Goal: Transaction & Acquisition: Download file/media

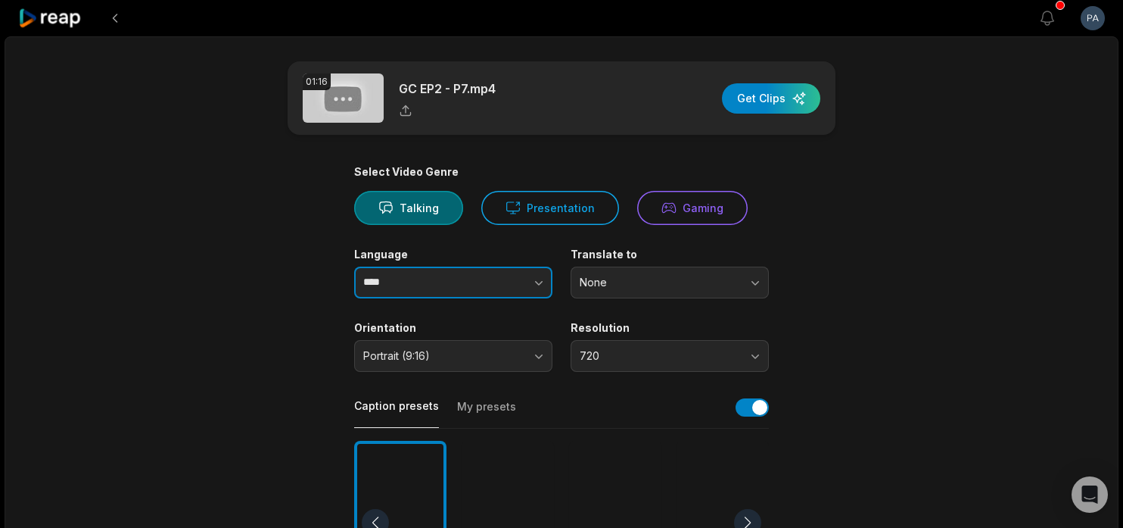
click at [505, 279] on button "button" at bounding box center [509, 282] width 86 height 32
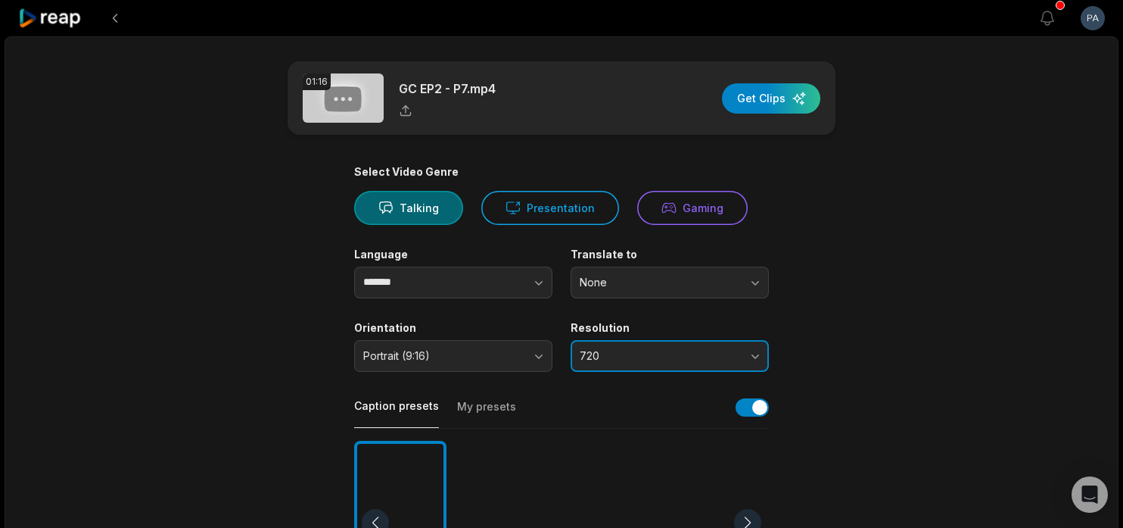
click at [659, 357] on span "720" at bounding box center [659, 356] width 159 height 14
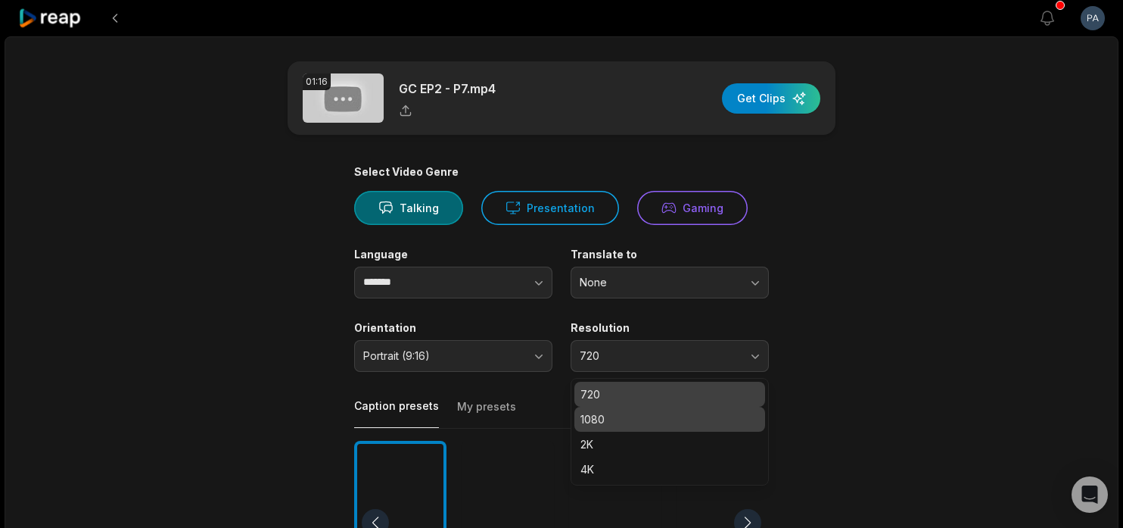
click at [653, 412] on p "1080" at bounding box center [670, 419] width 179 height 16
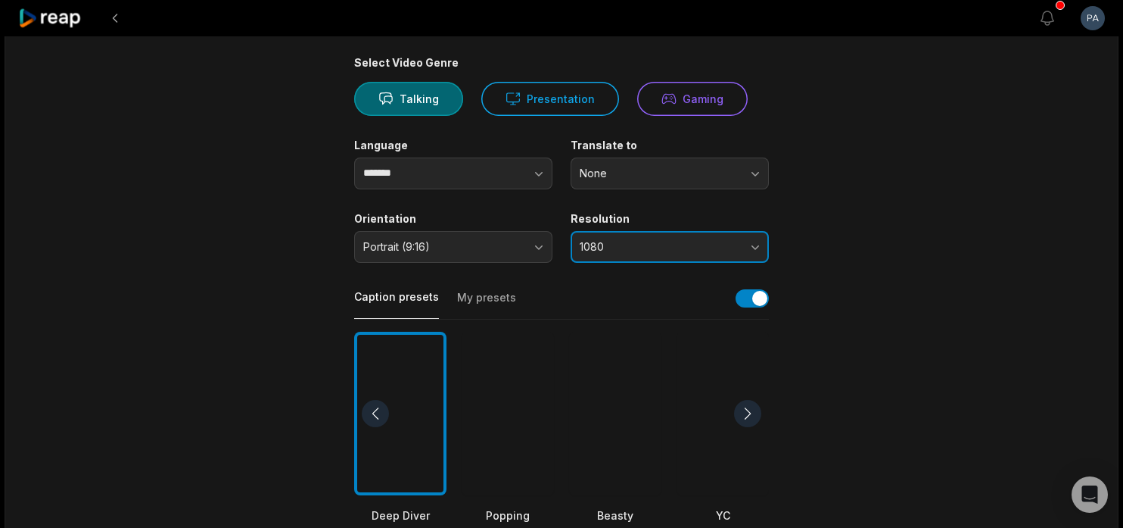
scroll to position [139, 0]
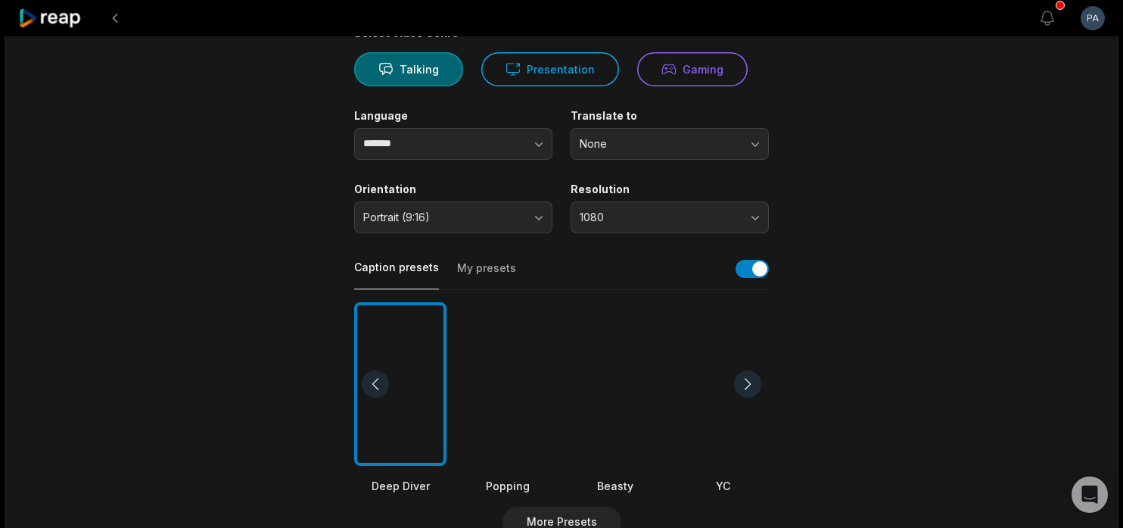
click at [493, 425] on div at bounding box center [508, 384] width 92 height 164
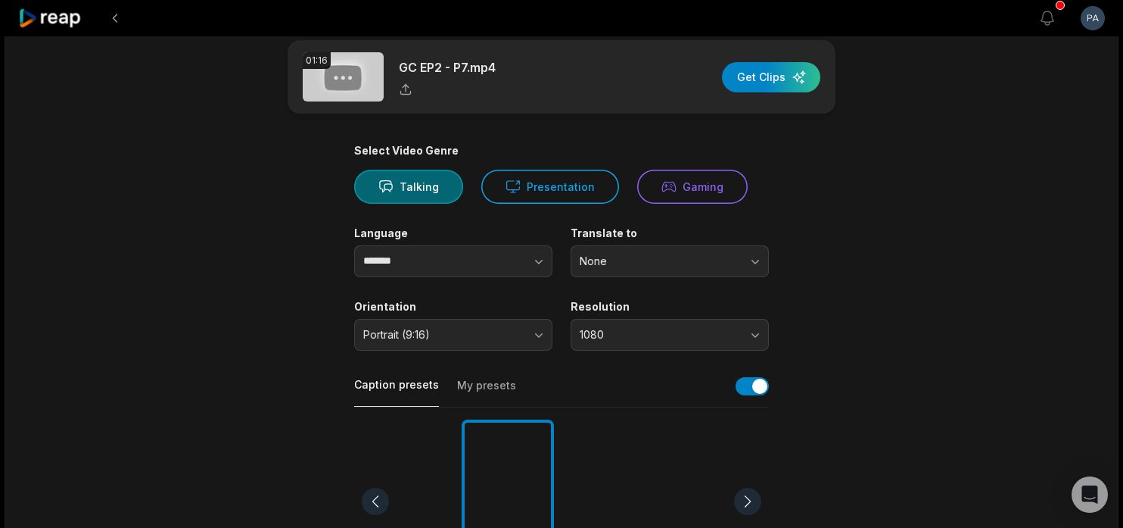
scroll to position [0, 0]
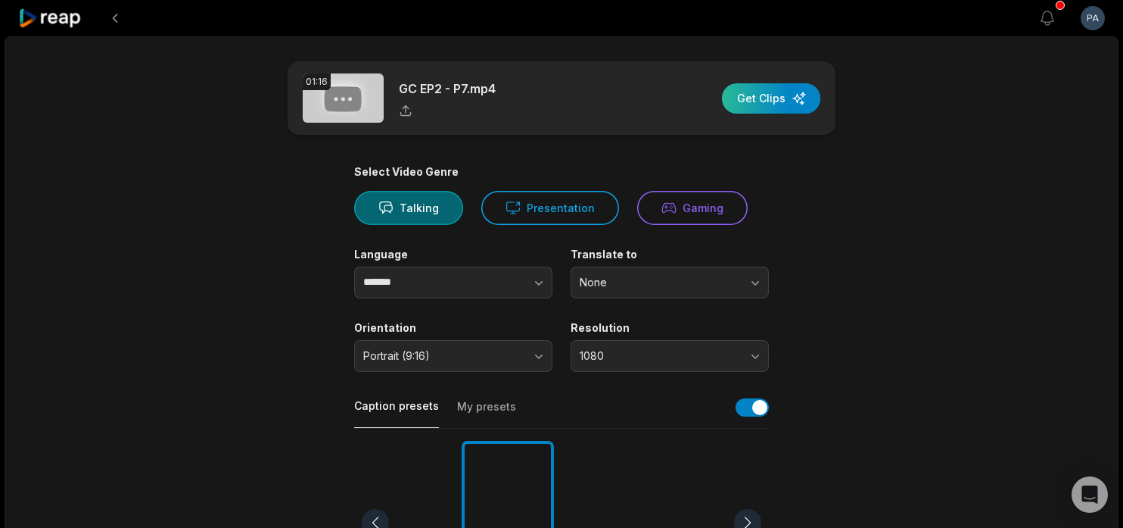
click at [765, 92] on div "button" at bounding box center [771, 98] width 98 height 30
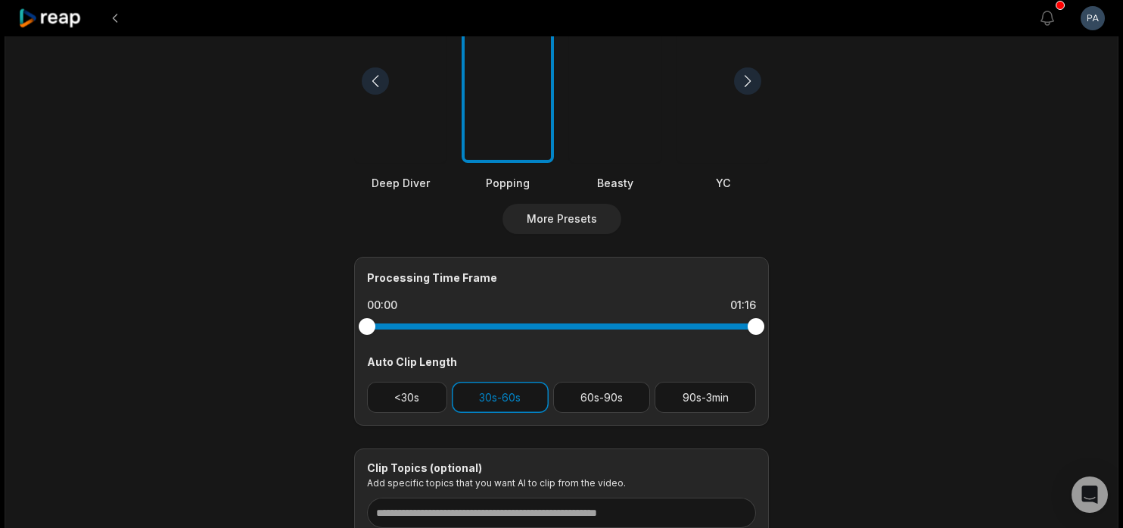
scroll to position [440, 0]
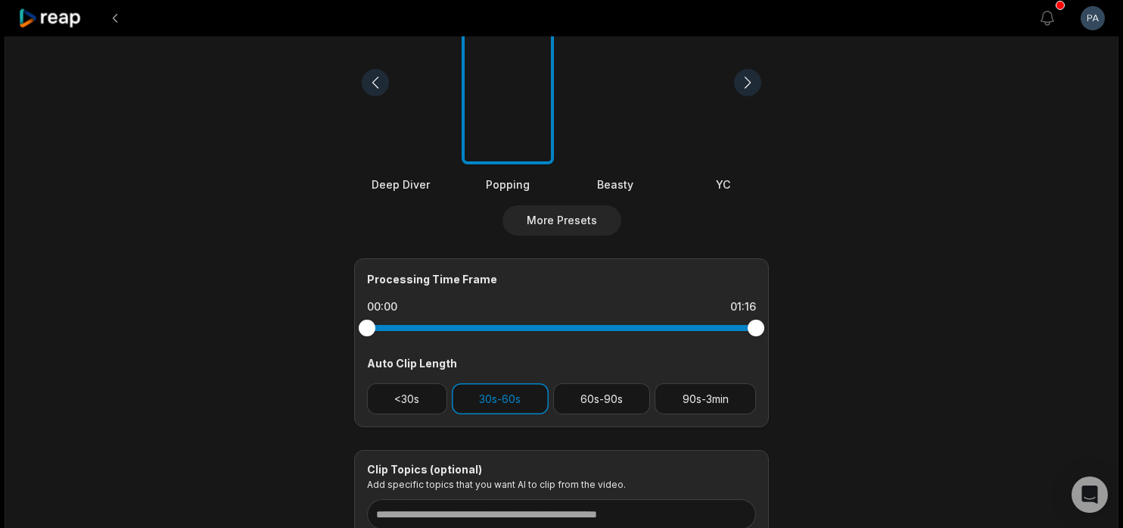
drag, startPoint x: 752, startPoint y: 329, endPoint x: 627, endPoint y: 330, distance: 125.6
click at [626, 331] on div at bounding box center [561, 327] width 389 height 27
click at [623, 325] on div at bounding box center [561, 328] width 389 height 6
click at [397, 401] on button "<30s" at bounding box center [407, 398] width 80 height 31
click at [480, 391] on button "30s-60s" at bounding box center [500, 398] width 97 height 31
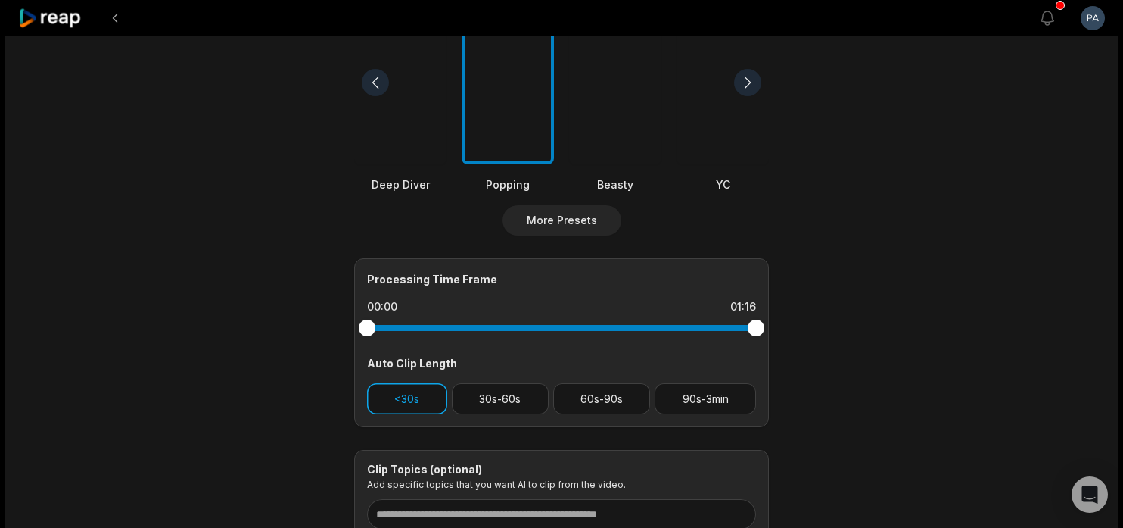
click at [398, 394] on button "<30s" at bounding box center [407, 398] width 80 height 31
click at [481, 400] on button "30s-60s" at bounding box center [500, 398] width 97 height 31
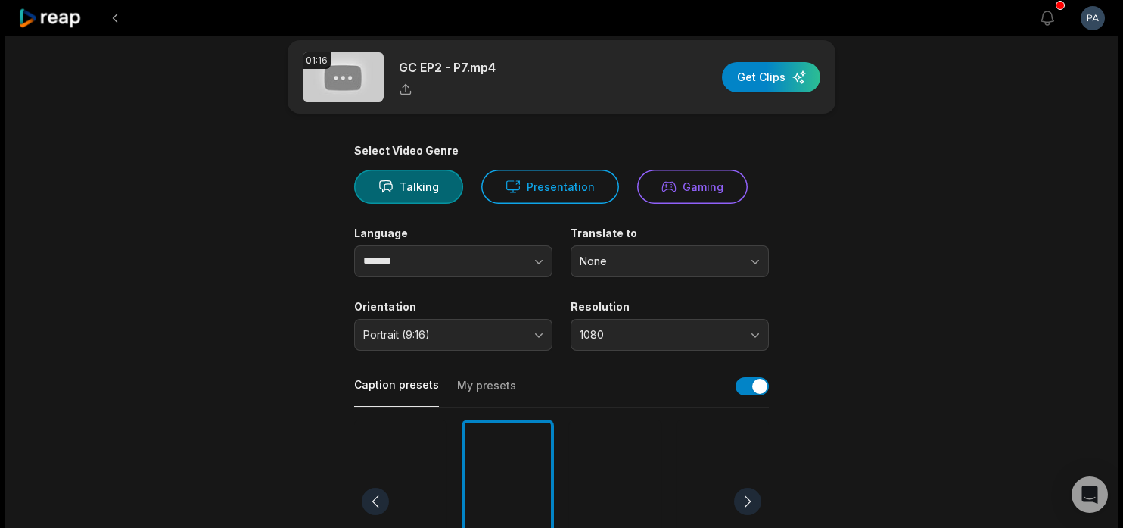
scroll to position [0, 0]
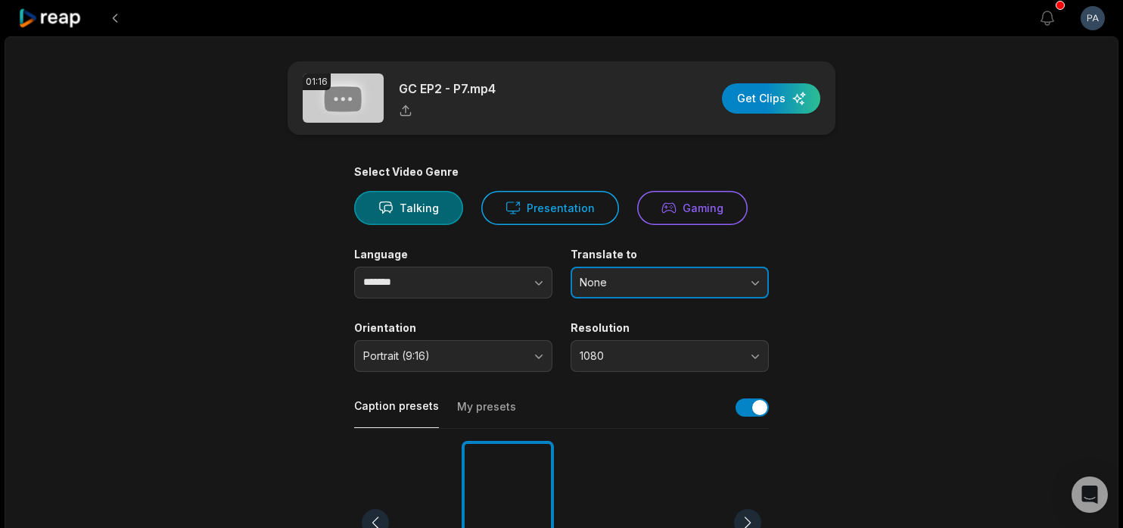
click at [707, 285] on span "None" at bounding box center [659, 282] width 159 height 14
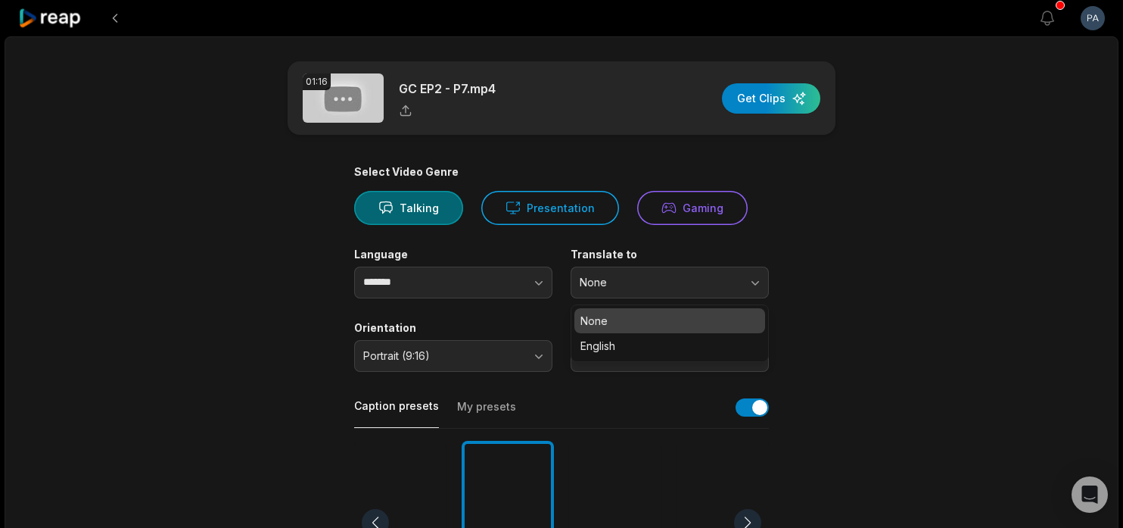
click at [828, 299] on main "01:16 GC EP2 - P7.mp4 Get Clips Select Video Genre Talking Presentation Gaming …" at bounding box center [561, 521] width 733 height 920
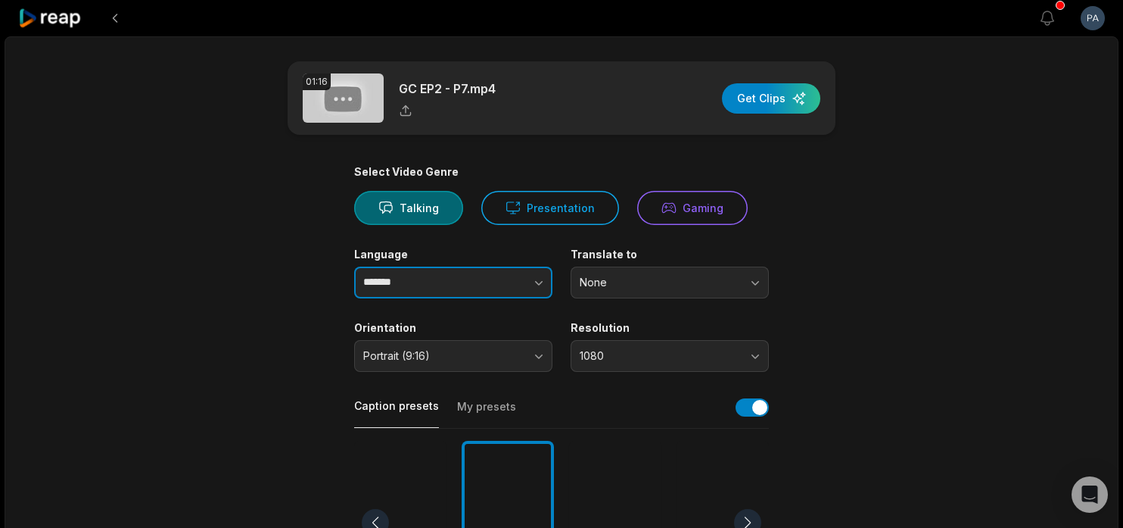
click at [535, 284] on icon "button" at bounding box center [538, 282] width 15 height 15
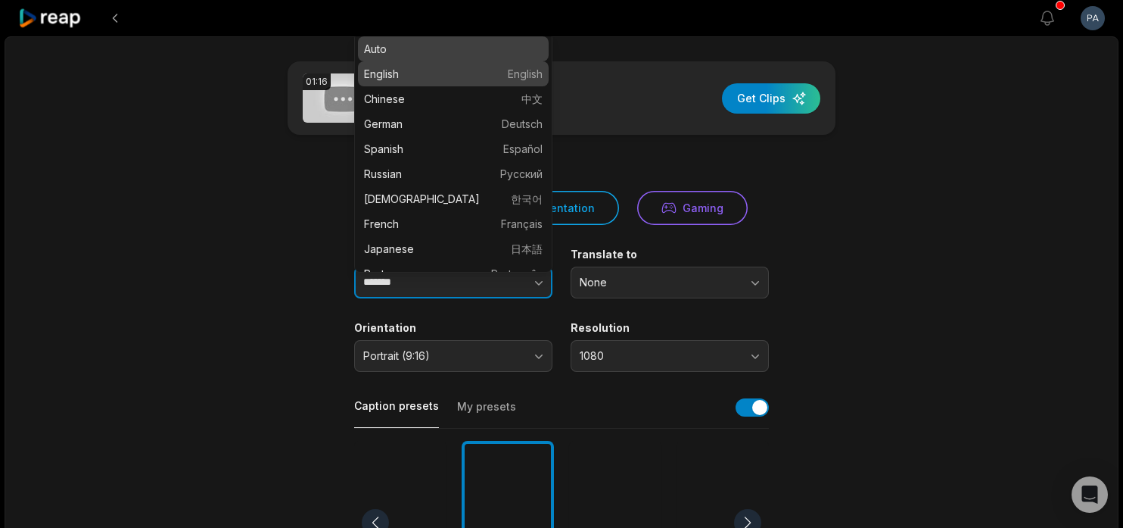
type input "****"
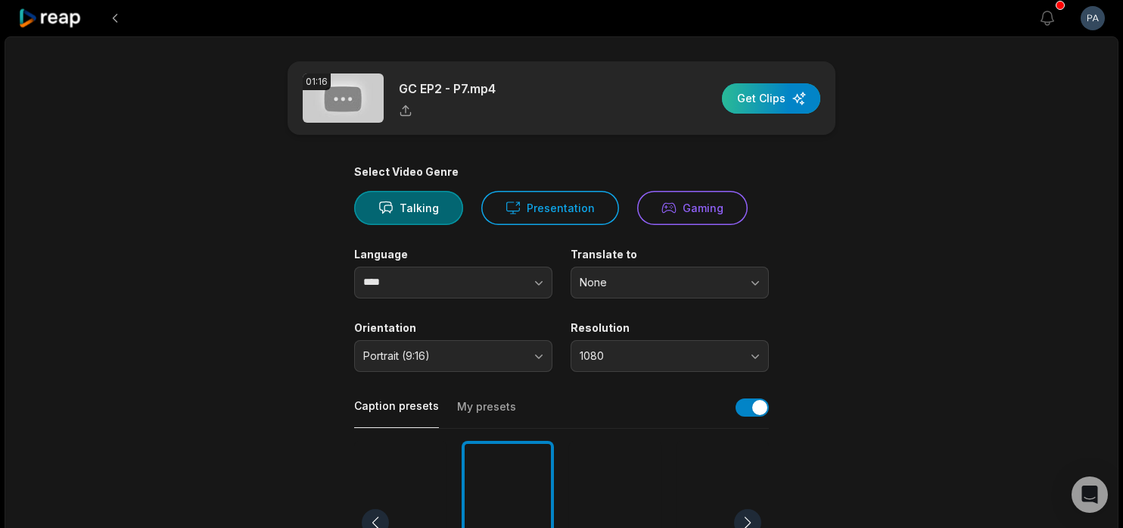
click at [786, 111] on div "button" at bounding box center [771, 98] width 98 height 30
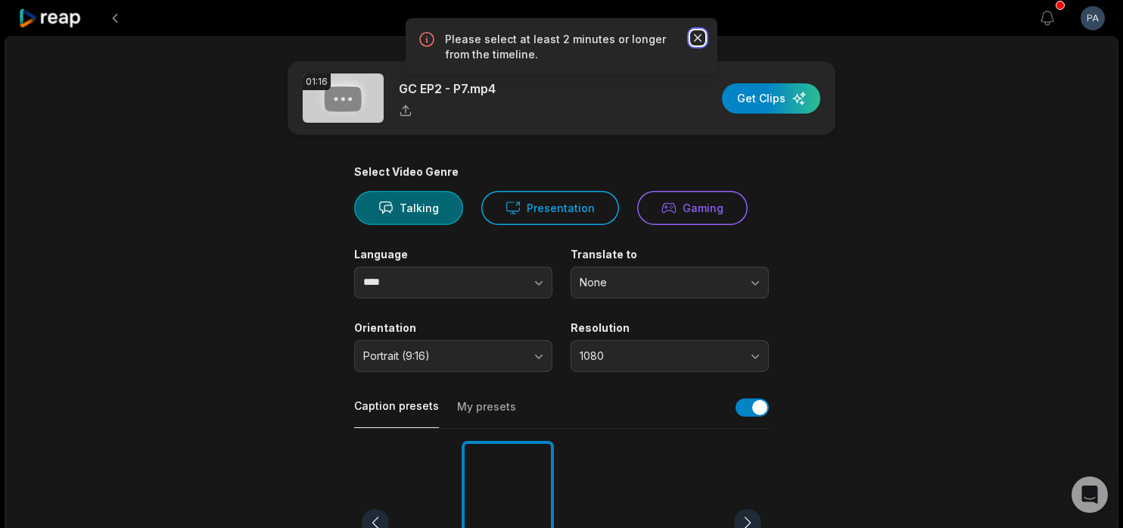
click at [699, 38] on icon "button" at bounding box center [697, 37] width 15 height 15
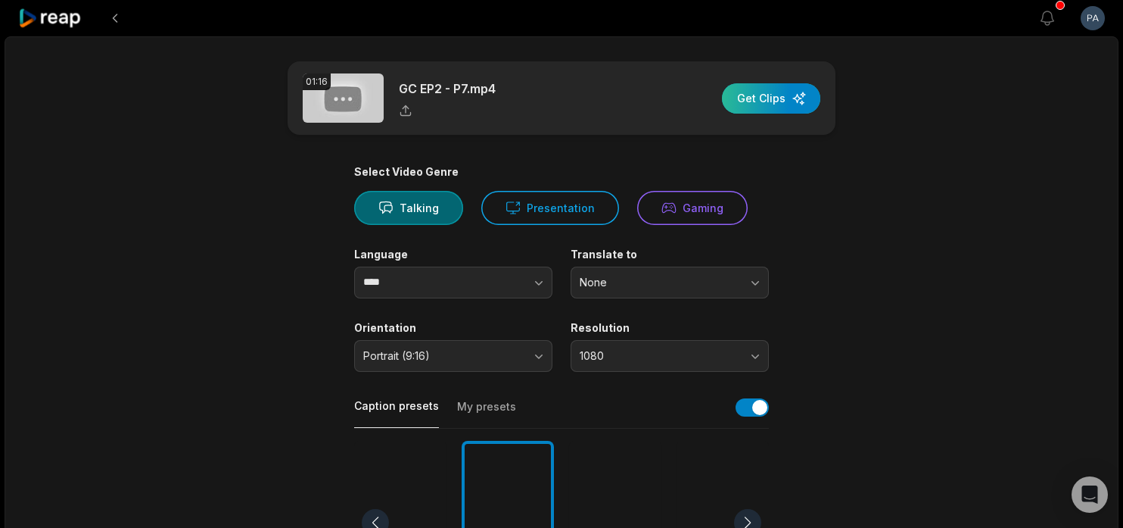
click at [752, 105] on div "button" at bounding box center [771, 98] width 98 height 30
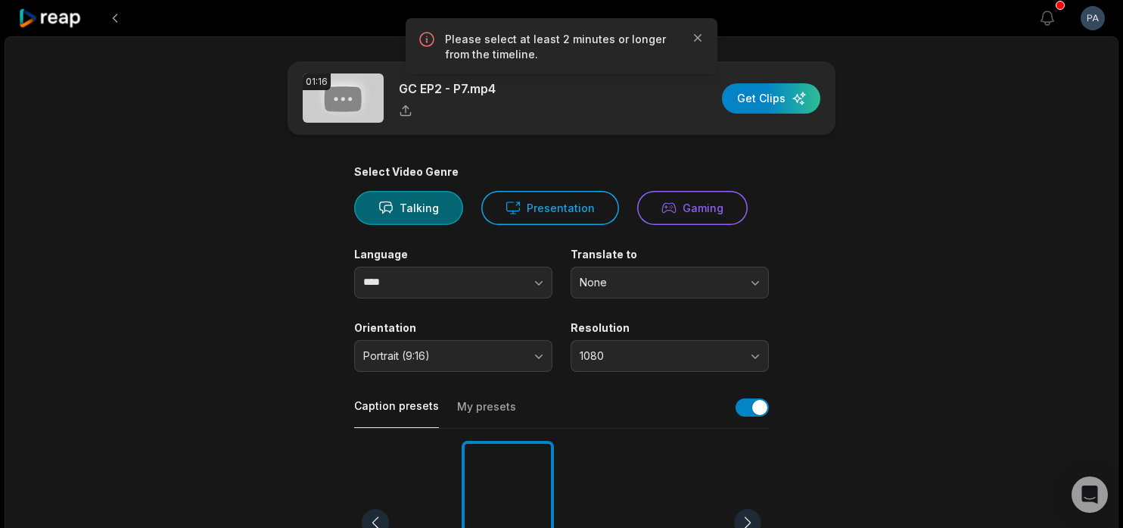
click at [864, 250] on main "01:16 GC EP2 - P7.mp4 Get Clips Select Video Genre Talking Presentation Gaming …" at bounding box center [561, 521] width 733 height 920
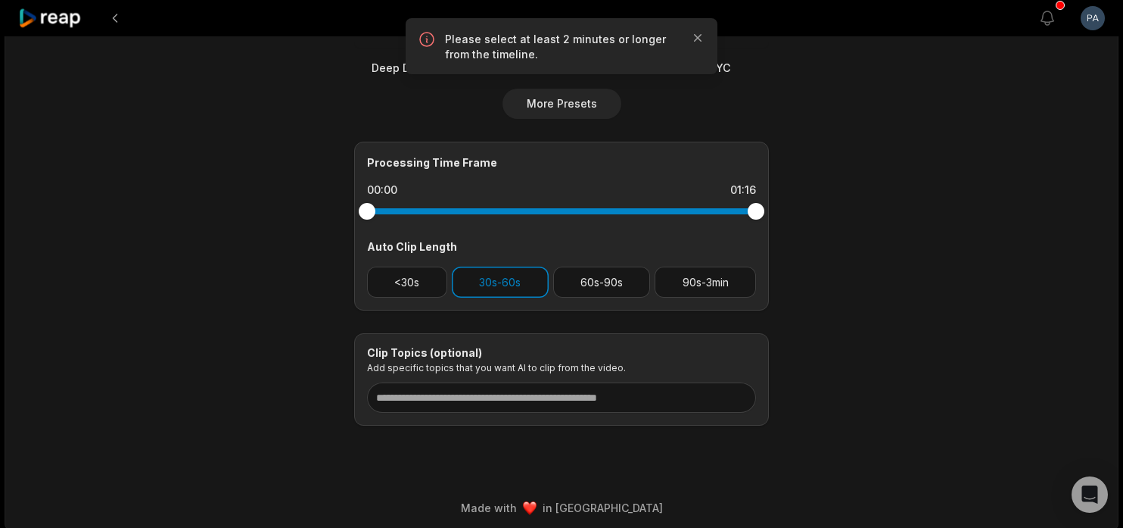
scroll to position [563, 0]
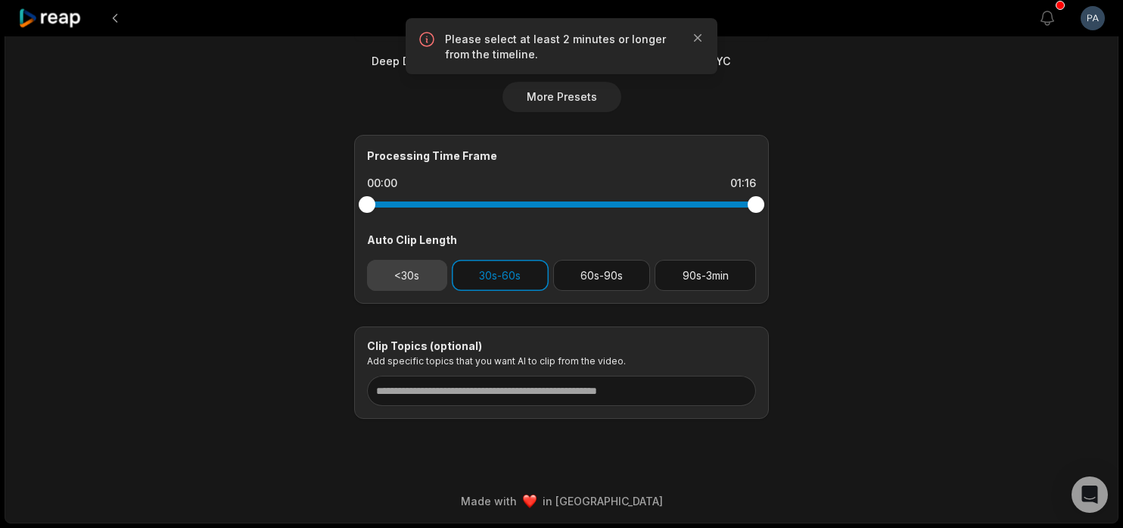
click at [418, 281] on button "<30s" at bounding box center [407, 275] width 80 height 31
click at [491, 282] on button "30s-60s" at bounding box center [500, 275] width 97 height 31
drag, startPoint x: 756, startPoint y: 206, endPoint x: 582, endPoint y: 206, distance: 174.1
click at [582, 206] on div at bounding box center [561, 204] width 389 height 6
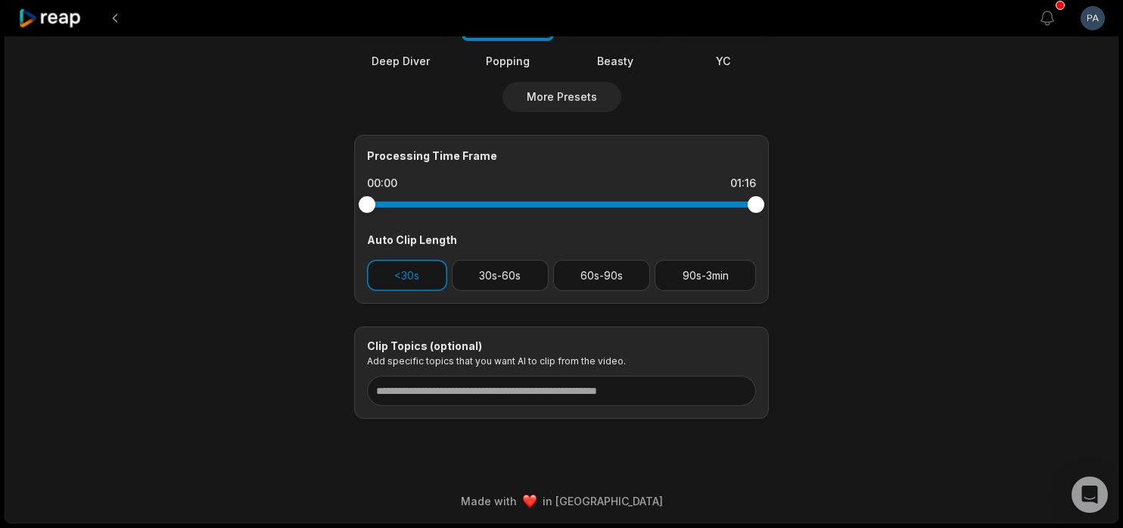
click at [580, 201] on div at bounding box center [561, 204] width 389 height 6
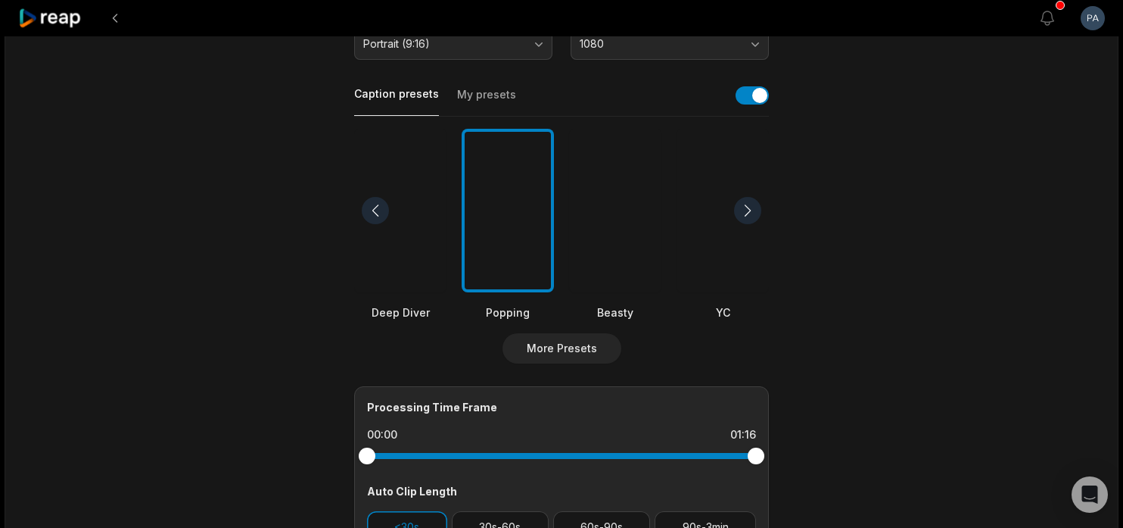
scroll to position [0, 0]
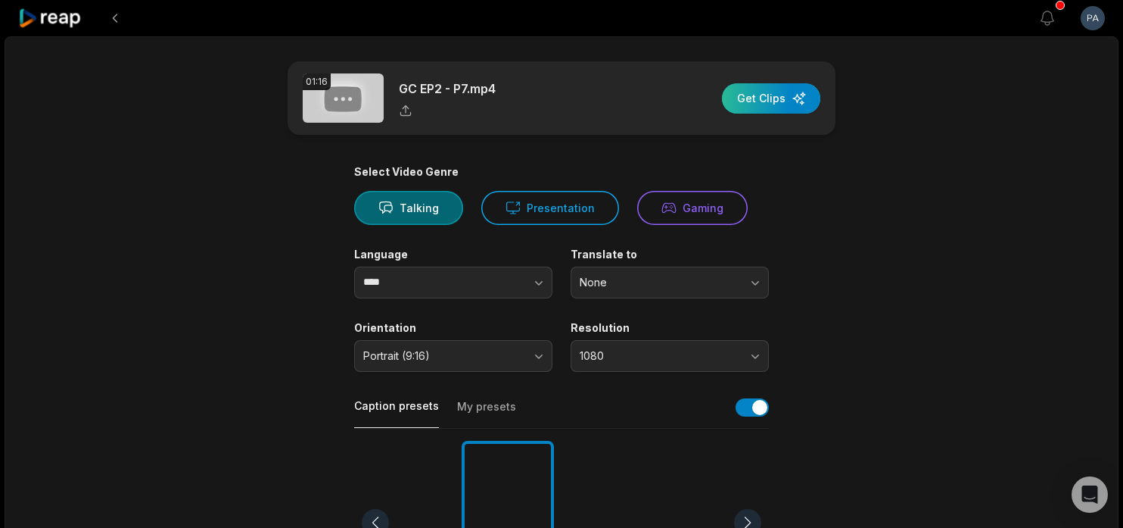
click at [799, 92] on div "button" at bounding box center [771, 98] width 98 height 30
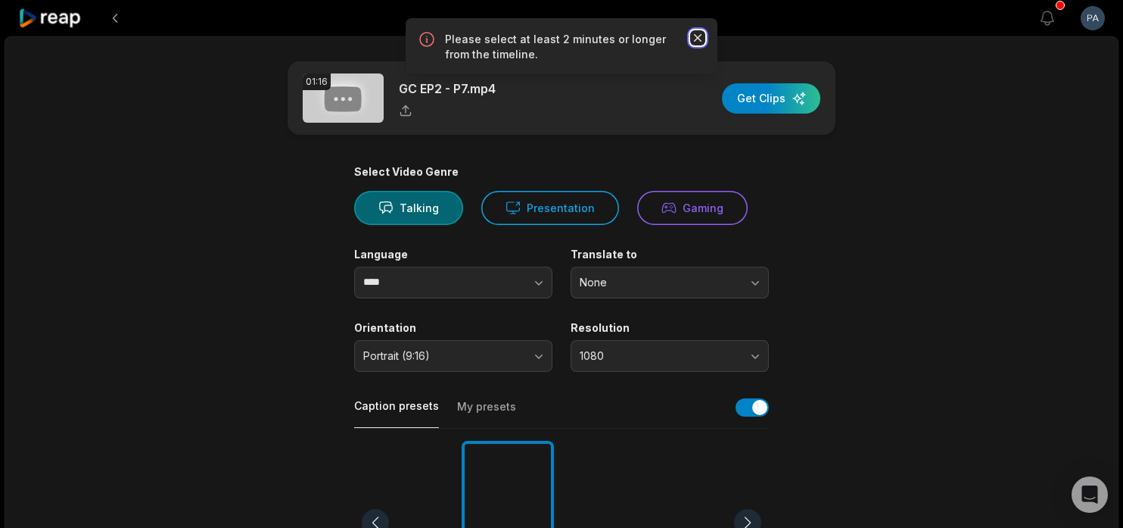
click at [699, 41] on icon "button" at bounding box center [697, 37] width 15 height 15
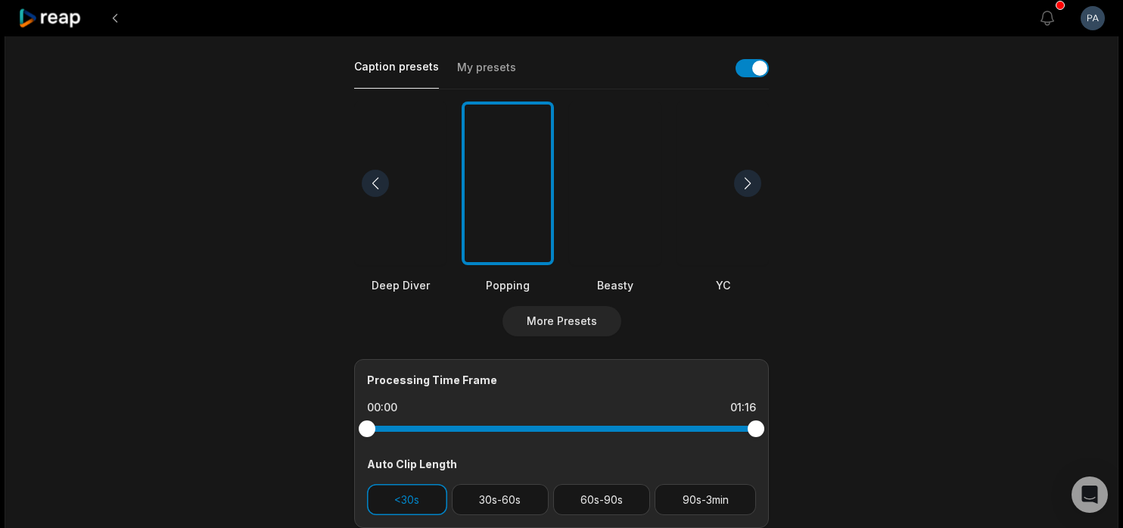
scroll to position [364, 0]
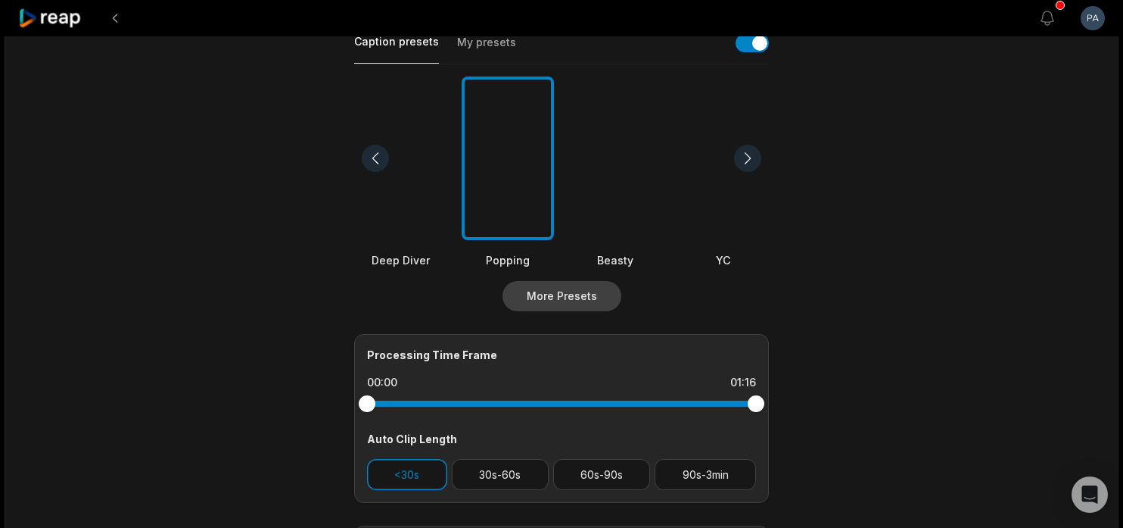
click at [577, 294] on button "More Presets" at bounding box center [562, 296] width 119 height 30
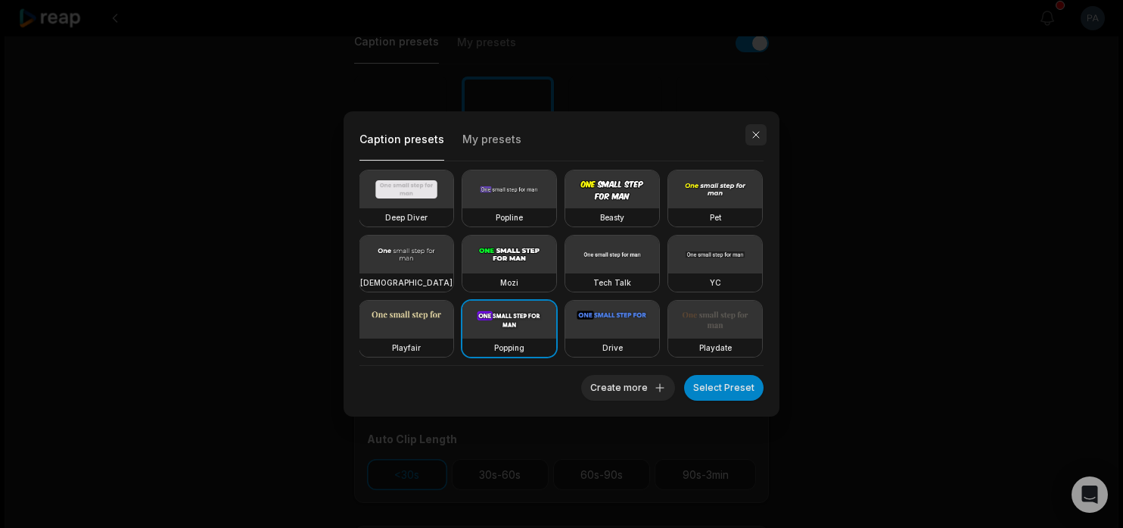
click at [755, 136] on button "button" at bounding box center [756, 134] width 21 height 21
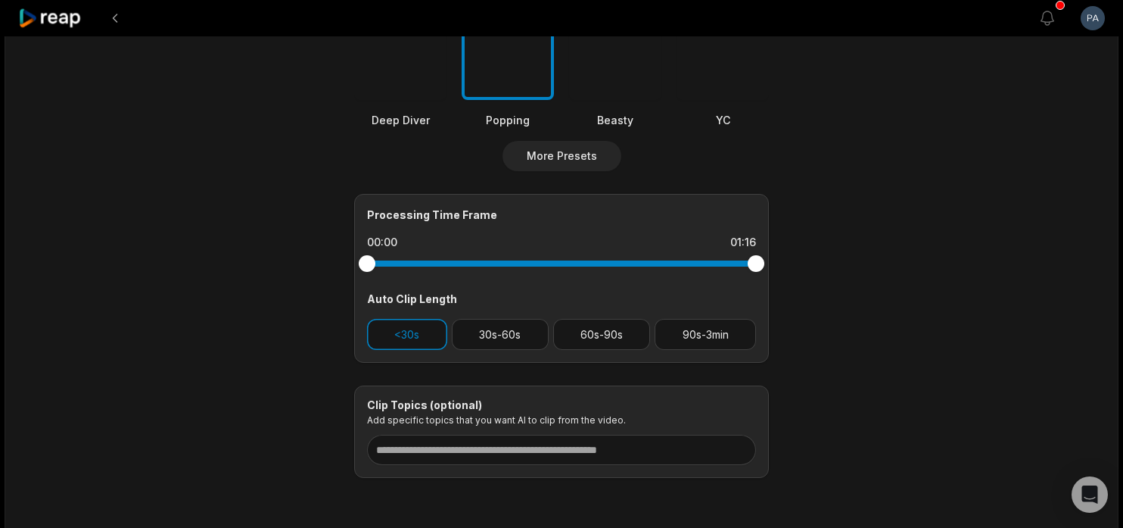
scroll to position [518, 0]
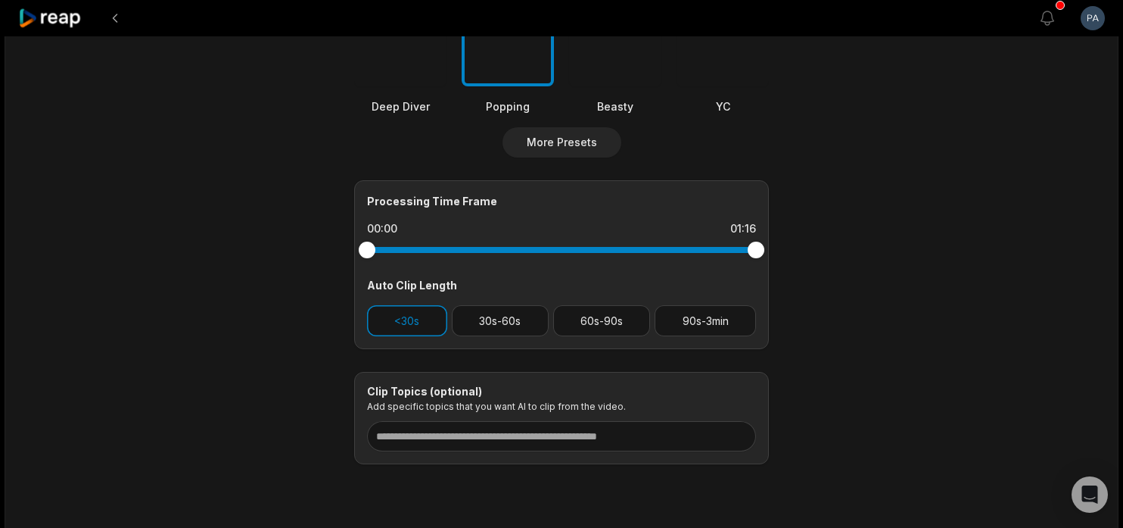
drag, startPoint x: 755, startPoint y: 247, endPoint x: 641, endPoint y: 247, distance: 113.5
click at [641, 247] on div at bounding box center [561, 250] width 389 height 6
drag, startPoint x: 752, startPoint y: 250, endPoint x: 790, endPoint y: 248, distance: 38.6
click at [790, 249] on main "01:16 GC EP2 - P7.mp4 Get Clips Select Video Genre Talking Presentation Gaming …" at bounding box center [561, 4] width 733 height 920
click at [412, 324] on button "<30s" at bounding box center [407, 320] width 80 height 31
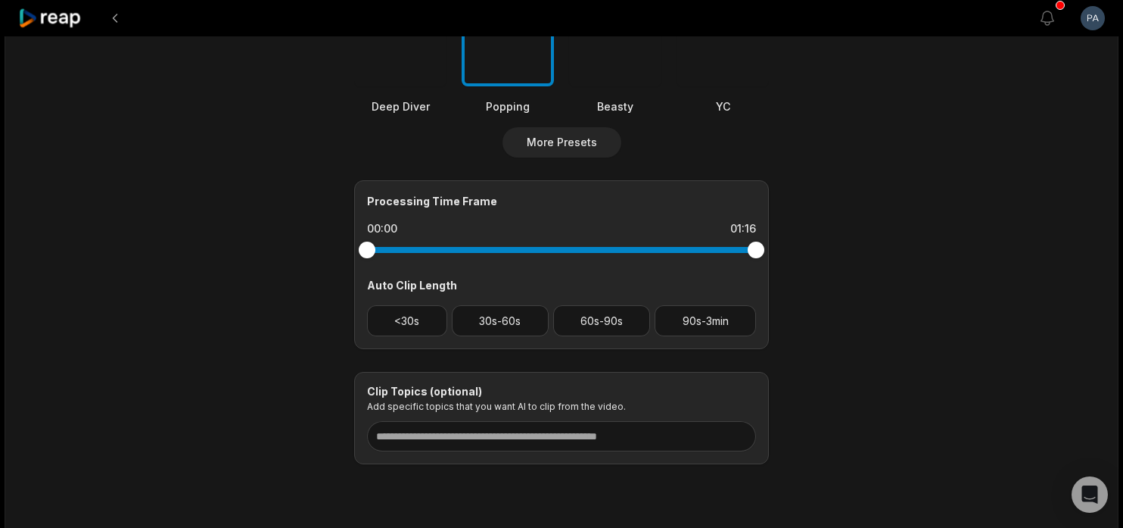
scroll to position [0, 0]
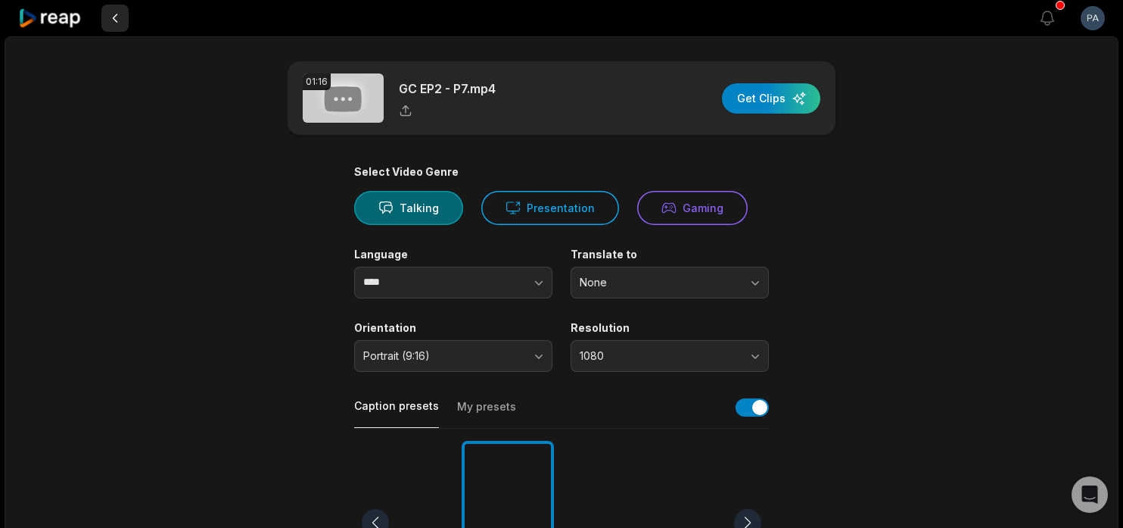
click at [118, 17] on button at bounding box center [114, 18] width 27 height 27
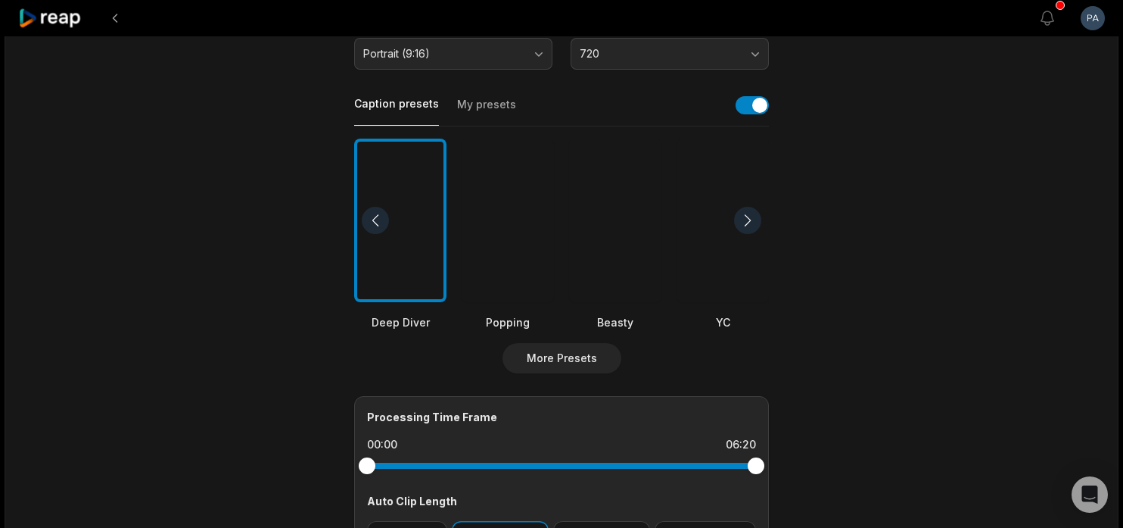
scroll to position [320, 0]
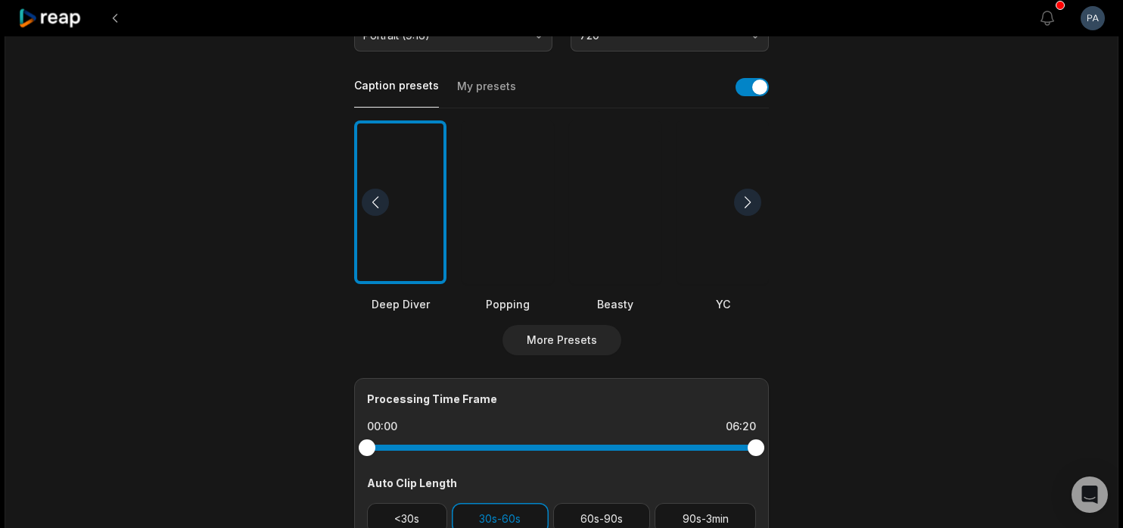
click at [512, 232] on div at bounding box center [508, 202] width 92 height 164
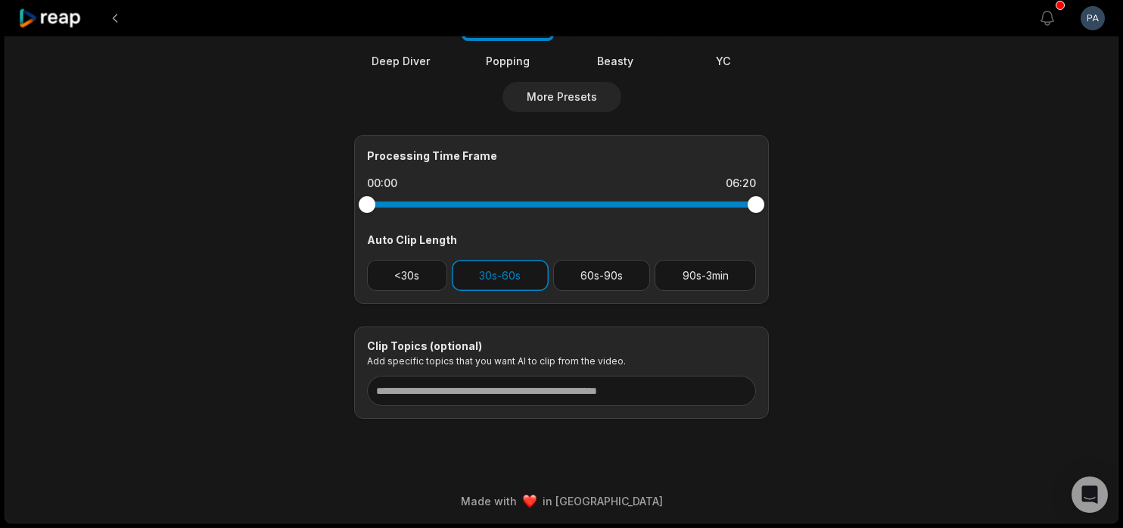
scroll to position [0, 0]
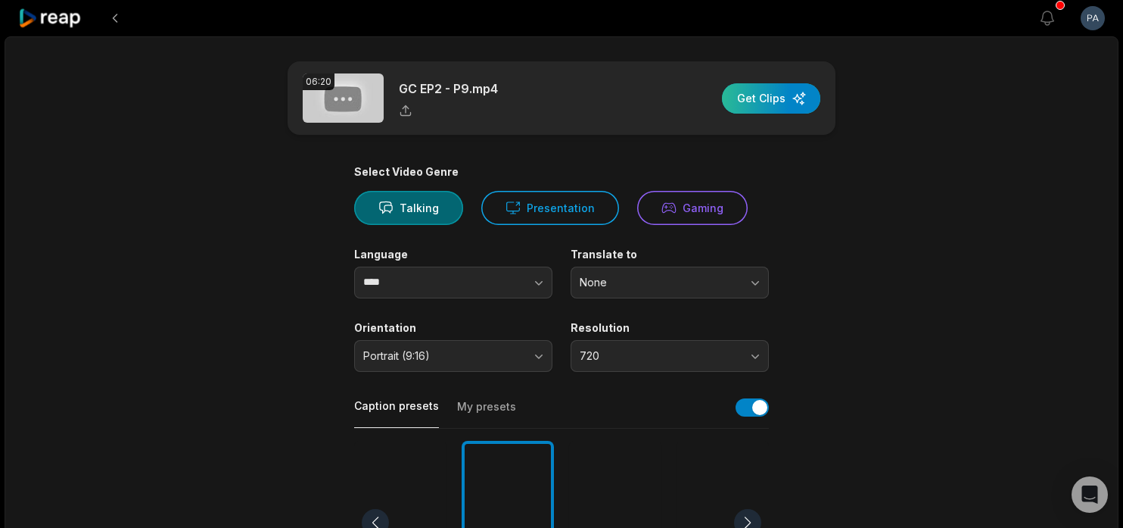
click at [789, 83] on div "button" at bounding box center [771, 98] width 98 height 30
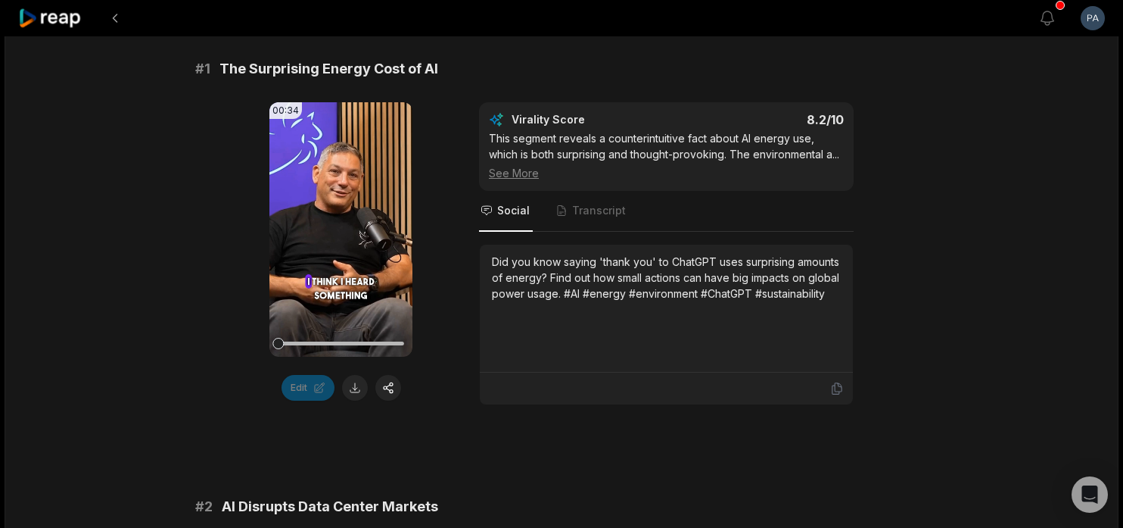
scroll to position [223, 0]
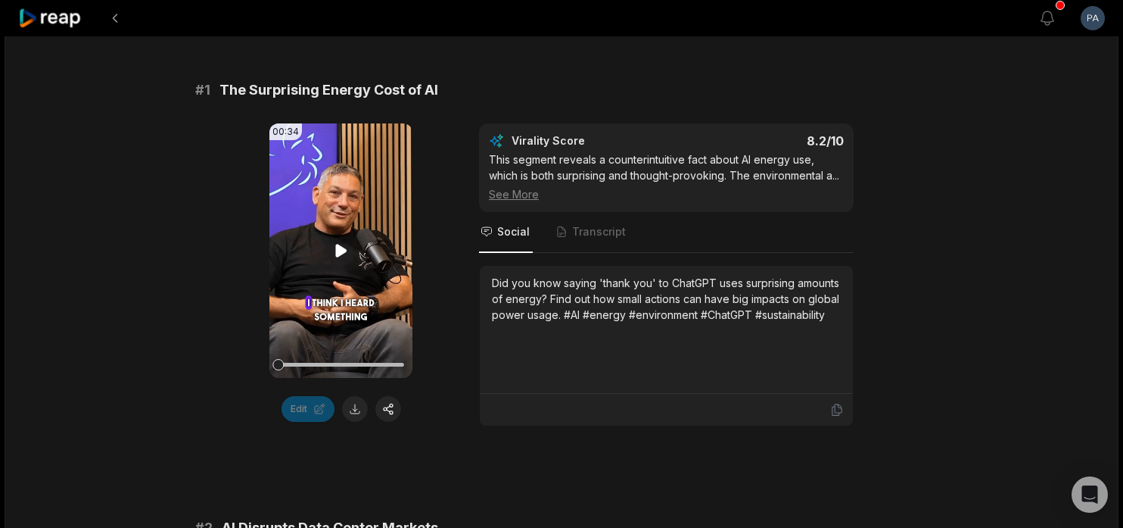
click at [334, 249] on icon at bounding box center [341, 250] width 18 height 18
click at [339, 249] on icon at bounding box center [341, 250] width 18 height 18
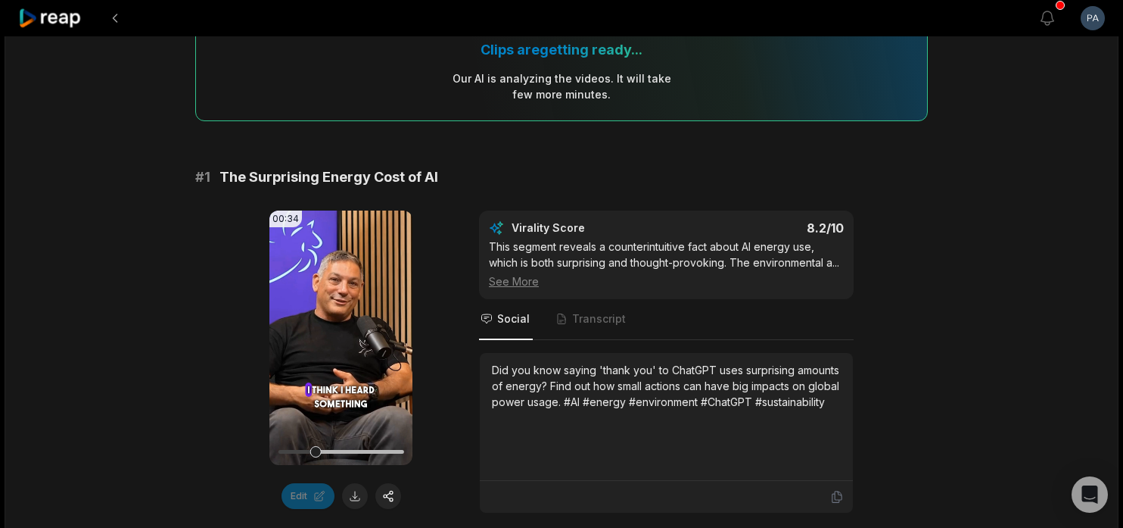
scroll to position [191, 0]
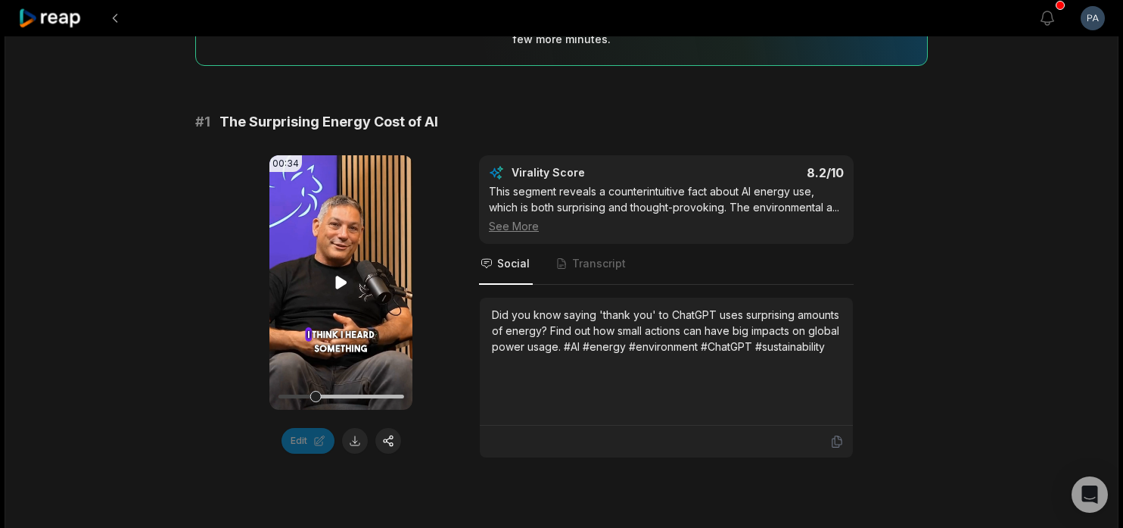
click at [342, 279] on icon at bounding box center [340, 282] width 11 height 13
click at [342, 278] on icon at bounding box center [341, 282] width 18 height 18
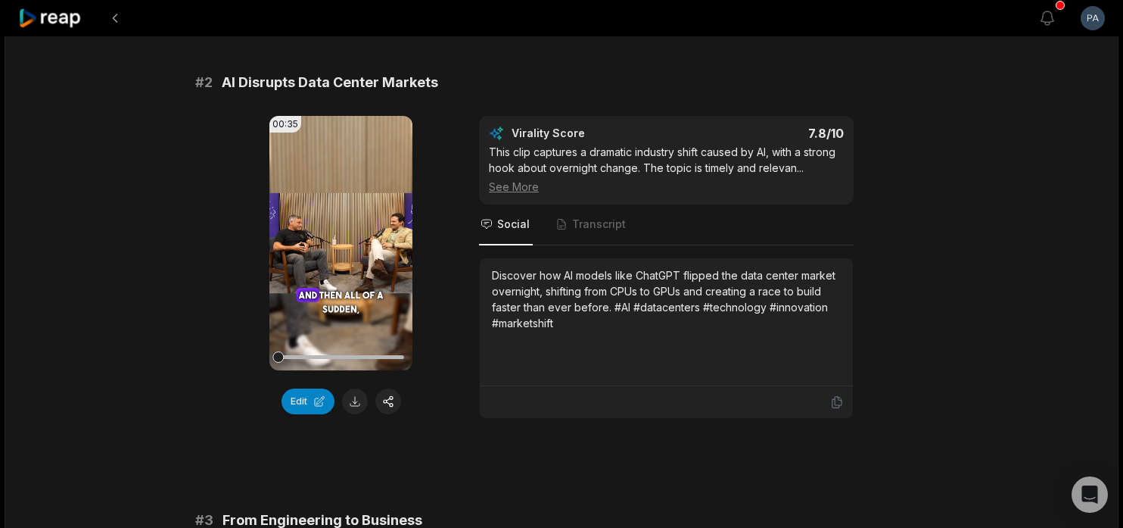
scroll to position [547, 0]
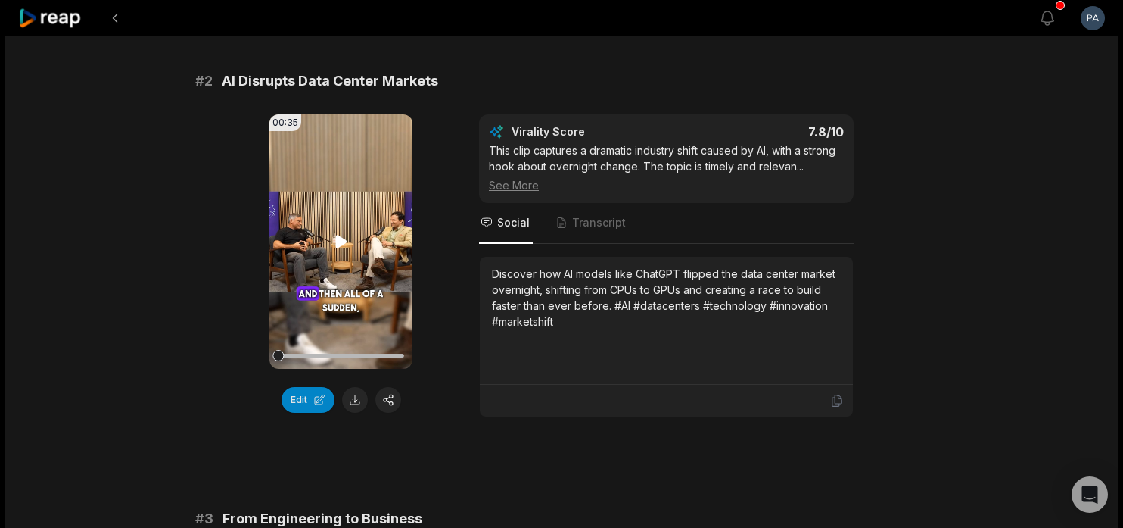
click at [340, 233] on icon at bounding box center [341, 241] width 18 height 18
click at [340, 240] on icon at bounding box center [341, 241] width 18 height 18
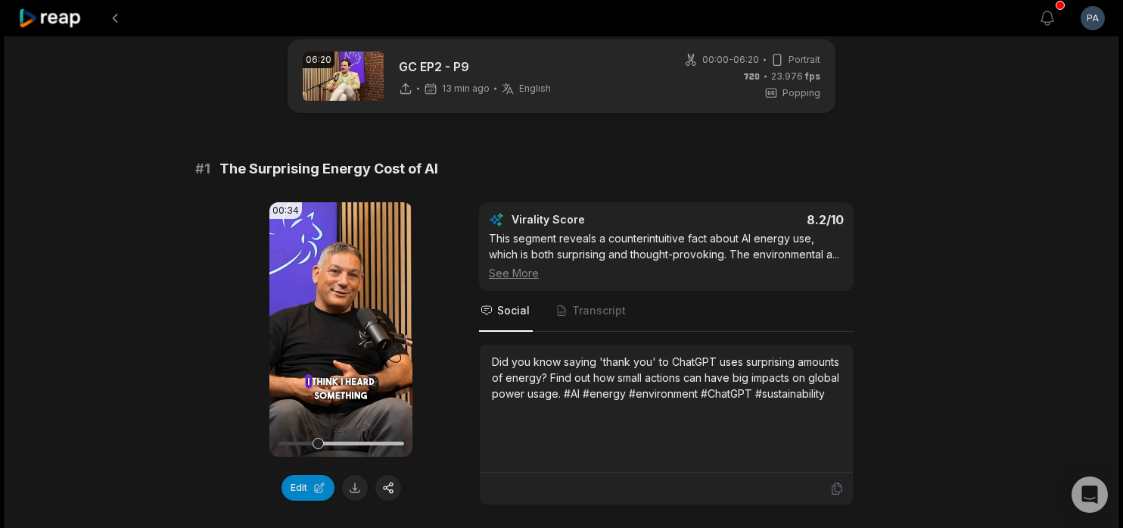
scroll to position [30, 0]
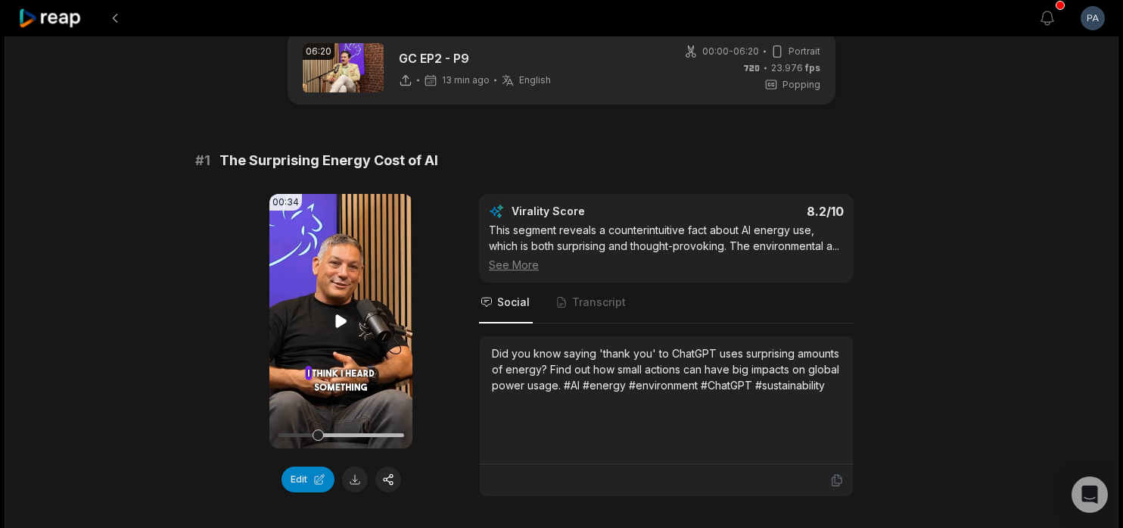
click at [339, 324] on icon at bounding box center [340, 320] width 11 height 13
click at [344, 322] on icon at bounding box center [341, 321] width 6 height 10
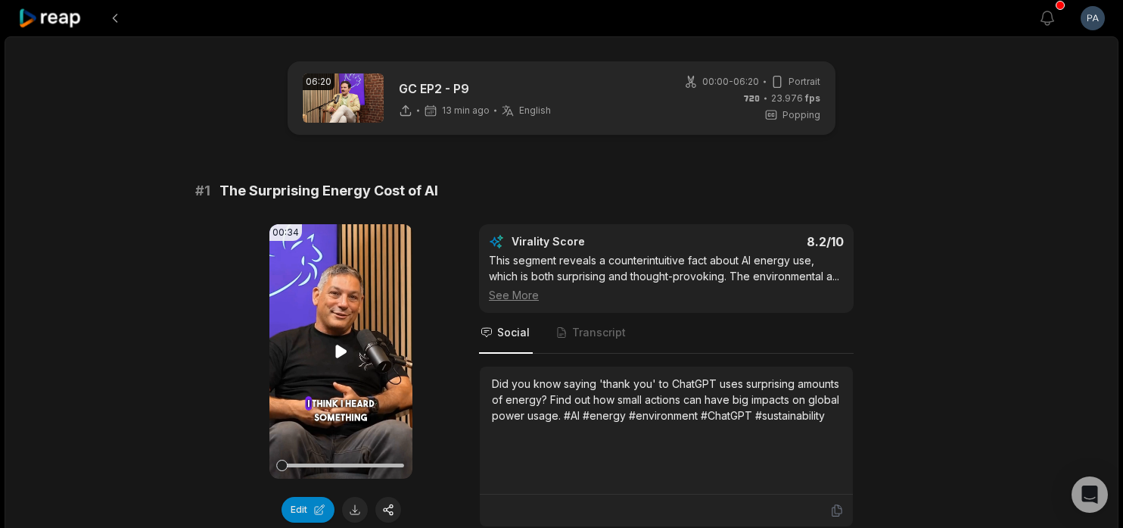
drag, startPoint x: 342, startPoint y: 465, endPoint x: 281, endPoint y: 462, distance: 61.3
click at [281, 462] on div at bounding box center [281, 464] width 11 height 11
click at [341, 336] on video "Your browser does not support mp4 format." at bounding box center [340, 351] width 143 height 254
click at [343, 347] on icon at bounding box center [341, 351] width 18 height 18
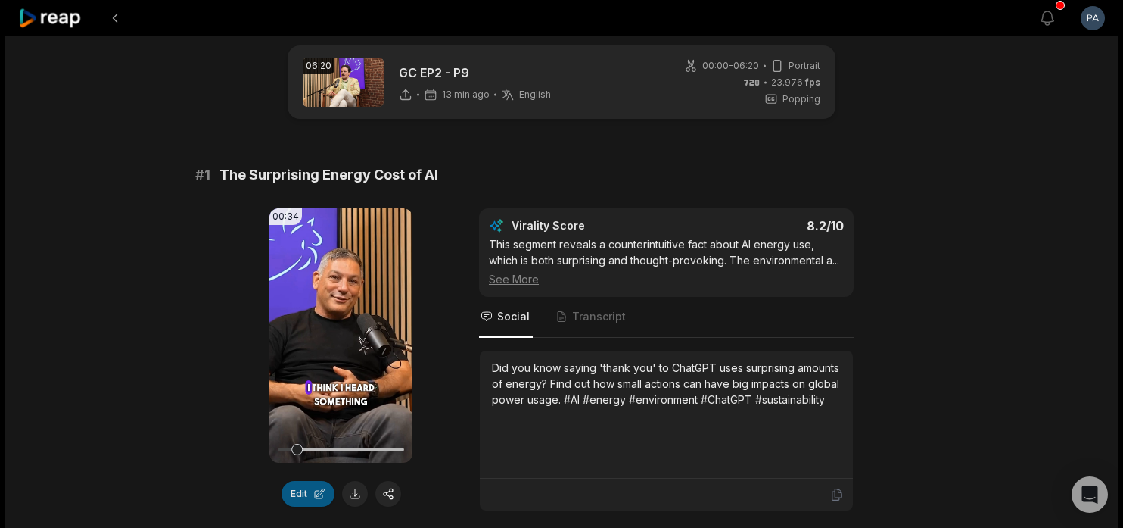
click at [310, 493] on button "Edit" at bounding box center [308, 494] width 53 height 26
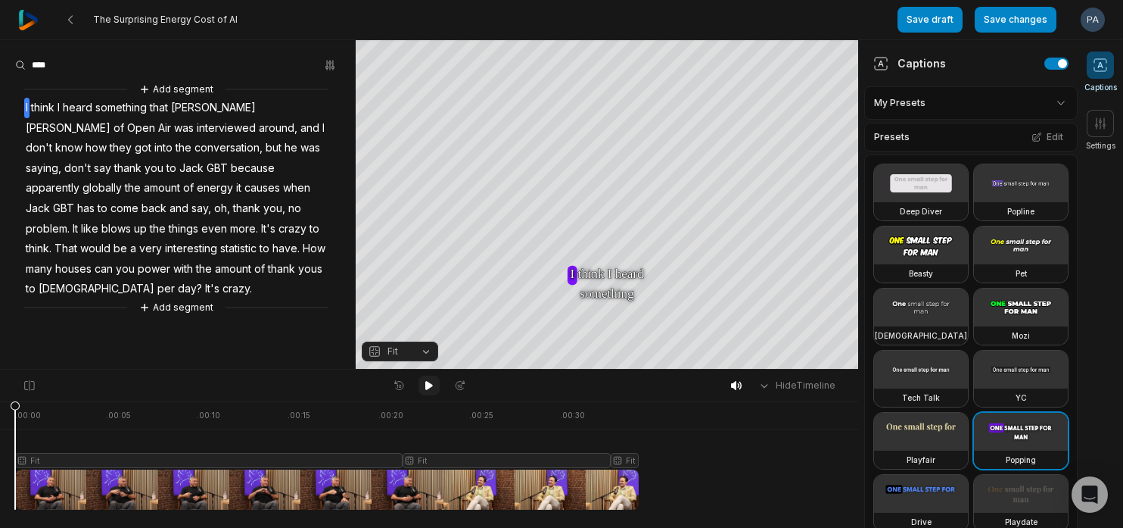
click at [427, 386] on icon at bounding box center [429, 385] width 8 height 9
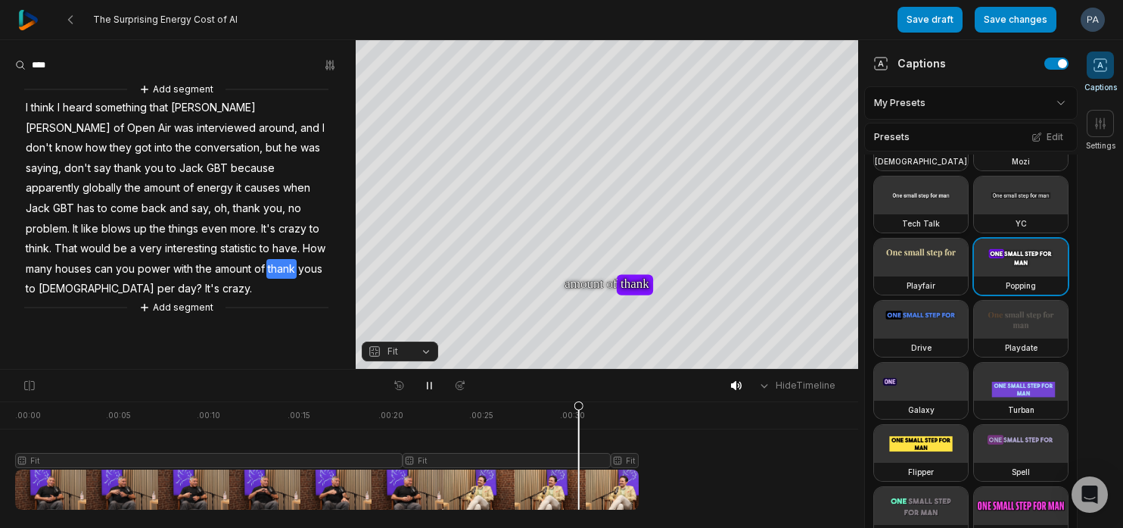
scroll to position [267, 0]
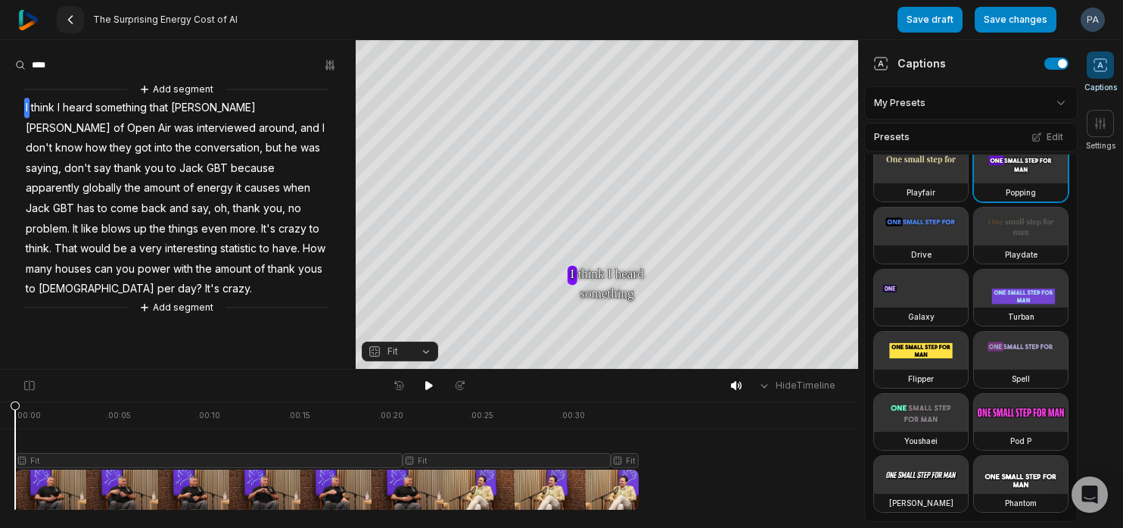
click at [71, 24] on icon at bounding box center [70, 20] width 12 height 12
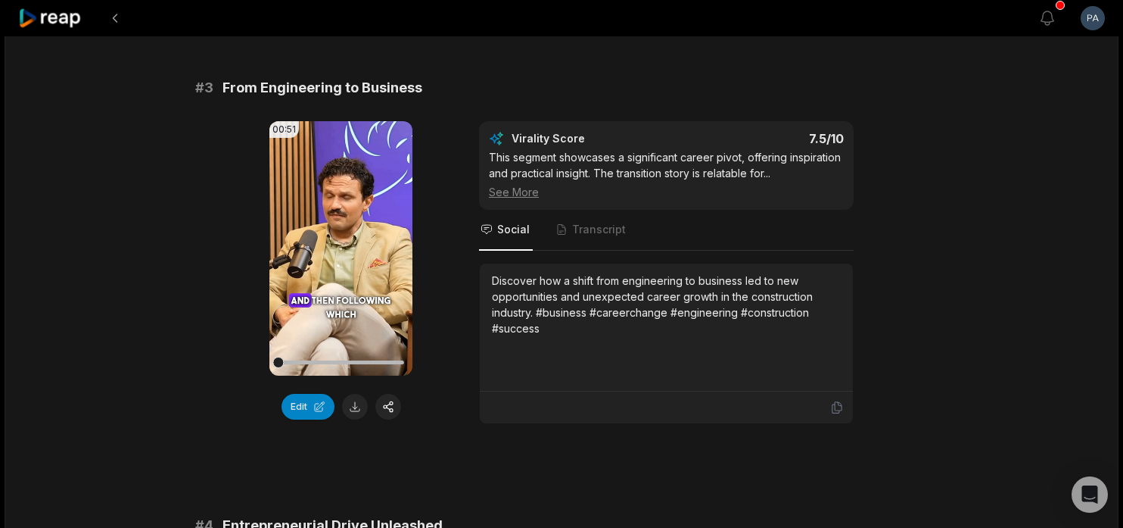
scroll to position [979, 0]
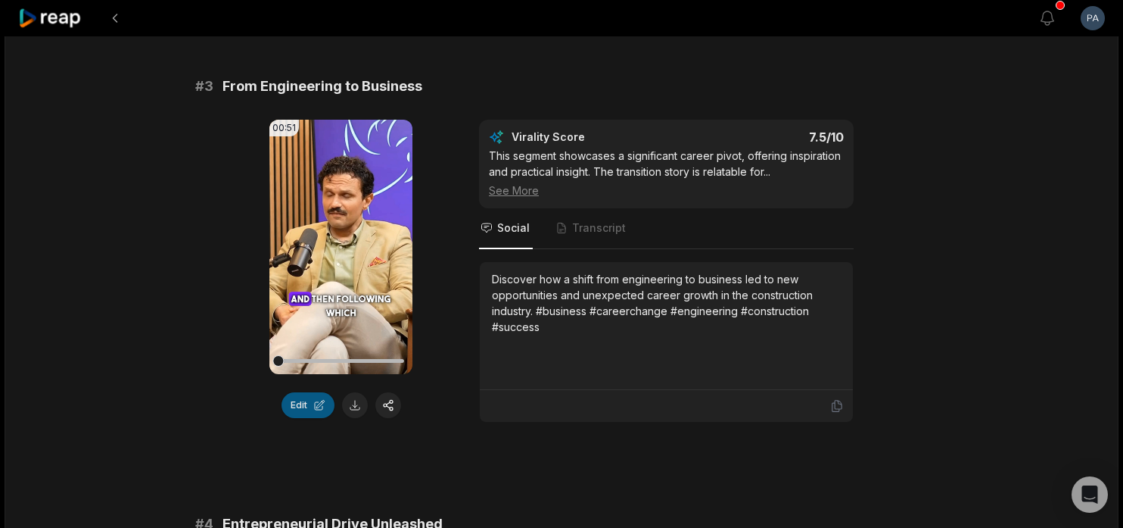
click at [316, 401] on button "Edit" at bounding box center [308, 405] width 53 height 26
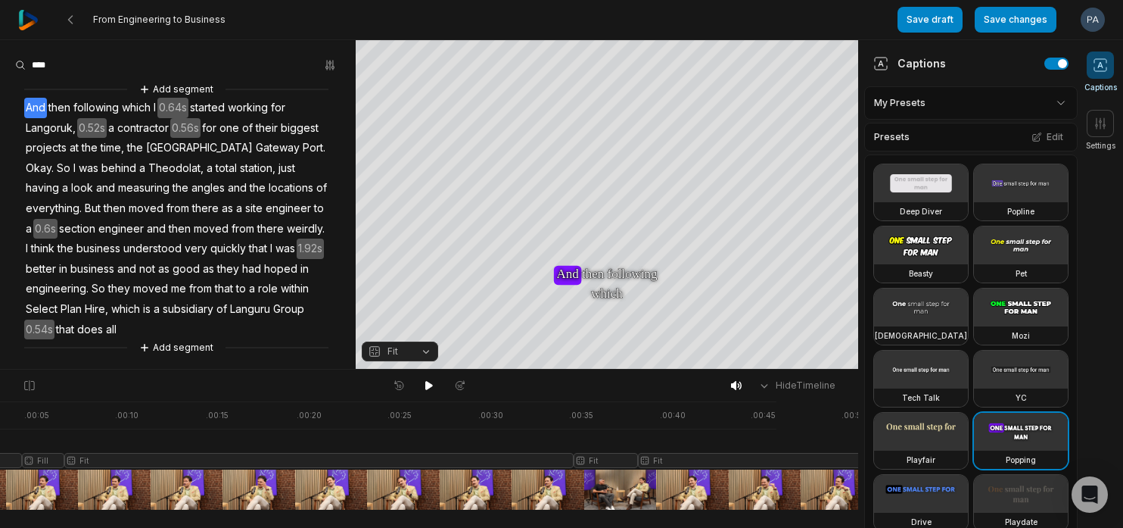
scroll to position [0, 96]
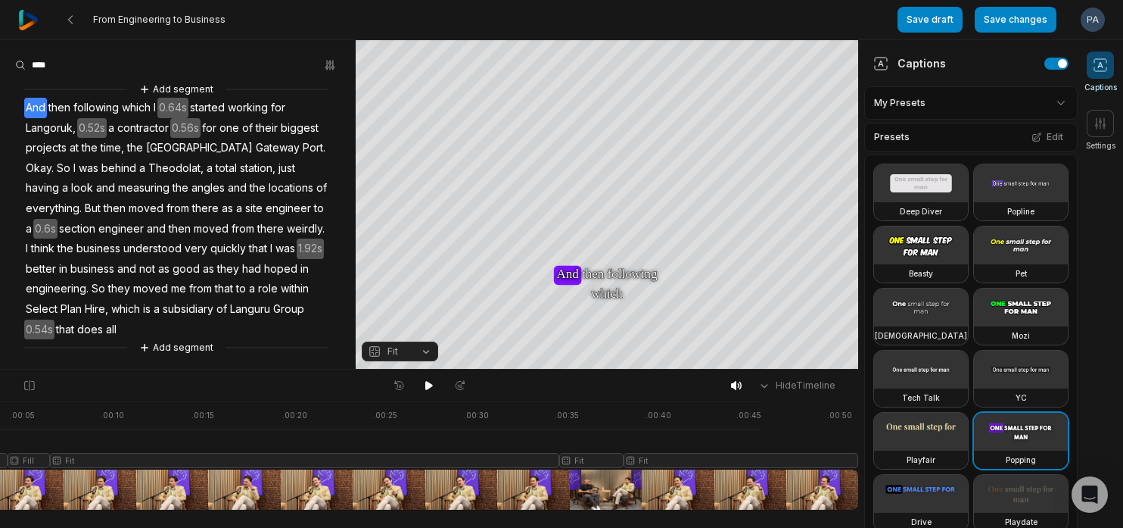
click at [826, 482] on div at bounding box center [388, 455] width 939 height 108
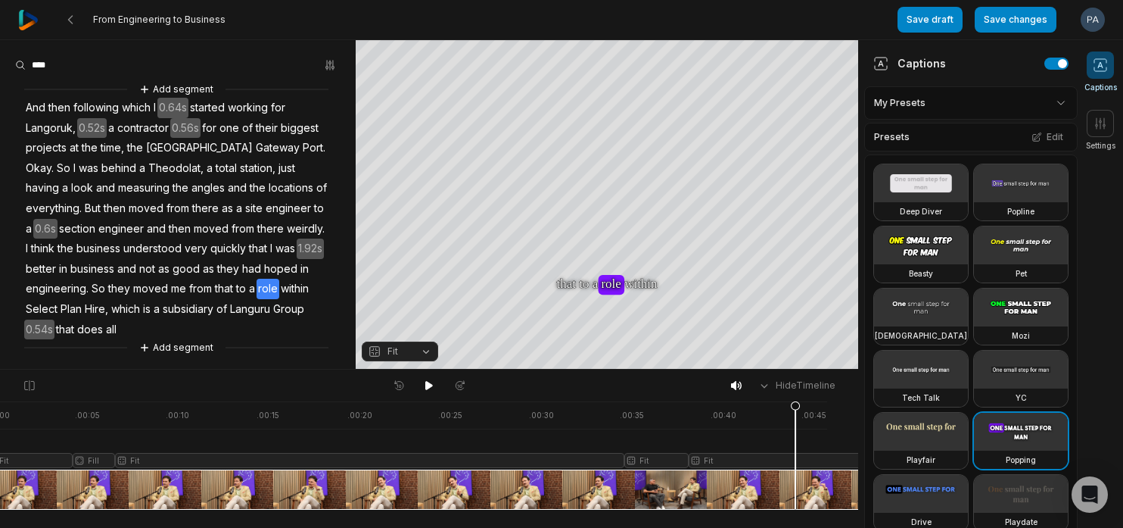
scroll to position [0, 0]
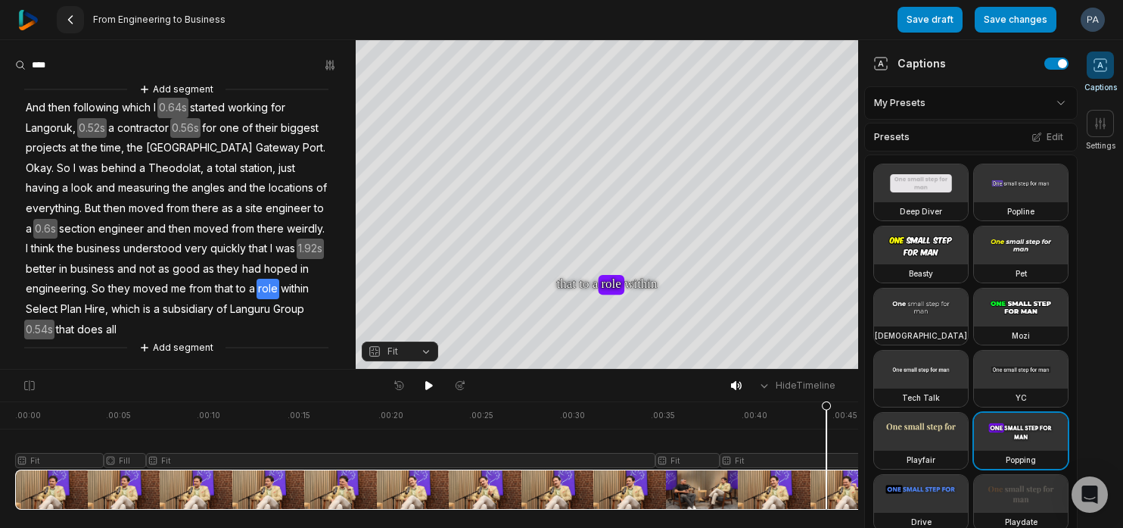
click at [67, 23] on icon at bounding box center [70, 20] width 12 height 12
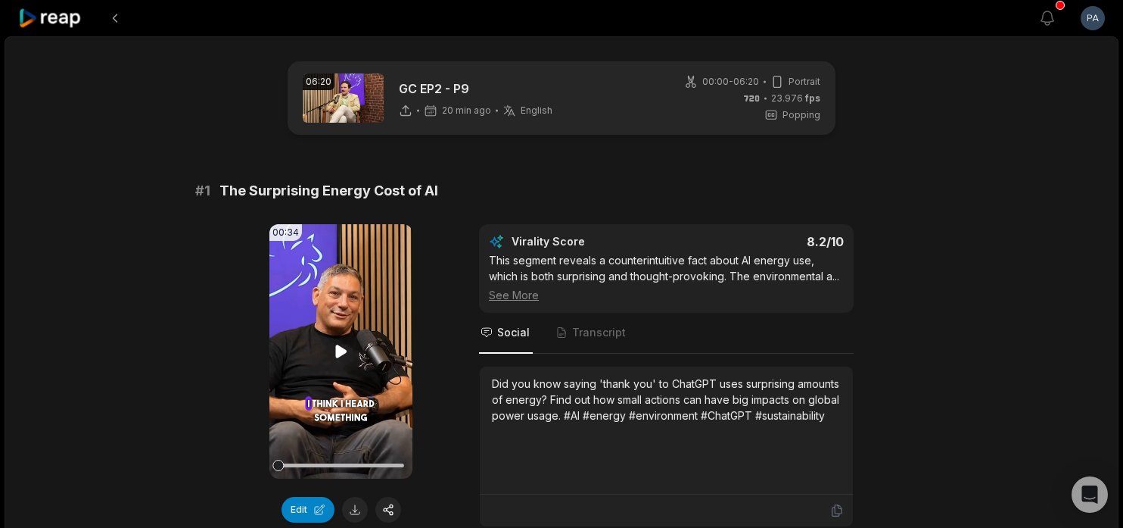
click at [341, 350] on icon at bounding box center [340, 350] width 11 height 13
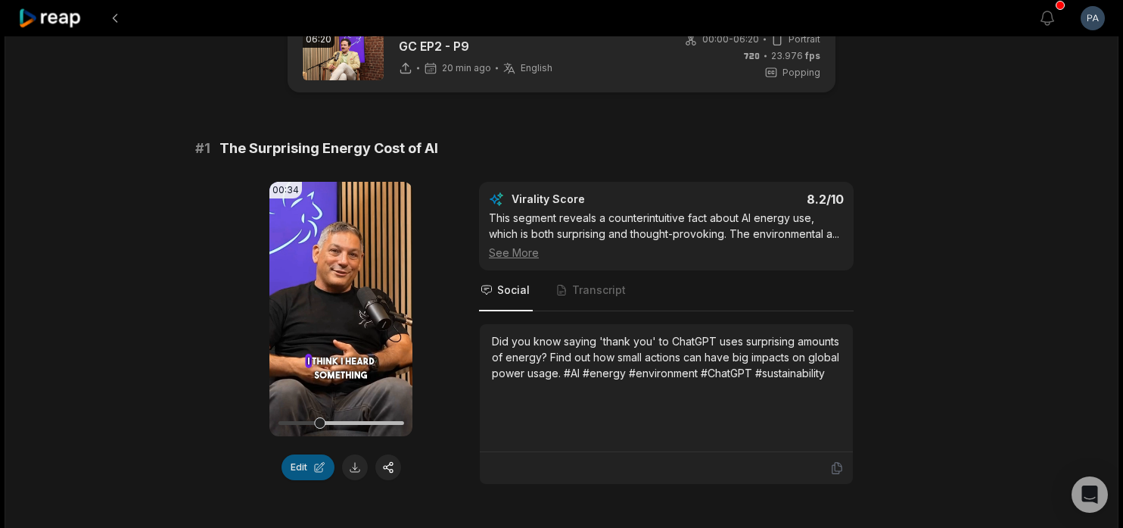
click at [309, 465] on button "Edit" at bounding box center [308, 467] width 53 height 26
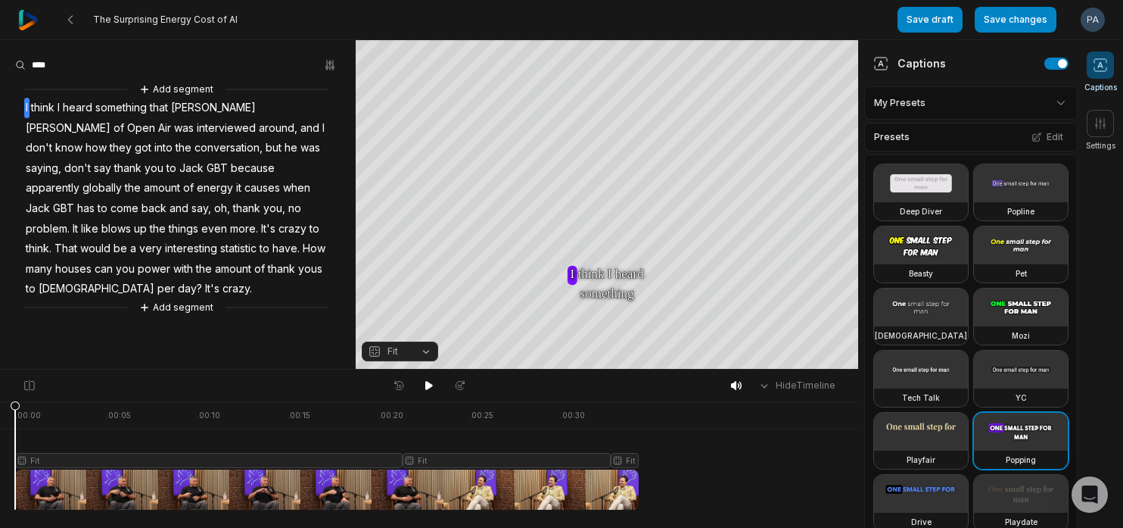
click at [112, 118] on span "[PERSON_NAME]" at bounding box center [68, 128] width 88 height 20
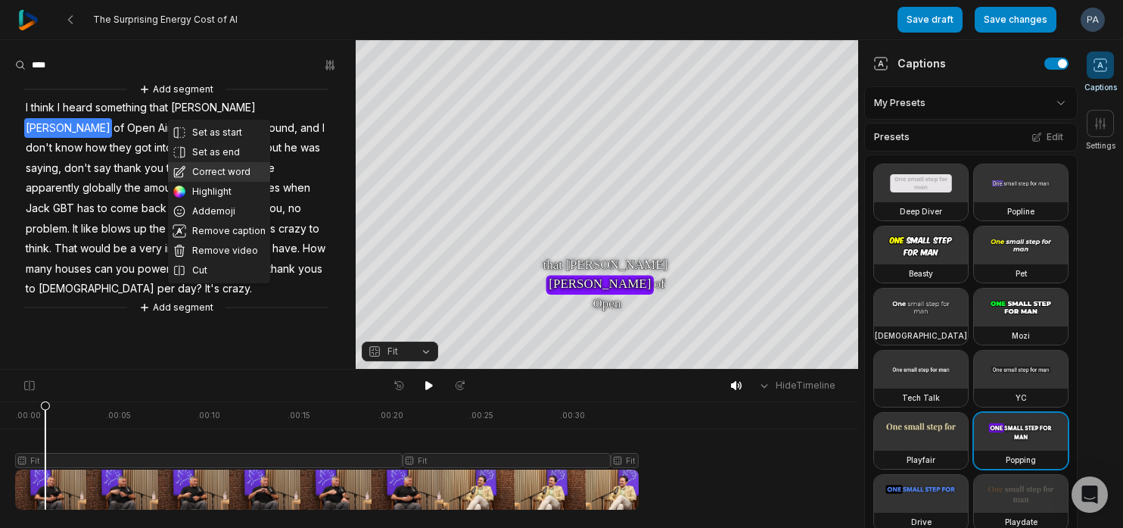
click at [229, 169] on button "Correct word" at bounding box center [219, 172] width 102 height 20
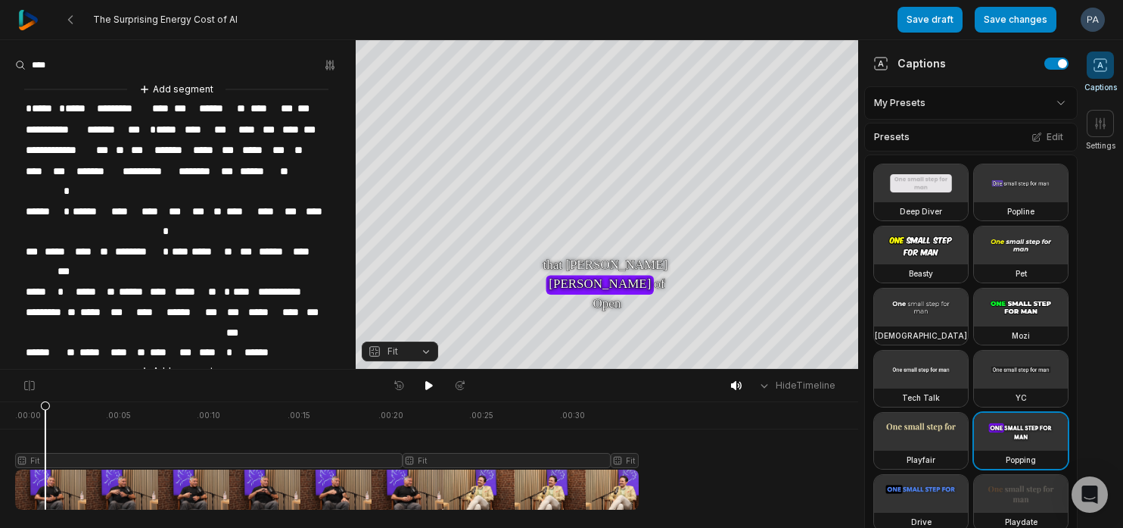
click at [294, 105] on span "***" at bounding box center [287, 108] width 17 height 20
click at [48, 169] on span "****" at bounding box center [37, 171] width 27 height 20
click at [70, 172] on span "***" at bounding box center [63, 171] width 24 height 20
click at [119, 335] on aside "**********" at bounding box center [178, 204] width 356 height 328
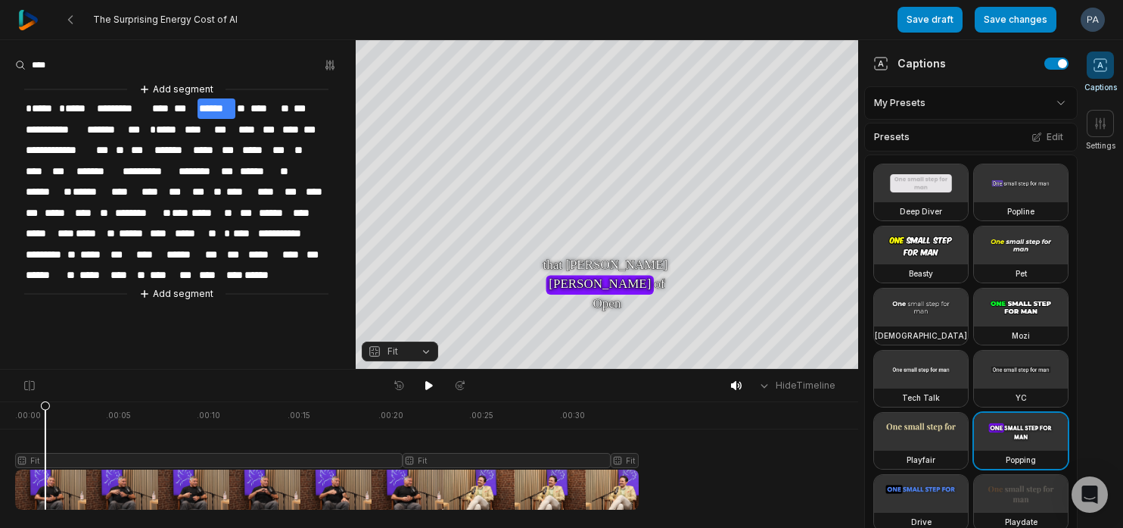
click at [169, 190] on span "***" at bounding box center [179, 192] width 24 height 20
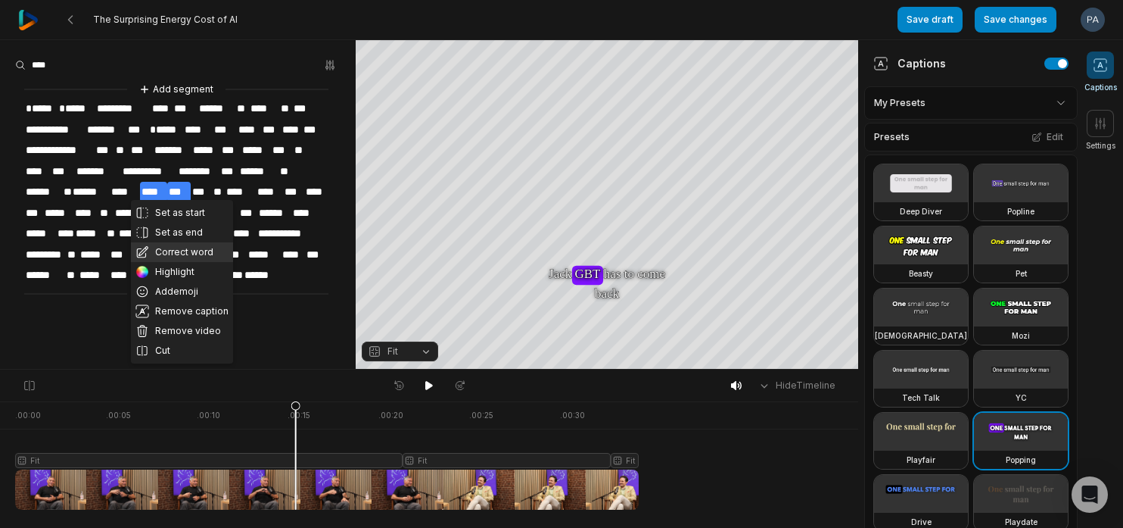
click at [196, 249] on button "Correct word" at bounding box center [182, 252] width 102 height 20
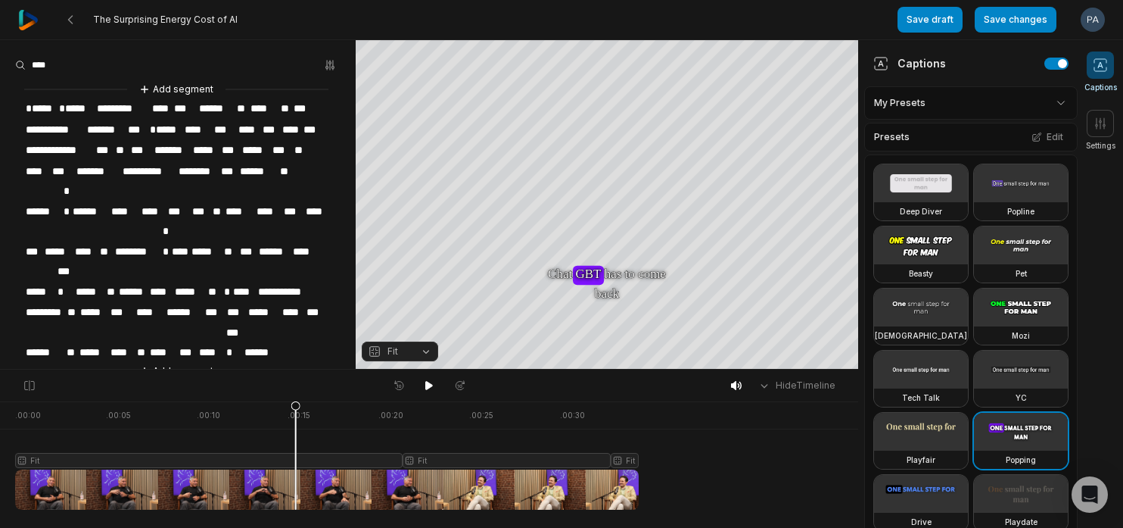
click at [154, 342] on span "****" at bounding box center [163, 352] width 30 height 20
click at [430, 387] on icon at bounding box center [429, 385] width 8 height 9
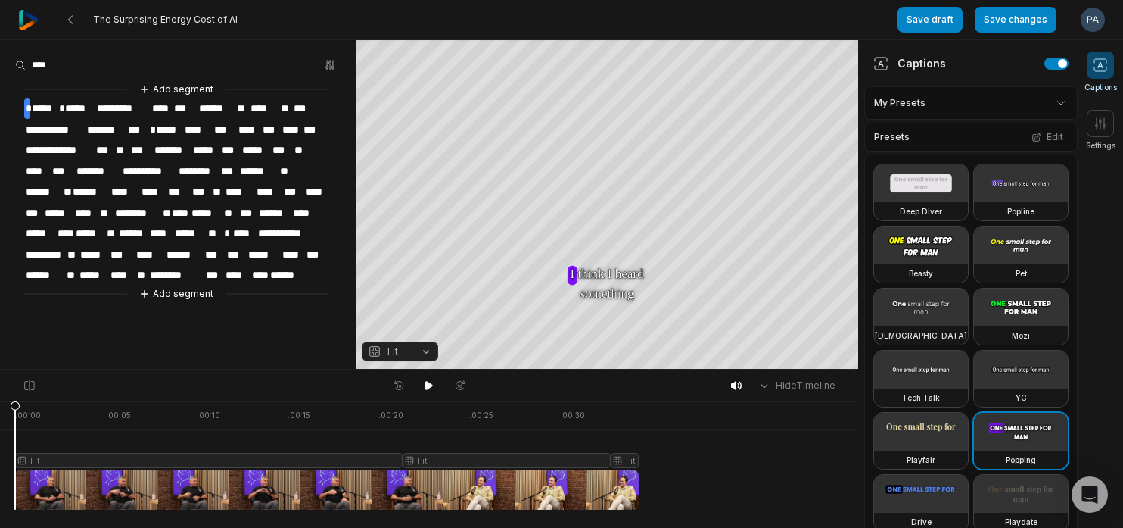
click at [106, 266] on span "*****" at bounding box center [93, 275] width 31 height 20
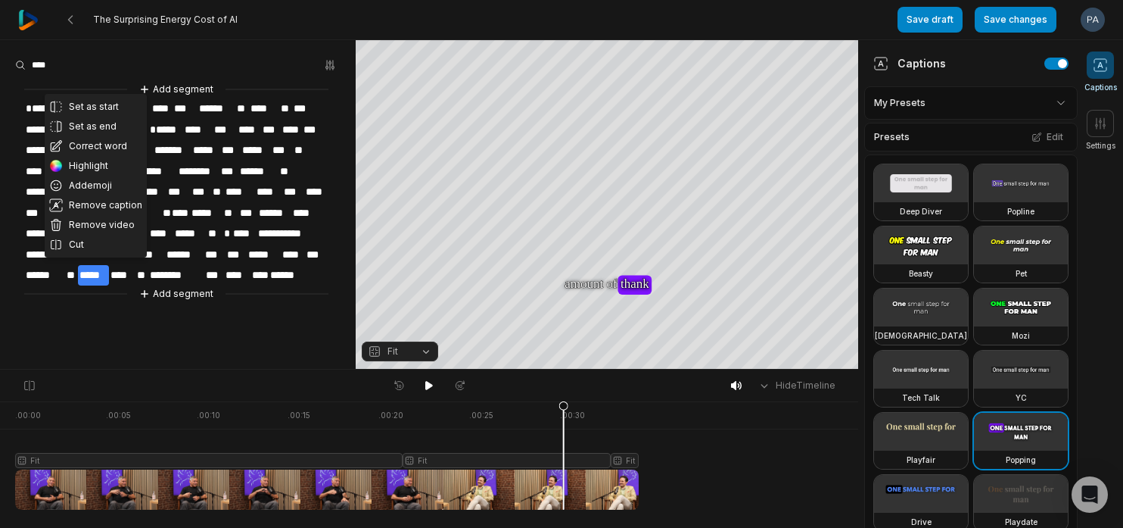
click at [126, 269] on span "****" at bounding box center [122, 275] width 27 height 20
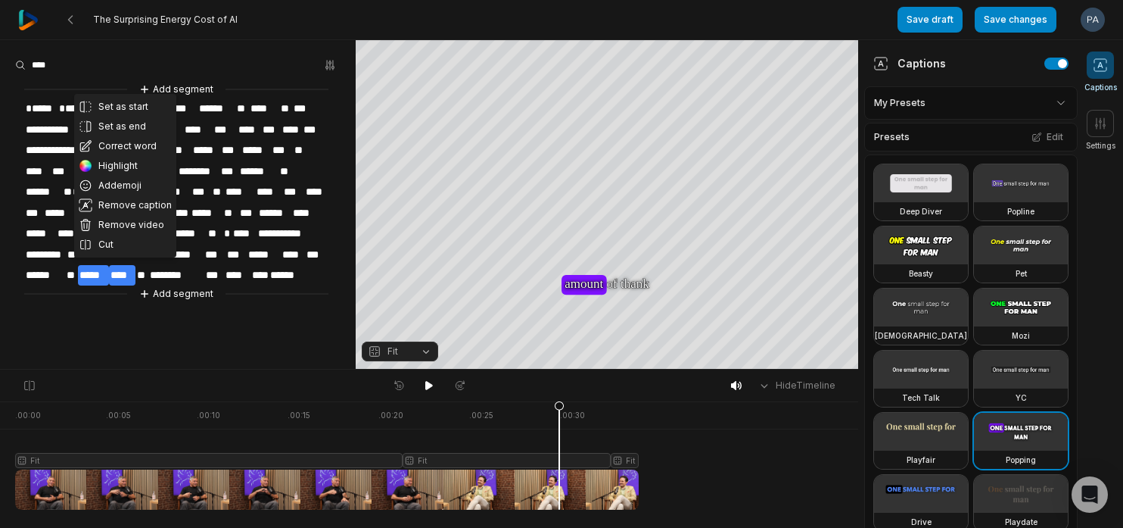
drag, startPoint x: 587, startPoint y: 404, endPoint x: 559, endPoint y: 404, distance: 28.0
click at [559, 404] on icon at bounding box center [559, 458] width 9 height 115
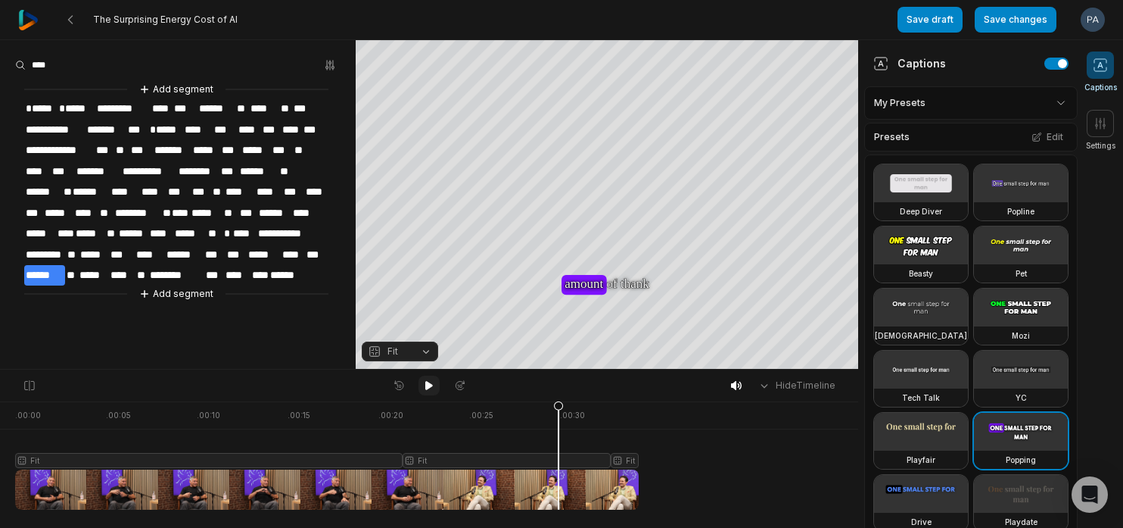
click at [428, 383] on icon at bounding box center [429, 385] width 8 height 9
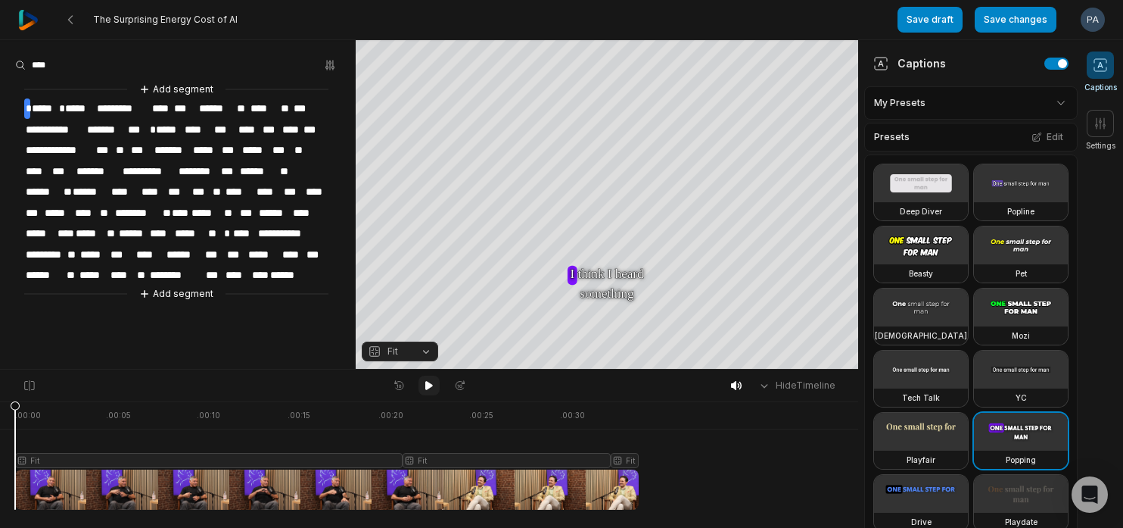
click at [428, 382] on icon at bounding box center [429, 385] width 8 height 9
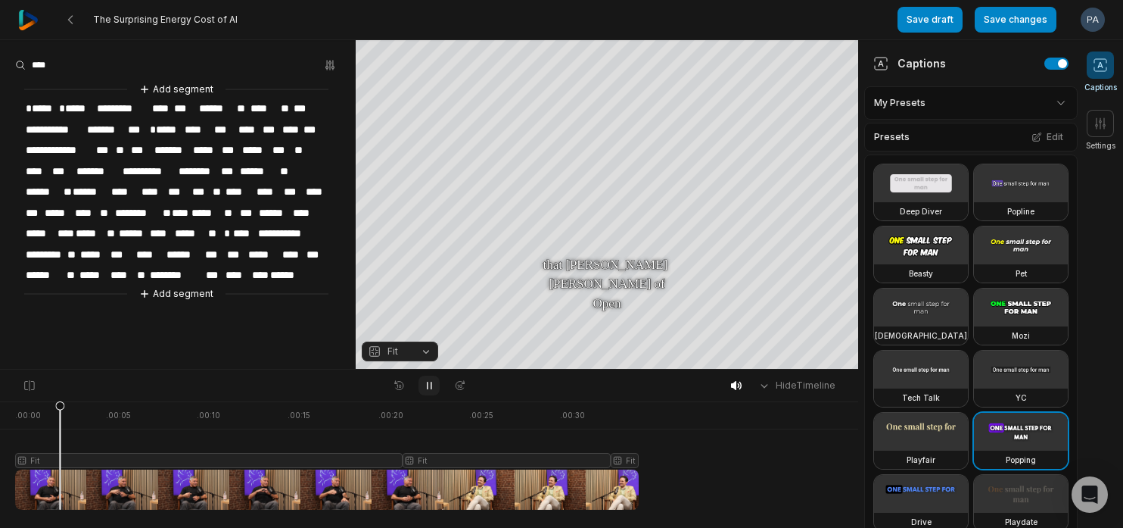
click at [428, 382] on icon at bounding box center [429, 385] width 12 height 12
click at [428, 388] on icon at bounding box center [429, 385] width 12 height 12
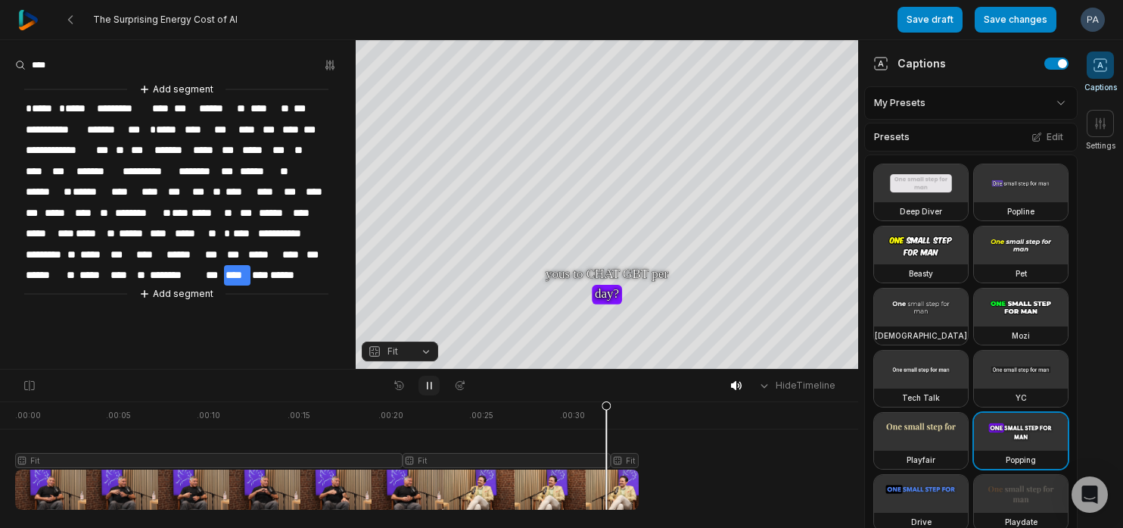
click at [420, 385] on button at bounding box center [429, 385] width 21 height 20
click at [103, 269] on span "*****" at bounding box center [93, 275] width 31 height 20
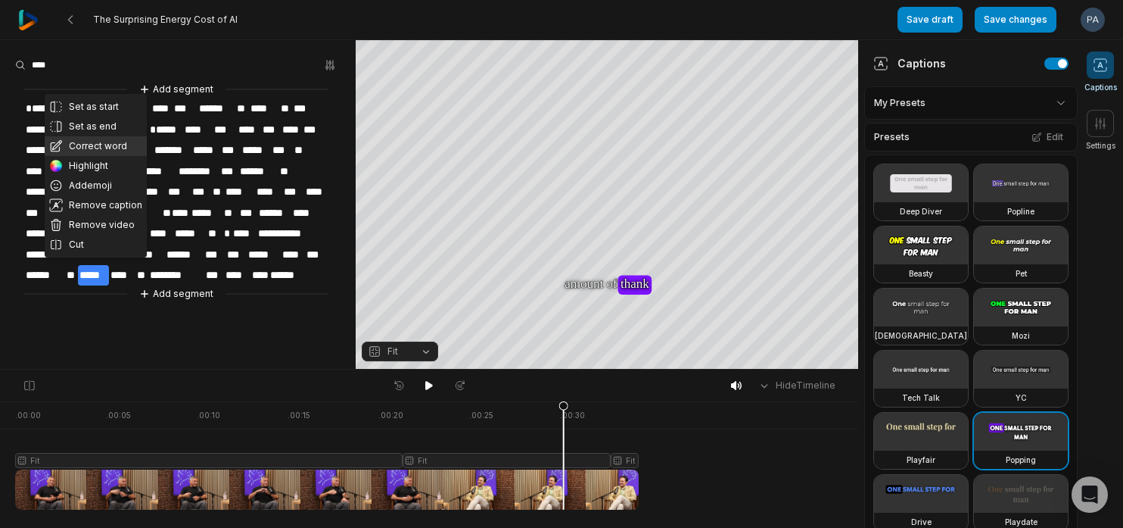
click at [107, 148] on button "Correct word" at bounding box center [96, 146] width 102 height 20
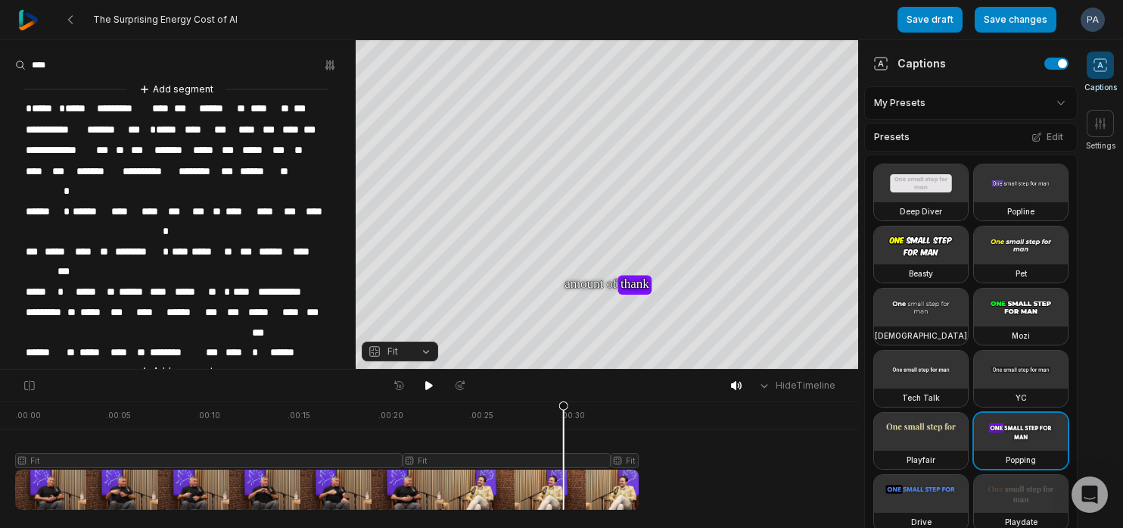
click at [106, 342] on span "*****" at bounding box center [93, 352] width 31 height 20
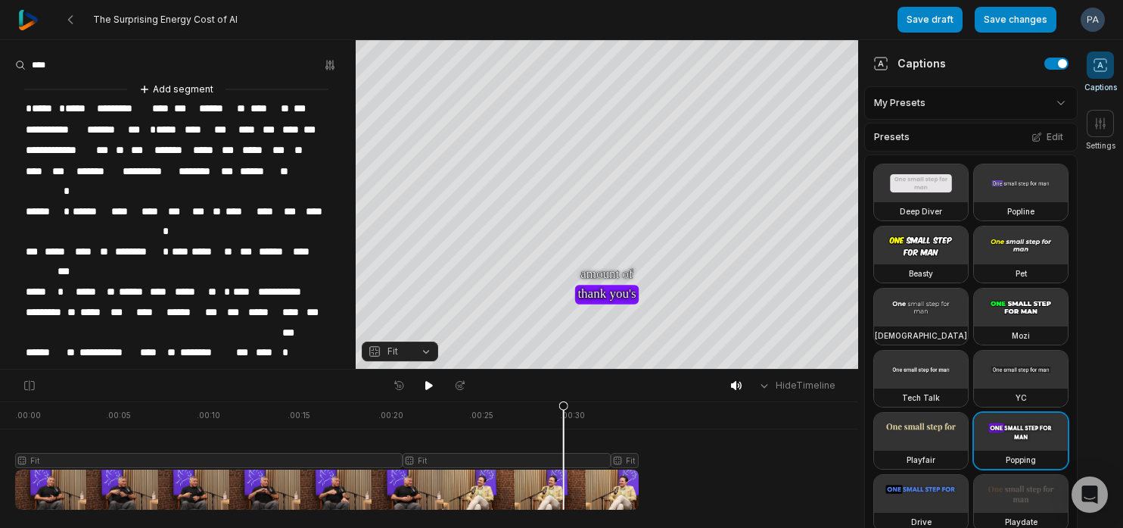
click at [167, 342] on span "**" at bounding box center [172, 352] width 13 height 20
click at [147, 342] on span "****" at bounding box center [152, 352] width 27 height 20
click at [160, 342] on span "****" at bounding box center [152, 352] width 27 height 20
click at [166, 342] on span "**" at bounding box center [172, 352] width 13 height 20
click at [155, 342] on span "****" at bounding box center [152, 352] width 27 height 20
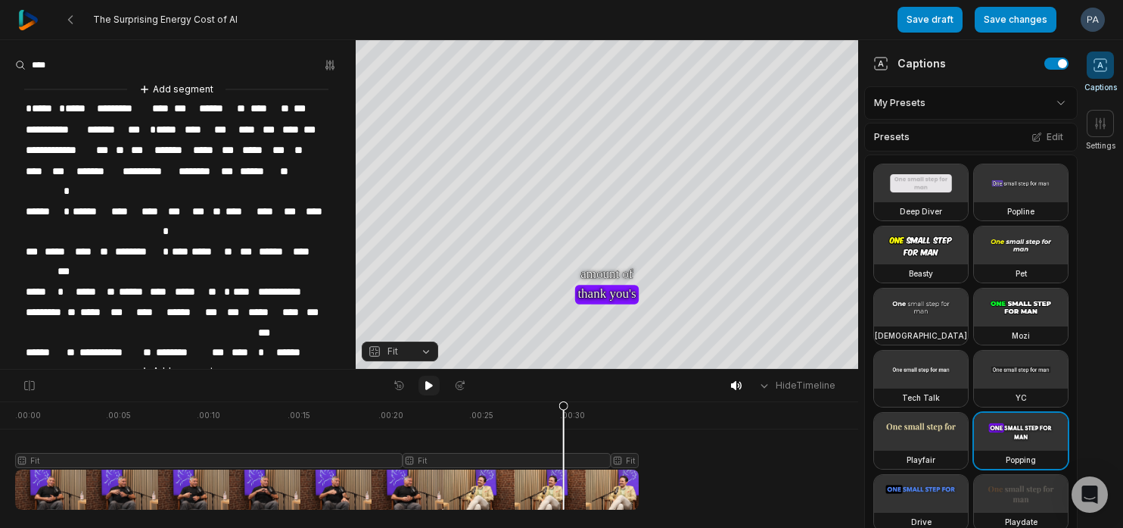
click at [428, 384] on icon at bounding box center [429, 385] width 8 height 9
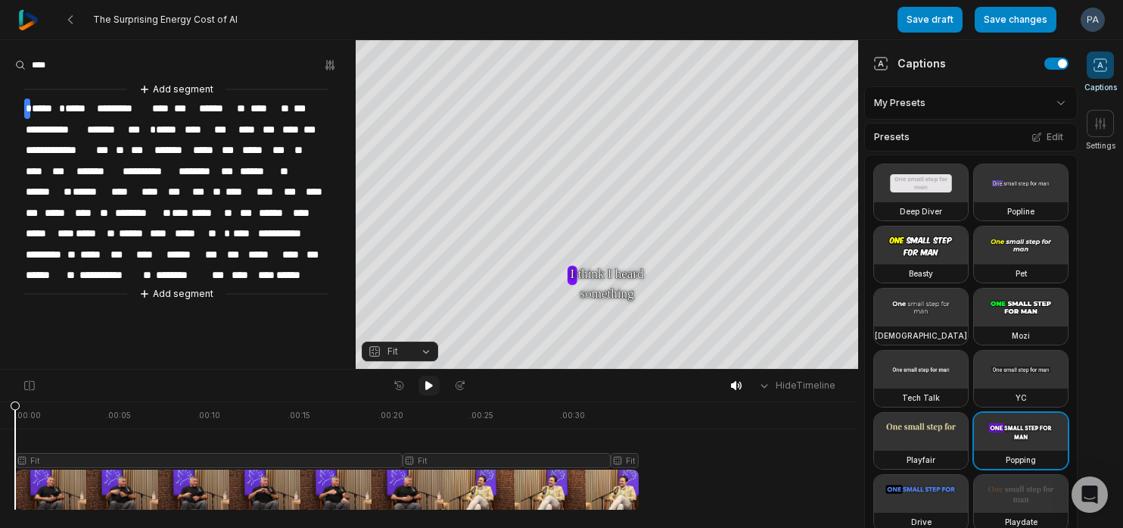
click at [428, 384] on icon at bounding box center [429, 385] width 8 height 9
click at [1019, 21] on button "Save changes" at bounding box center [1016, 20] width 82 height 26
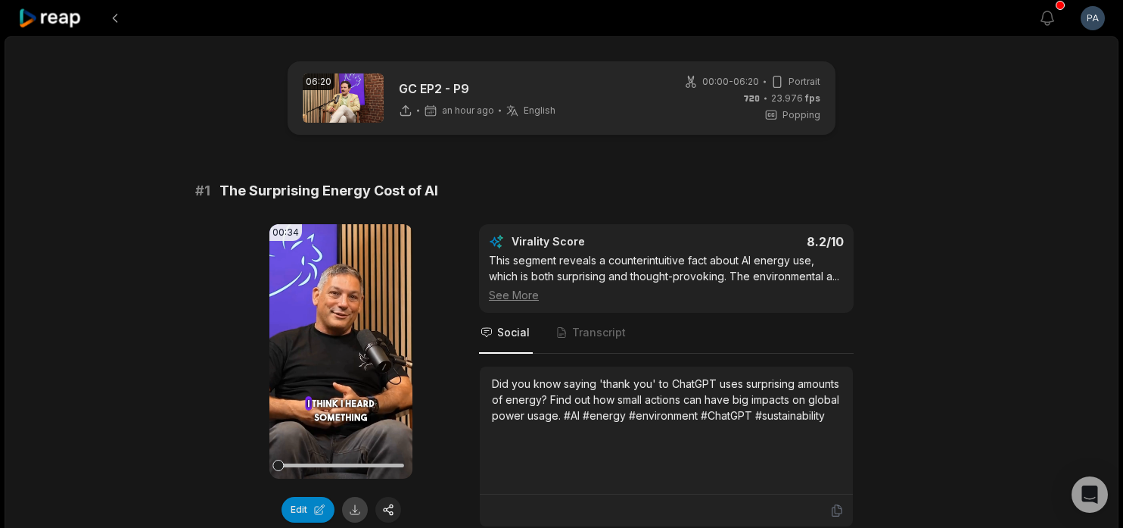
click at [355, 509] on button at bounding box center [355, 509] width 26 height 26
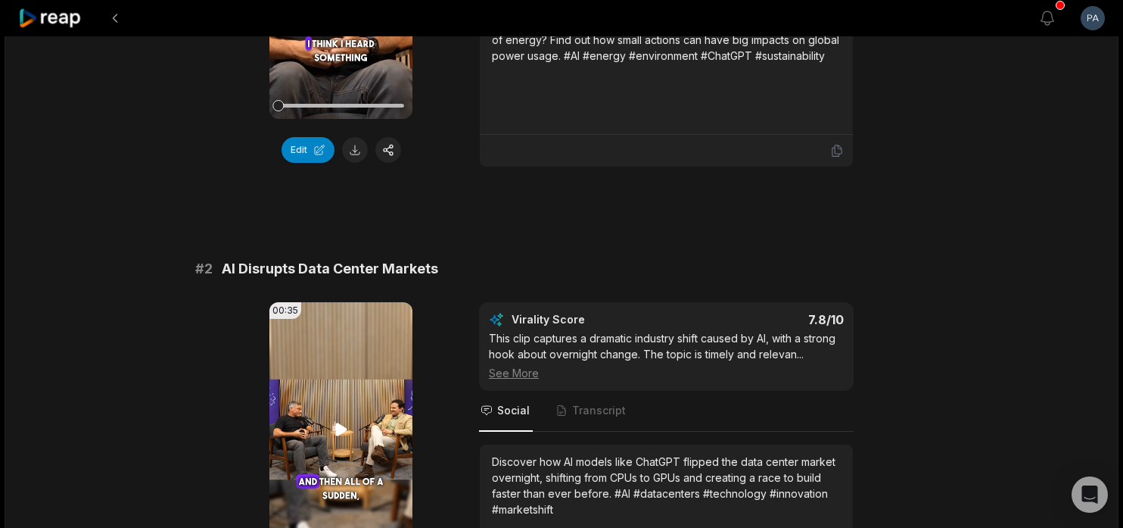
scroll to position [390, 0]
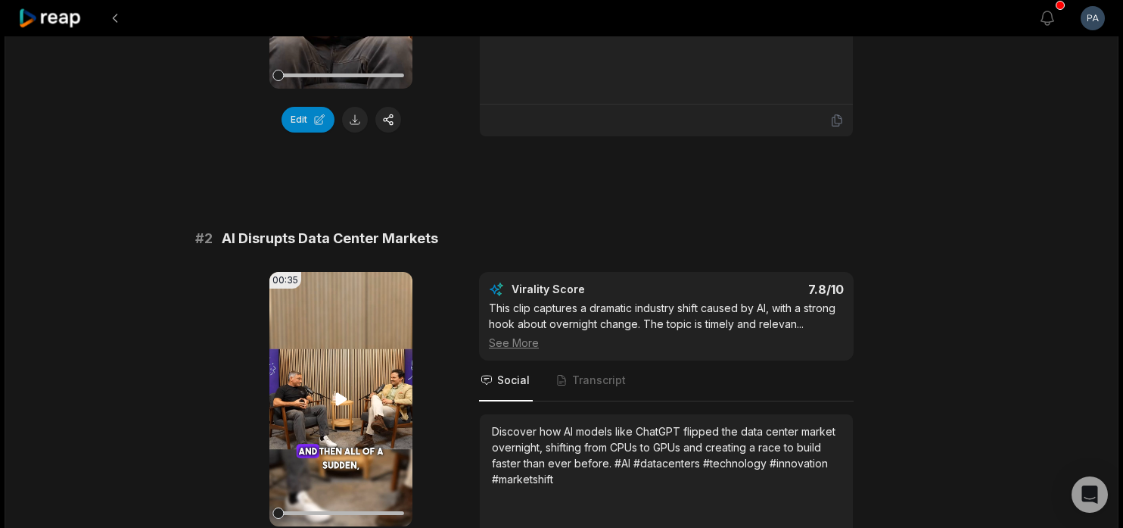
click at [341, 401] on icon at bounding box center [340, 398] width 11 height 13
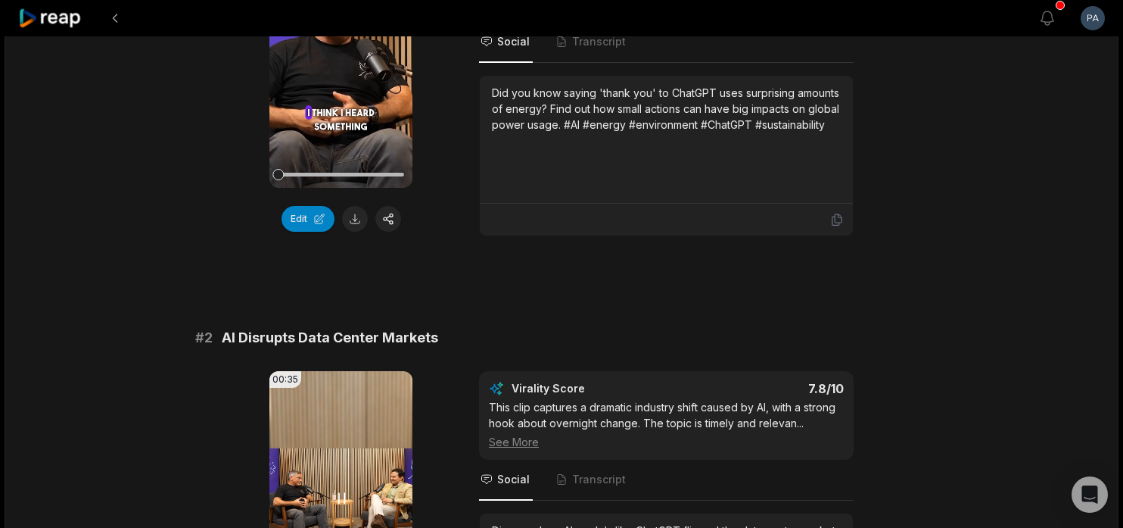
scroll to position [319, 0]
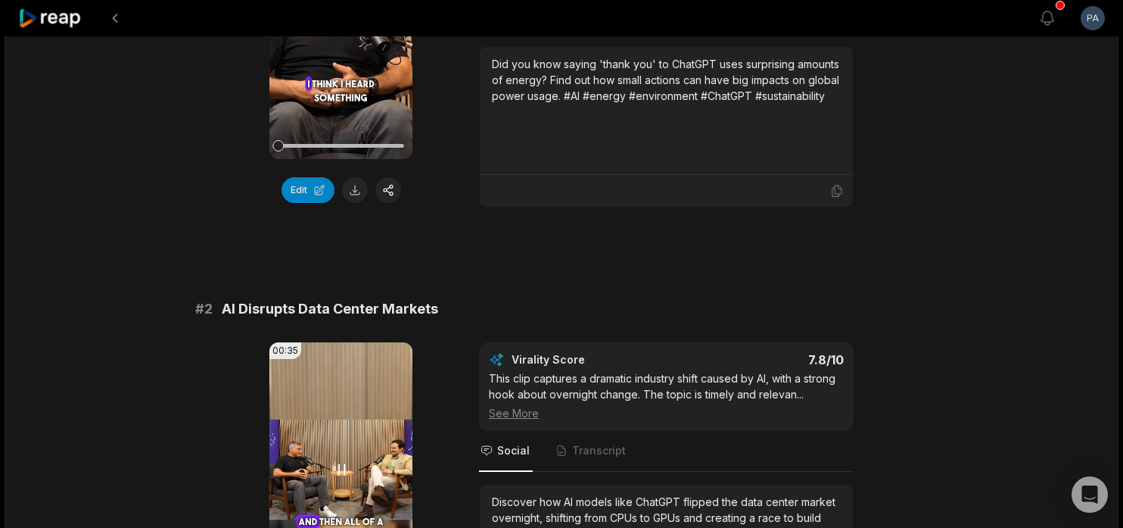
click at [341, 463] on icon at bounding box center [341, 469] width 18 height 18
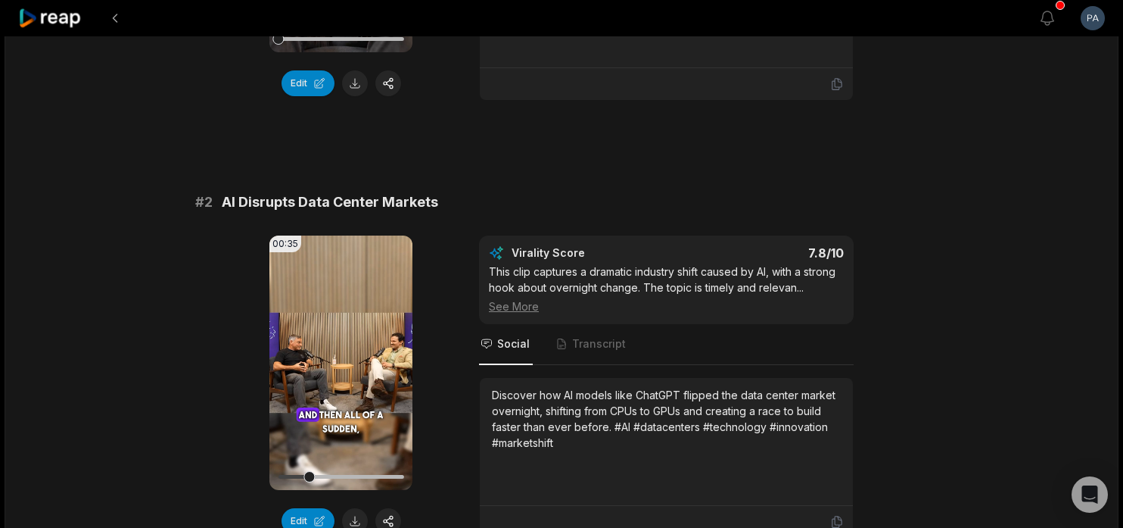
scroll to position [431, 0]
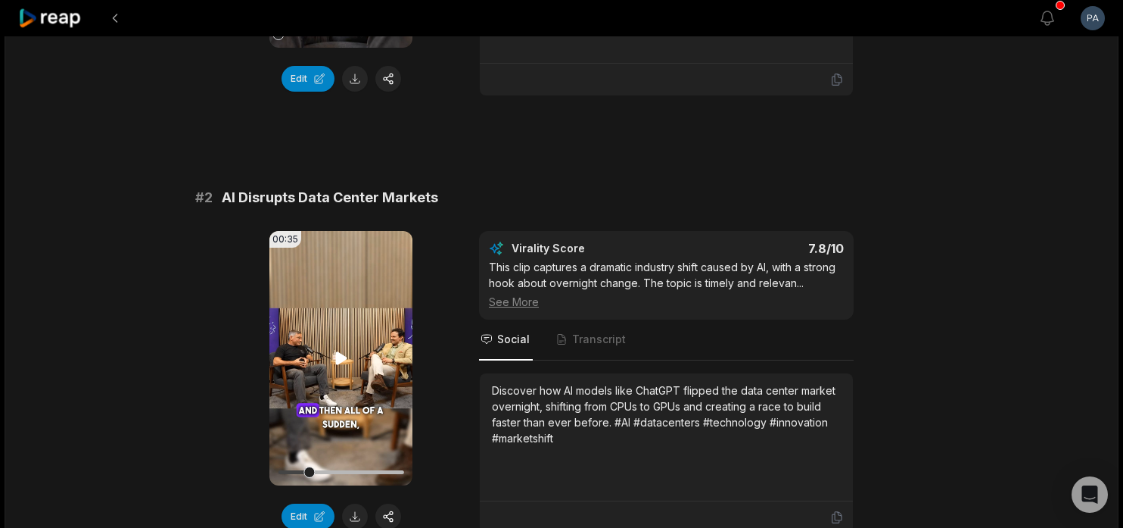
click at [337, 354] on icon at bounding box center [340, 357] width 11 height 13
click at [341, 358] on icon at bounding box center [341, 358] width 18 height 18
drag, startPoint x: 310, startPoint y: 474, endPoint x: 274, endPoint y: 470, distance: 35.8
click at [273, 471] on div "00:35 Your browser does not support mp4 format." at bounding box center [340, 358] width 143 height 254
click at [282, 472] on div at bounding box center [341, 472] width 126 height 4
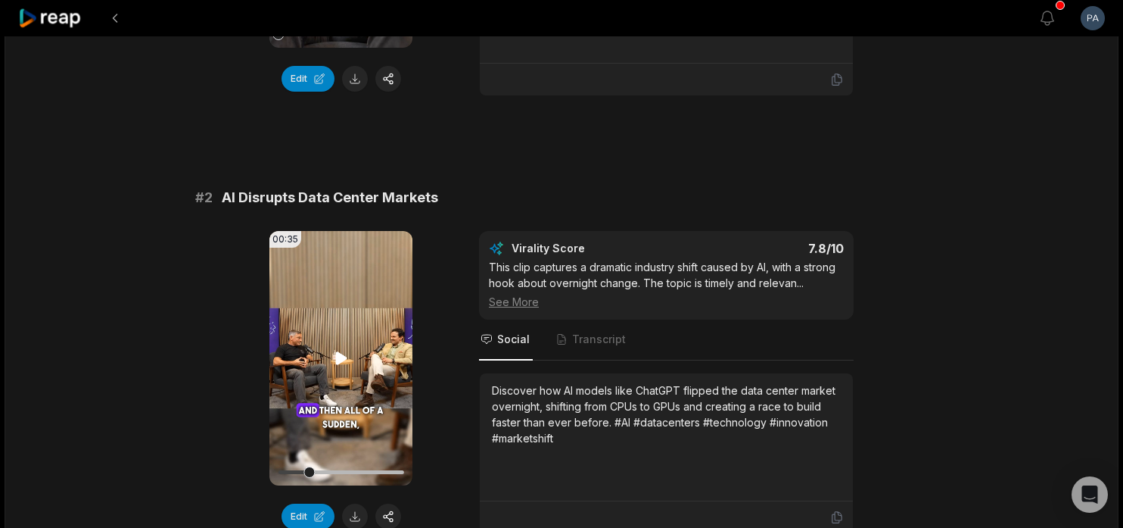
drag, startPoint x: 308, startPoint y: 471, endPoint x: 282, endPoint y: 472, distance: 26.5
click at [271, 471] on div "00:35 Your browser does not support mp4 format." at bounding box center [340, 358] width 143 height 254
click at [282, 472] on div at bounding box center [341, 472] width 126 height 4
click at [340, 360] on icon at bounding box center [340, 357] width 11 height 13
click at [282, 472] on div at bounding box center [341, 472] width 126 height 4
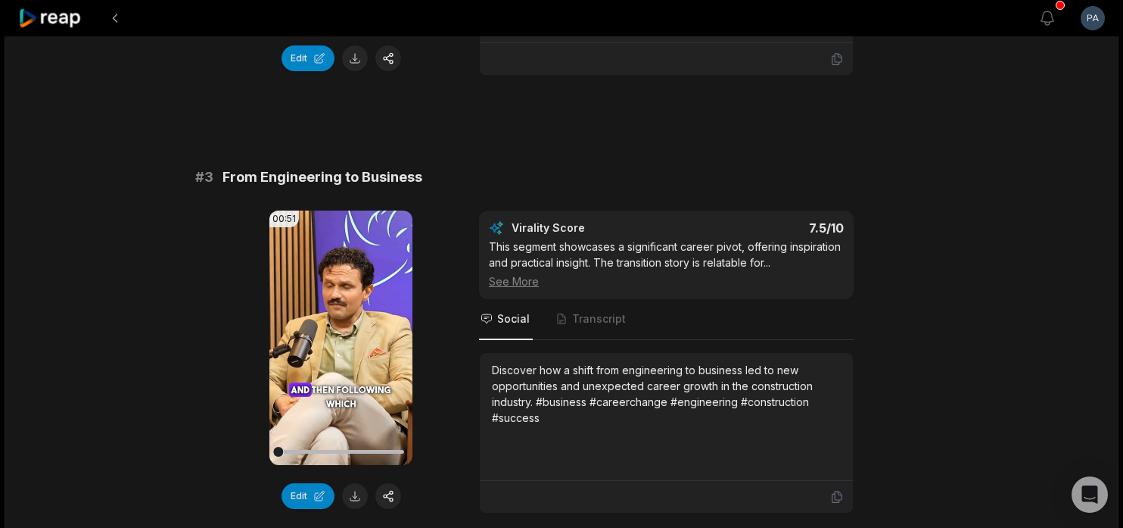
scroll to position [892, 0]
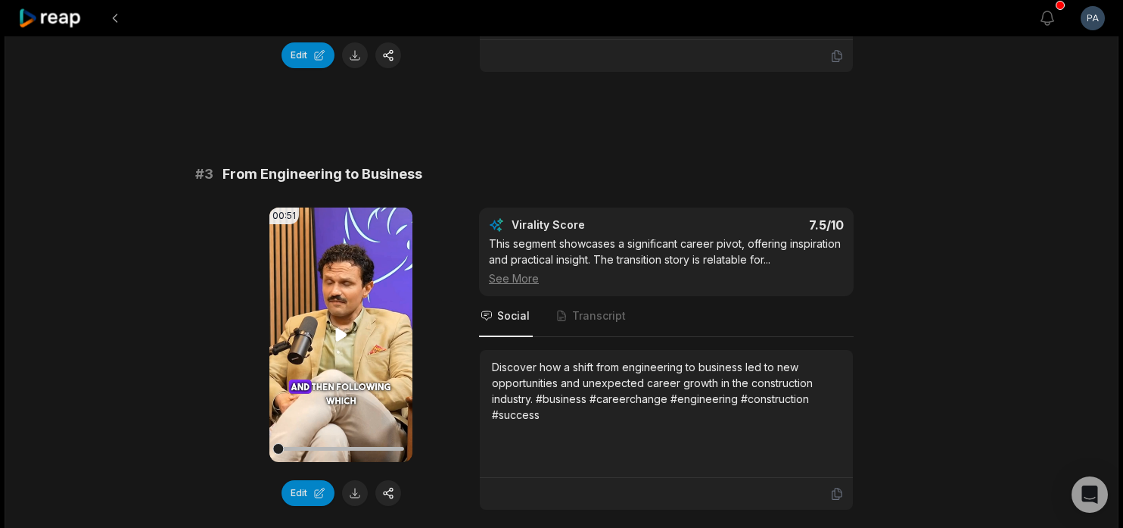
click at [342, 332] on icon at bounding box center [340, 334] width 11 height 13
click at [342, 332] on icon at bounding box center [341, 334] width 18 height 18
click at [338, 328] on icon at bounding box center [340, 334] width 11 height 13
drag, startPoint x: 285, startPoint y: 450, endPoint x: 260, endPoint y: 449, distance: 24.2
click at [260, 449] on div "00:51 Your browser does not support mp4 format. Edit Virality Score 7.5 /10 Thi…" at bounding box center [561, 358] width 733 height 303
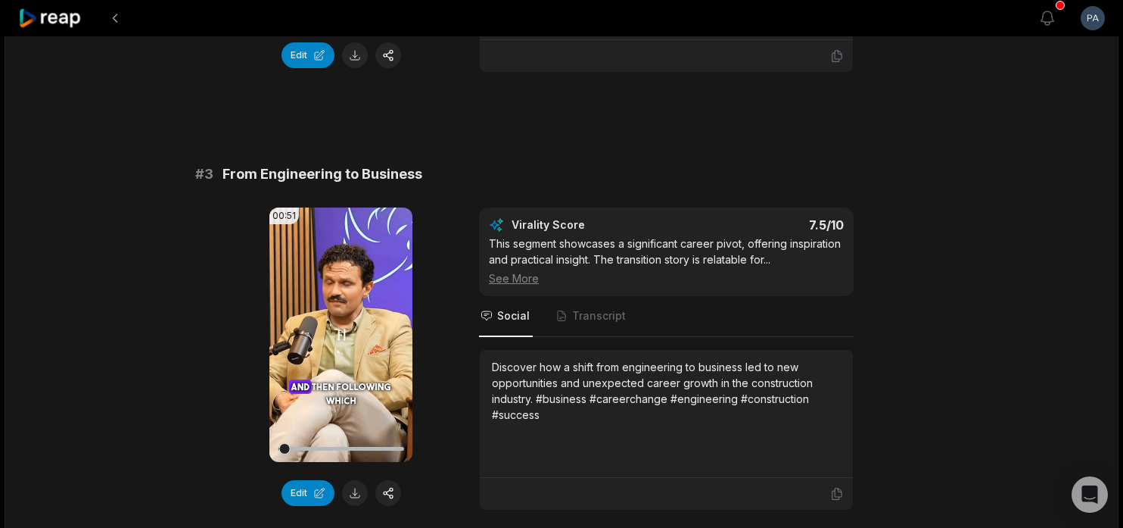
click at [341, 339] on icon at bounding box center [341, 334] width 18 height 18
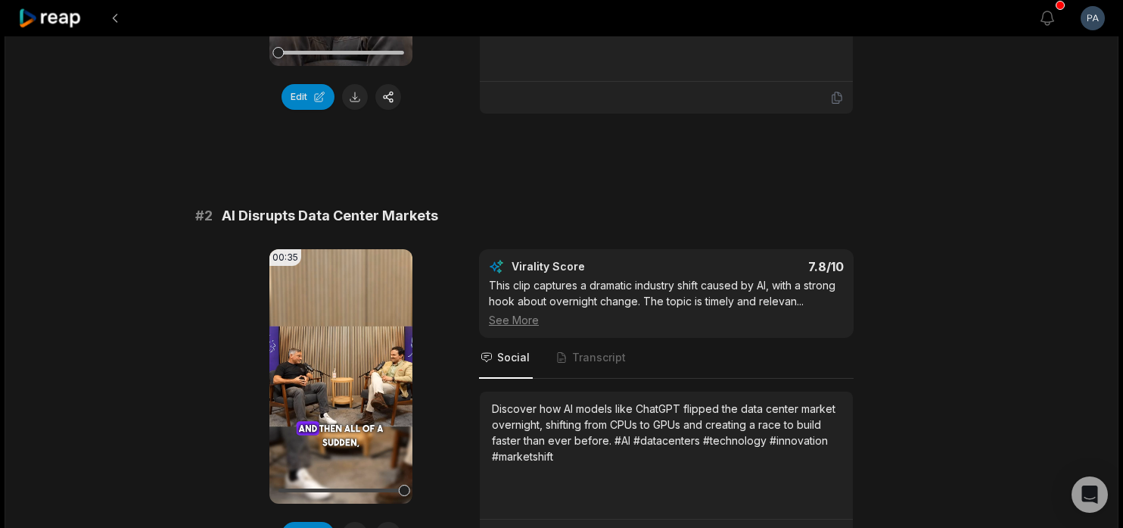
scroll to position [425, 0]
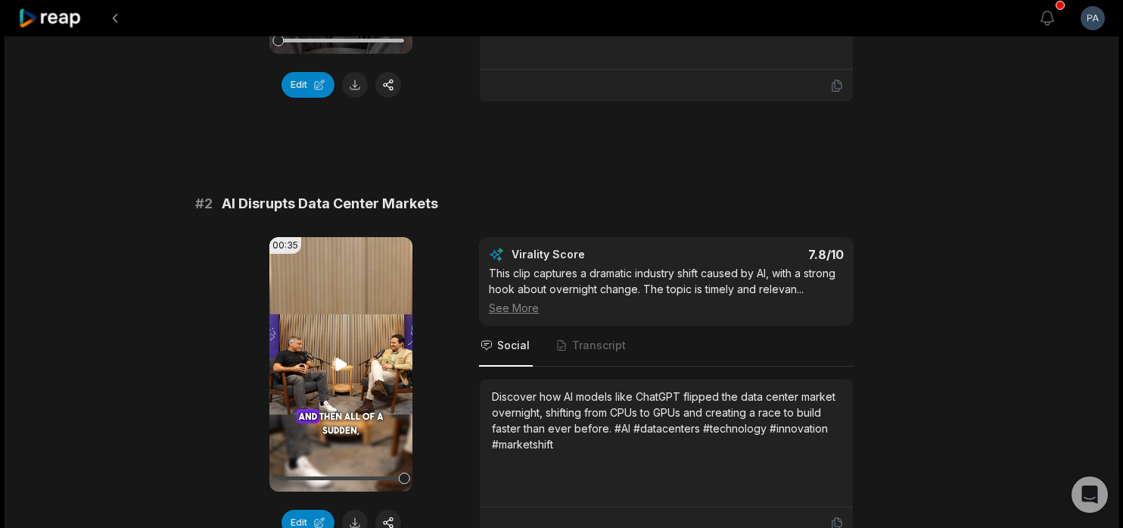
click at [338, 363] on icon at bounding box center [340, 363] width 11 height 13
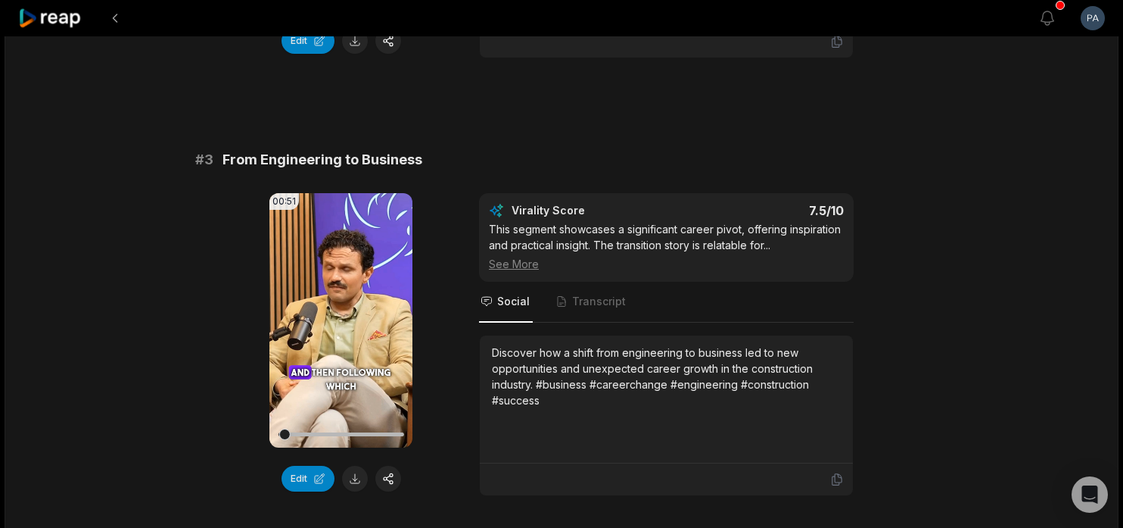
scroll to position [907, 0]
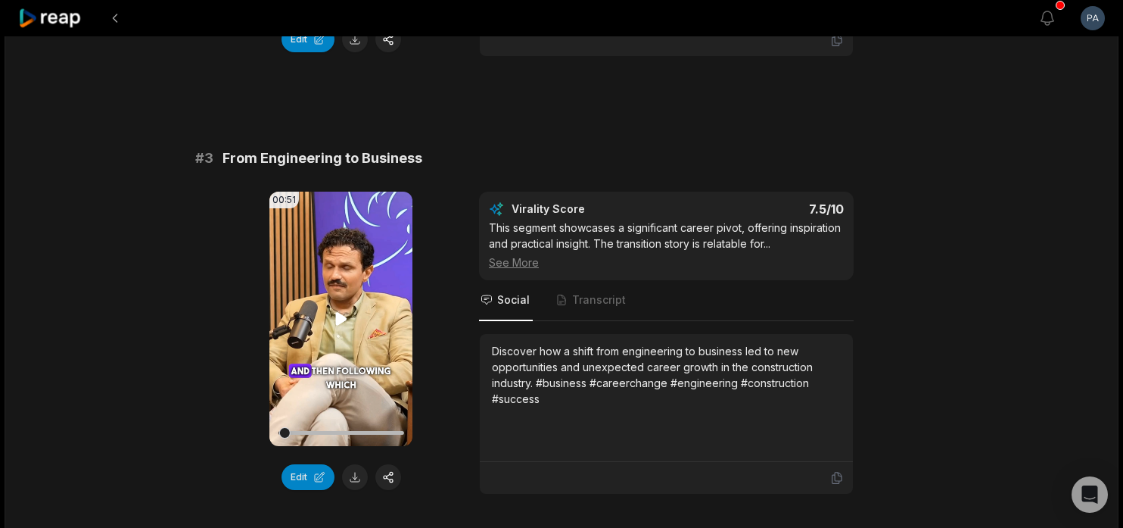
click at [338, 319] on icon at bounding box center [340, 318] width 11 height 13
click at [276, 431] on div at bounding box center [277, 432] width 11 height 11
click at [341, 315] on icon at bounding box center [341, 319] width 18 height 18
click at [328, 470] on button "Edit" at bounding box center [308, 477] width 53 height 26
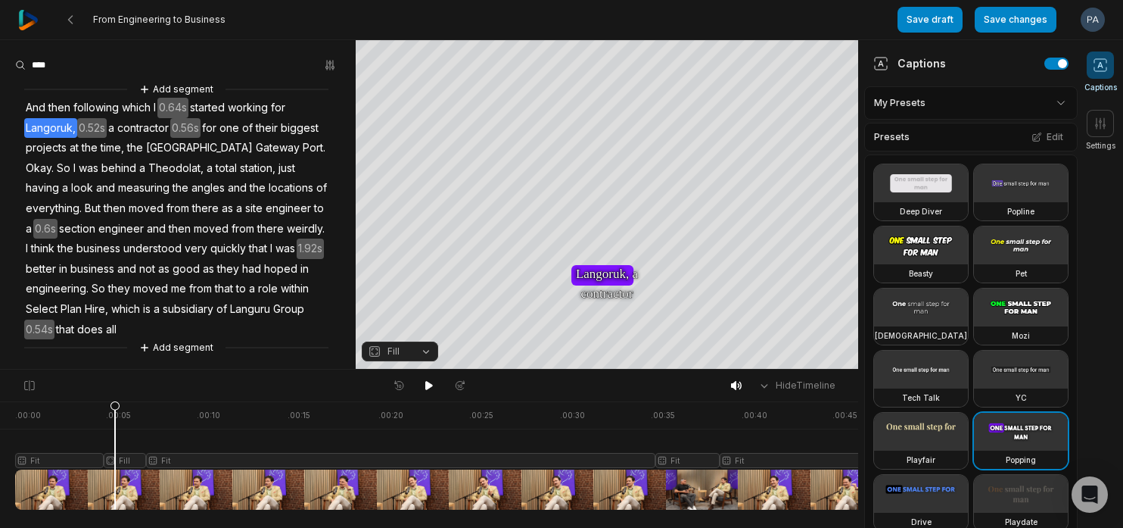
drag, startPoint x: 127, startPoint y: 405, endPoint x: 115, endPoint y: 414, distance: 15.1
click at [115, 414] on icon at bounding box center [115, 458] width 9 height 115
click at [378, 349] on icon "button" at bounding box center [375, 351] width 8 height 8
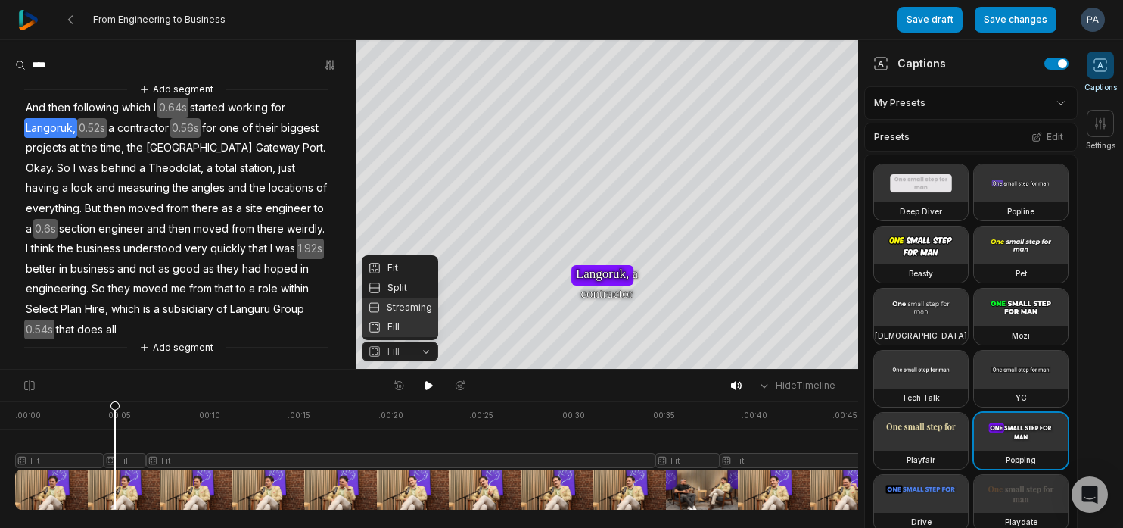
click at [407, 310] on div "Streaming" at bounding box center [400, 307] width 76 height 20
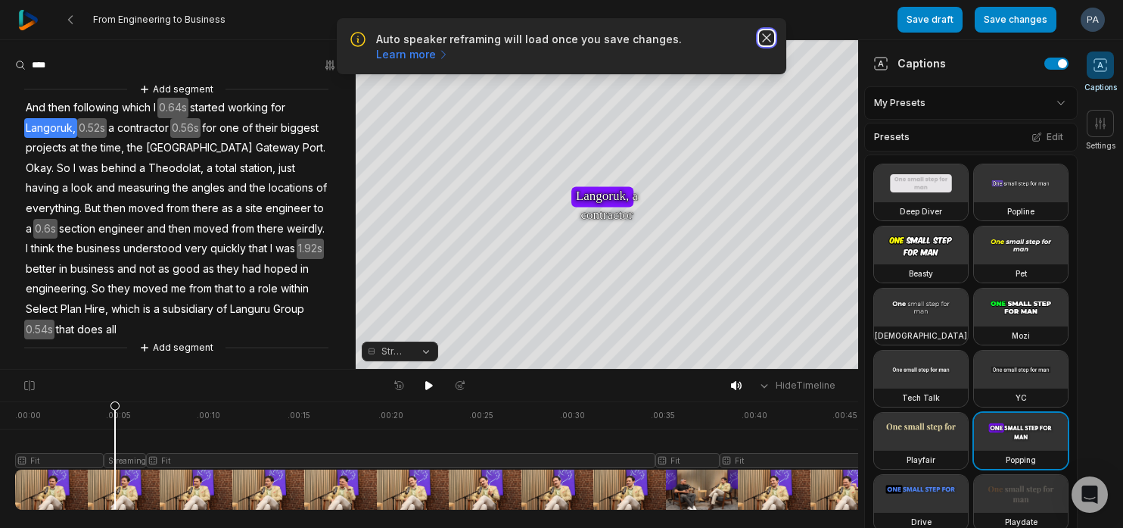
click at [768, 39] on icon "button" at bounding box center [767, 38] width 8 height 8
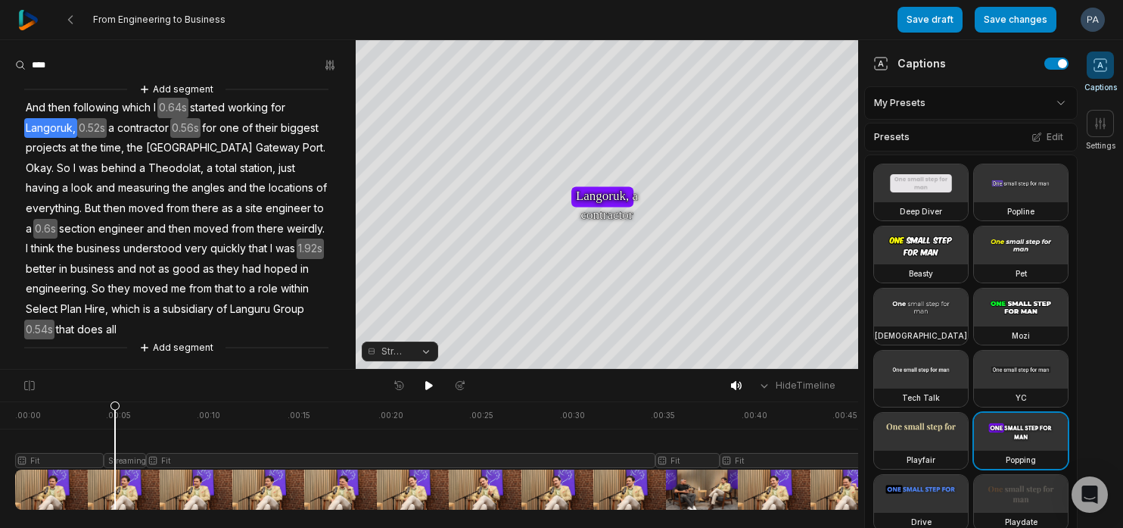
click at [416, 353] on button "Streaming" at bounding box center [400, 351] width 76 height 20
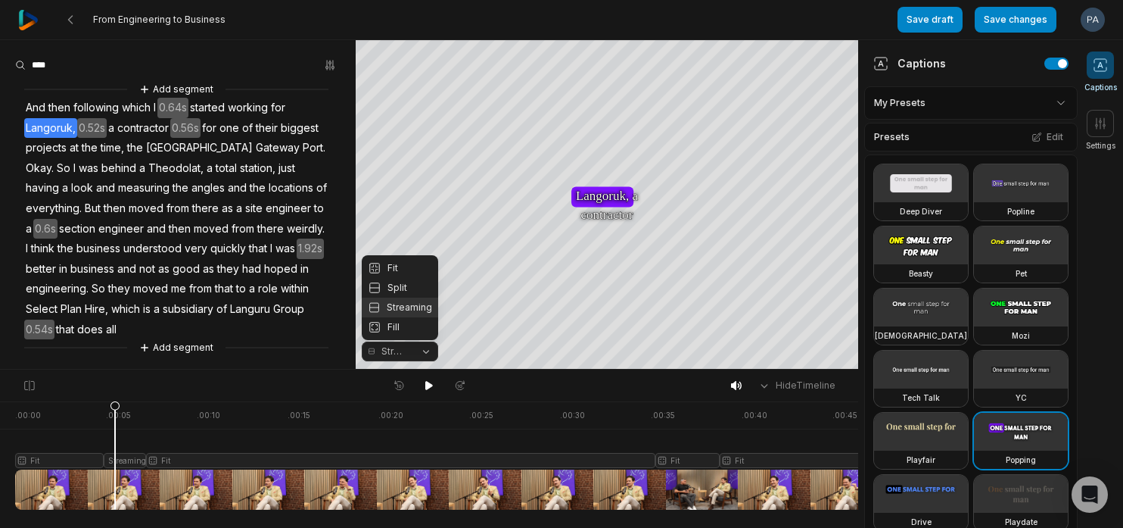
drag, startPoint x: 416, startPoint y: 353, endPoint x: 405, endPoint y: 265, distance: 89.2
click at [405, 265] on div "Fit" at bounding box center [400, 268] width 76 height 20
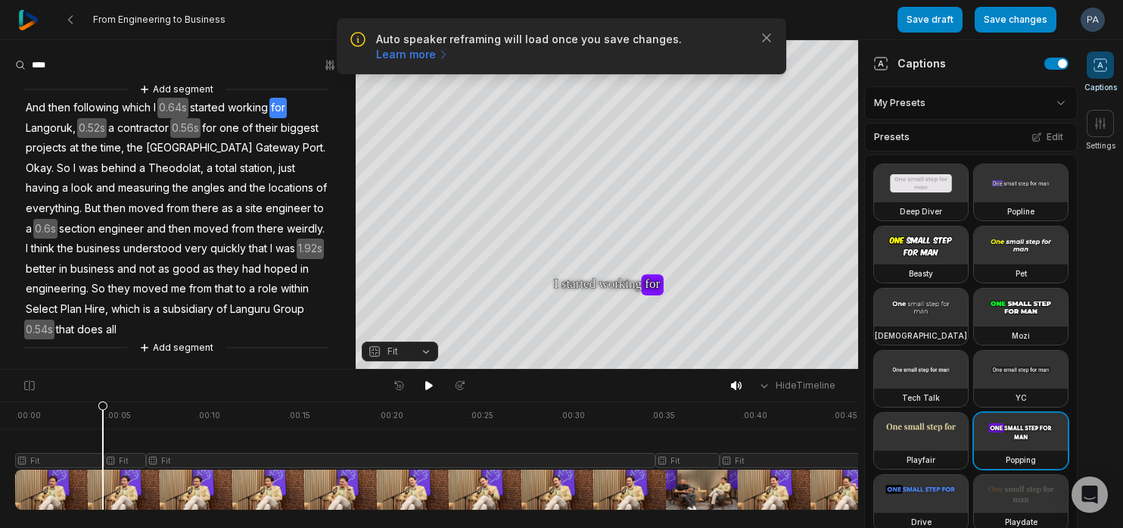
drag, startPoint x: 114, startPoint y: 405, endPoint x: 103, endPoint y: 403, distance: 10.7
click at [103, 403] on icon at bounding box center [102, 458] width 9 height 115
click at [1047, 102] on html "Auto speaker reframing will load once you save changes. Learn more Close From E…" at bounding box center [561, 264] width 1123 height 528
click at [102, 486] on icon at bounding box center [103, 454] width 11 height 109
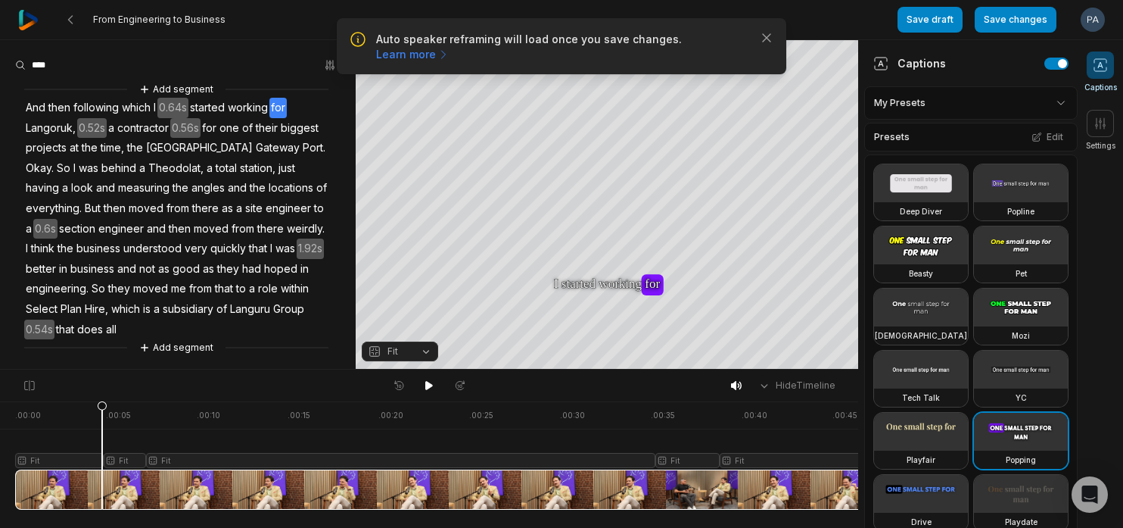
click at [102, 486] on icon at bounding box center [102, 454] width 11 height 109
click at [105, 484] on icon at bounding box center [105, 454] width 11 height 109
click at [1100, 120] on icon at bounding box center [1101, 123] width 10 height 11
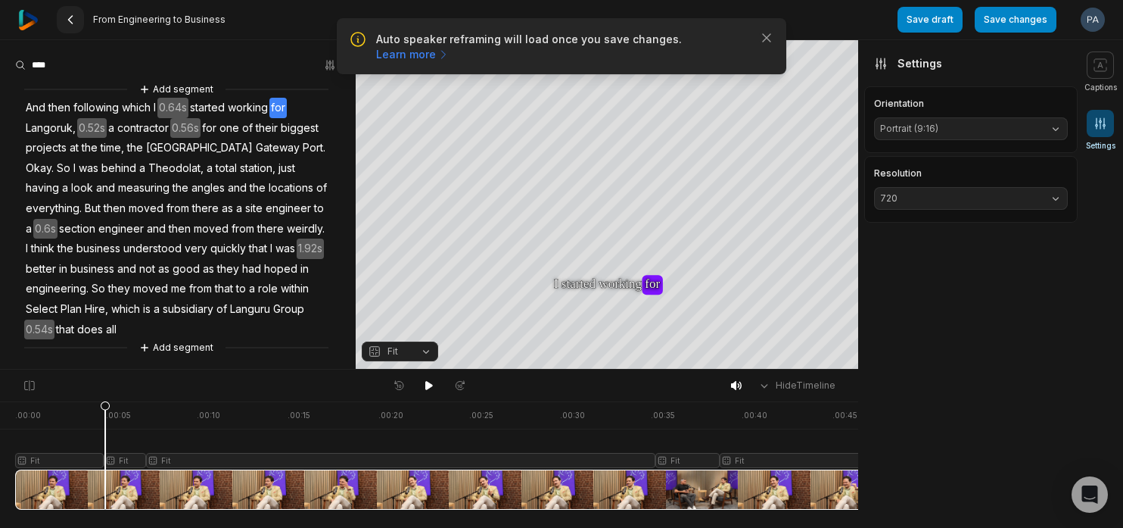
click at [71, 16] on 335 at bounding box center [71, 20] width 4 height 8
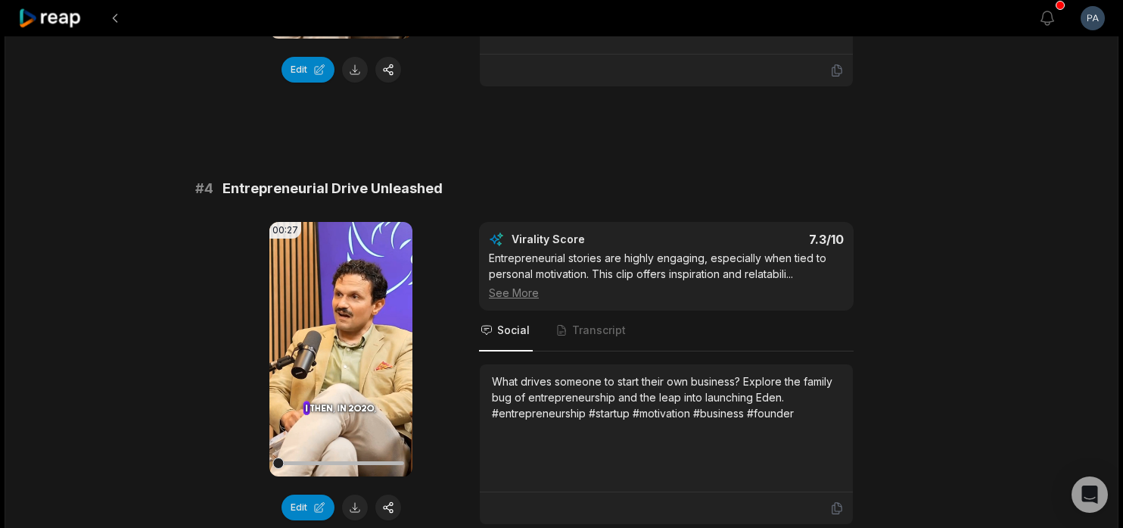
scroll to position [1344, 0]
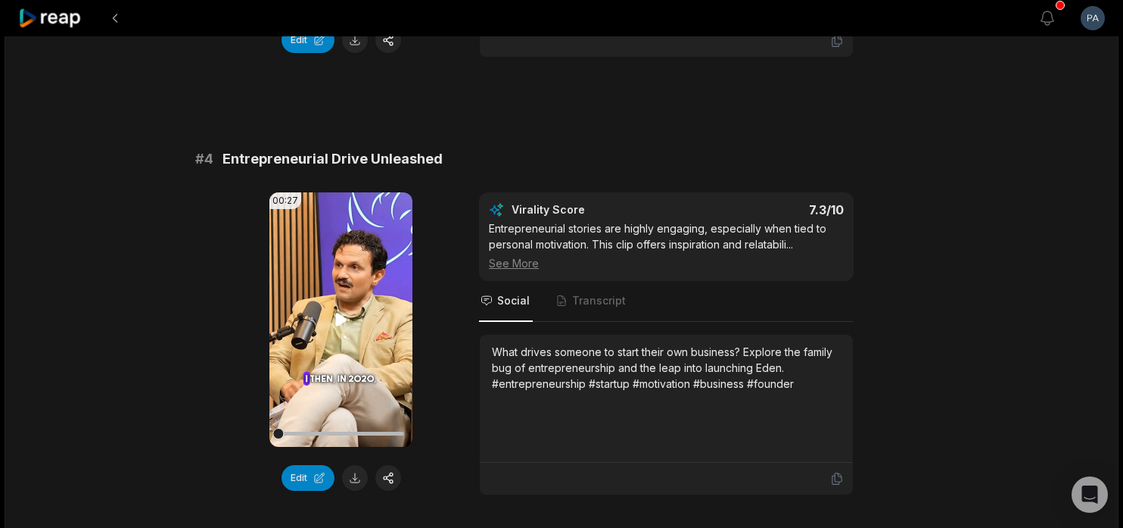
click at [338, 318] on icon at bounding box center [340, 319] width 11 height 13
click at [338, 318] on icon at bounding box center [341, 319] width 6 height 10
click at [338, 318] on icon at bounding box center [340, 319] width 11 height 13
click at [439, 319] on div "00:27 Your browser does not support mp4 format. Edit Virality Score 7.3 /10 Ent…" at bounding box center [561, 343] width 733 height 303
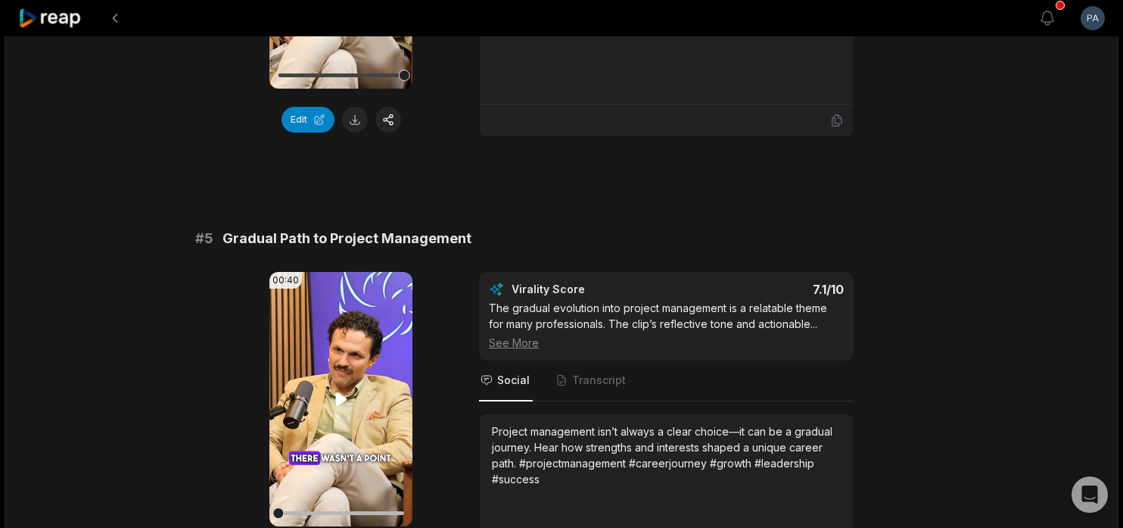
scroll to position [1738, 0]
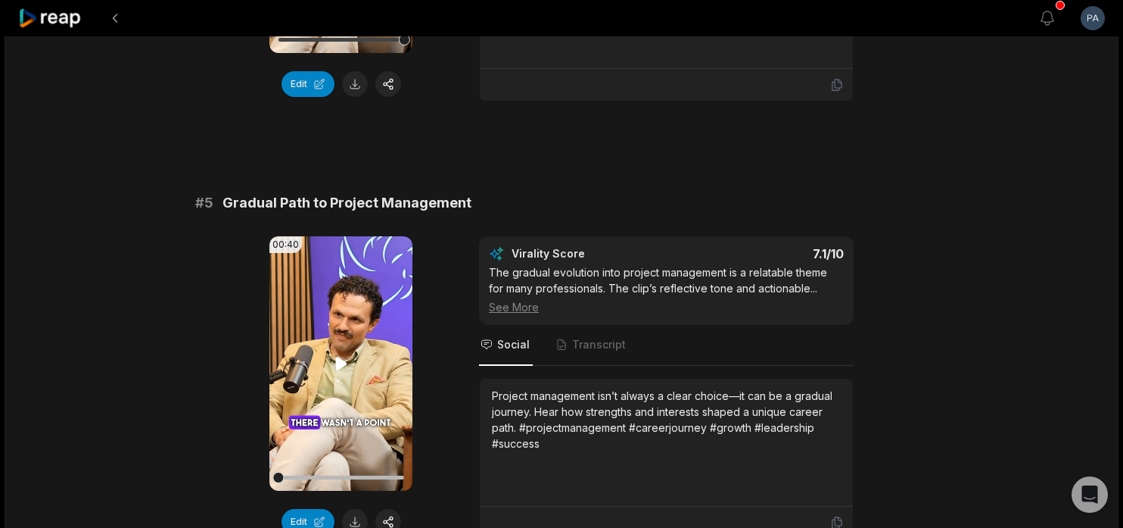
click at [341, 360] on icon at bounding box center [340, 362] width 11 height 13
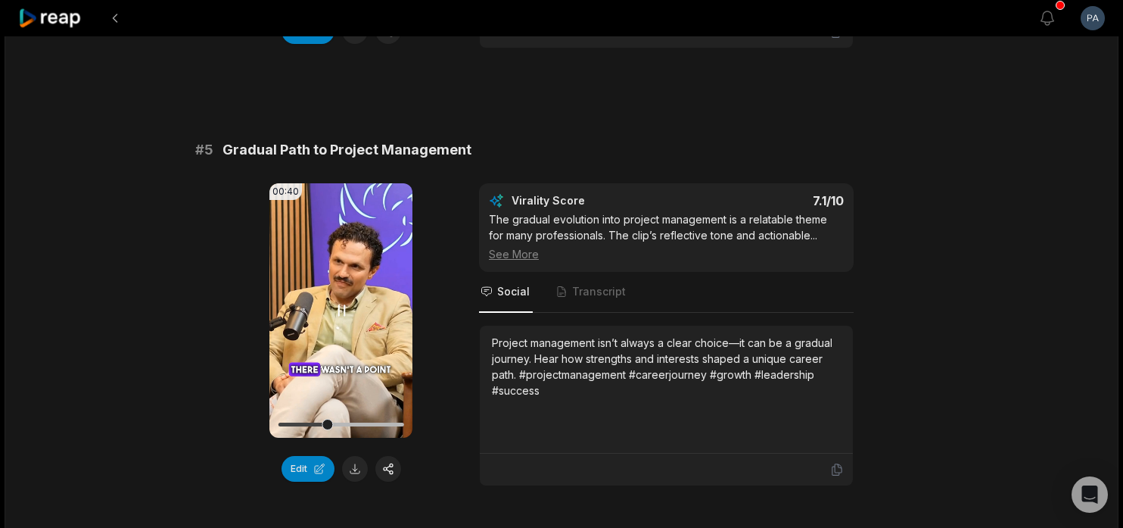
click at [339, 315] on icon at bounding box center [341, 310] width 18 height 18
click at [339, 315] on icon at bounding box center [340, 309] width 11 height 13
click at [371, 423] on div at bounding box center [341, 424] width 126 height 4
click at [352, 424] on div at bounding box center [341, 424] width 126 height 4
click at [338, 301] on icon at bounding box center [341, 310] width 18 height 18
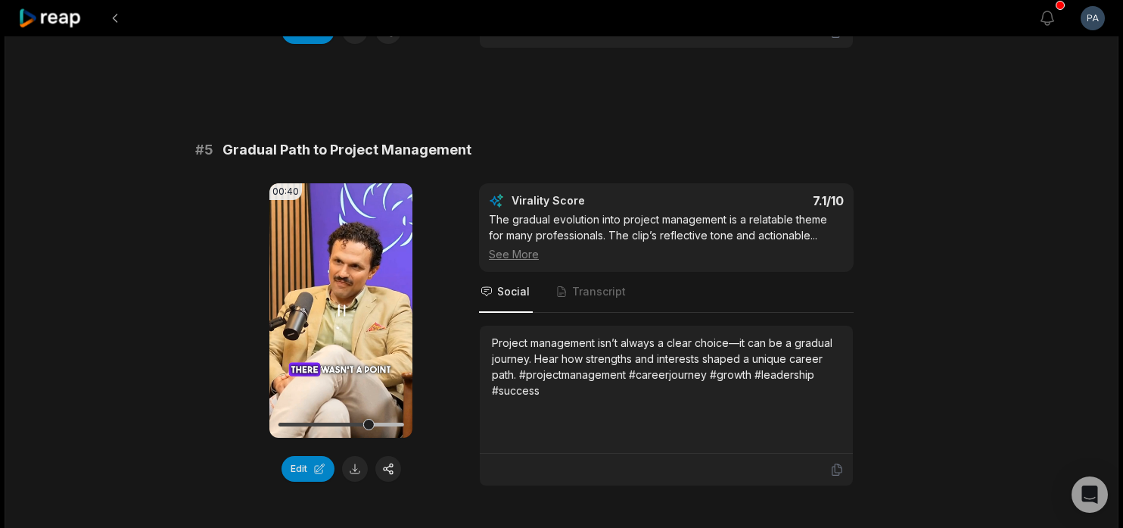
click at [338, 301] on icon at bounding box center [341, 310] width 18 height 18
click at [320, 470] on button "Edit" at bounding box center [308, 469] width 53 height 26
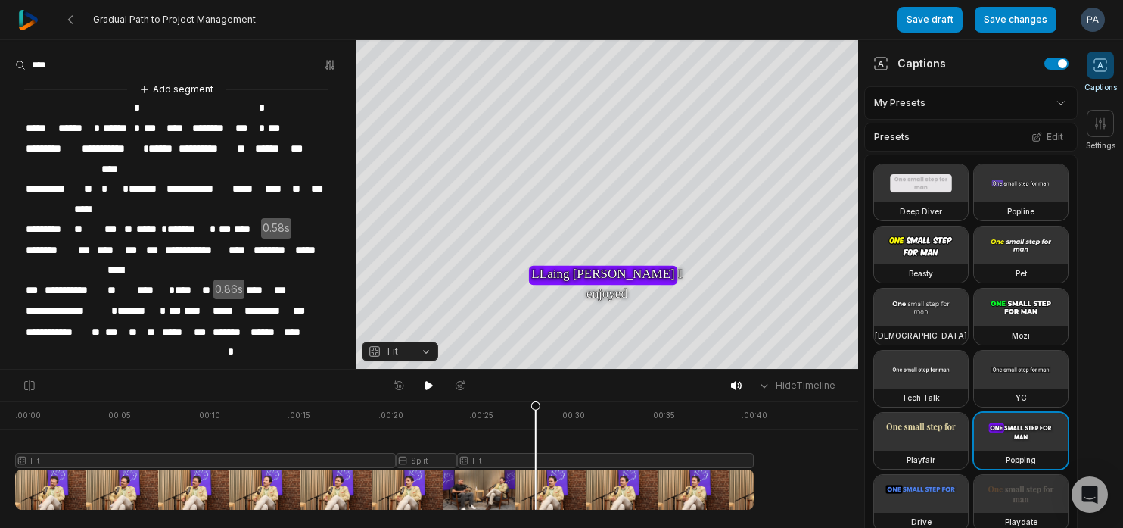
click at [32, 300] on span "**********" at bounding box center [67, 310] width 86 height 20
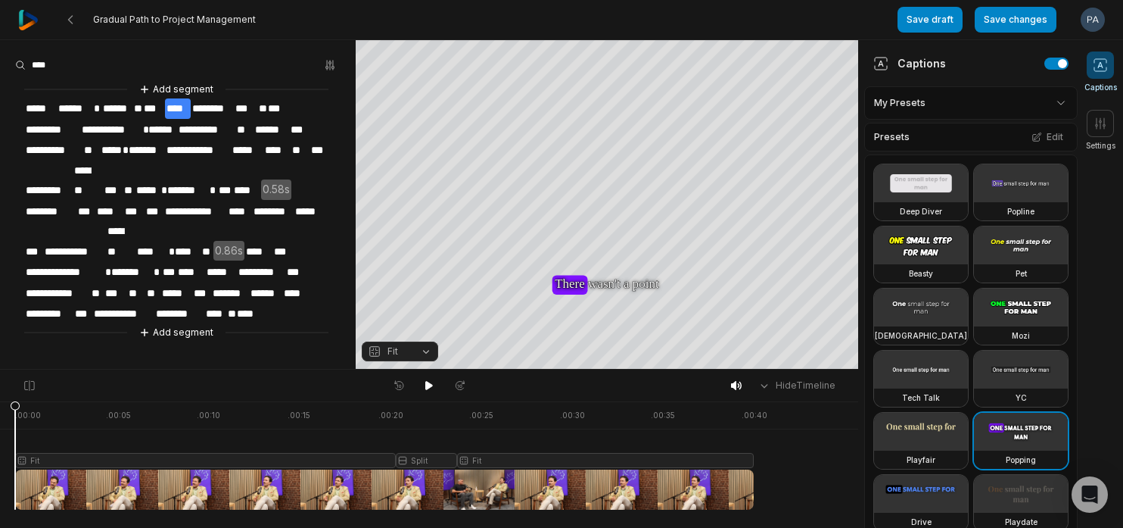
drag, startPoint x: 535, startPoint y: 409, endPoint x: 0, endPoint y: 433, distance: 535.6
click at [0, 433] on div ". 00:00 . 00:05 . 00:10 . 00:15 . 00:20 . 00:25 . 00:30 . 00:35 . 00:40 Fit Spl…" at bounding box center [429, 464] width 858 height 126
click at [431, 385] on icon at bounding box center [429, 385] width 8 height 9
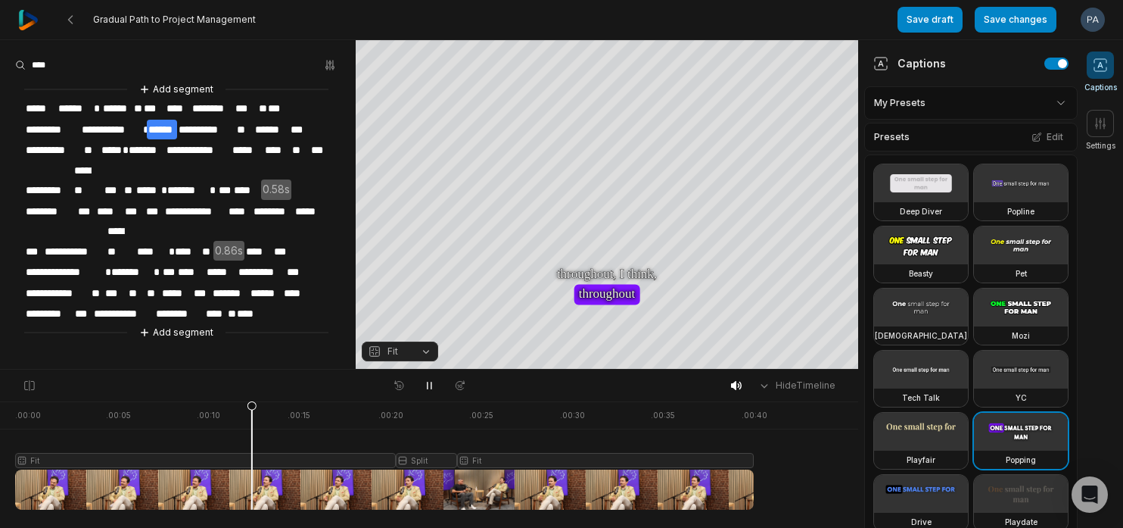
click at [111, 142] on span "*****" at bounding box center [110, 150] width 21 height 20
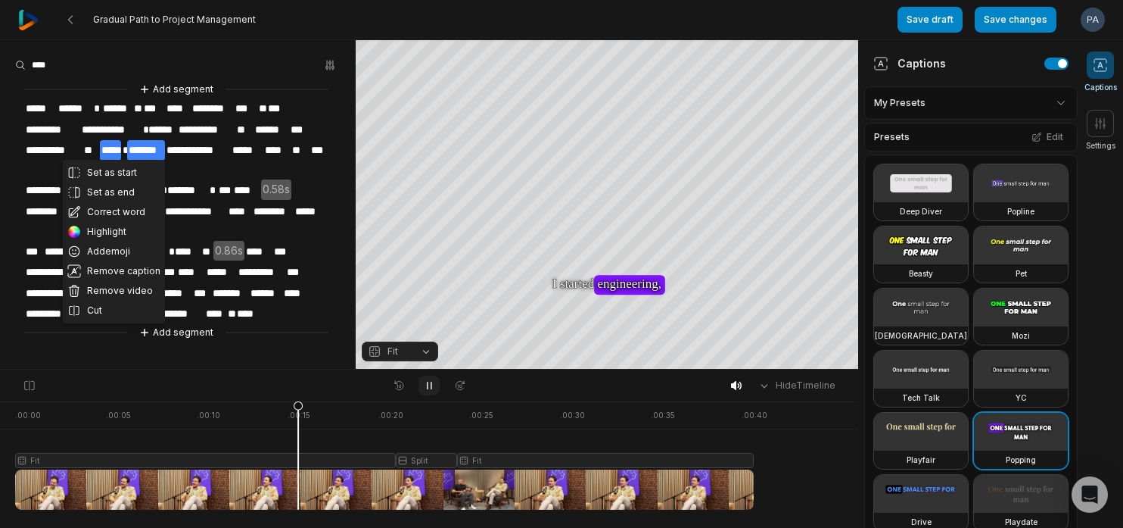
click at [428, 384] on icon at bounding box center [430, 385] width 4 height 7
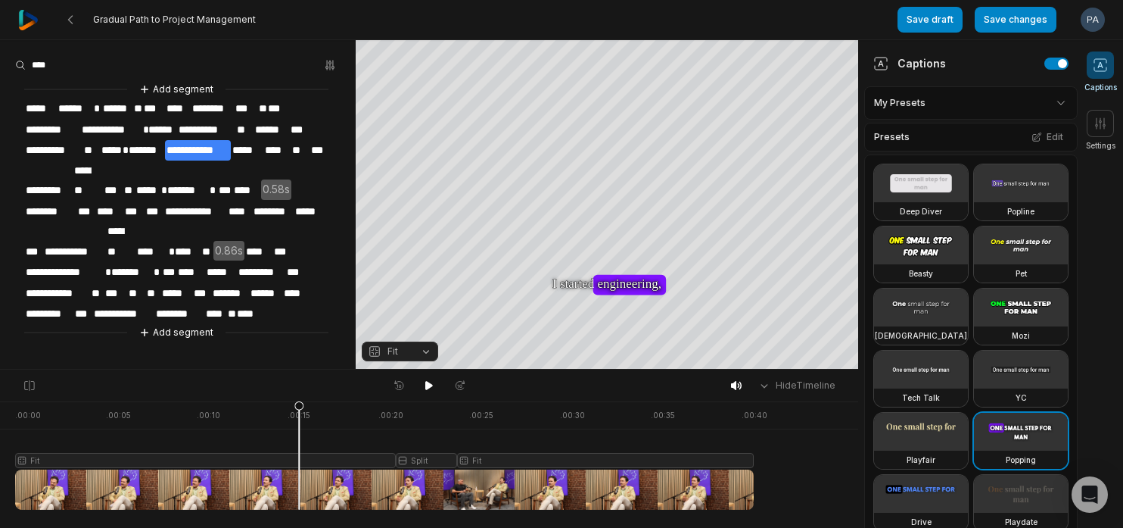
click at [26, 129] on span "*********" at bounding box center [52, 130] width 56 height 20
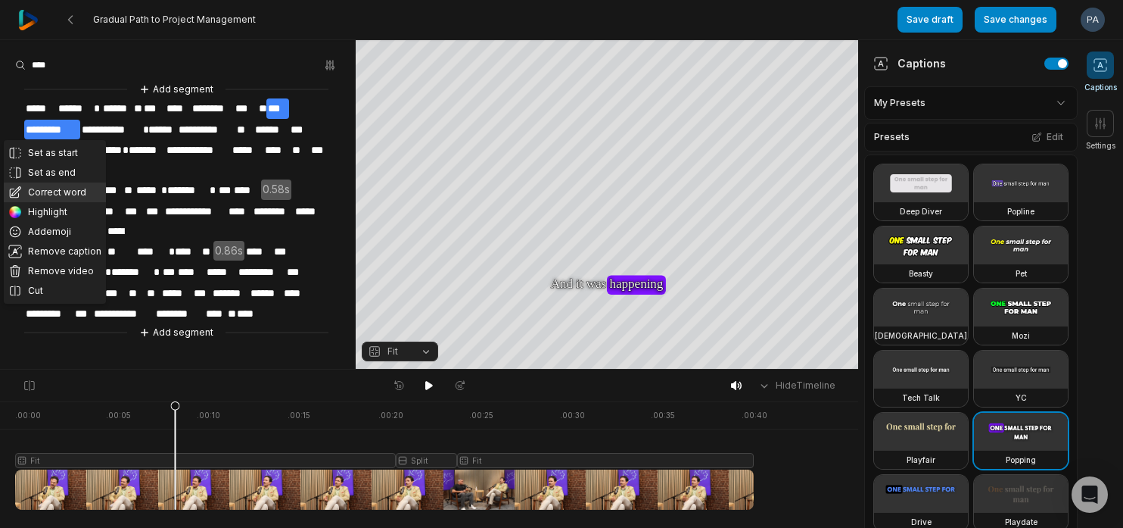
click at [69, 191] on button "Correct word" at bounding box center [55, 192] width 102 height 20
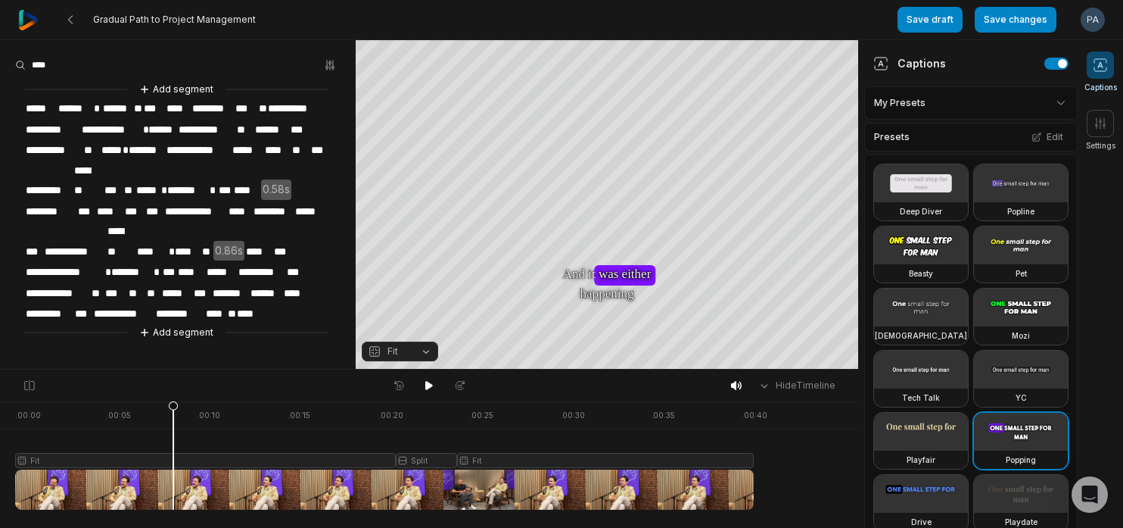
drag, startPoint x: 175, startPoint y: 402, endPoint x: 132, endPoint y: 403, distance: 43.2
click at [169, 403] on icon at bounding box center [173, 458] width 9 height 115
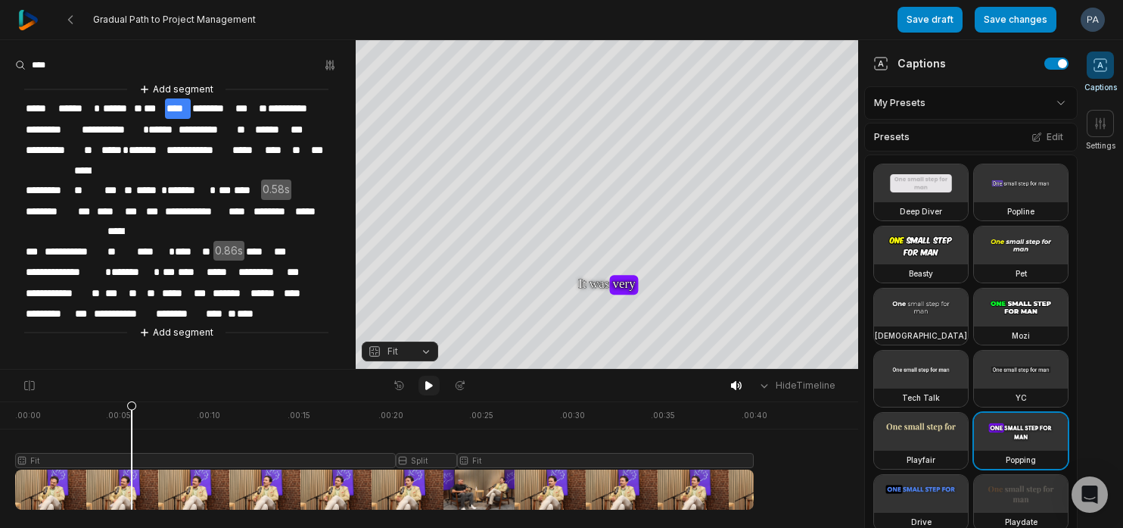
click at [431, 388] on icon at bounding box center [429, 385] width 12 height 12
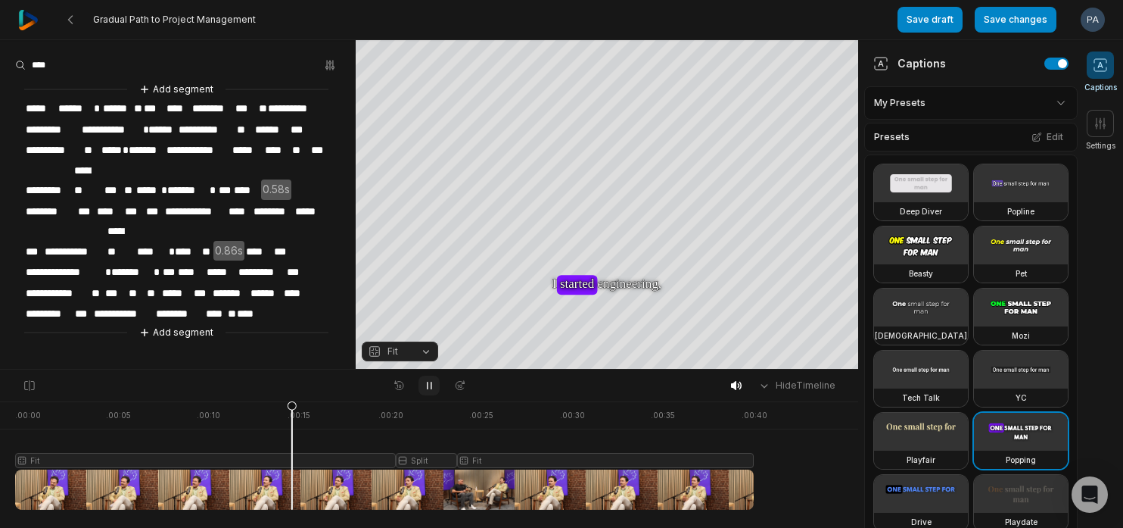
click at [431, 388] on icon at bounding box center [429, 385] width 12 height 12
click at [29, 127] on span "*********" at bounding box center [52, 130] width 56 height 20
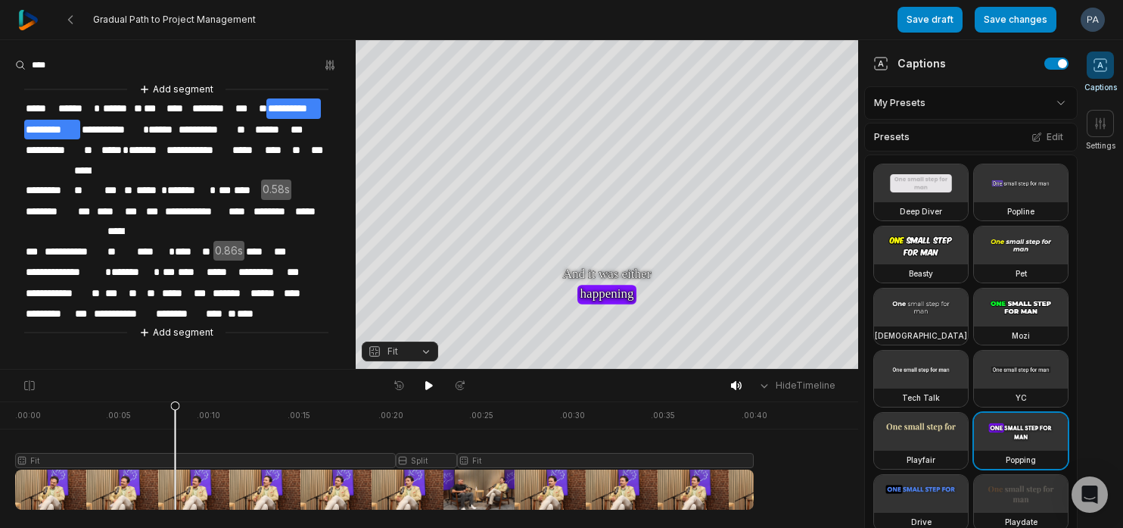
click at [323, 109] on div "**********" at bounding box center [178, 211] width 356 height 260
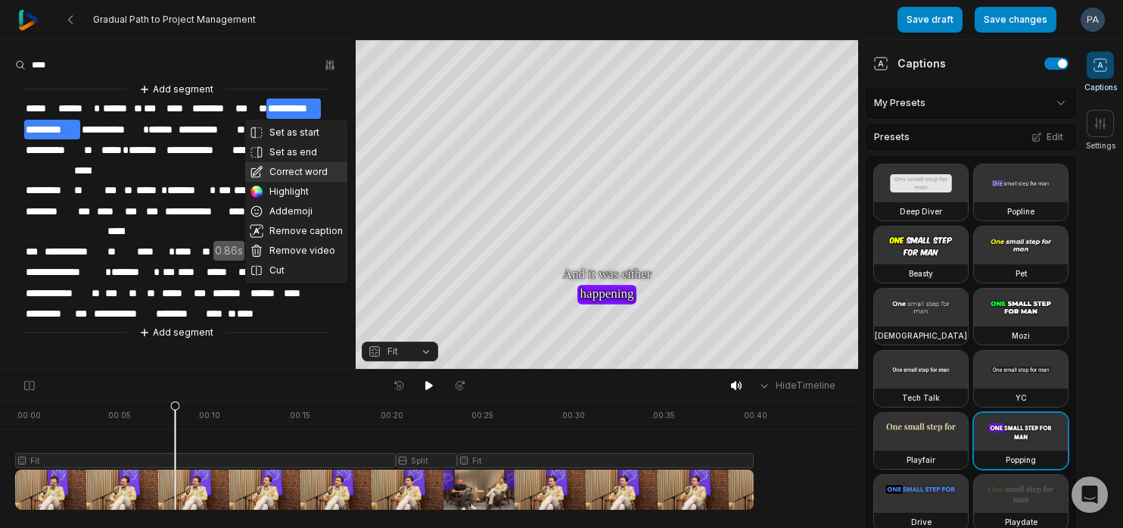
click at [309, 180] on button "Correct word" at bounding box center [296, 172] width 102 height 20
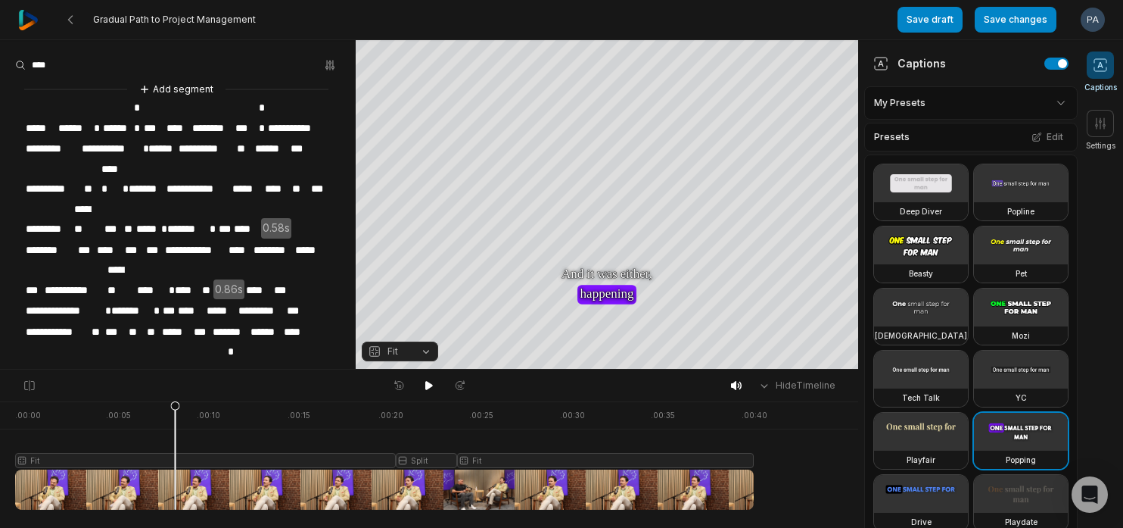
click at [121, 407] on div at bounding box center [384, 455] width 739 height 108
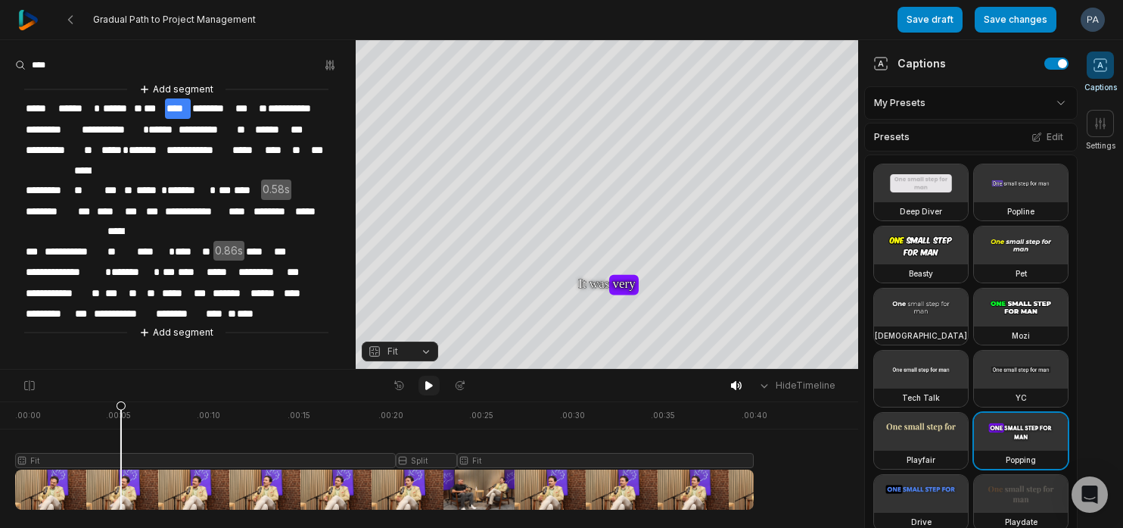
click at [428, 386] on icon at bounding box center [429, 385] width 8 height 9
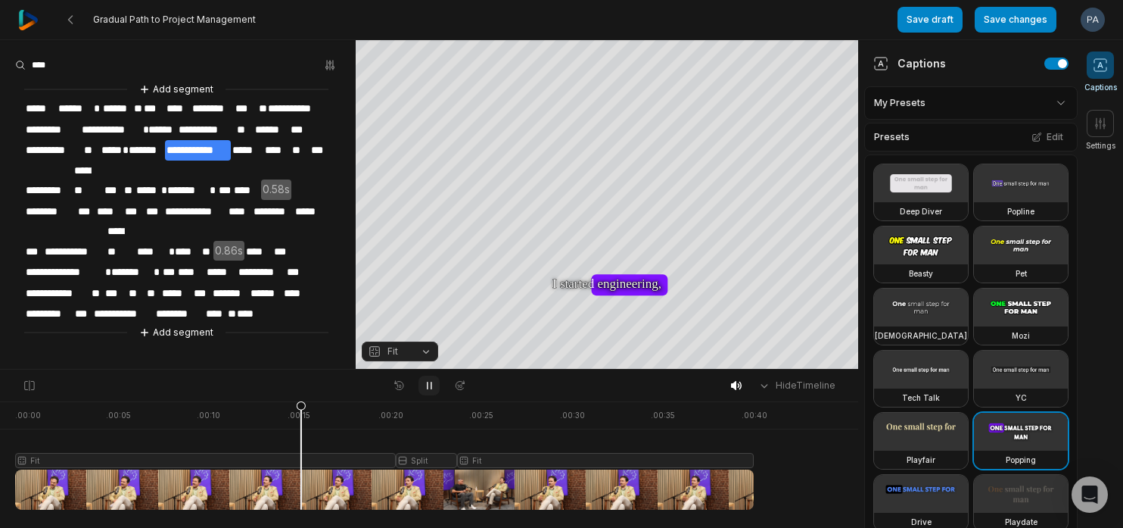
click at [429, 389] on icon at bounding box center [429, 385] width 12 height 12
click at [314, 114] on span "**********" at bounding box center [295, 108] width 58 height 20
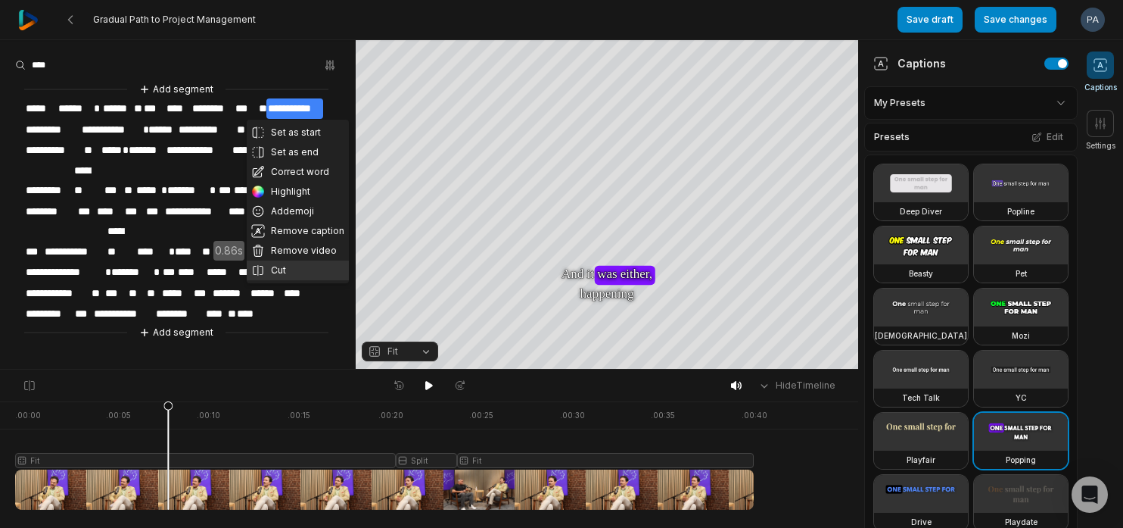
click at [317, 265] on button "Cut" at bounding box center [298, 270] width 102 height 20
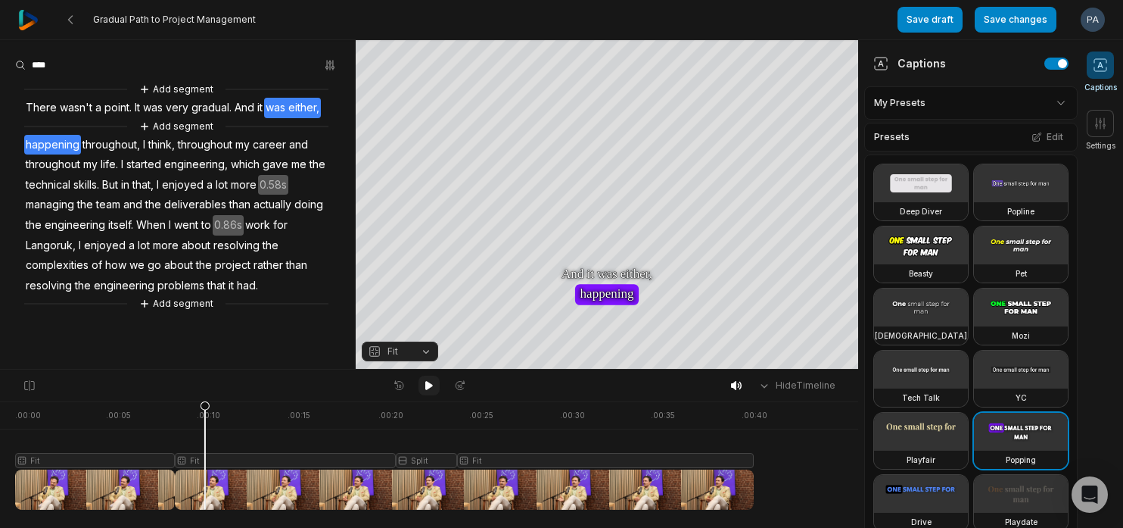
click at [427, 387] on icon at bounding box center [429, 385] width 8 height 9
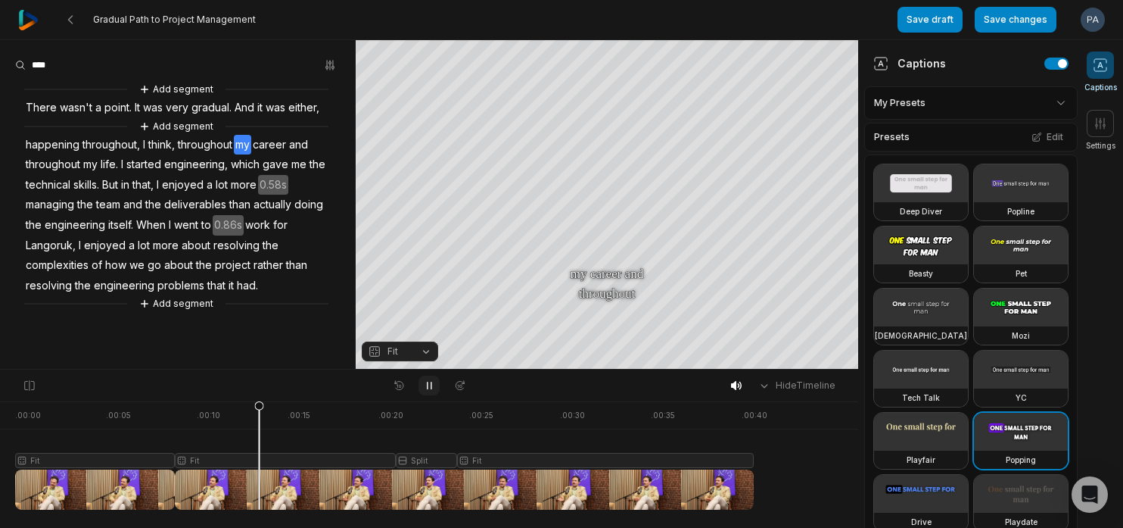
click at [428, 387] on icon at bounding box center [430, 385] width 4 height 7
click at [26, 143] on span "happening" at bounding box center [52, 145] width 57 height 20
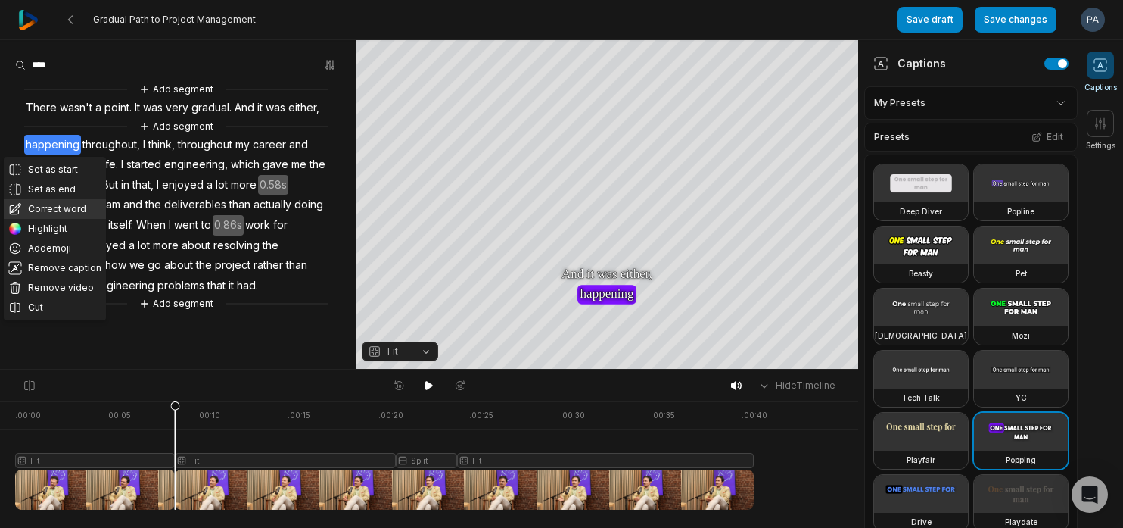
click at [53, 213] on button "Correct word" at bounding box center [55, 209] width 102 height 20
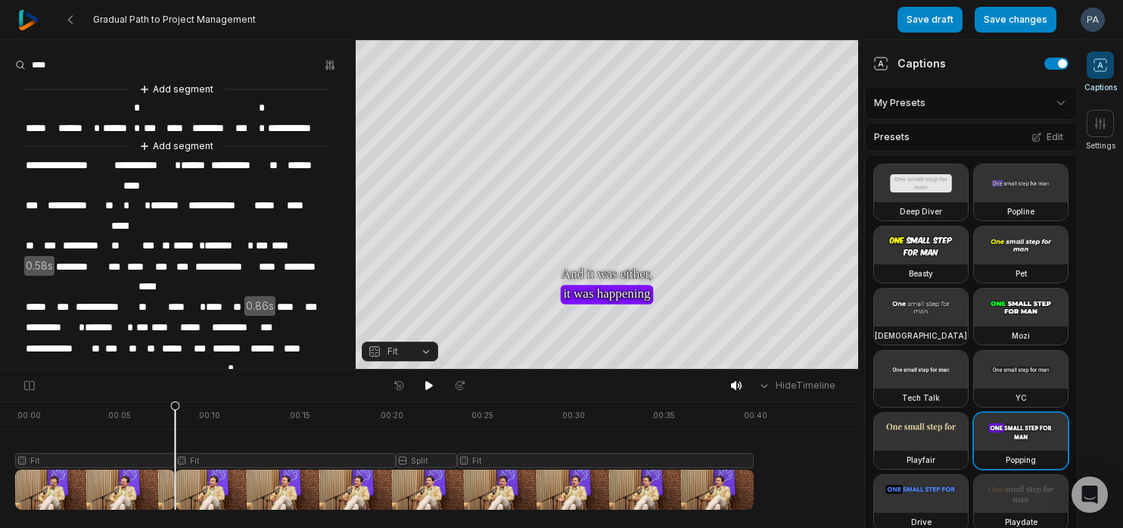
click at [249, 118] on span "***" at bounding box center [245, 128] width 23 height 20
click at [20, 106] on div "**********" at bounding box center [178, 248] width 356 height 334
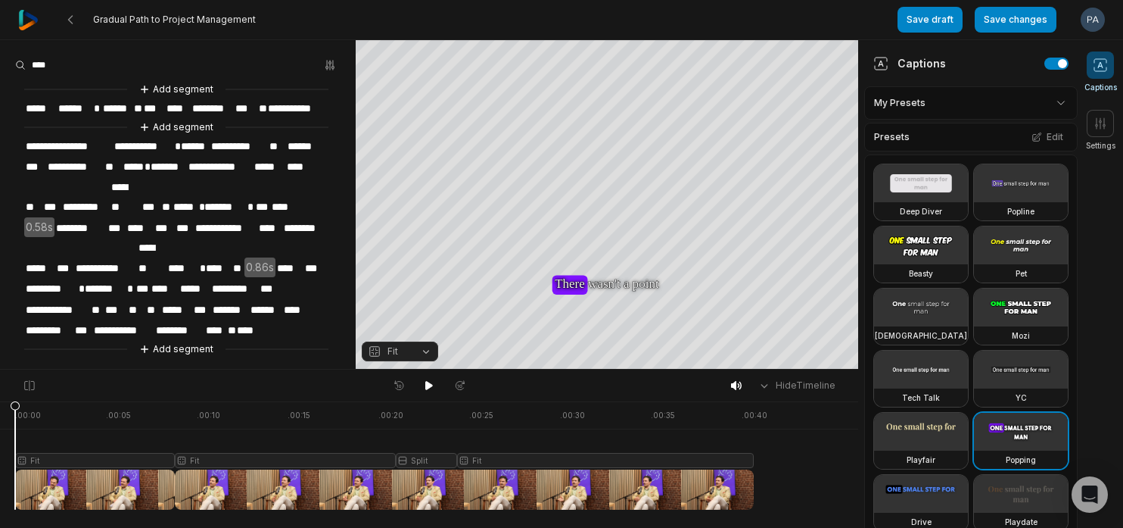
drag, startPoint x: 175, startPoint y: 406, endPoint x: 0, endPoint y: 410, distance: 174.9
click at [0, 410] on div ". 00:00 . 00:05 . 00:10 . 00:15 . 00:20 . 00:25 . 00:30 . 00:35 . 00:40 Fit Fit…" at bounding box center [429, 464] width 858 height 126
click at [429, 392] on button at bounding box center [429, 385] width 21 height 20
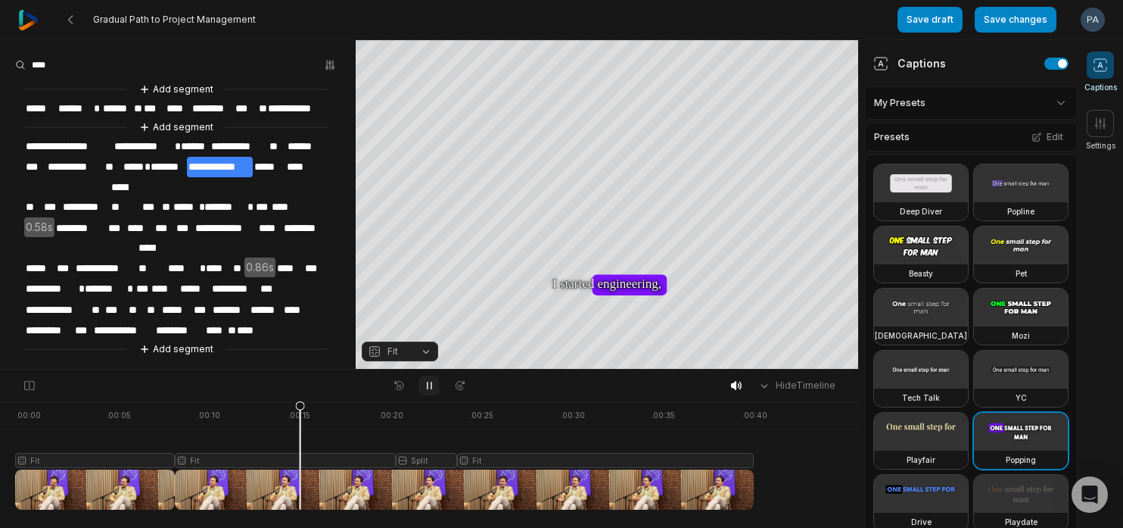
click at [429, 392] on button at bounding box center [429, 385] width 21 height 20
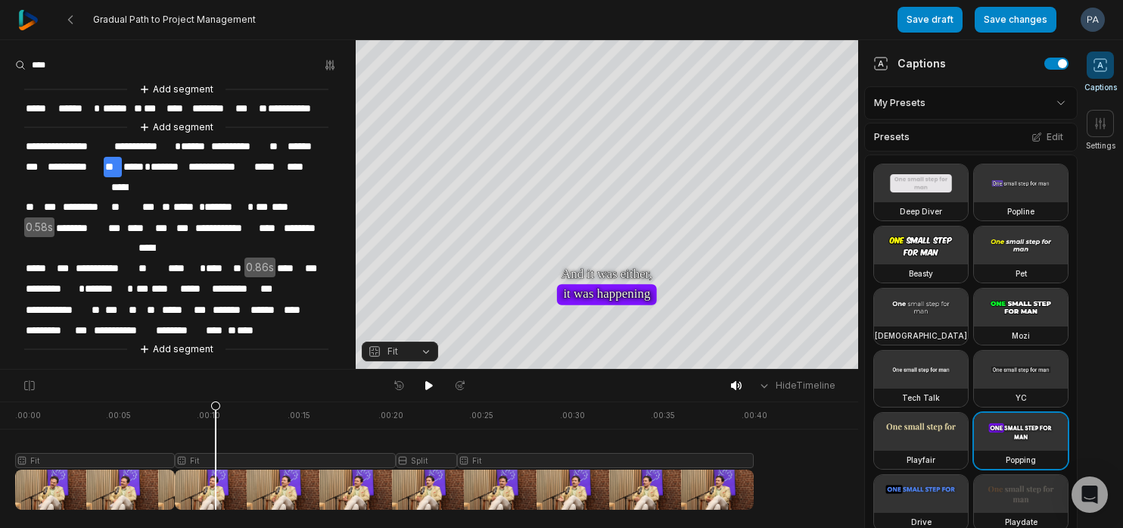
drag, startPoint x: 303, startPoint y: 404, endPoint x: 158, endPoint y: 404, distance: 145.3
click at [211, 404] on icon at bounding box center [215, 458] width 9 height 115
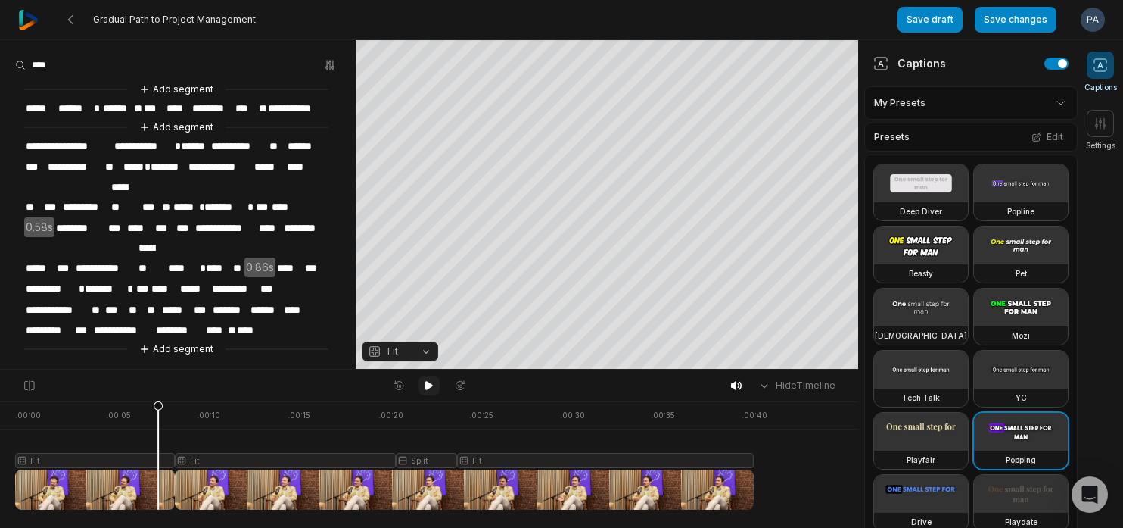
click at [427, 385] on icon at bounding box center [429, 385] width 8 height 9
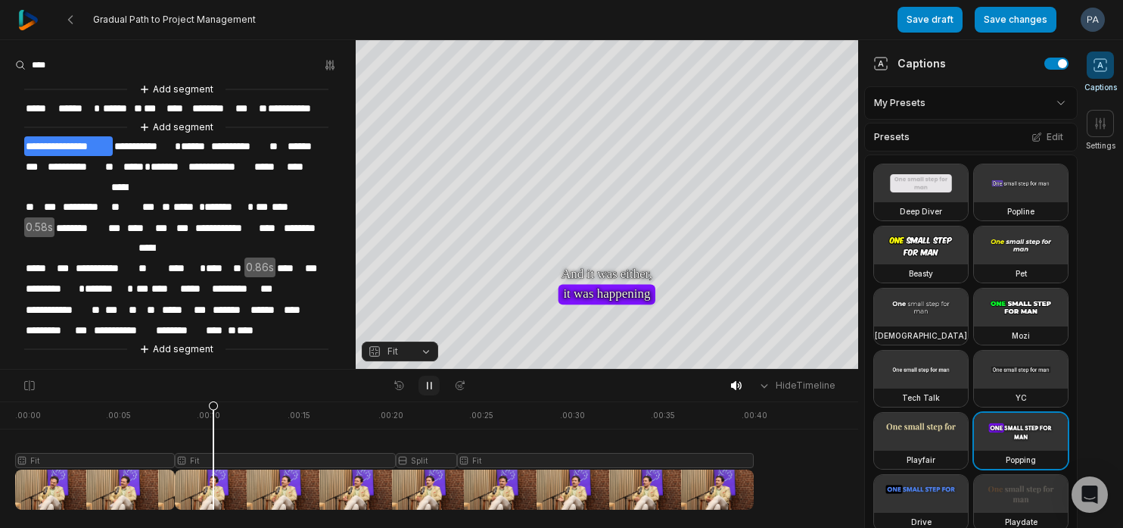
click at [428, 385] on icon at bounding box center [430, 385] width 4 height 7
click at [177, 475] on div at bounding box center [384, 455] width 739 height 108
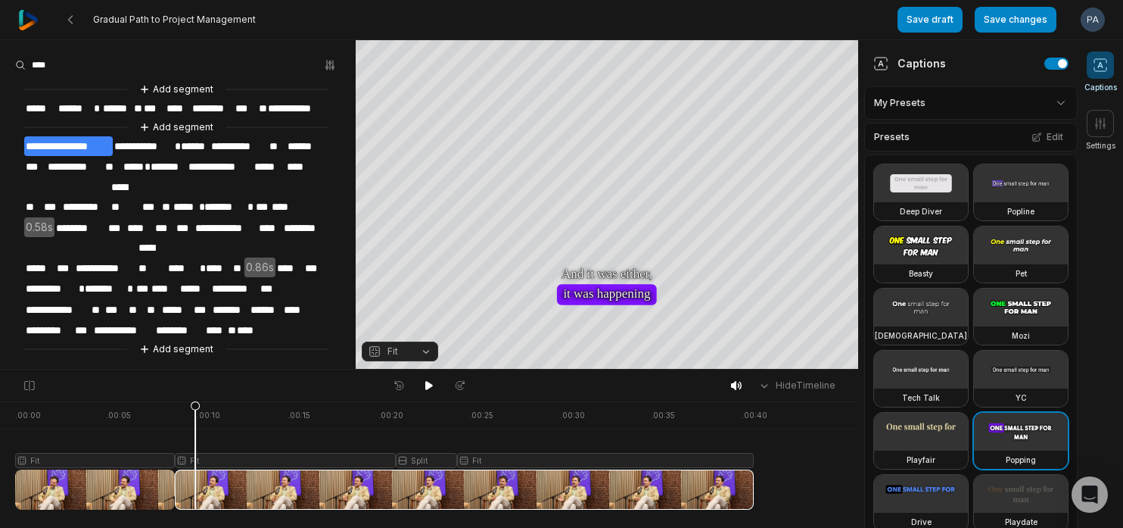
drag, startPoint x: 179, startPoint y: 481, endPoint x: 195, endPoint y: 481, distance: 15.9
click at [195, 481] on icon at bounding box center [195, 454] width 11 height 109
click at [925, 106] on html "Gradual Path to Project Management Save draft Save changes Open user menu Capti…" at bounding box center [561, 264] width 1123 height 528
click at [1100, 127] on icon at bounding box center [1100, 123] width 15 height 15
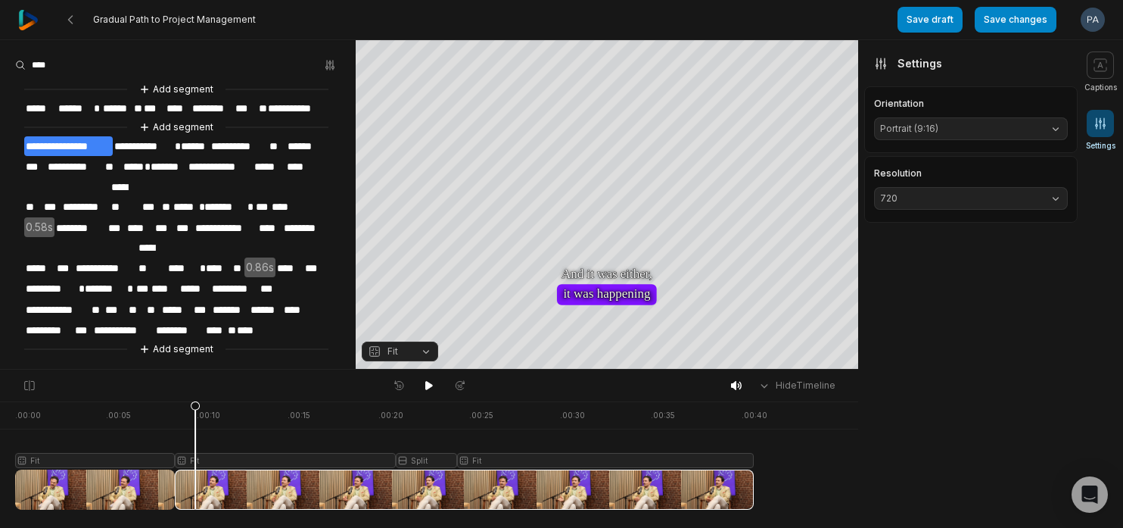
click at [1100, 127] on icon at bounding box center [1100, 123] width 15 height 15
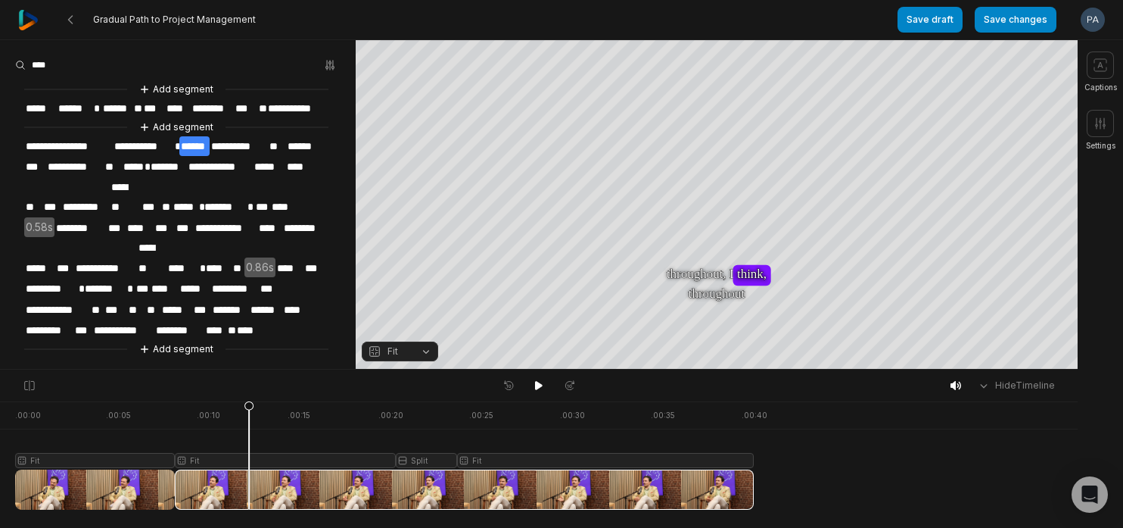
drag, startPoint x: 196, startPoint y: 411, endPoint x: 249, endPoint y: 415, distance: 53.1
click at [249, 415] on icon at bounding box center [249, 454] width 11 height 109
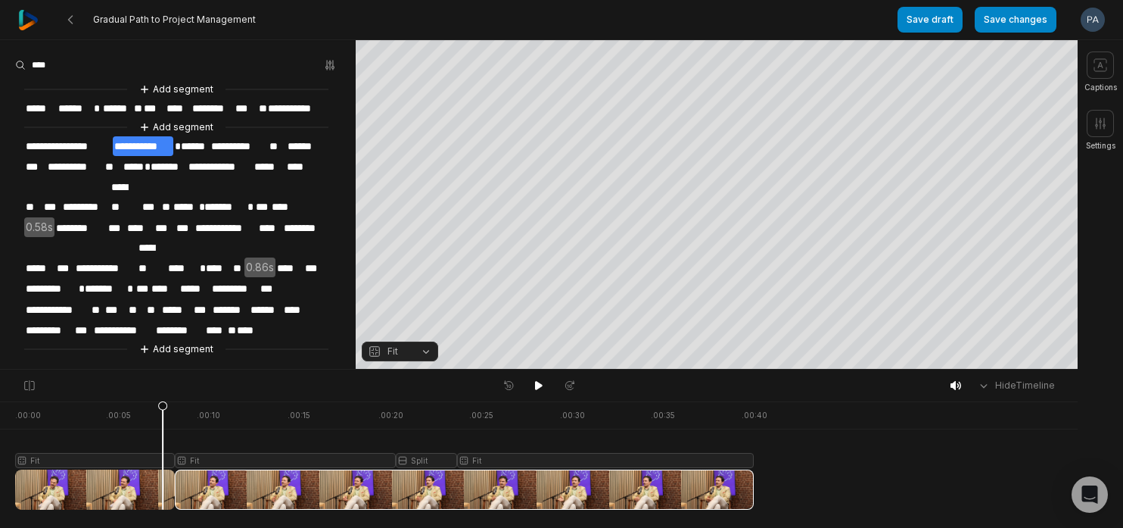
drag, startPoint x: 249, startPoint y: 415, endPoint x: 111, endPoint y: 427, distance: 139.0
click at [157, 427] on icon at bounding box center [162, 454] width 11 height 109
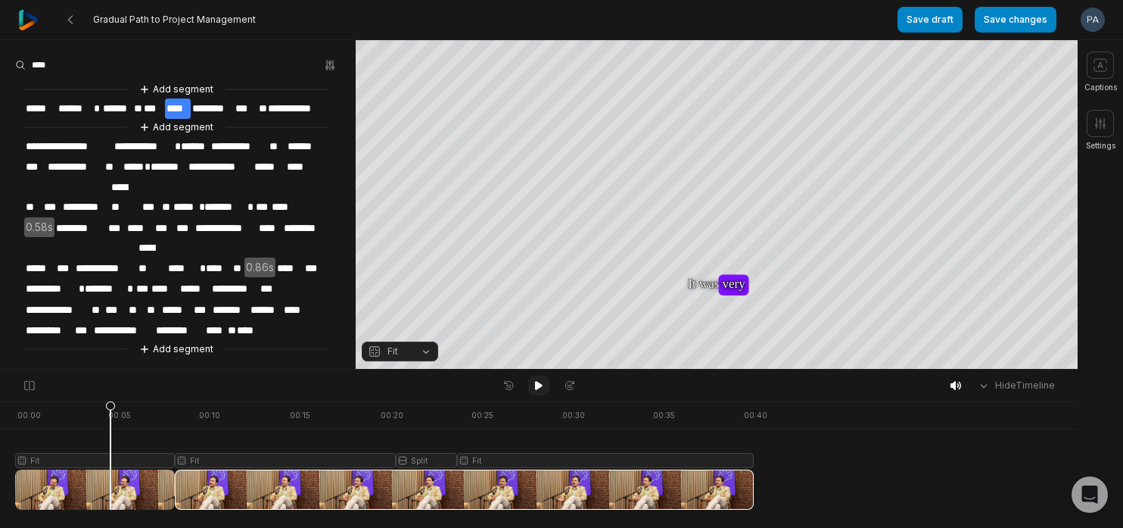
click at [536, 381] on icon at bounding box center [539, 385] width 8 height 9
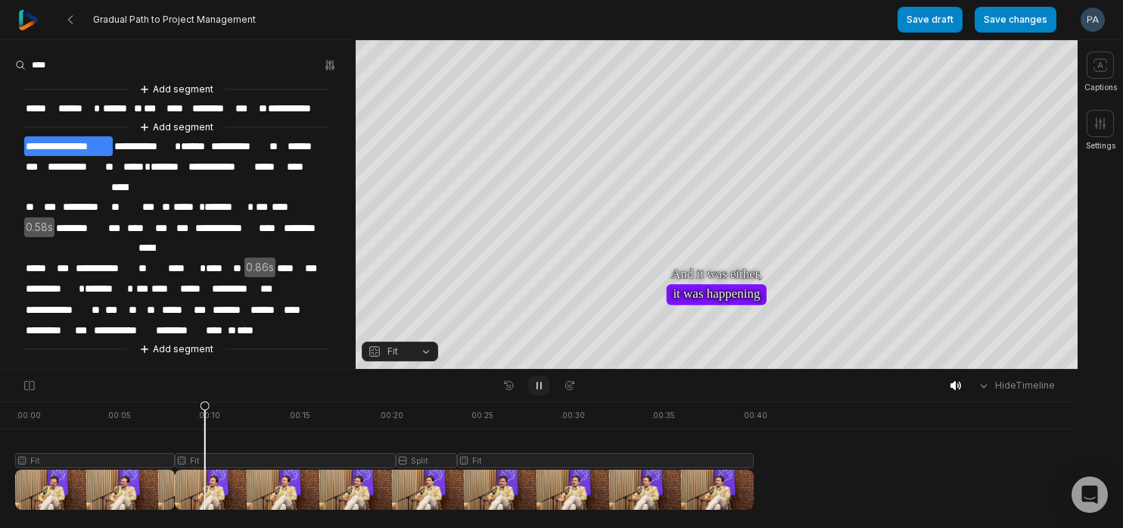
click at [536, 381] on icon at bounding box center [539, 385] width 12 height 12
drag, startPoint x: 207, startPoint y: 403, endPoint x: 135, endPoint y: 416, distance: 72.3
click at [163, 416] on icon at bounding box center [167, 458] width 9 height 115
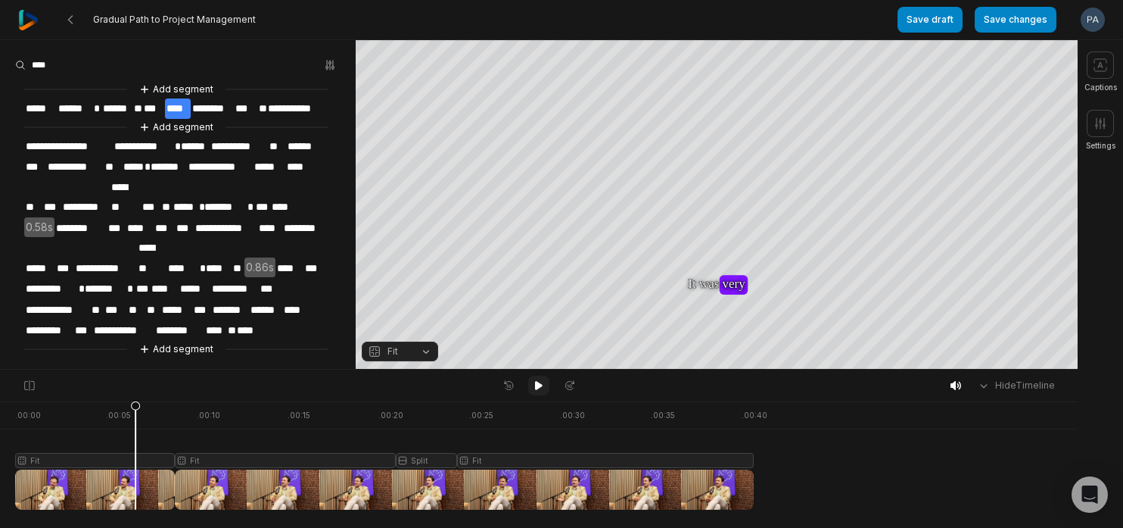
click at [539, 387] on icon at bounding box center [539, 385] width 8 height 9
click at [539, 387] on icon at bounding box center [539, 385] width 12 height 12
click at [160, 495] on div at bounding box center [384, 455] width 739 height 108
click at [154, 409] on icon at bounding box center [154, 458] width 9 height 115
click at [26, 386] on icon at bounding box center [30, 385] width 14 height 12
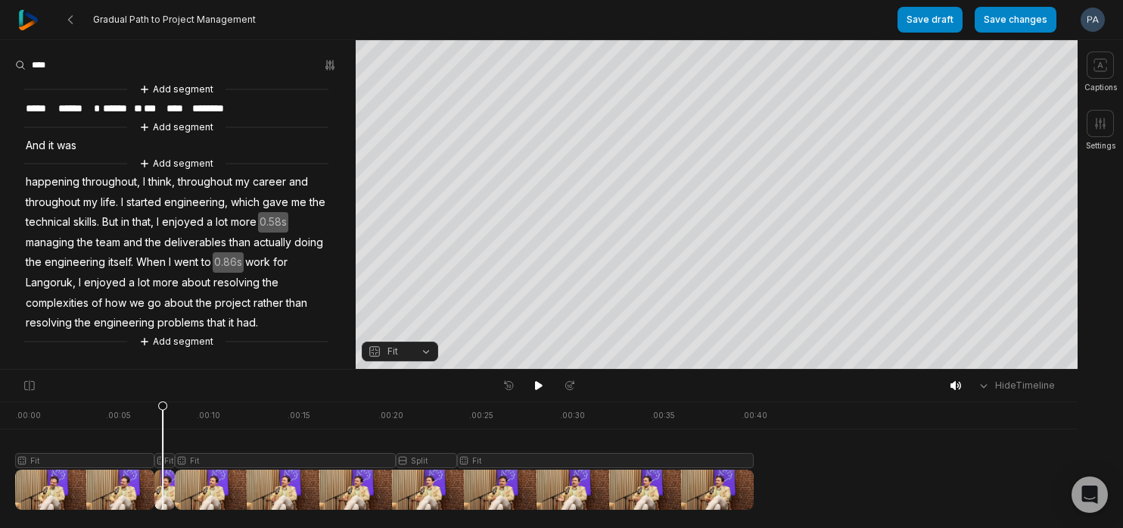
click at [163, 484] on div at bounding box center [384, 455] width 739 height 108
click at [163, 483] on icon at bounding box center [162, 454] width 11 height 109
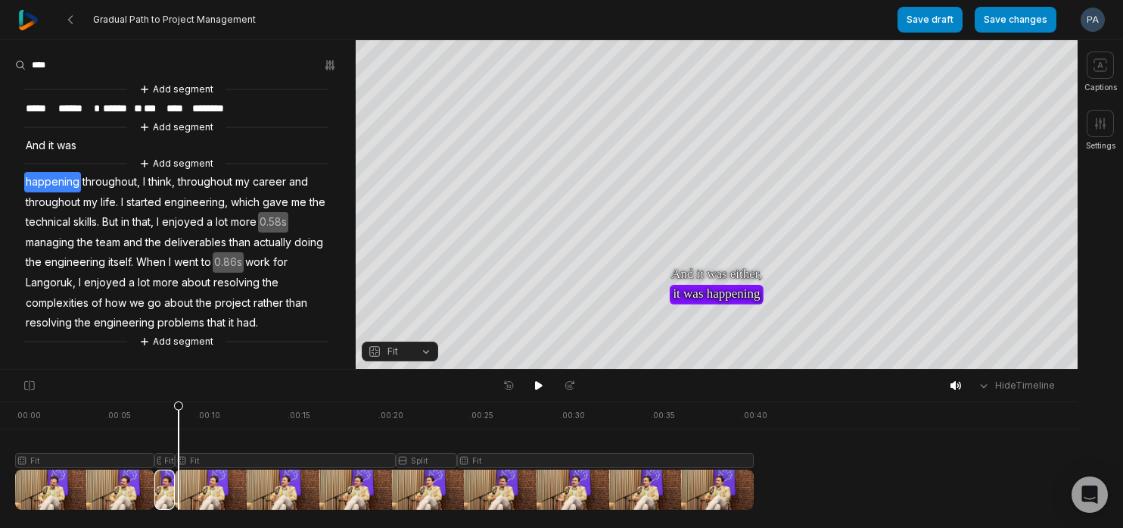
drag, startPoint x: 163, startPoint y: 483, endPoint x: 177, endPoint y: 457, distance: 29.5
click at [178, 457] on icon at bounding box center [178, 454] width 11 height 109
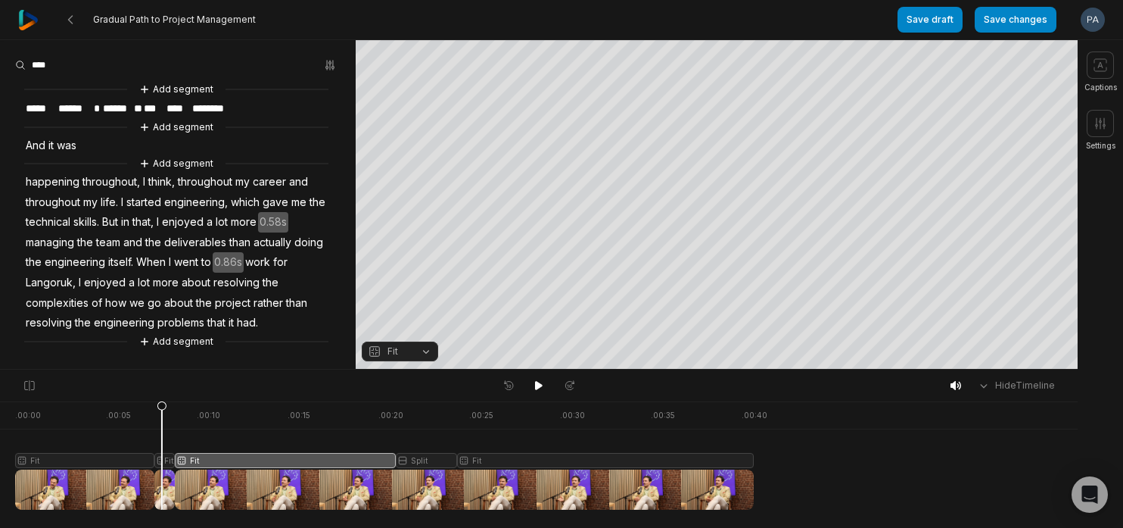
click at [162, 488] on div at bounding box center [384, 455] width 739 height 108
click at [541, 389] on icon at bounding box center [539, 385] width 12 height 12
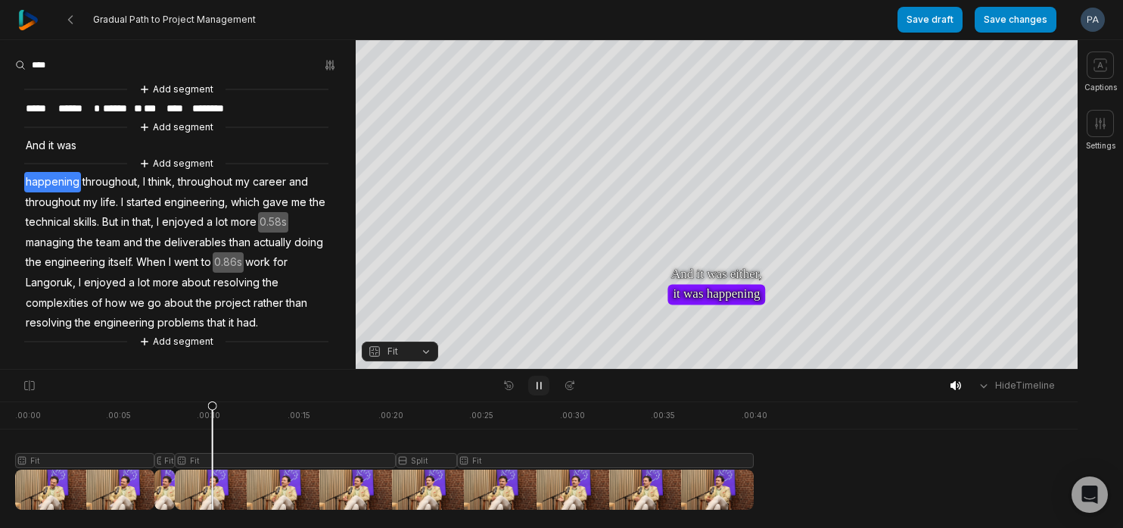
click at [541, 389] on icon at bounding box center [539, 385] width 12 height 12
click at [1094, 24] on html "Gradual Path to Project Management Save draft Save changes Open user menu Capti…" at bounding box center [561, 264] width 1123 height 528
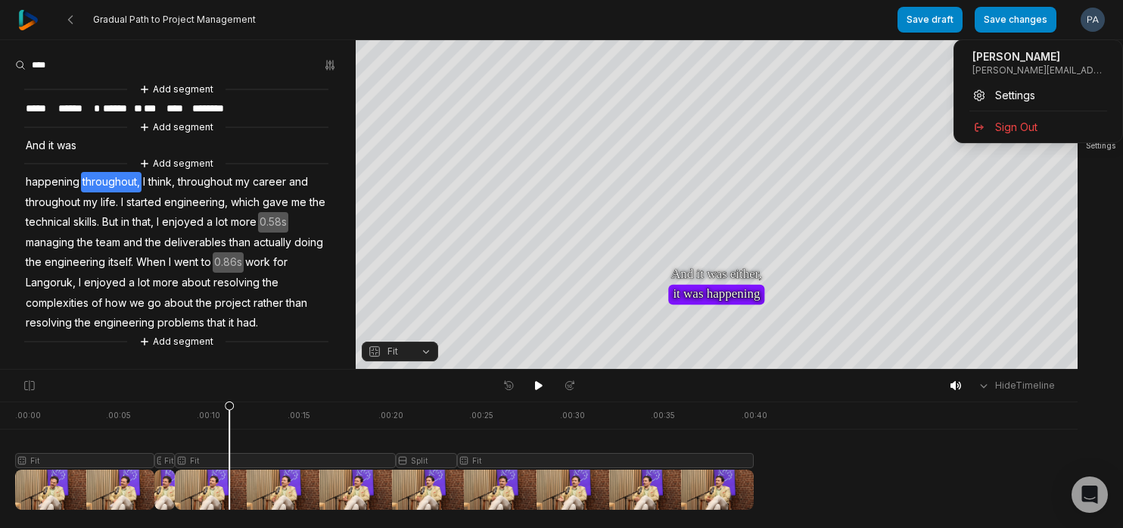
click at [1101, 210] on html "Gradual Path to Project Management Save draft Save changes Open user menu Capti…" at bounding box center [561, 264] width 1123 height 528
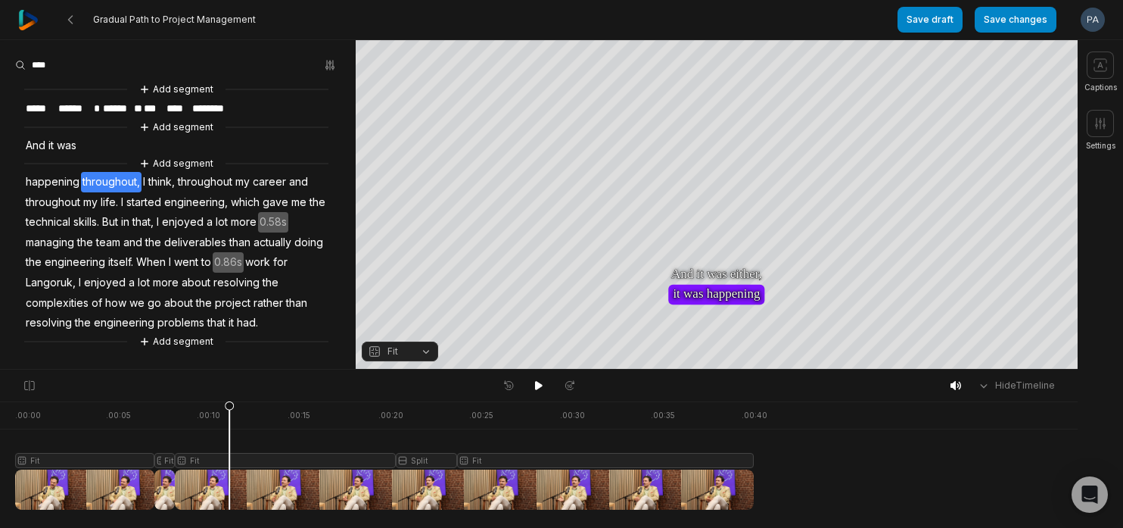
click at [209, 488] on div at bounding box center [384, 455] width 739 height 108
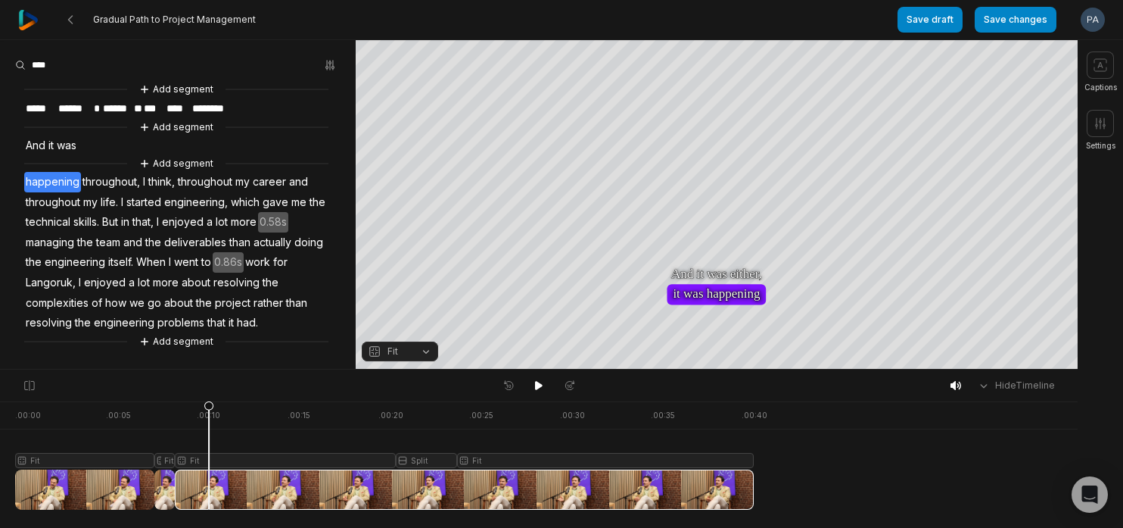
click at [209, 488] on icon at bounding box center [209, 454] width 11 height 109
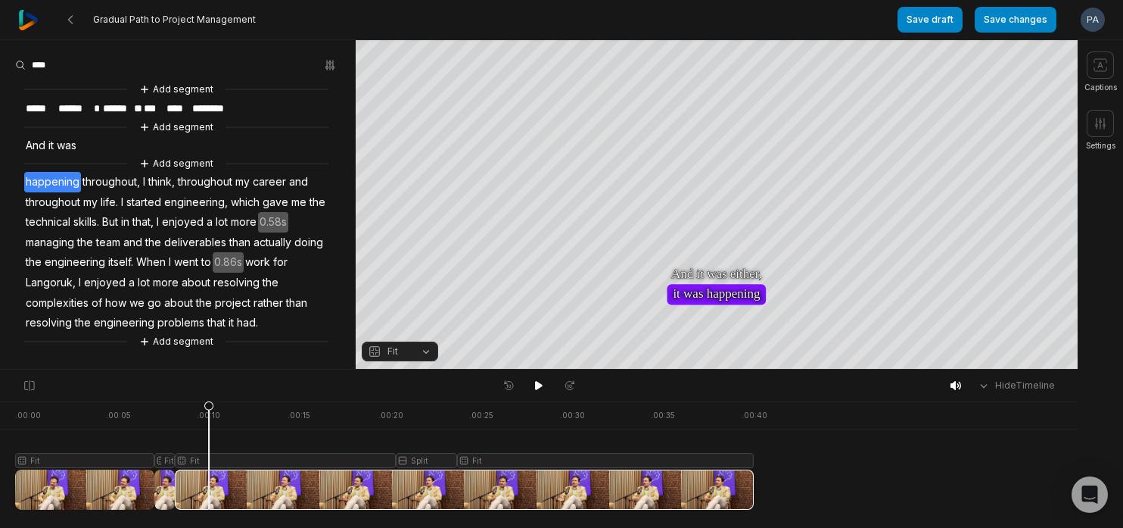
click at [209, 488] on icon at bounding box center [209, 454] width 11 height 109
click at [332, 67] on icon "button" at bounding box center [333, 65] width 3 height 10
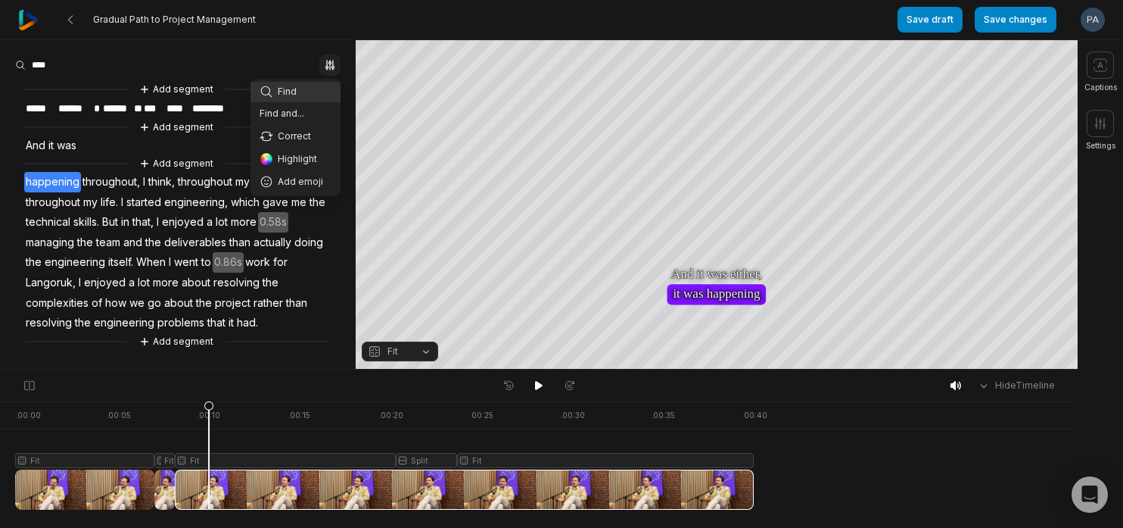
click at [259, 51] on aside "Find Find and... Correct Highlight Add emoji Add segment ***** ****** * ****** …" at bounding box center [178, 204] width 356 height 328
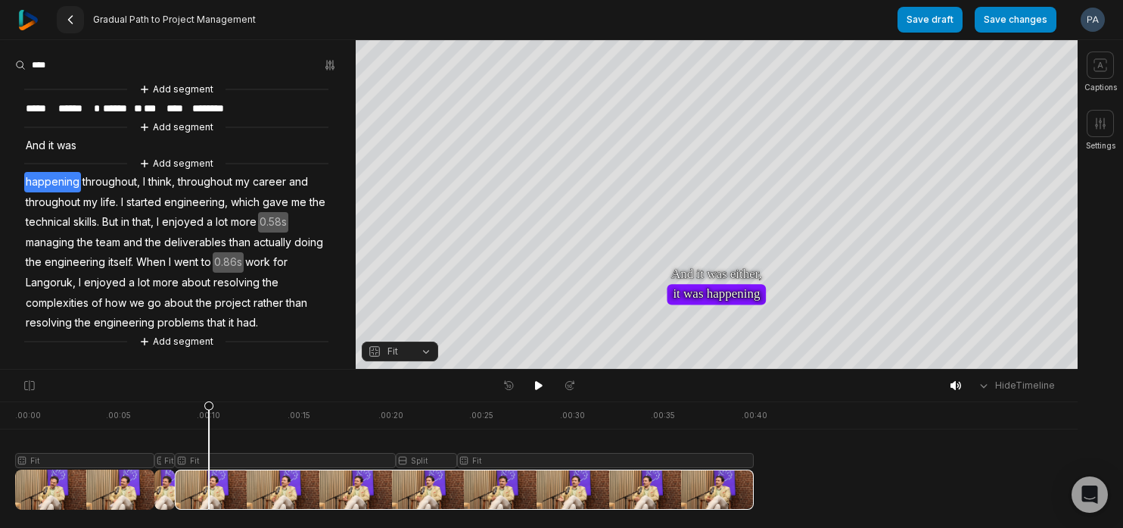
click at [78, 22] on button at bounding box center [70, 19] width 27 height 27
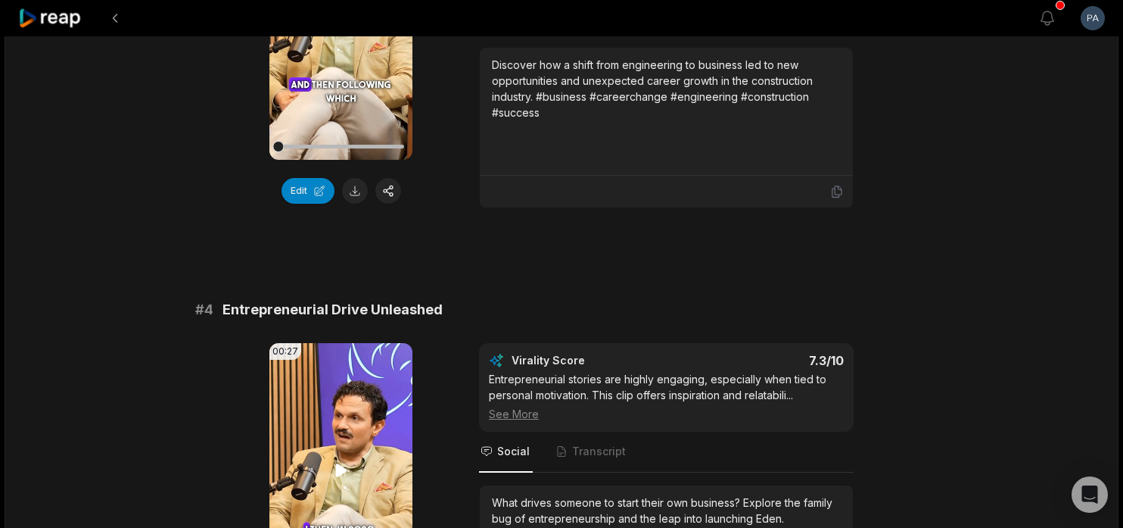
scroll to position [1353, 0]
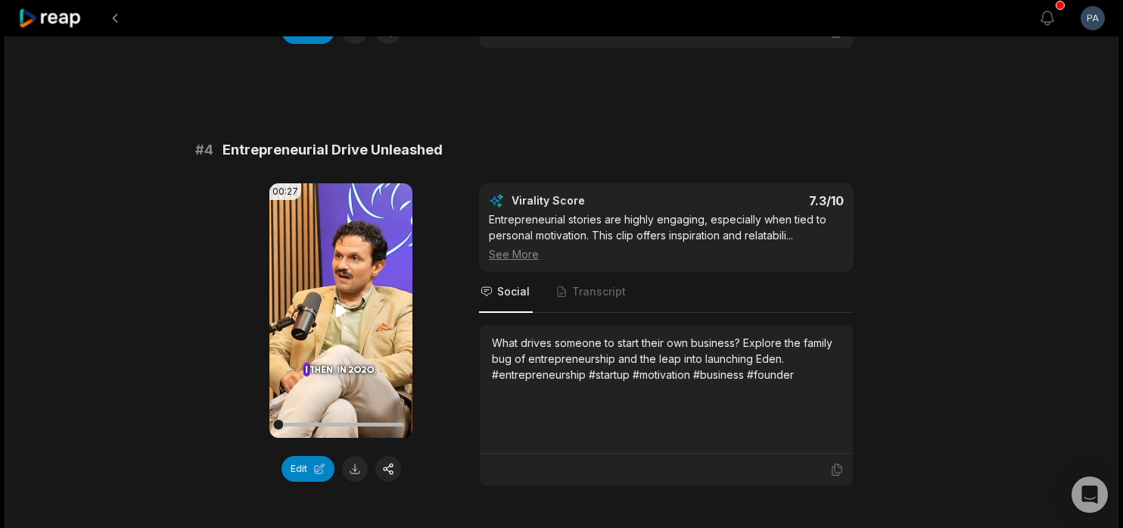
click at [338, 309] on icon at bounding box center [340, 309] width 11 height 13
click at [343, 307] on icon at bounding box center [341, 310] width 18 height 18
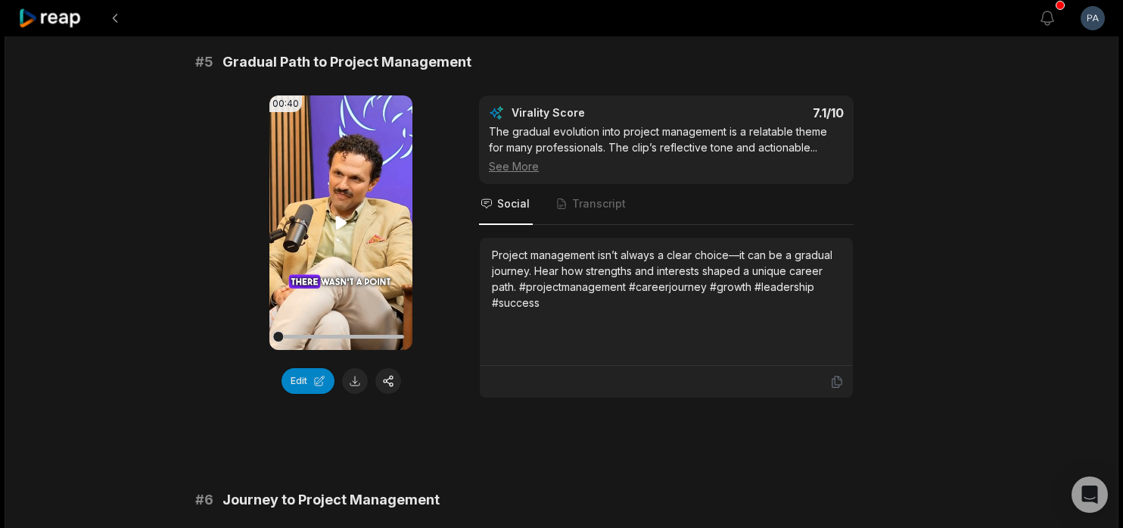
scroll to position [1880, 0]
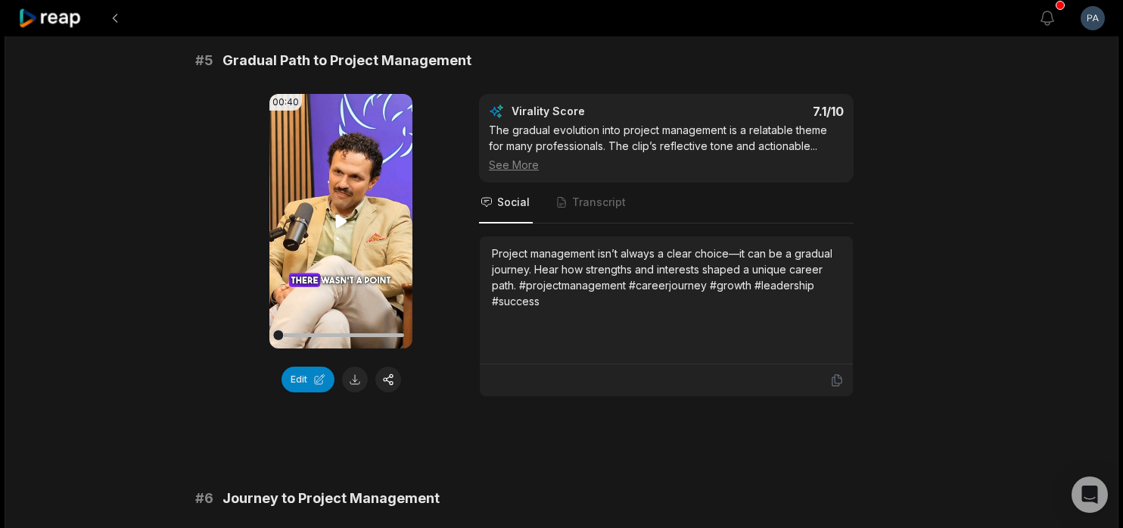
click at [341, 216] on icon at bounding box center [341, 221] width 18 height 18
click at [347, 378] on button at bounding box center [355, 379] width 26 height 26
click at [342, 215] on icon at bounding box center [341, 221] width 18 height 18
click at [301, 372] on button "Edit" at bounding box center [308, 379] width 53 height 26
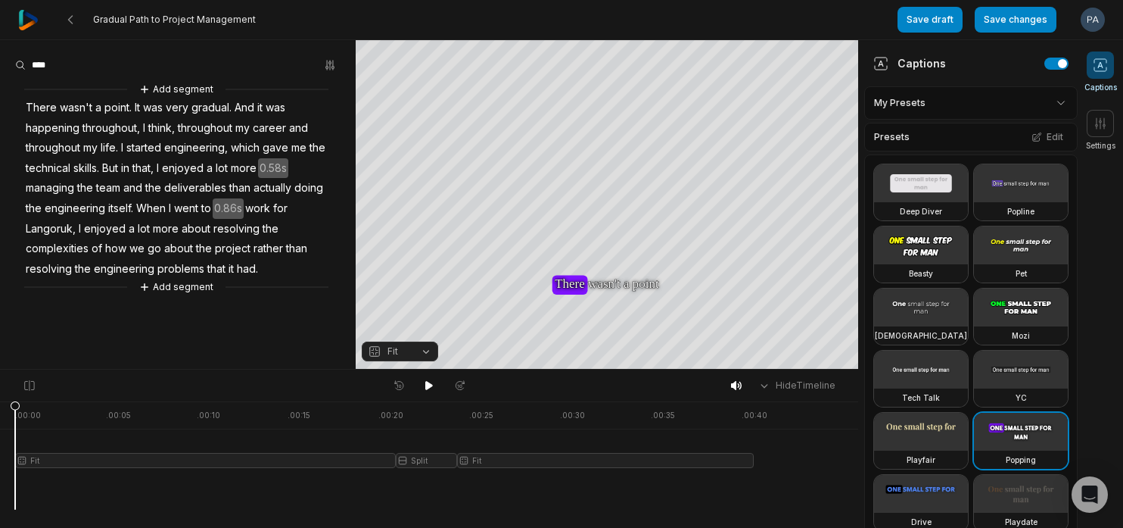
click at [67, 226] on span "Langoruk," at bounding box center [50, 229] width 53 height 20
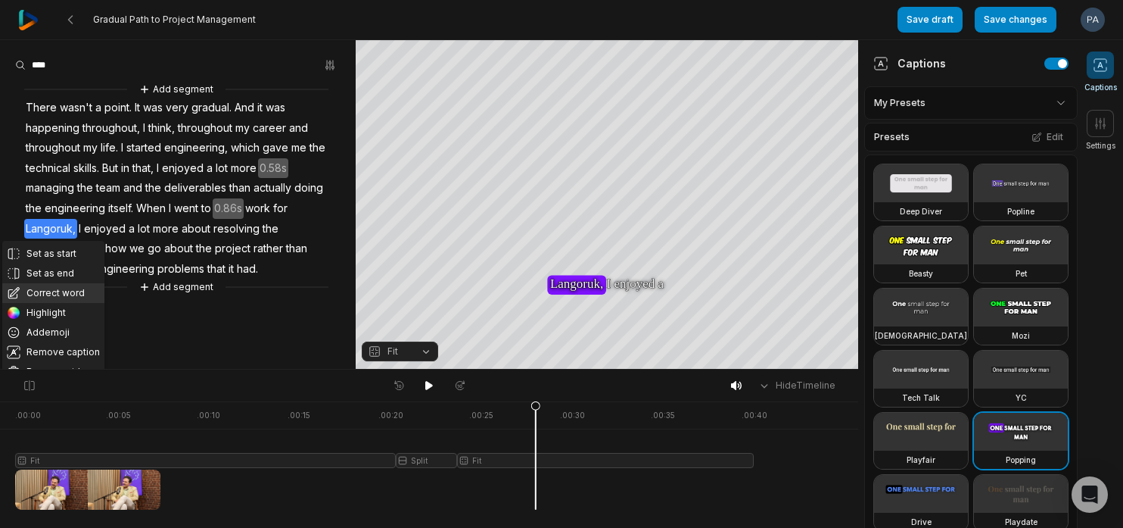
click at [61, 294] on button "Correct word" at bounding box center [53, 293] width 102 height 20
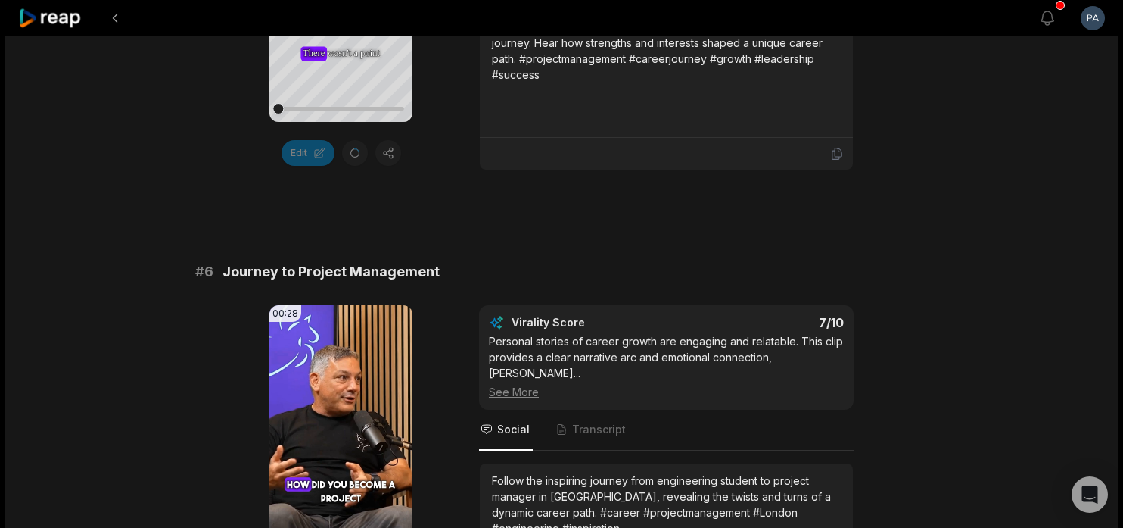
scroll to position [2179, 0]
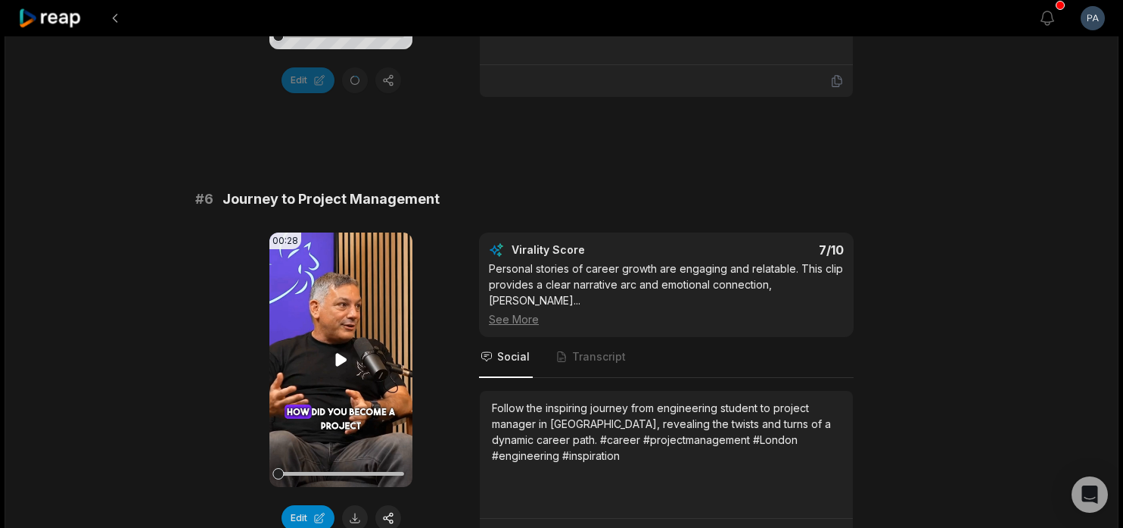
click at [341, 361] on icon at bounding box center [340, 359] width 11 height 13
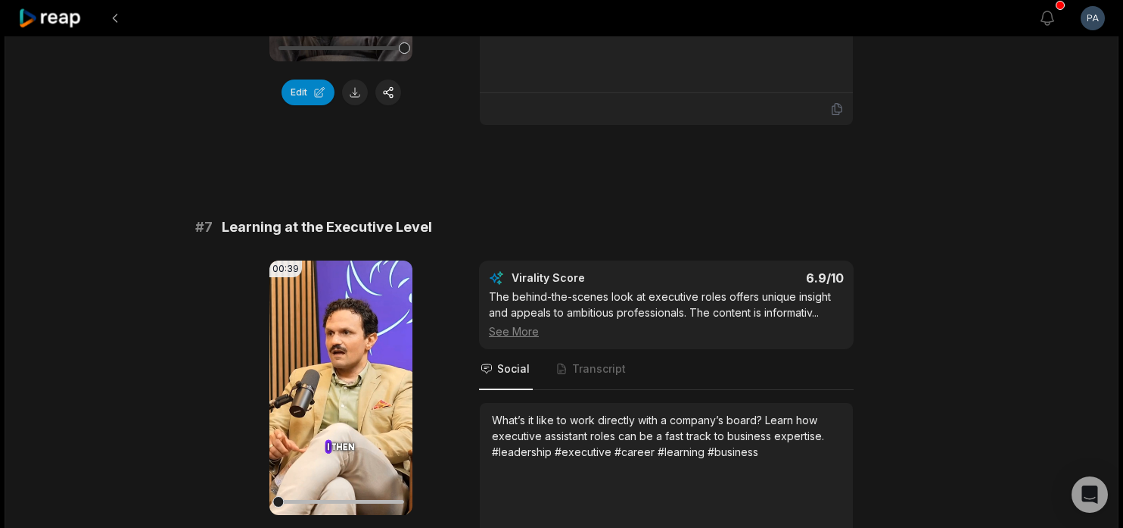
scroll to position [2614, 0]
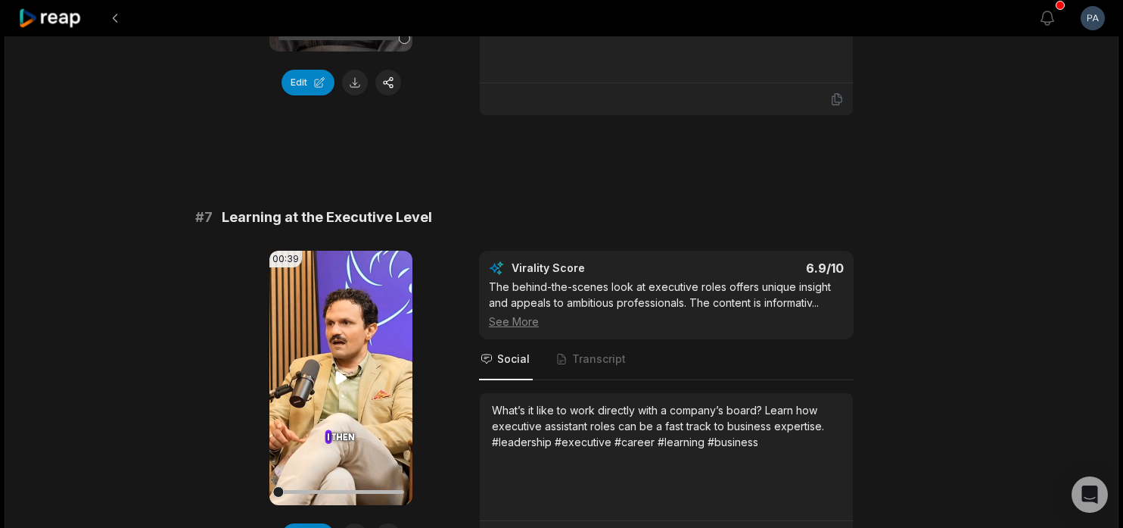
click at [338, 371] on icon at bounding box center [340, 377] width 11 height 13
click at [355, 523] on button at bounding box center [355, 536] width 26 height 26
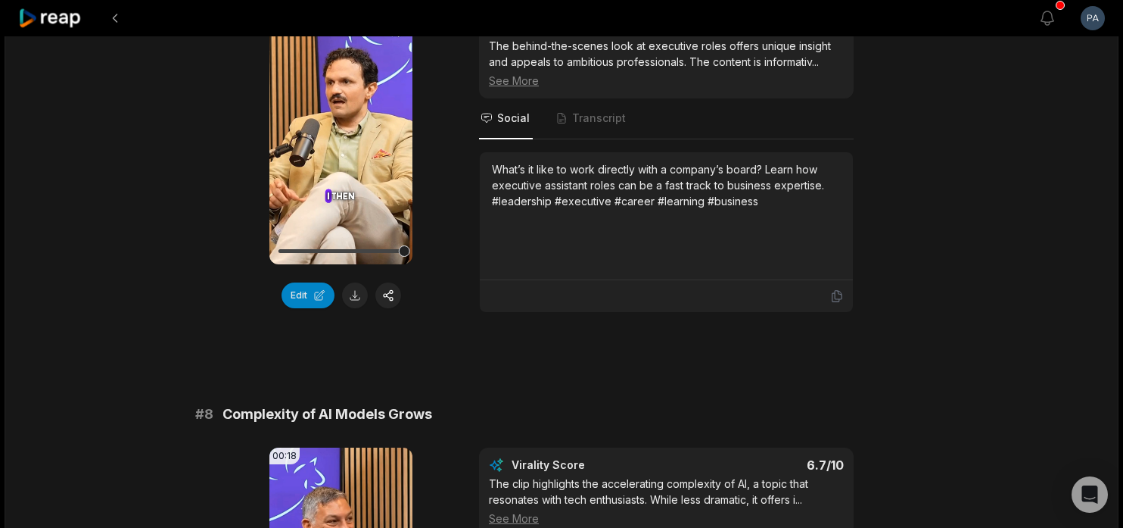
scroll to position [2870, 0]
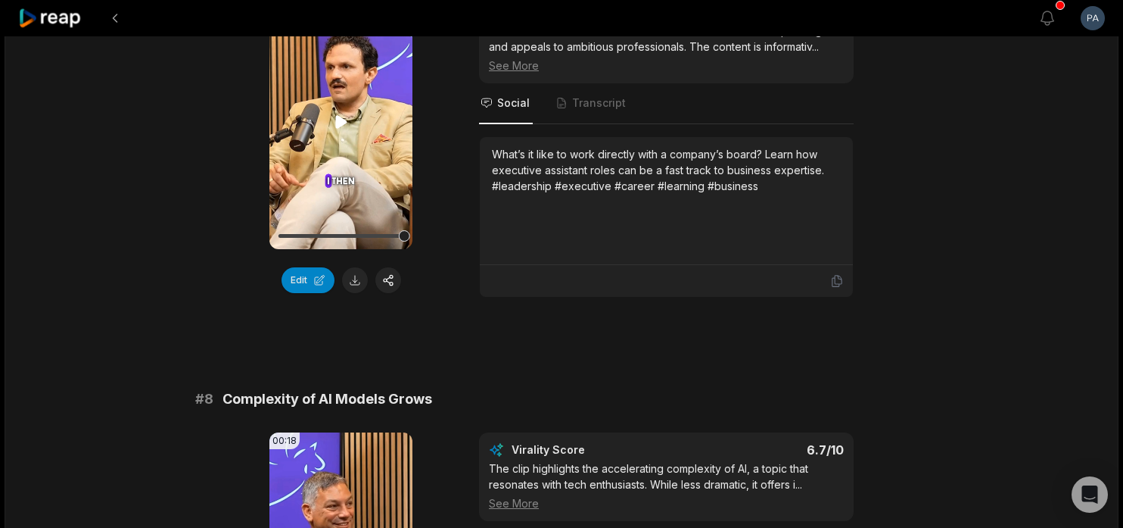
click at [350, 234] on div at bounding box center [341, 236] width 126 height 4
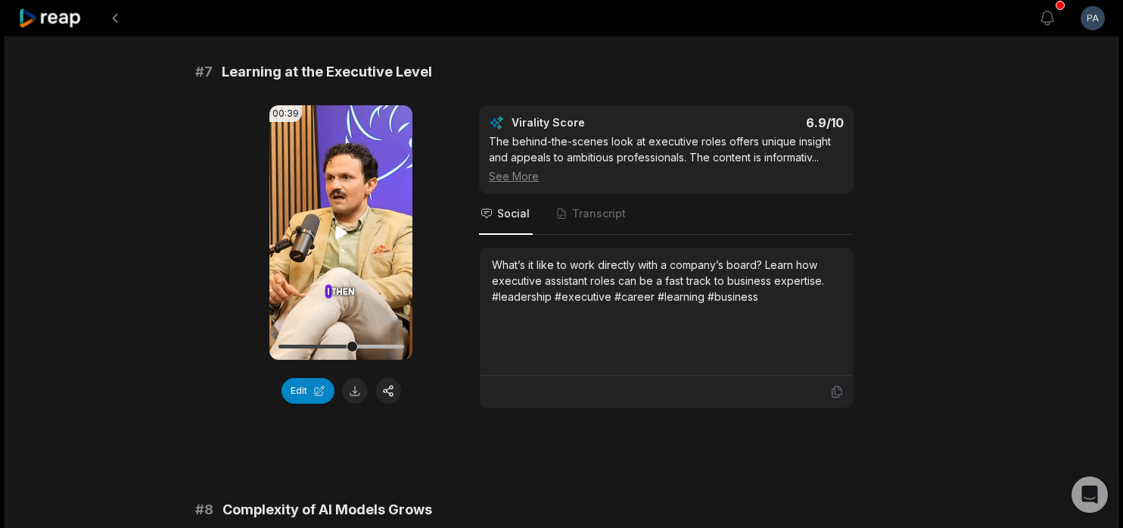
click at [282, 344] on div at bounding box center [341, 346] width 126 height 4
click at [341, 205] on video "Your browser does not support mp4 format." at bounding box center [340, 232] width 143 height 254
click at [342, 223] on icon at bounding box center [341, 232] width 18 height 18
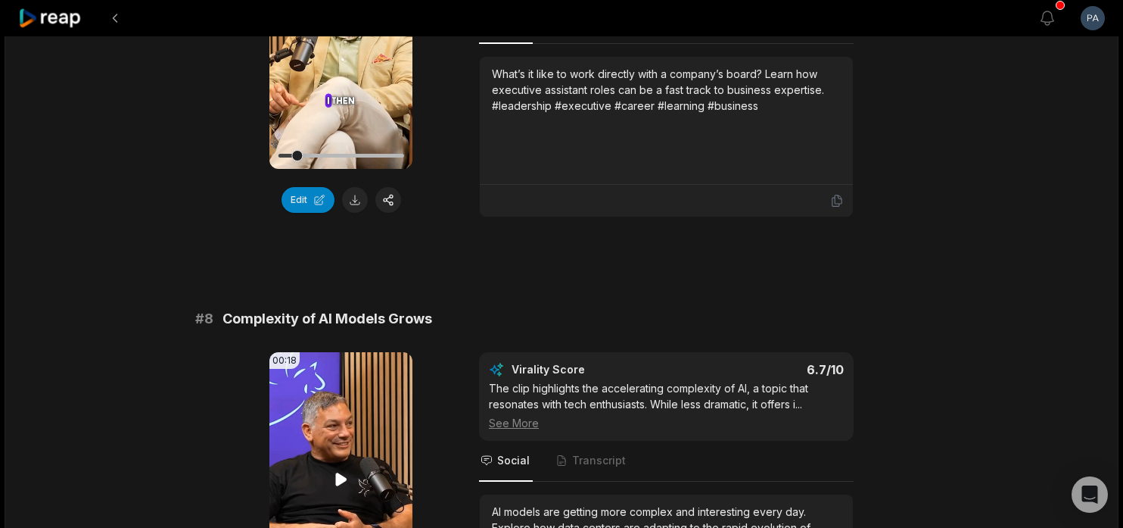
scroll to position [3067, 0]
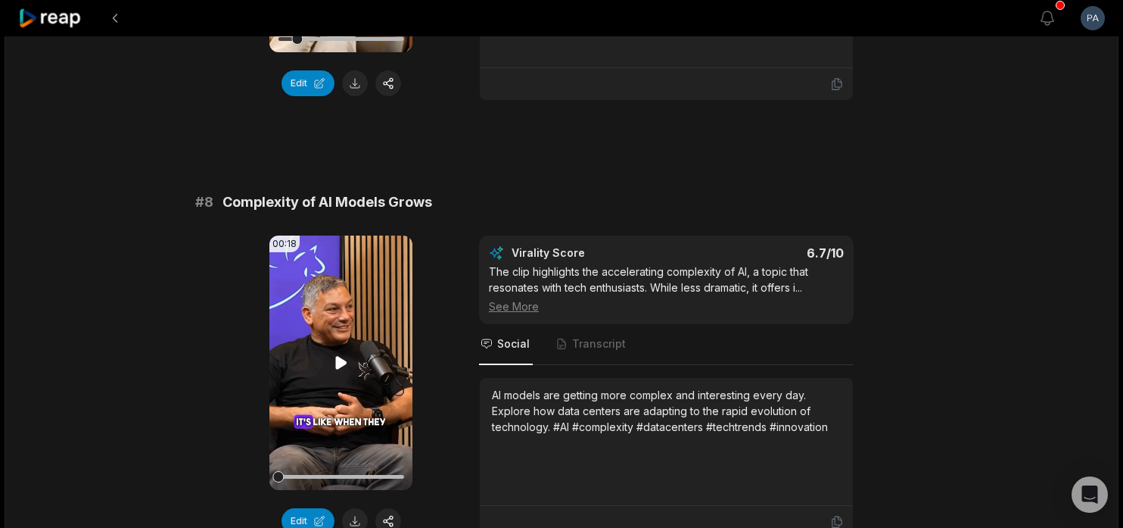
click at [339, 356] on icon at bounding box center [340, 362] width 11 height 13
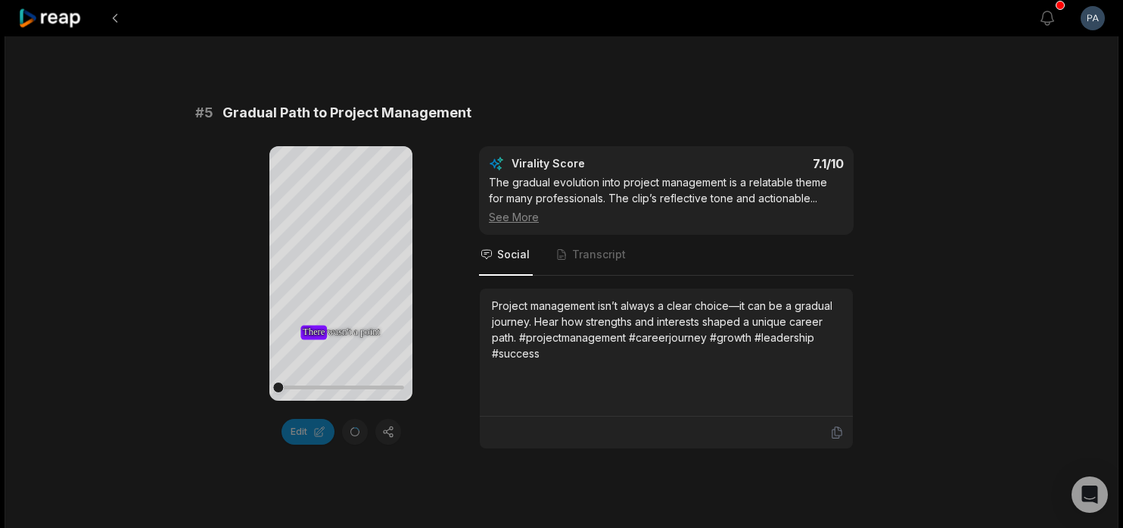
scroll to position [1859, 0]
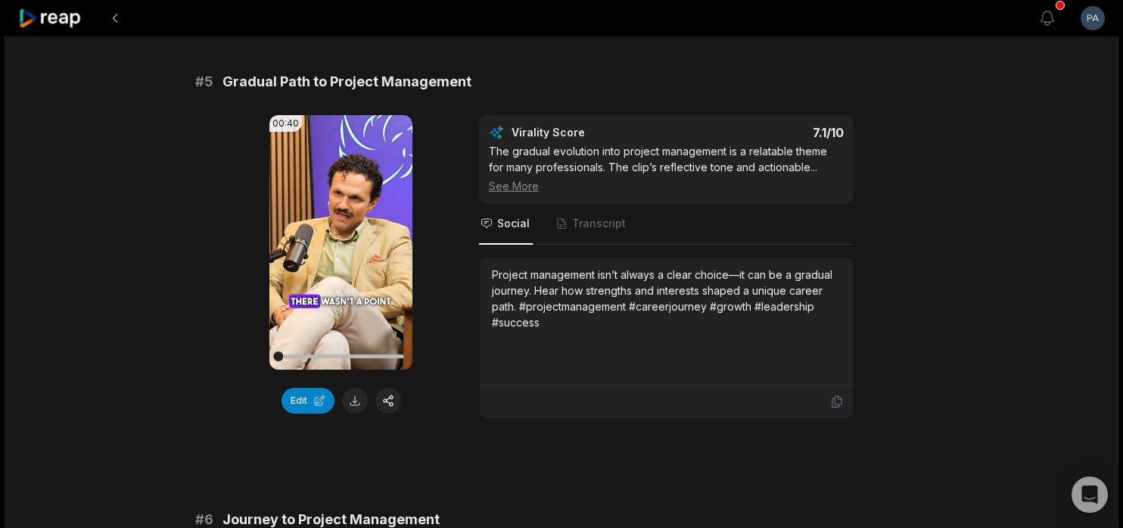
scroll to position [1859, 0]
click at [343, 237] on icon at bounding box center [341, 242] width 18 height 18
click at [356, 404] on button at bounding box center [355, 401] width 26 height 26
click at [339, 243] on icon at bounding box center [340, 241] width 11 height 13
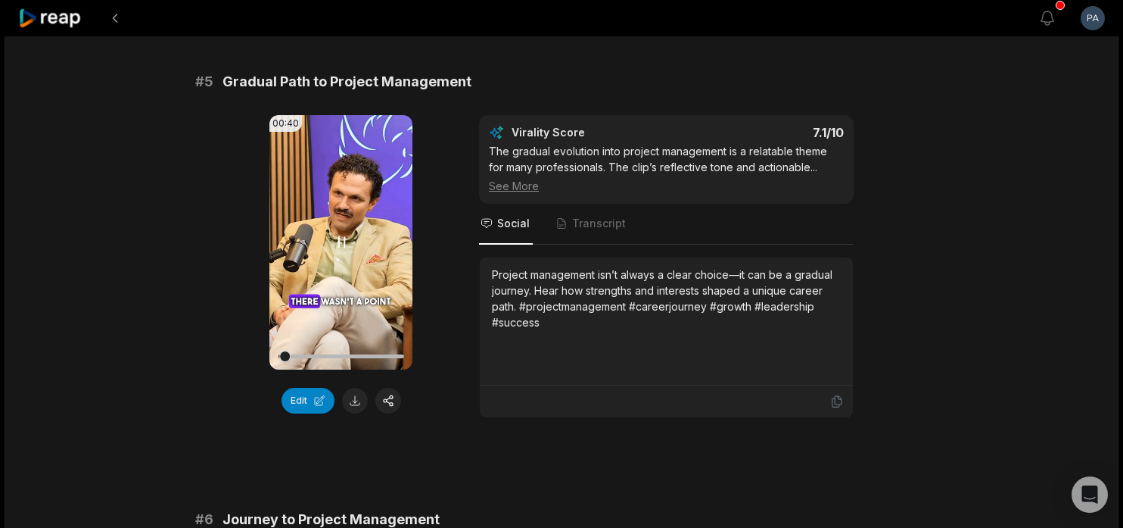
click at [339, 243] on icon at bounding box center [341, 242] width 18 height 18
drag, startPoint x: 285, startPoint y: 356, endPoint x: 257, endPoint y: 356, distance: 28.0
click at [257, 356] on div "00:40 Your browser does not support mp4 format. Edit Virality Score 7.1 /10 The…" at bounding box center [561, 266] width 733 height 303
click at [353, 400] on button at bounding box center [355, 401] width 26 height 26
drag, startPoint x: 280, startPoint y: 356, endPoint x: 249, endPoint y: 356, distance: 31.0
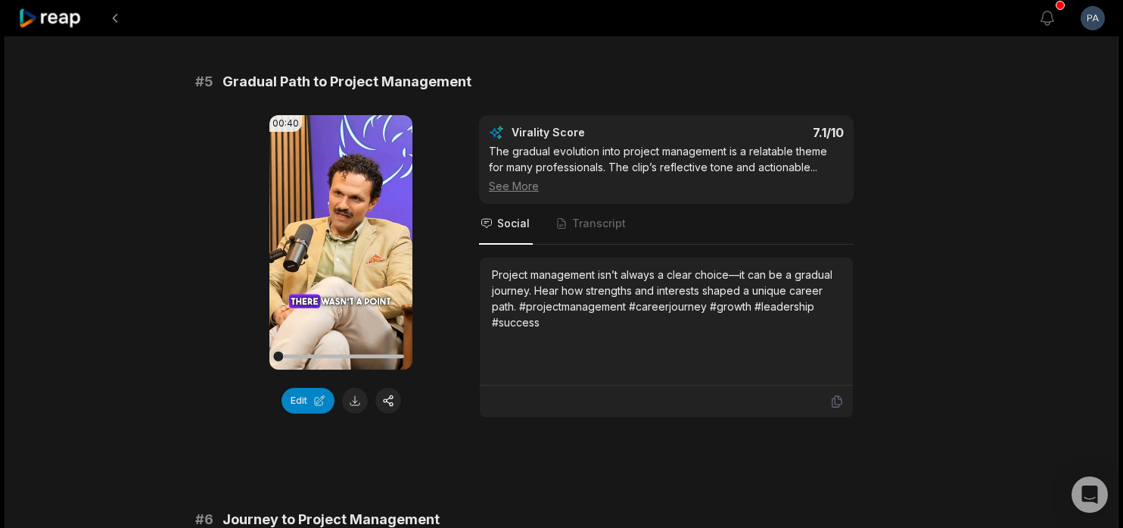
click at [249, 356] on div "00:40 Your browser does not support mp4 format. Edit Virality Score 7.1 /10 The…" at bounding box center [561, 266] width 733 height 303
click at [337, 241] on icon at bounding box center [340, 241] width 11 height 13
click at [342, 241] on icon at bounding box center [341, 242] width 18 height 18
click at [121, 23] on button at bounding box center [114, 18] width 27 height 27
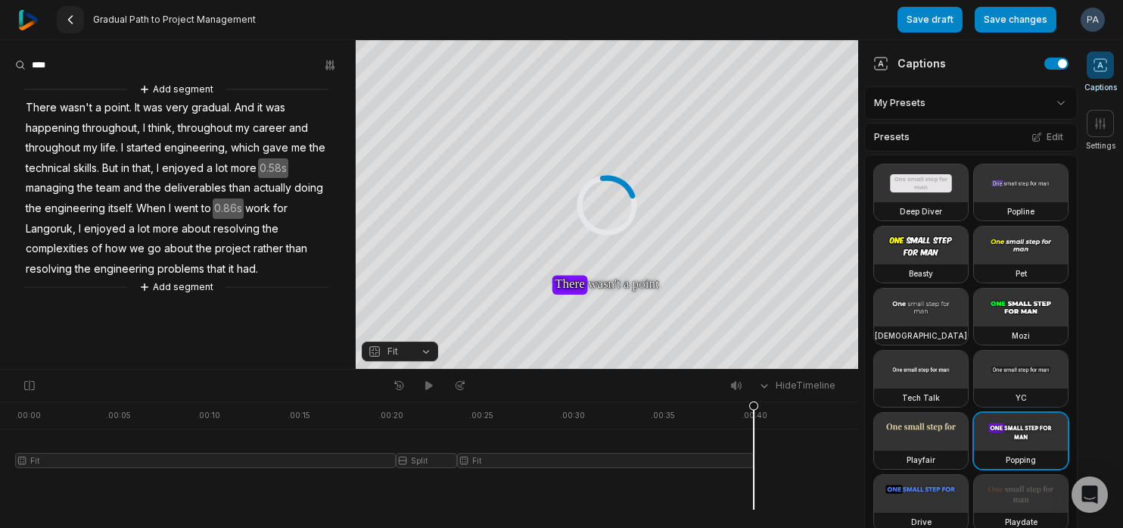
click at [73, 36] on div "Gradual Path to Project Management" at bounding box center [156, 19] width 199 height 39
click at [73, 24] on icon at bounding box center [70, 20] width 12 height 12
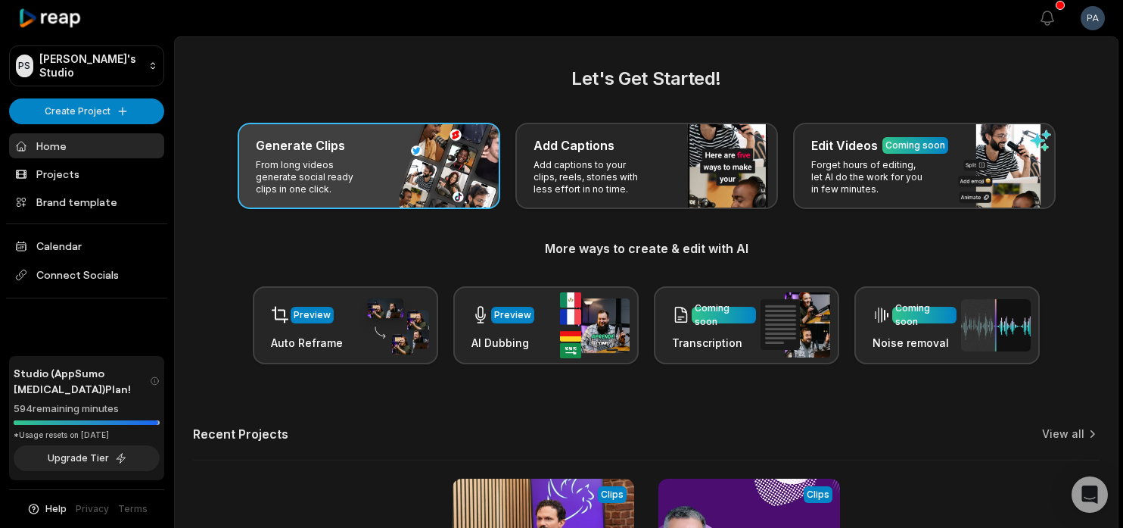
click at [340, 176] on p "From long videos generate social ready clips in one click." at bounding box center [314, 177] width 117 height 36
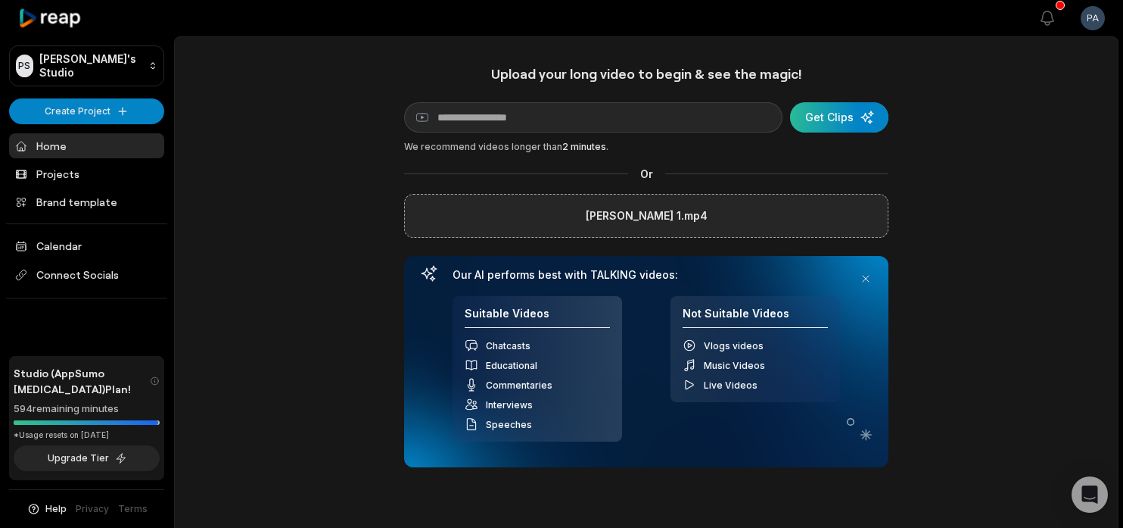
click at [839, 109] on div "submit" at bounding box center [839, 117] width 98 height 30
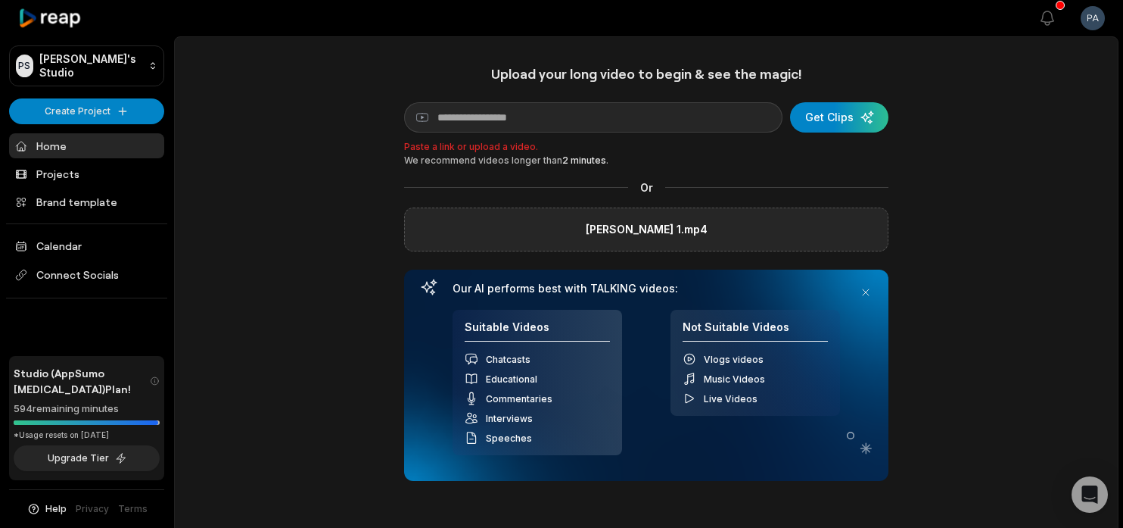
click at [678, 230] on label "[PERSON_NAME] 1.mp4" at bounding box center [647, 229] width 122 height 18
click at [0, 0] on input "[PERSON_NAME] 1.mp4" at bounding box center [0, 0] width 0 height 0
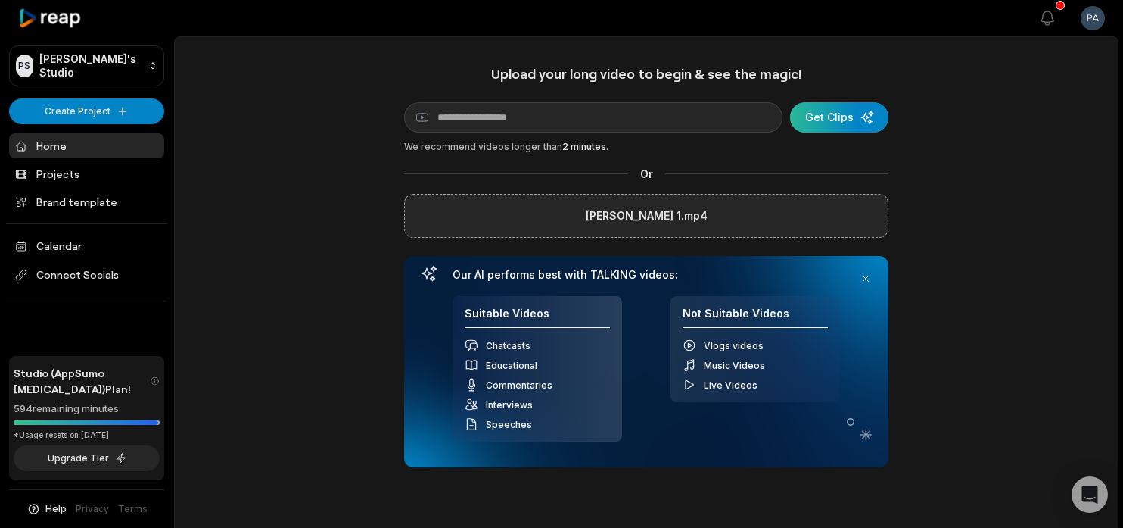
click at [826, 119] on div "submit" at bounding box center [839, 117] width 98 height 30
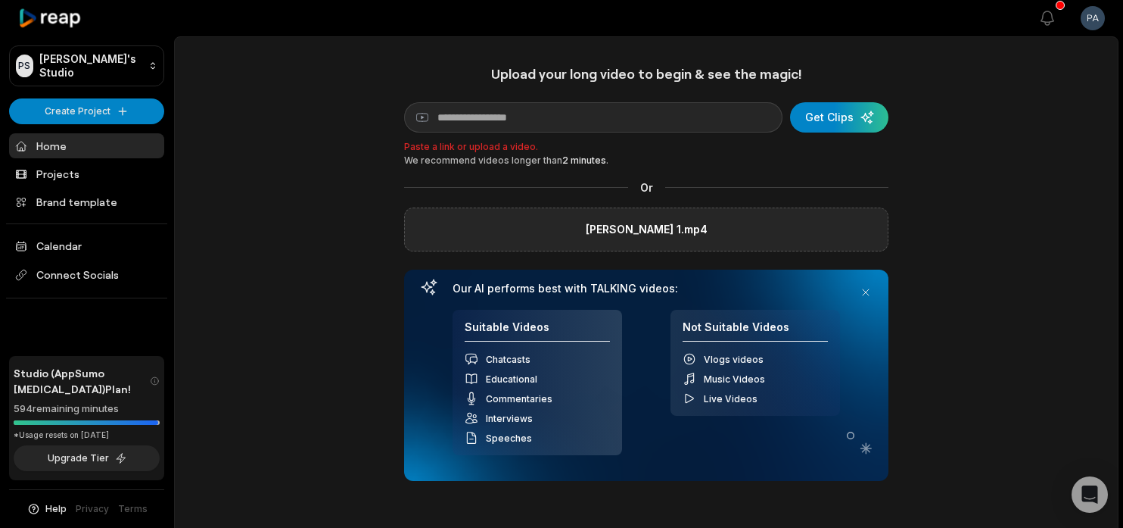
click at [651, 227] on label "[PERSON_NAME] 1.mp4" at bounding box center [647, 229] width 122 height 18
click at [0, 0] on input "[PERSON_NAME] 1.mp4" at bounding box center [0, 0] width 0 height 0
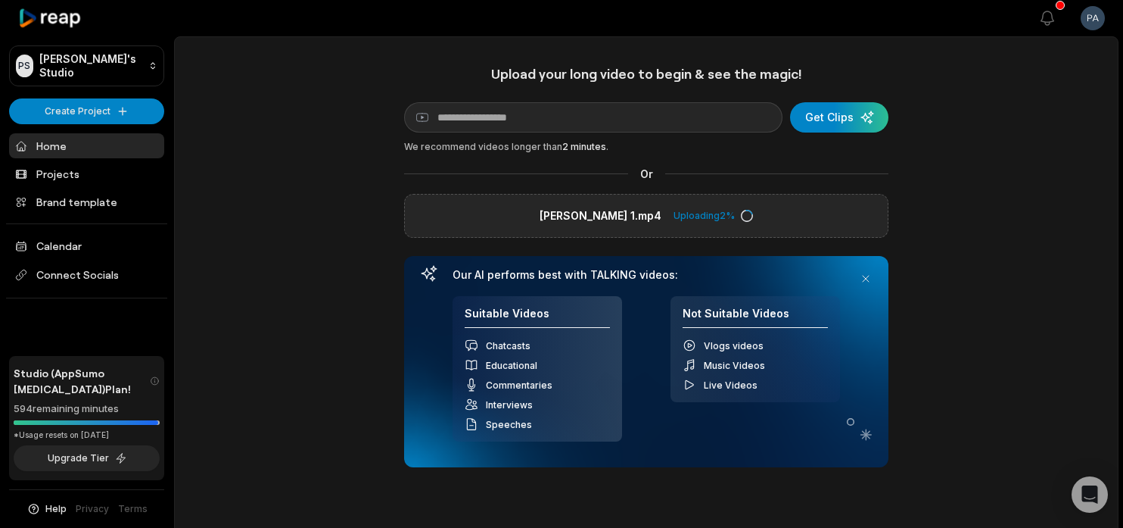
click at [708, 215] on div "Uploading 2 %" at bounding box center [713, 216] width 79 height 14
click at [740, 217] on icon at bounding box center [747, 216] width 14 height 14
click at [617, 222] on span "Click to upload" at bounding box center [613, 216] width 81 height 18
click at [0, 0] on input "Click to upload" at bounding box center [0, 0] width 0 height 0
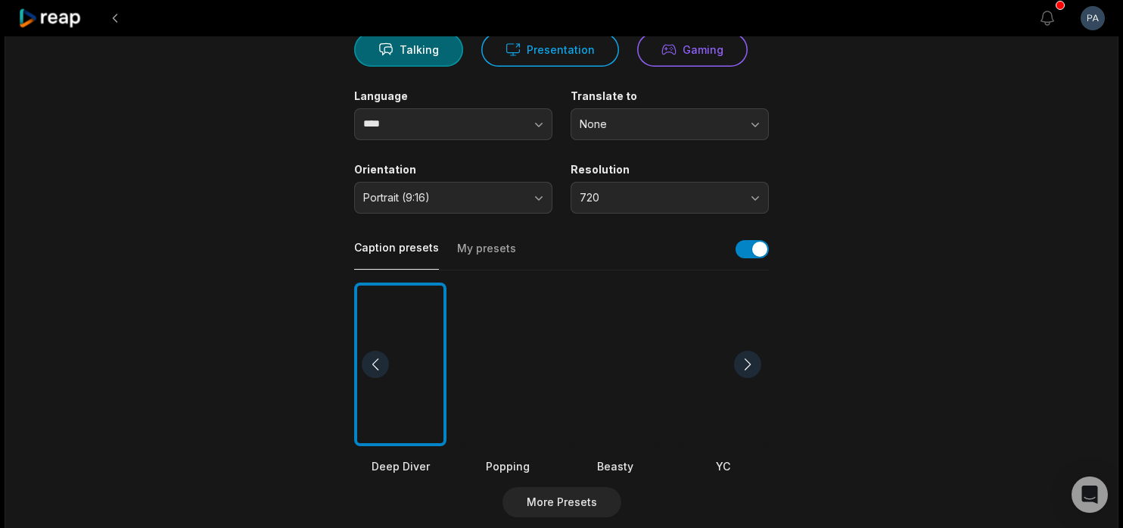
scroll to position [220, 0]
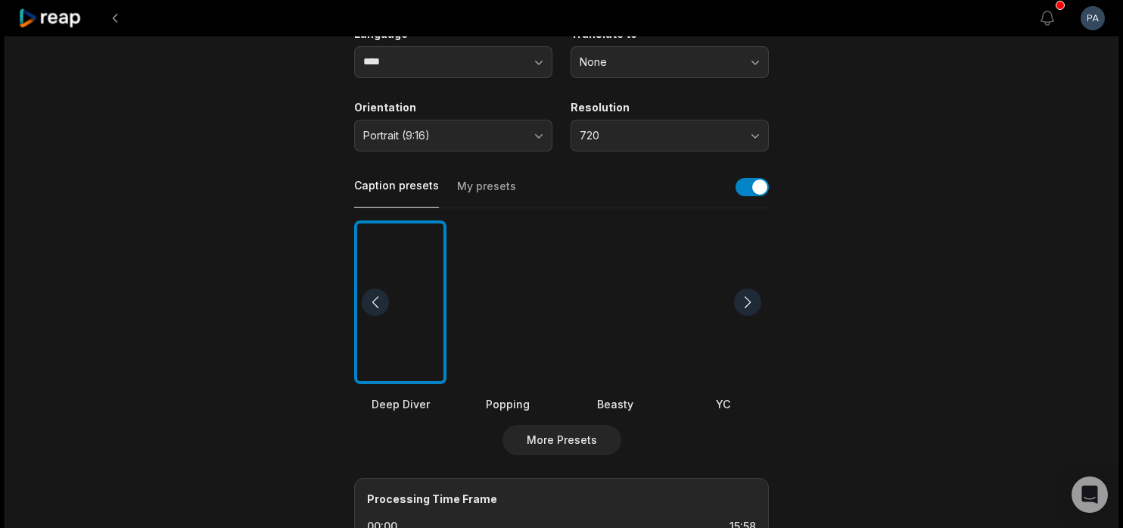
click at [510, 313] on div at bounding box center [508, 302] width 92 height 164
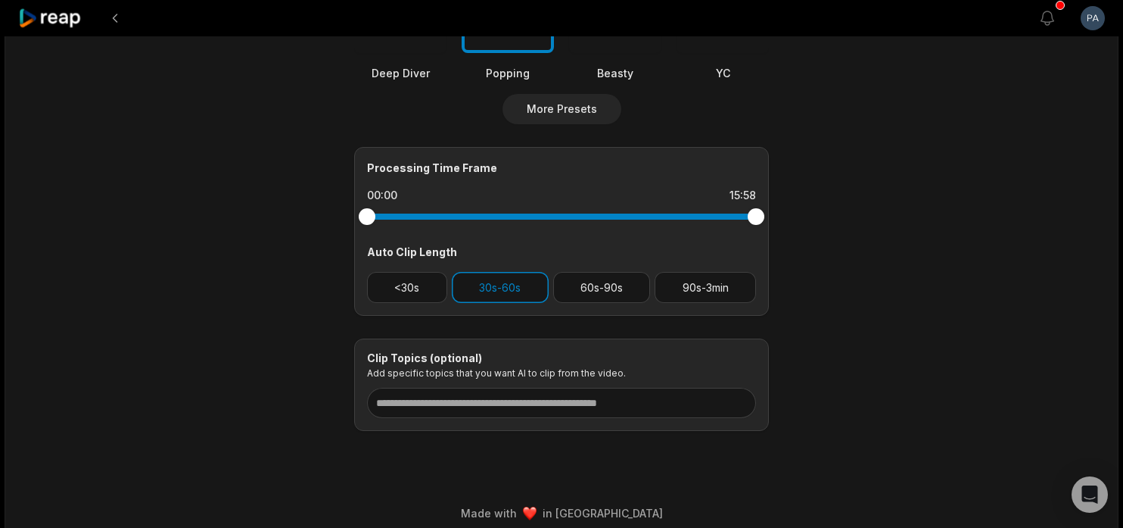
scroll to position [552, 0]
click at [506, 294] on button "30s-60s" at bounding box center [500, 286] width 97 height 31
click at [500, 283] on button "30s-60s" at bounding box center [500, 286] width 97 height 31
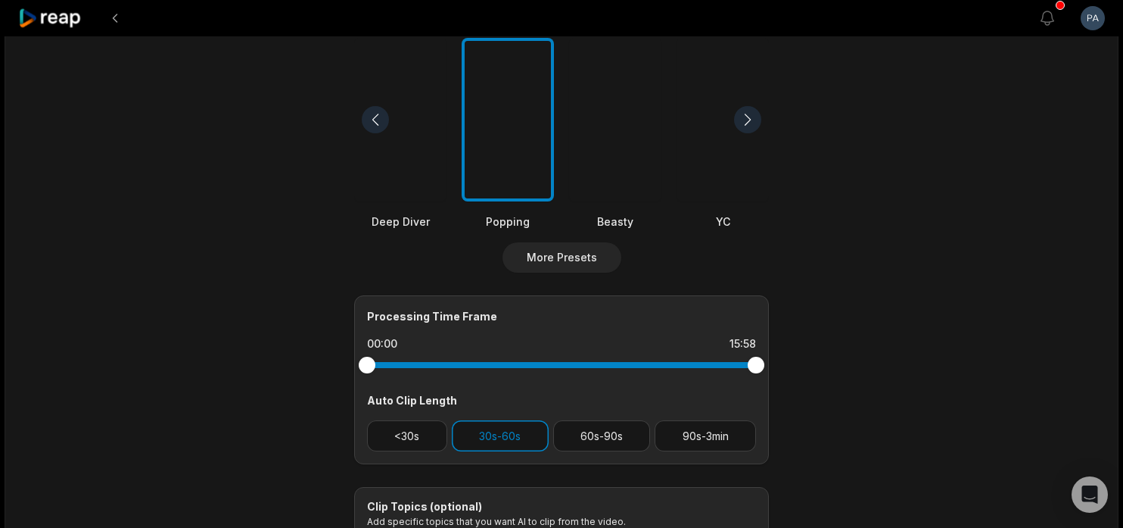
scroll to position [0, 0]
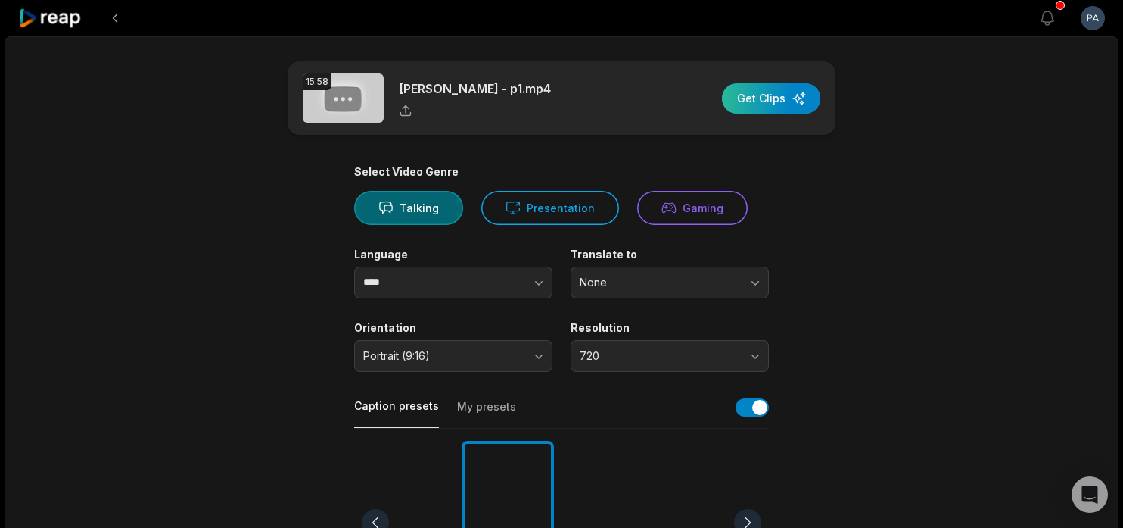
click at [777, 100] on div "button" at bounding box center [771, 98] width 98 height 30
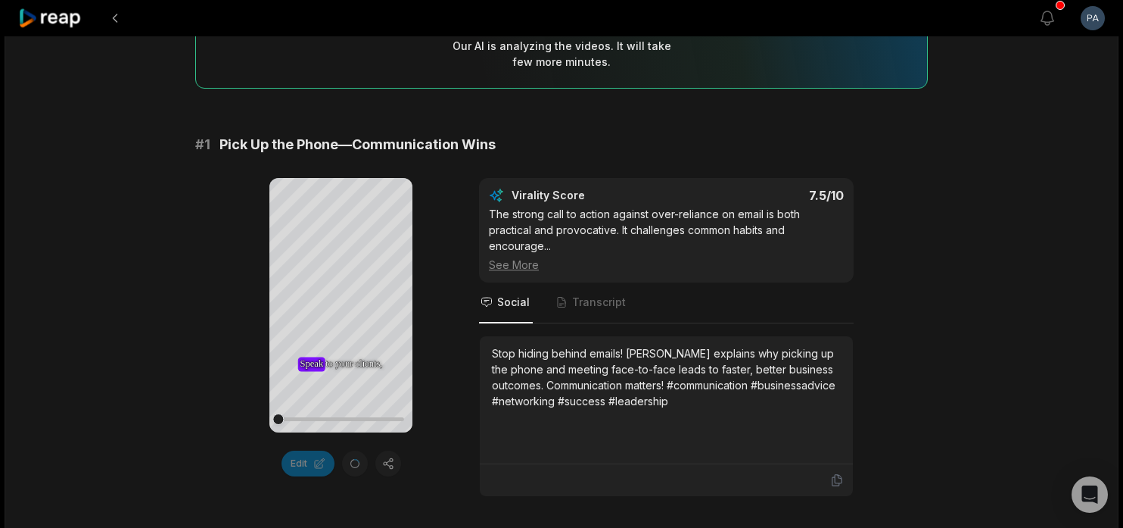
scroll to position [182, 0]
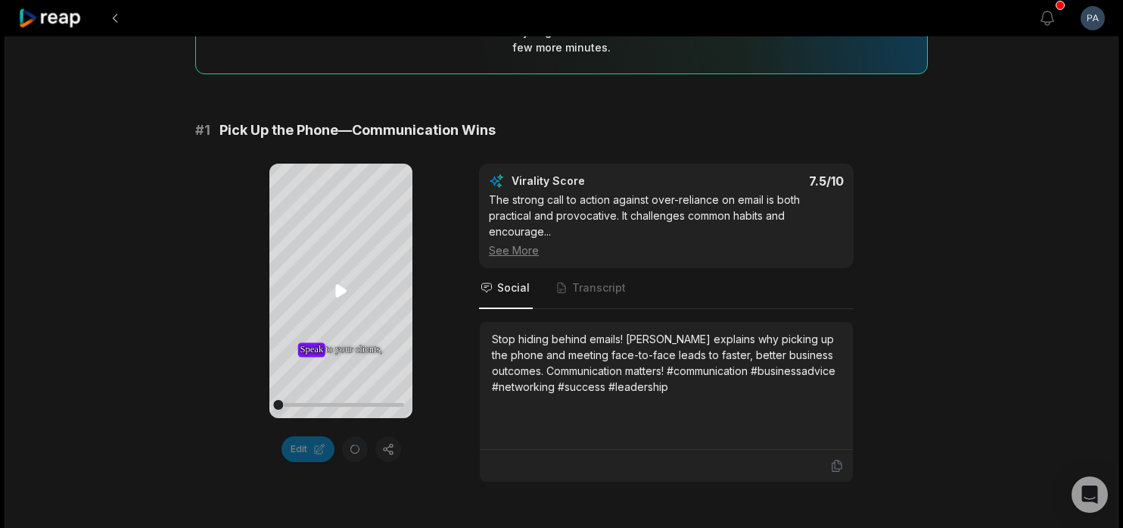
click at [339, 289] on icon at bounding box center [340, 291] width 11 height 13
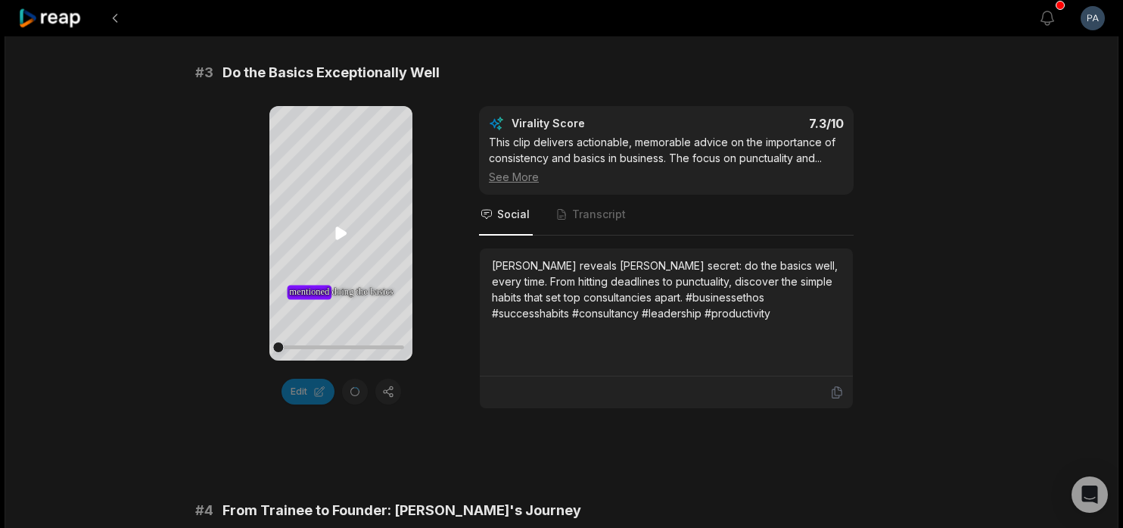
scroll to position [1100, 0]
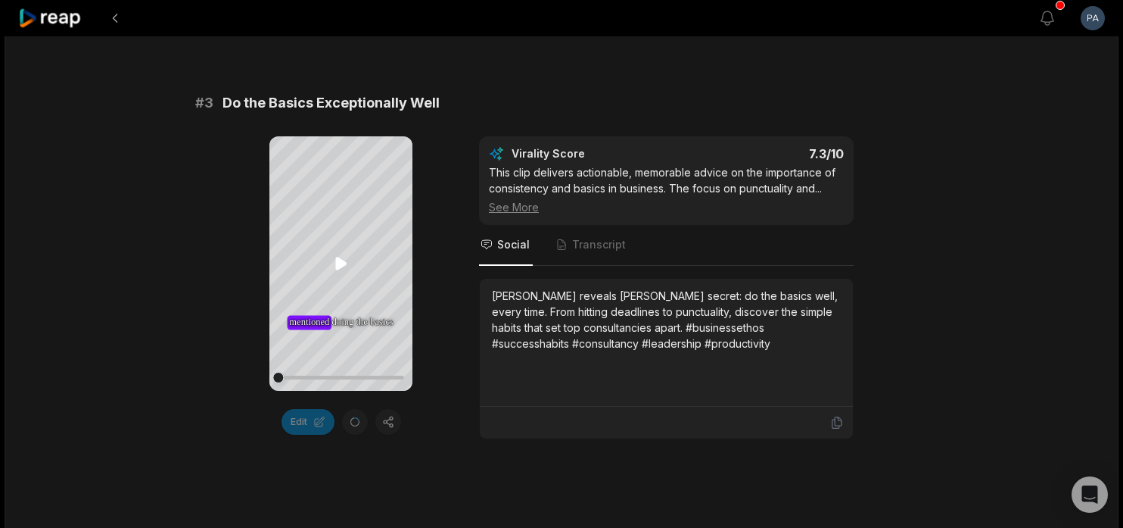
click at [340, 270] on icon at bounding box center [341, 263] width 18 height 18
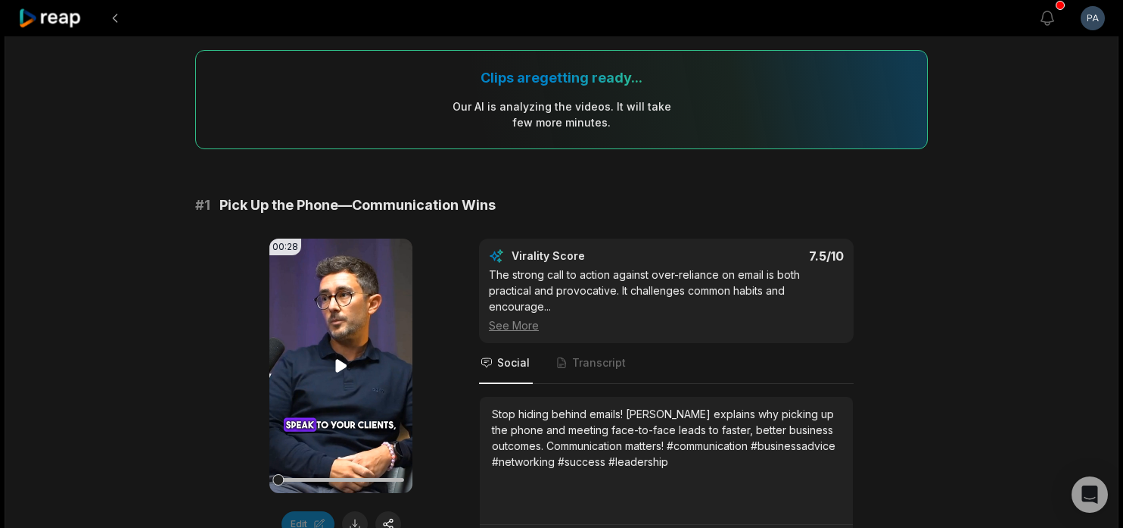
scroll to position [185, 0]
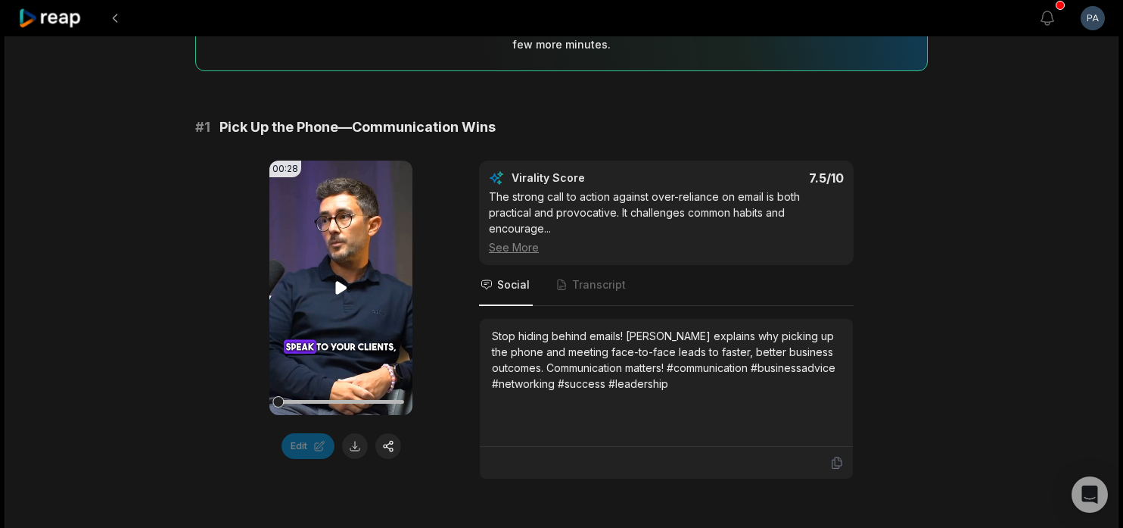
click at [340, 289] on icon at bounding box center [340, 288] width 11 height 13
click at [350, 440] on button at bounding box center [355, 446] width 26 height 26
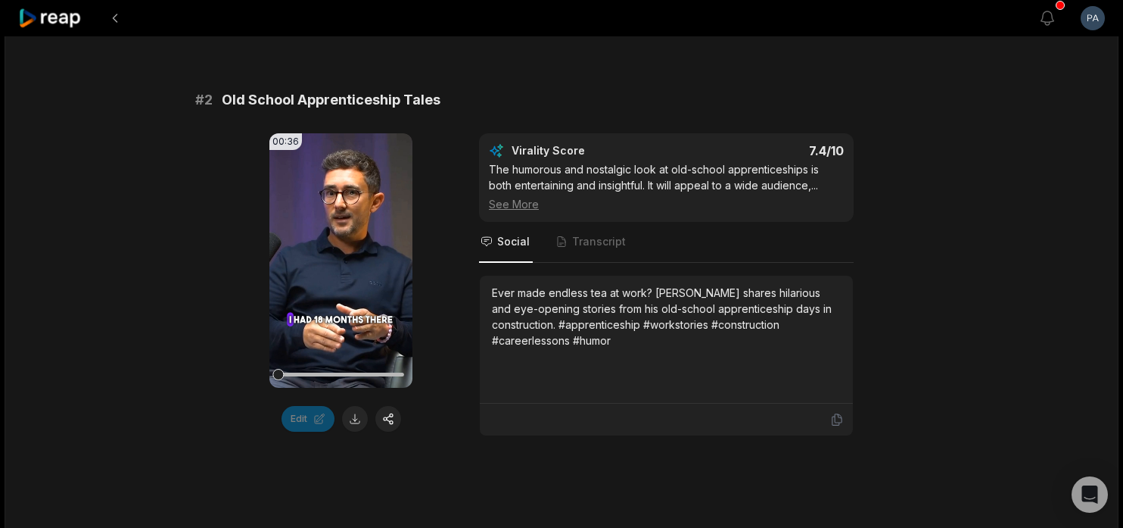
scroll to position [739, 0]
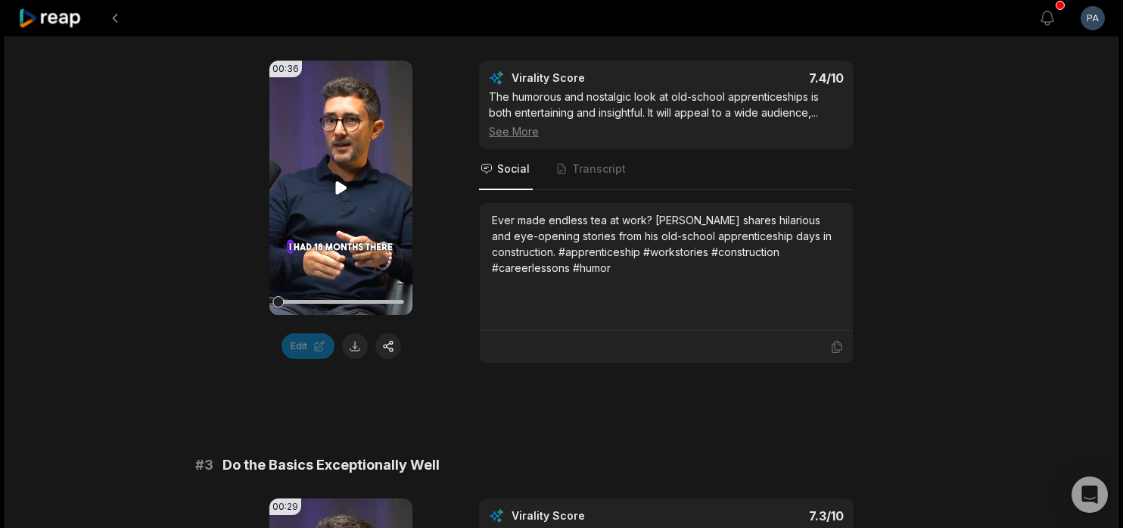
click at [338, 188] on icon at bounding box center [340, 188] width 11 height 13
click at [339, 178] on video "Your browser does not support mp4 format." at bounding box center [340, 188] width 143 height 254
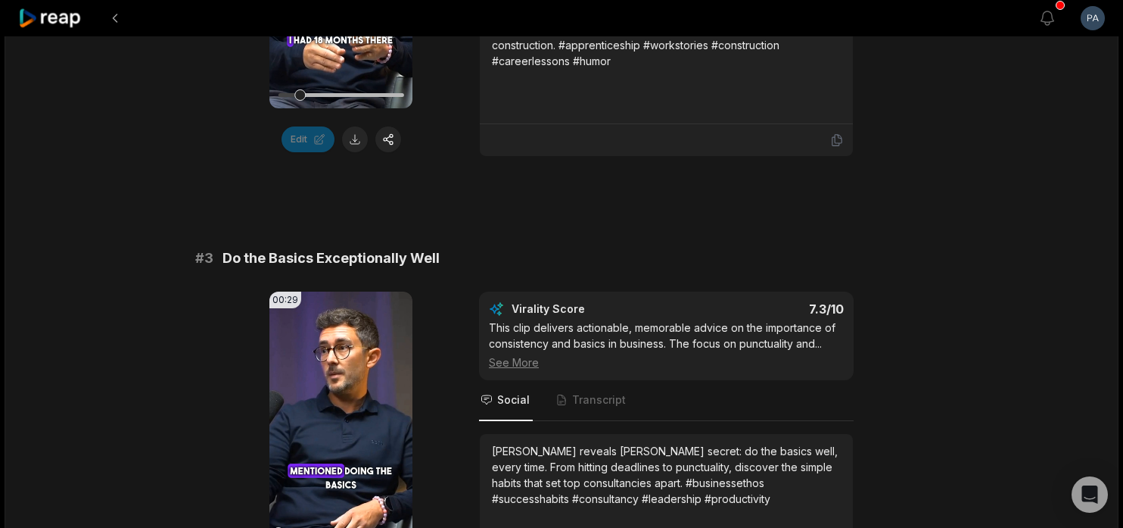
scroll to position [1032, 0]
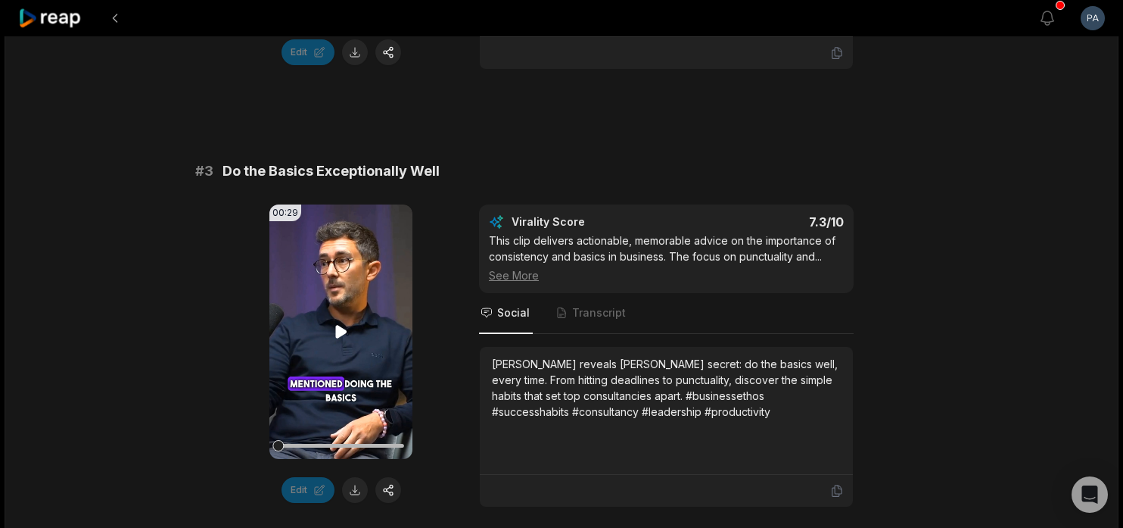
click at [339, 332] on icon at bounding box center [340, 331] width 11 height 13
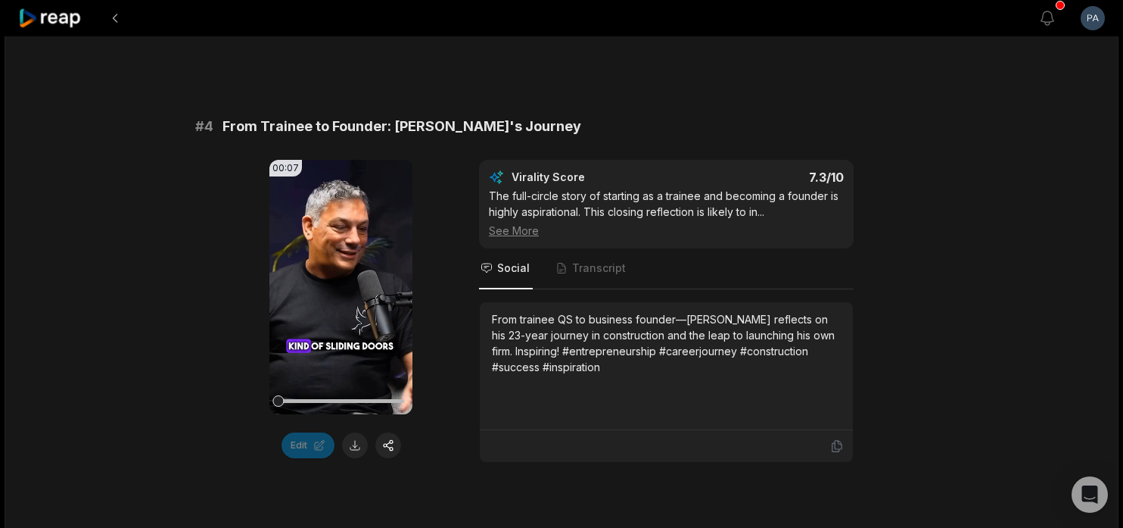
scroll to position [1553, 0]
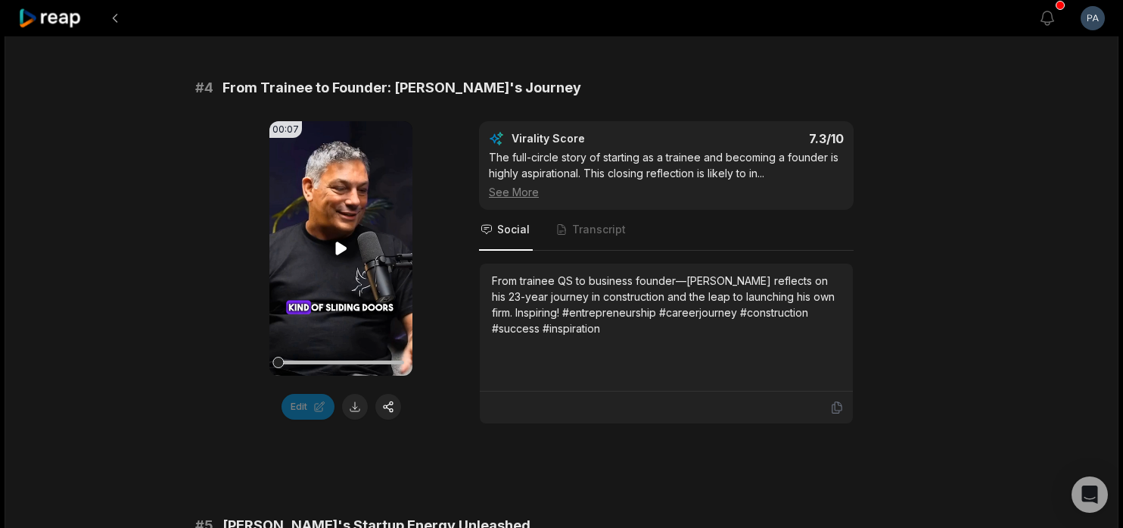
click at [341, 249] on icon at bounding box center [340, 248] width 11 height 13
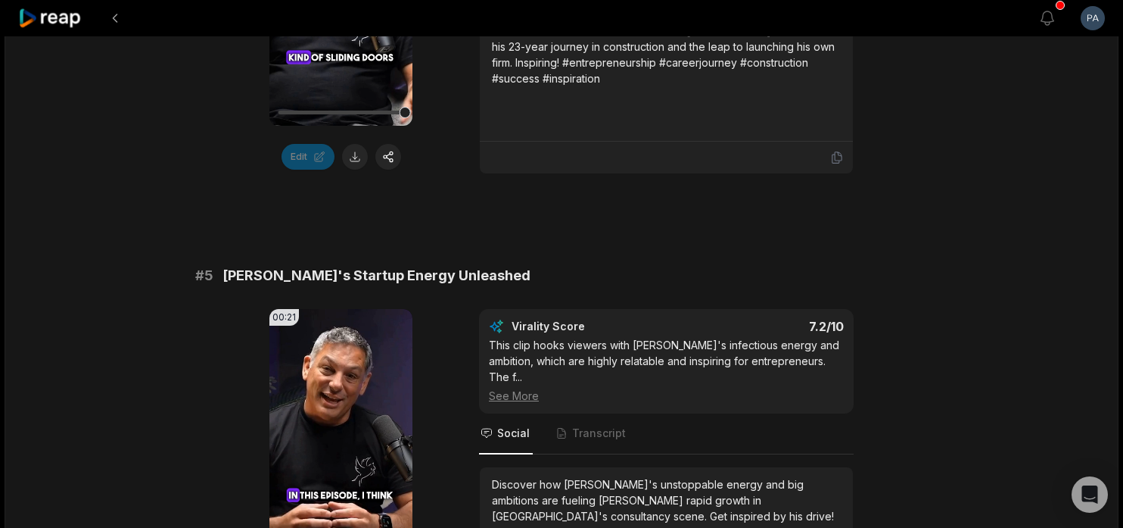
scroll to position [1904, 0]
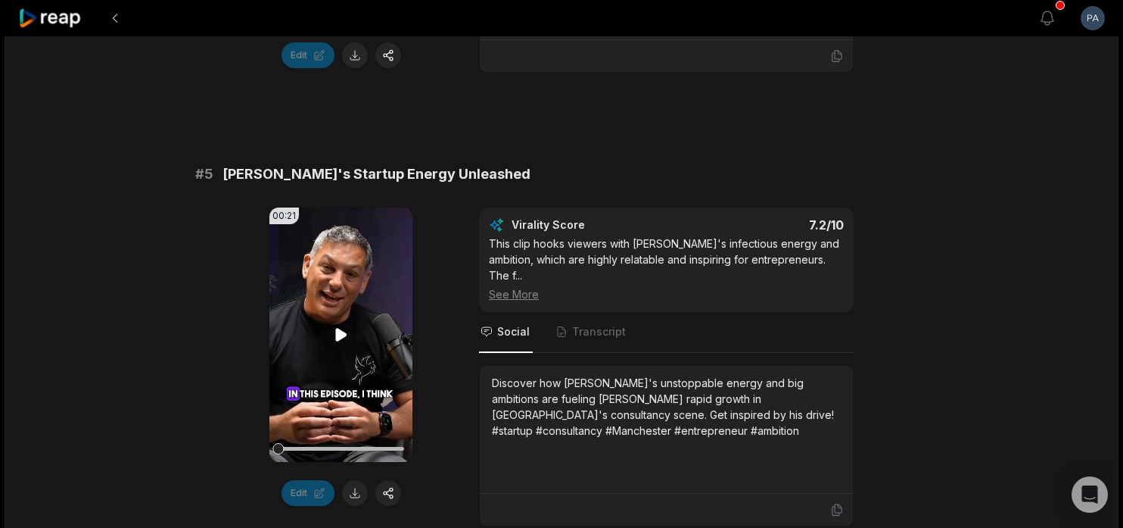
click at [338, 338] on icon at bounding box center [340, 334] width 11 height 13
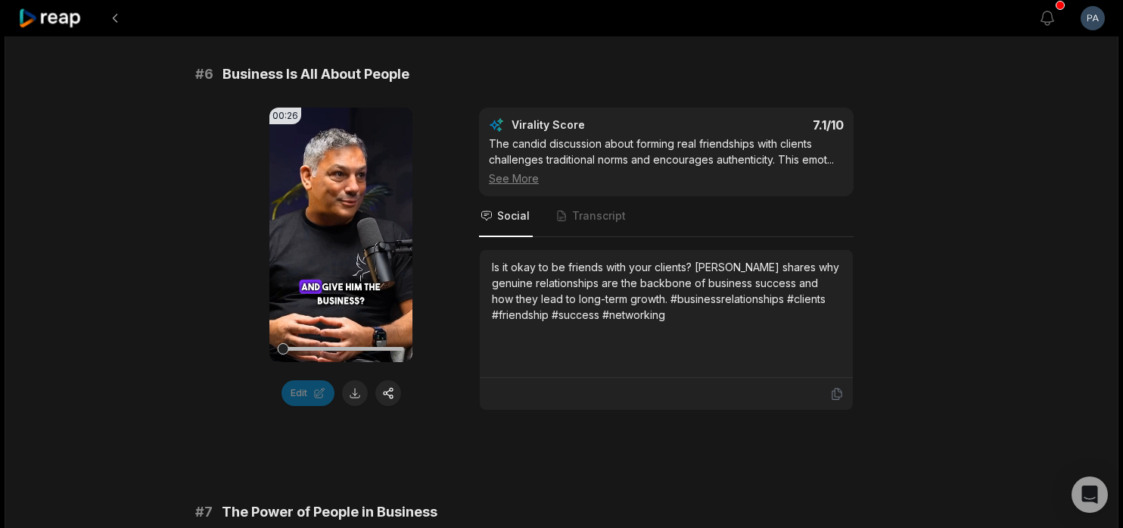
scroll to position [2439, 0]
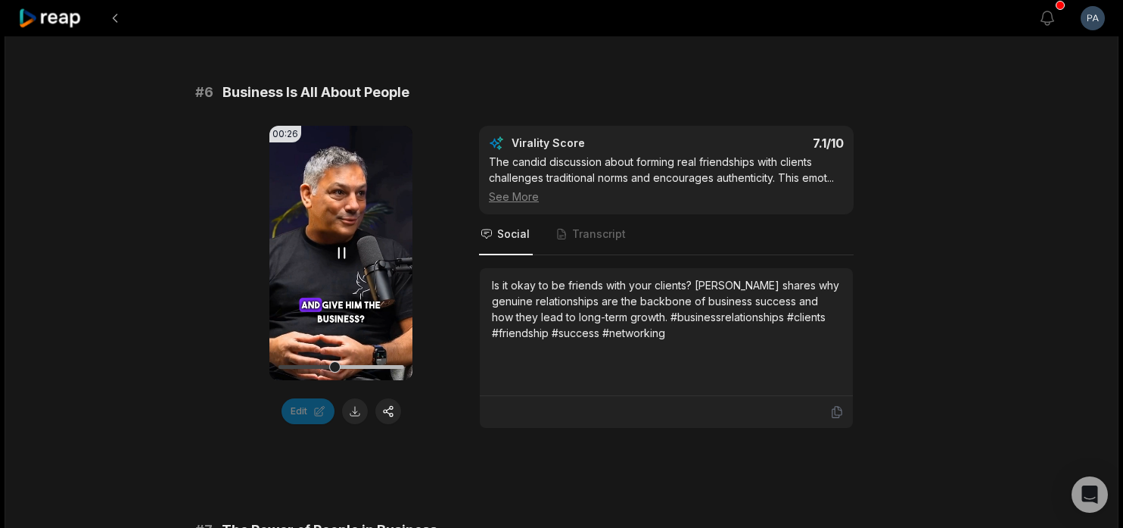
click at [340, 244] on icon at bounding box center [341, 253] width 18 height 18
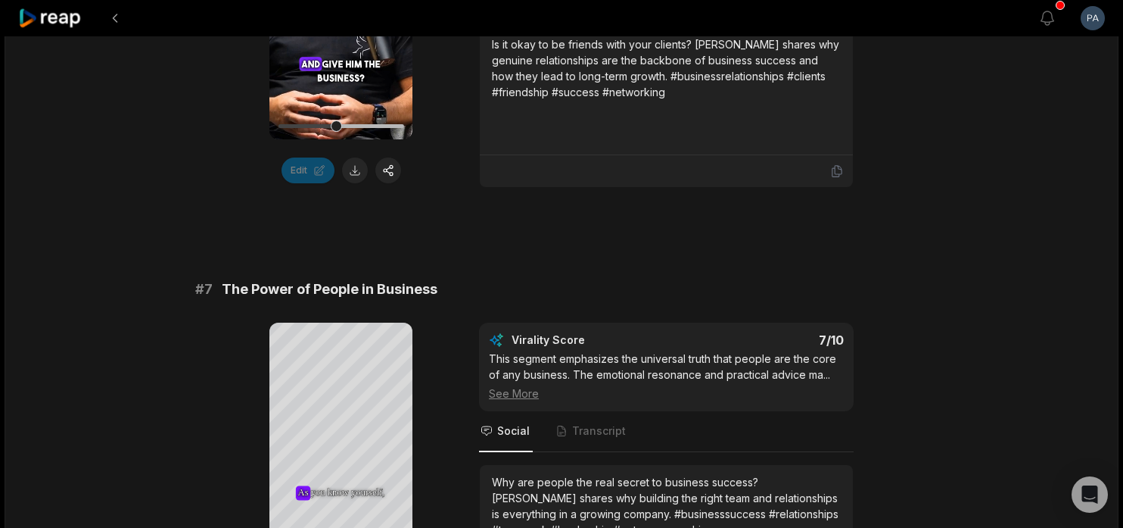
scroll to position [2788, 0]
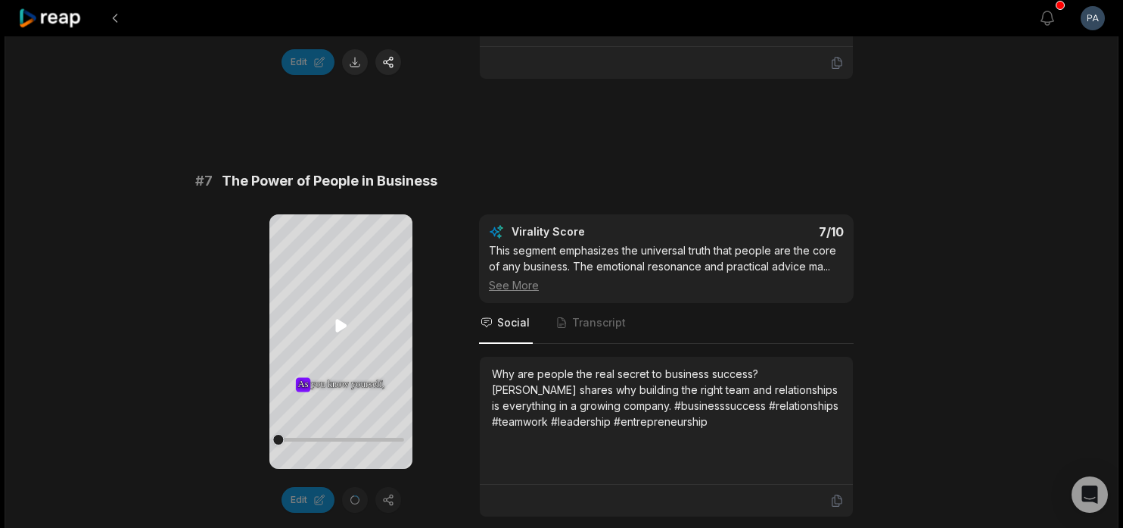
click at [343, 322] on icon at bounding box center [340, 325] width 11 height 13
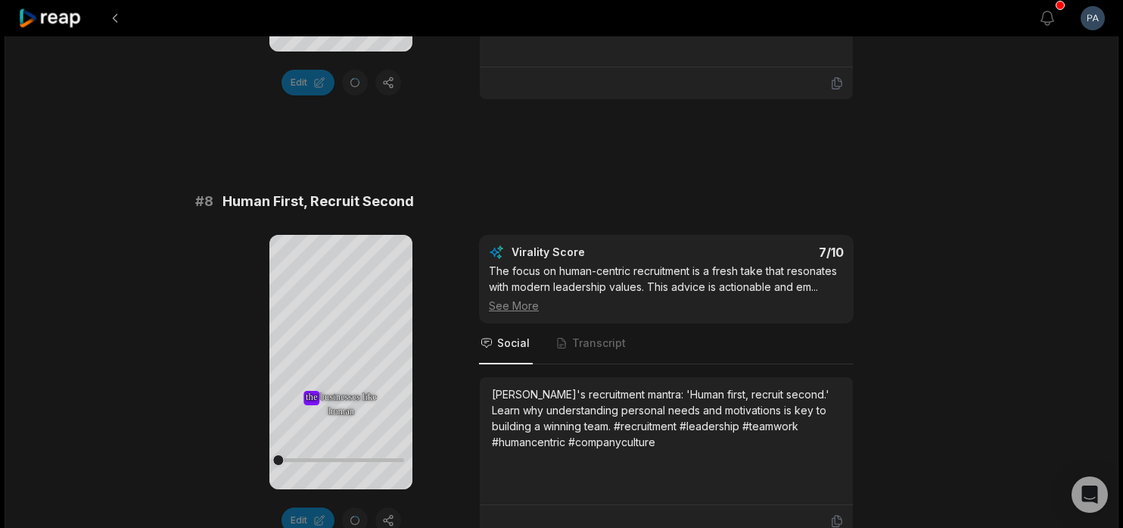
scroll to position [3210, 0]
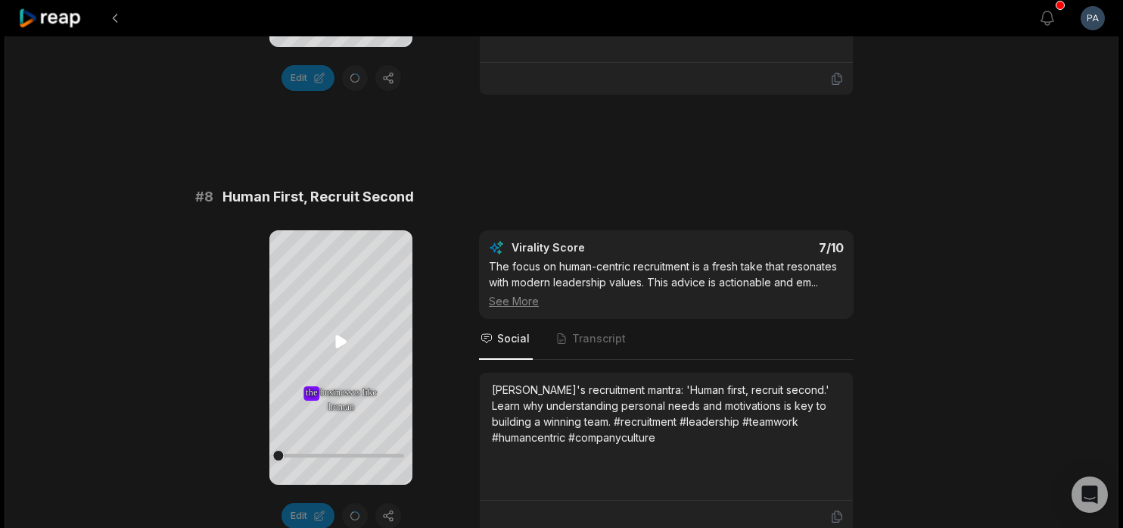
click at [338, 342] on icon at bounding box center [340, 341] width 11 height 13
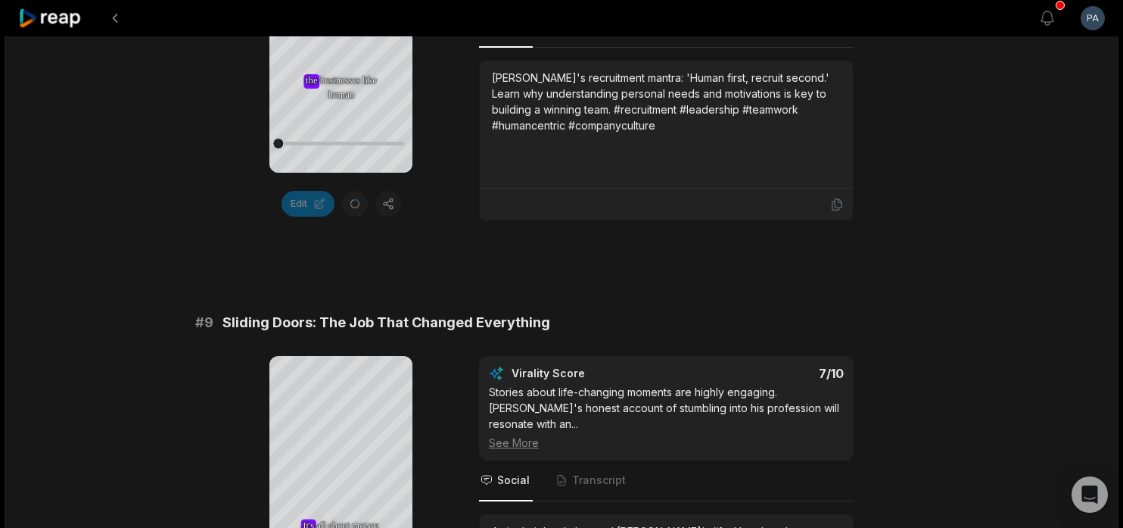
scroll to position [3590, 0]
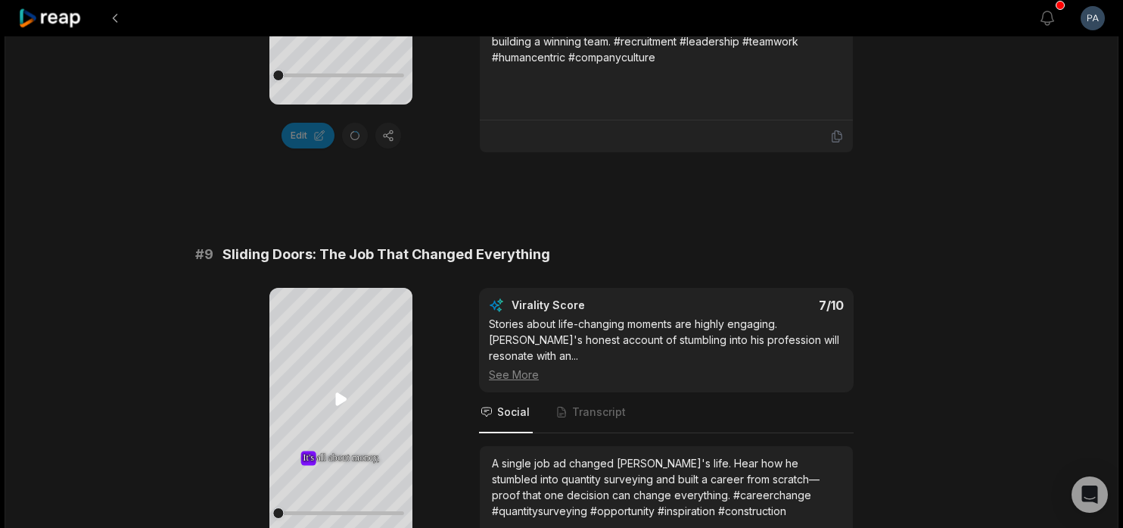
click at [341, 397] on icon at bounding box center [340, 399] width 11 height 13
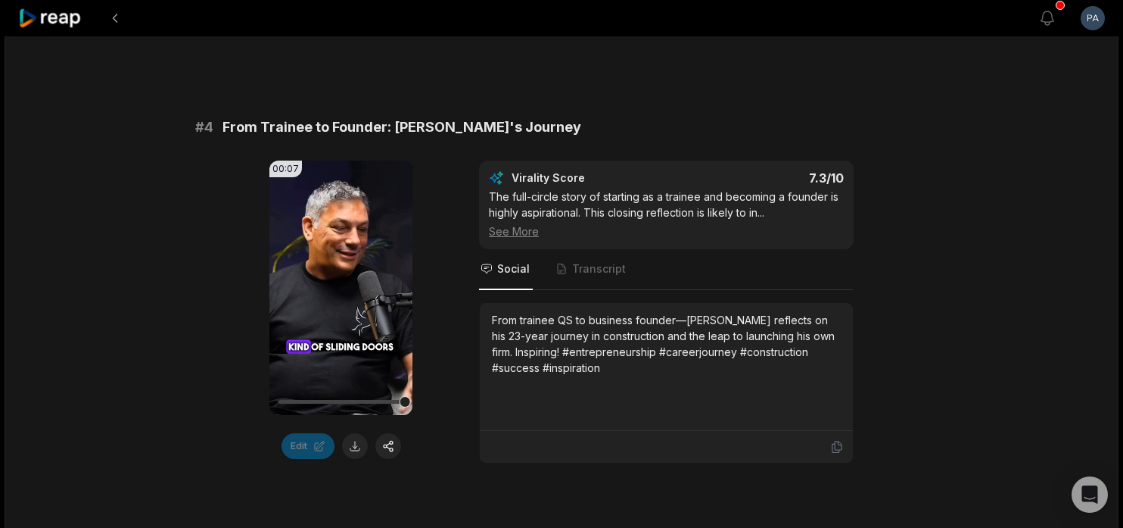
scroll to position [1644, 0]
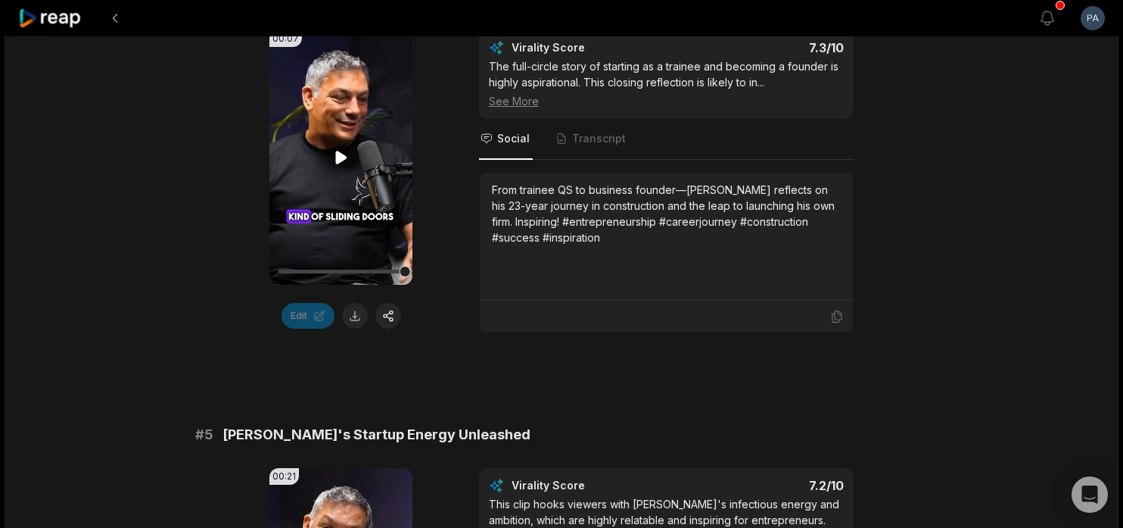
click at [341, 156] on icon at bounding box center [340, 157] width 11 height 13
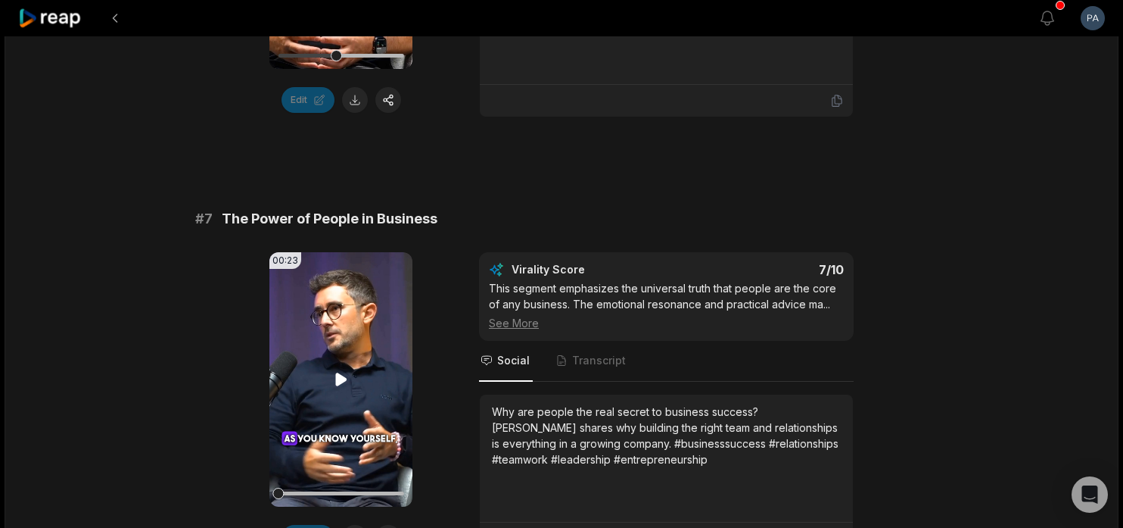
scroll to position [2805, 0]
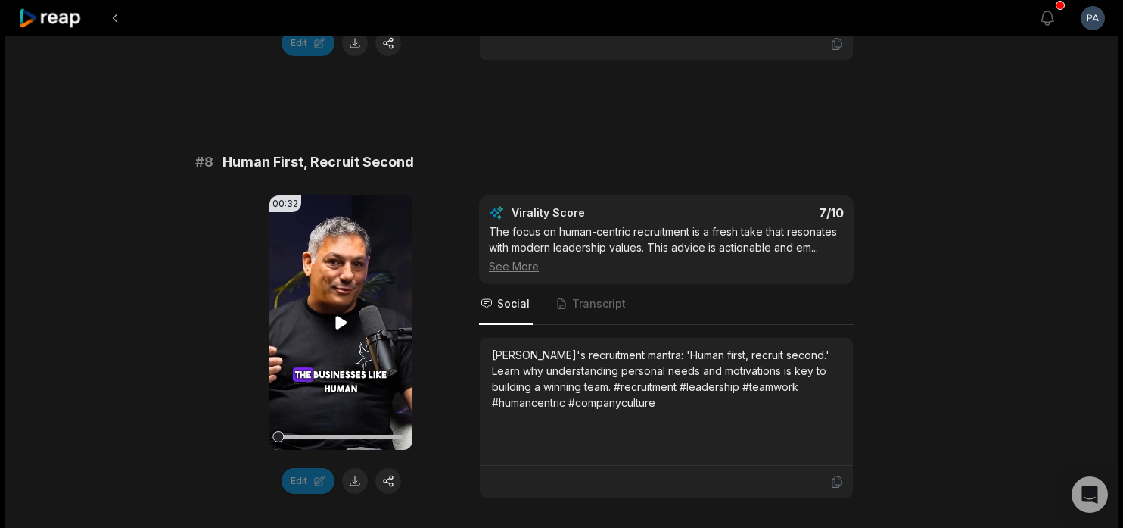
scroll to position [3249, 0]
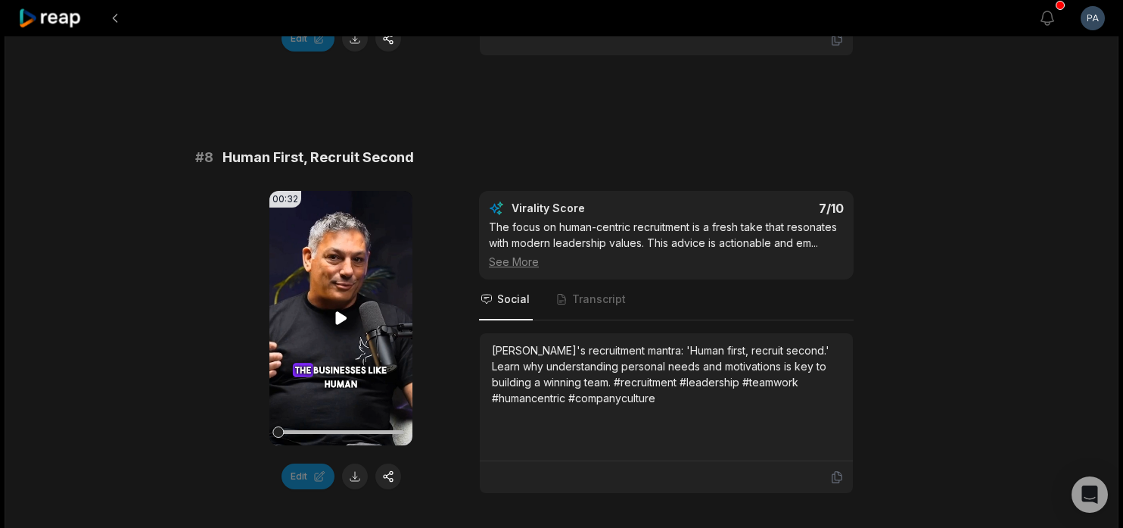
click at [339, 312] on icon at bounding box center [340, 318] width 11 height 13
click at [355, 463] on button at bounding box center [355, 476] width 26 height 26
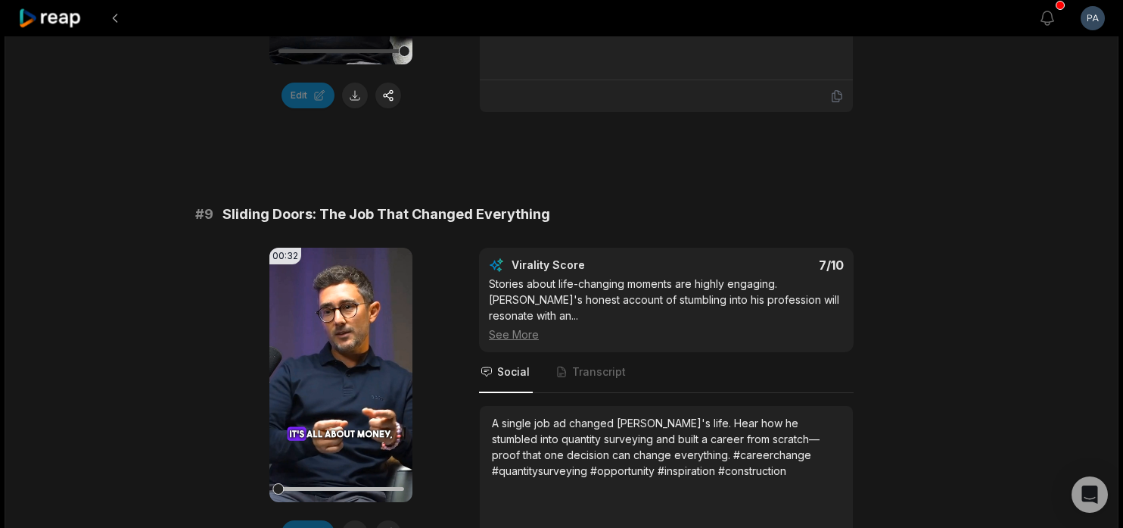
scroll to position [3633, 0]
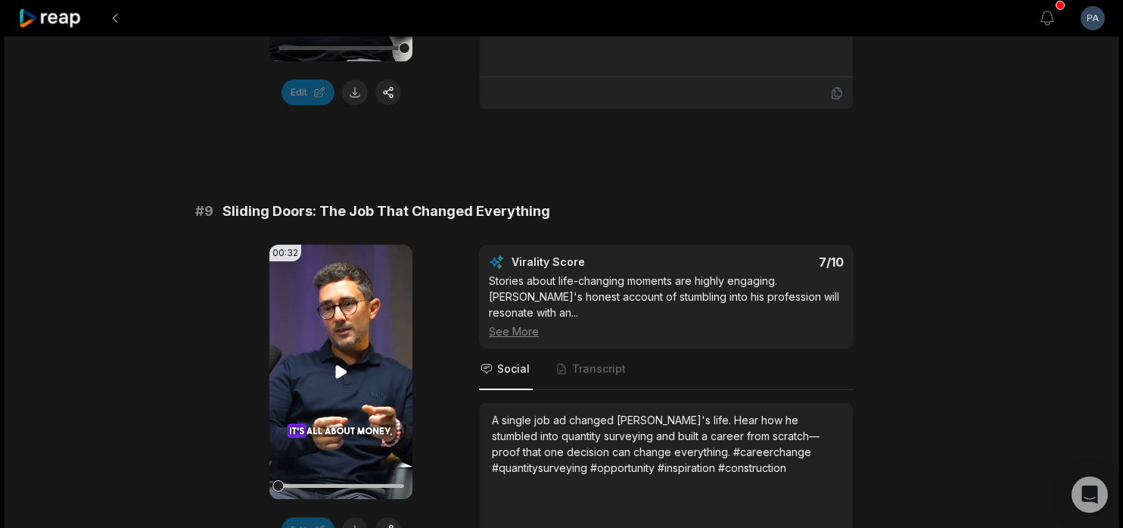
click at [339, 366] on icon at bounding box center [340, 372] width 11 height 13
click at [340, 363] on icon at bounding box center [341, 372] width 18 height 18
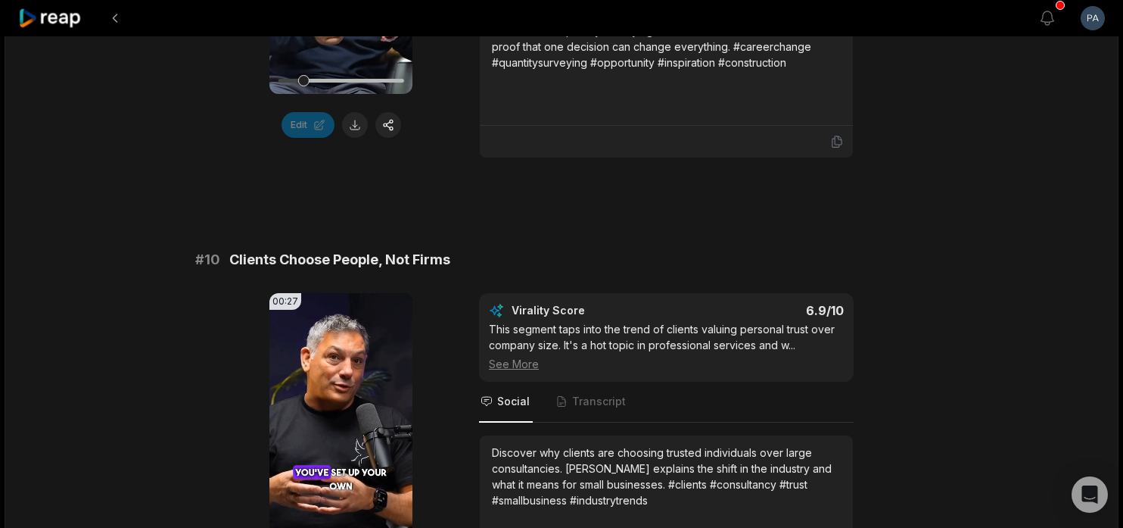
scroll to position [4048, 0]
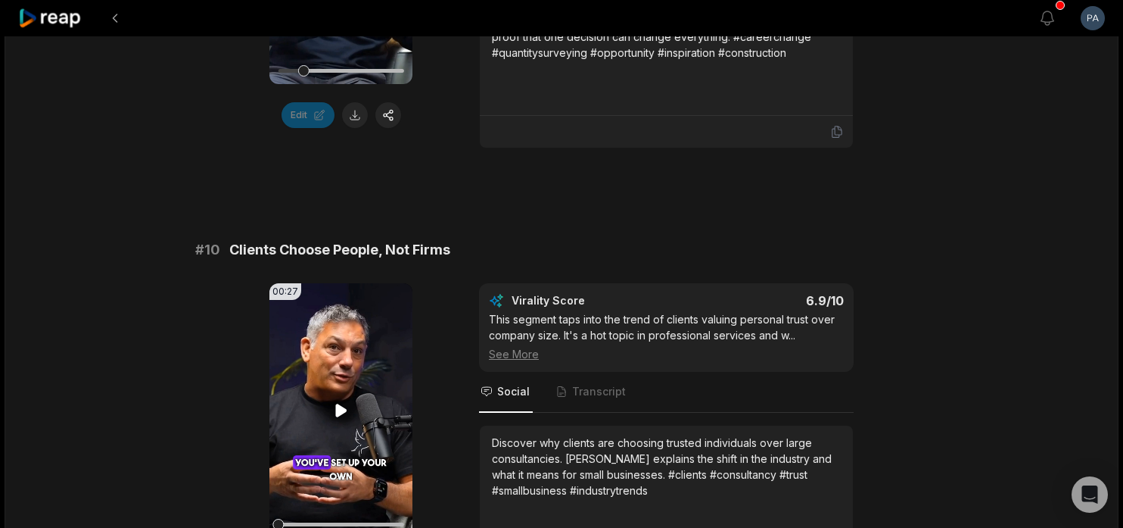
click at [336, 404] on icon at bounding box center [340, 410] width 11 height 13
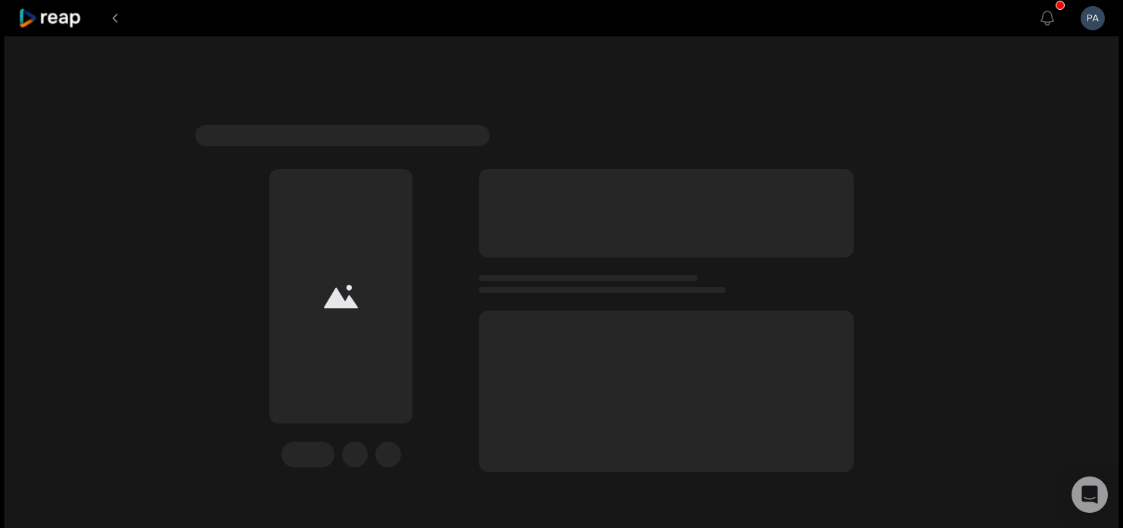
scroll to position [4663, 0]
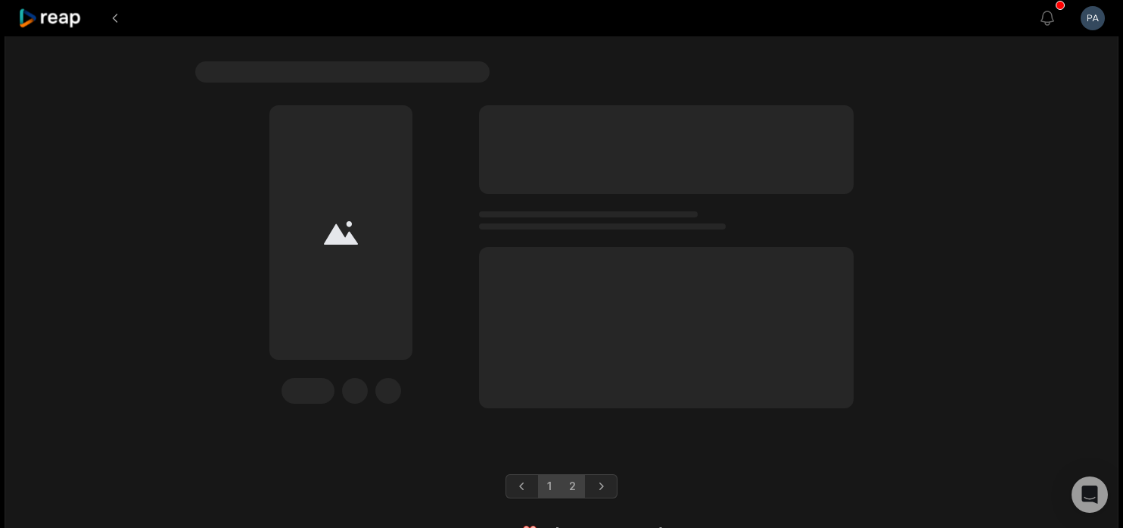
click at [575, 474] on link "2" at bounding box center [572, 486] width 25 height 24
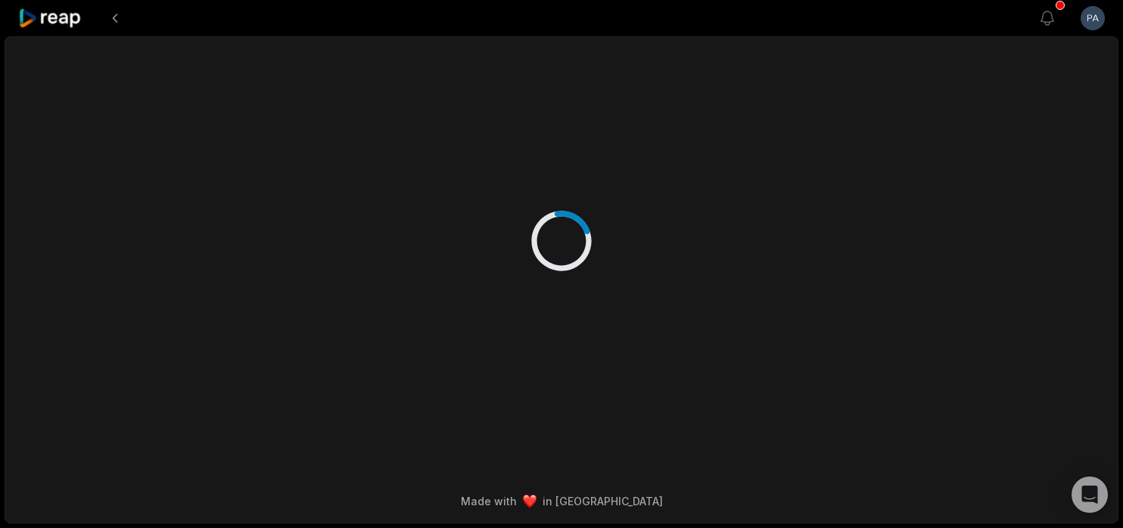
scroll to position [0, 0]
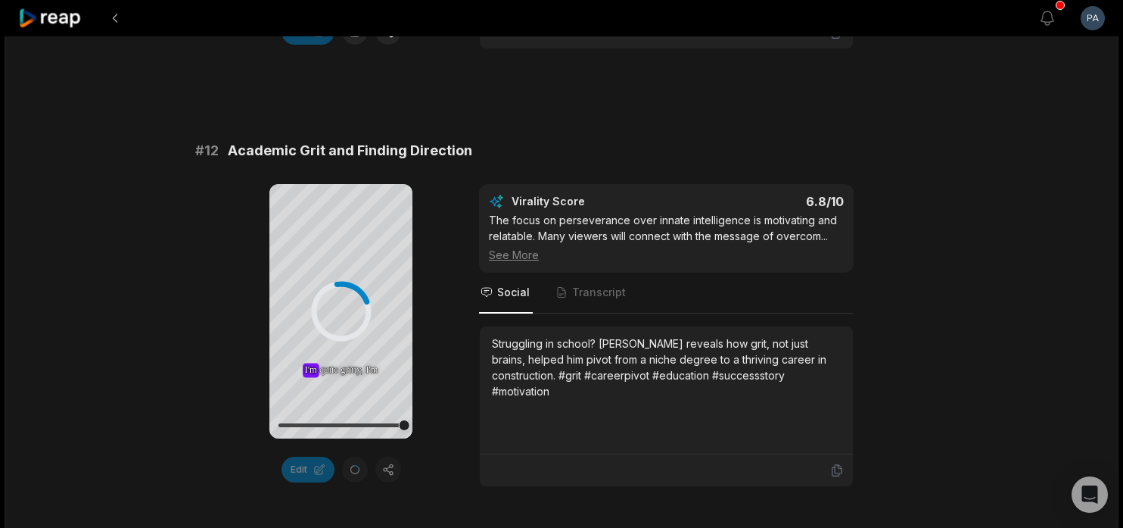
scroll to position [598, 0]
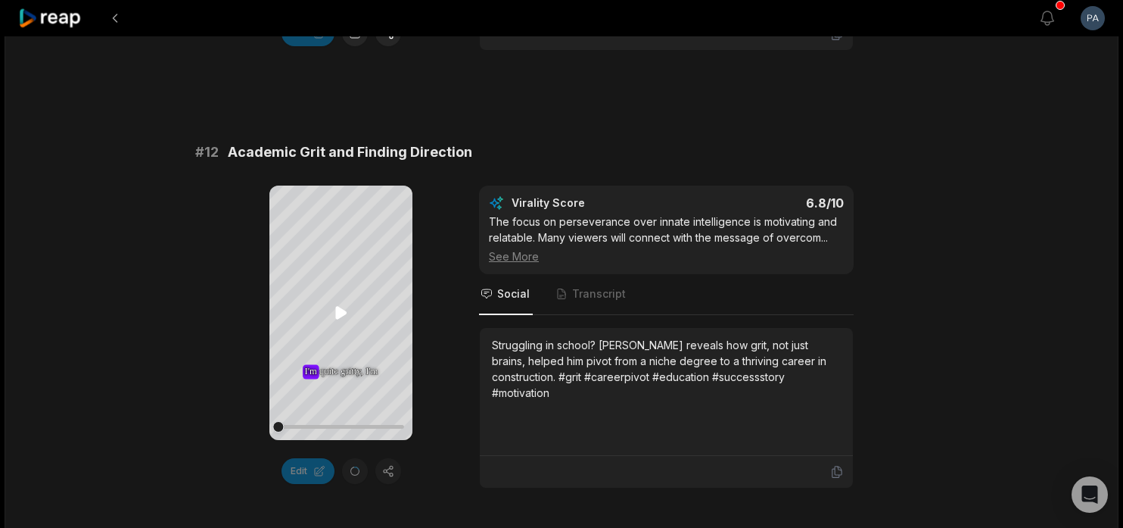
click at [340, 313] on icon at bounding box center [340, 313] width 11 height 13
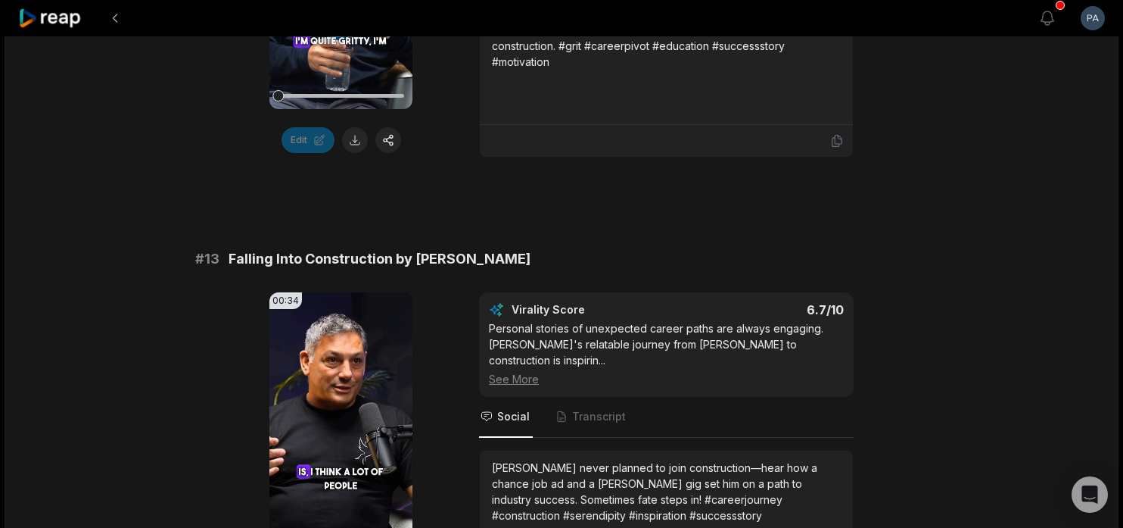
scroll to position [945, 0]
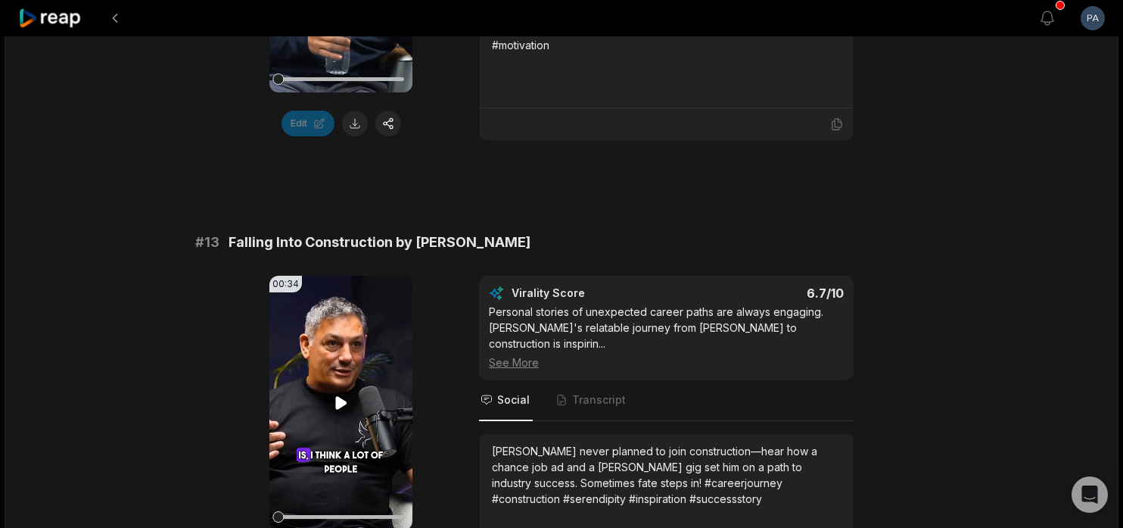
click at [344, 400] on icon at bounding box center [341, 403] width 18 height 18
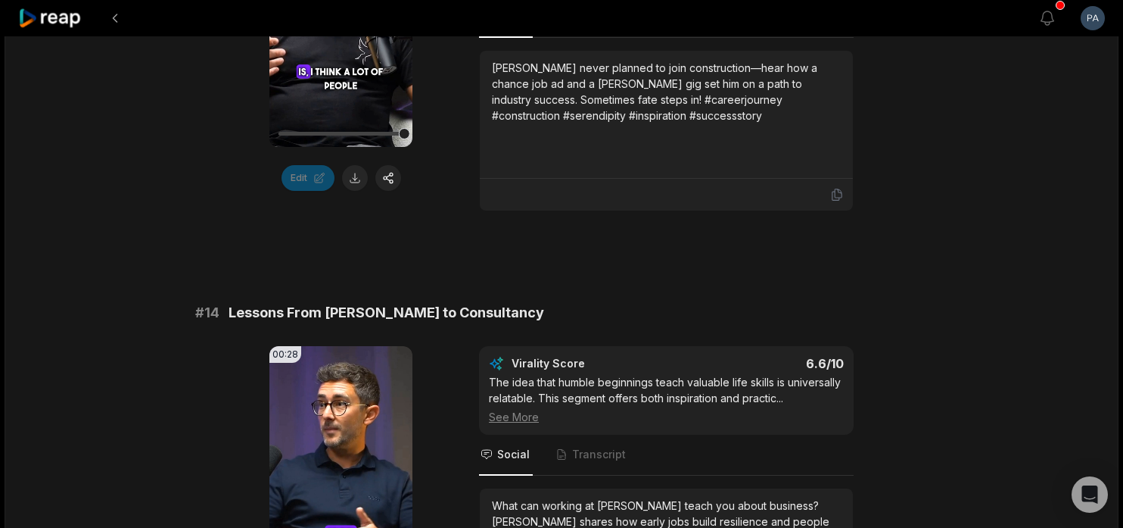
scroll to position [1421, 0]
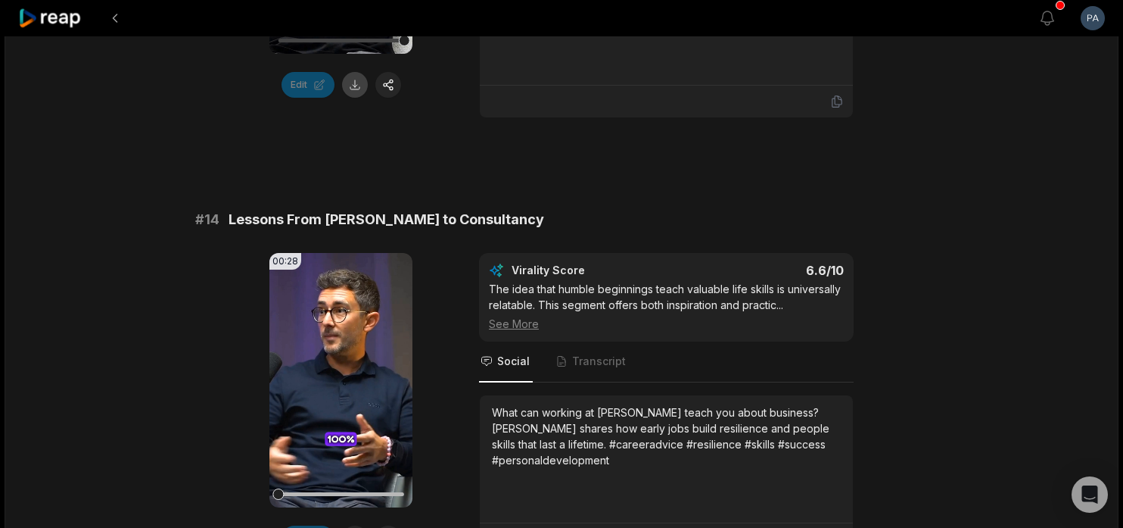
click at [353, 85] on button at bounding box center [355, 85] width 26 height 26
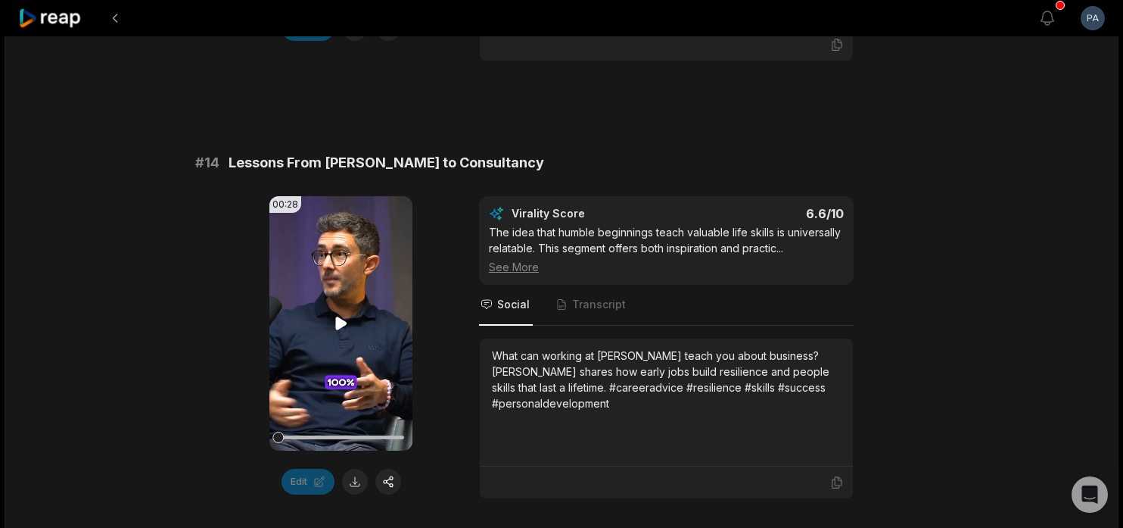
click at [345, 314] on icon at bounding box center [341, 323] width 18 height 18
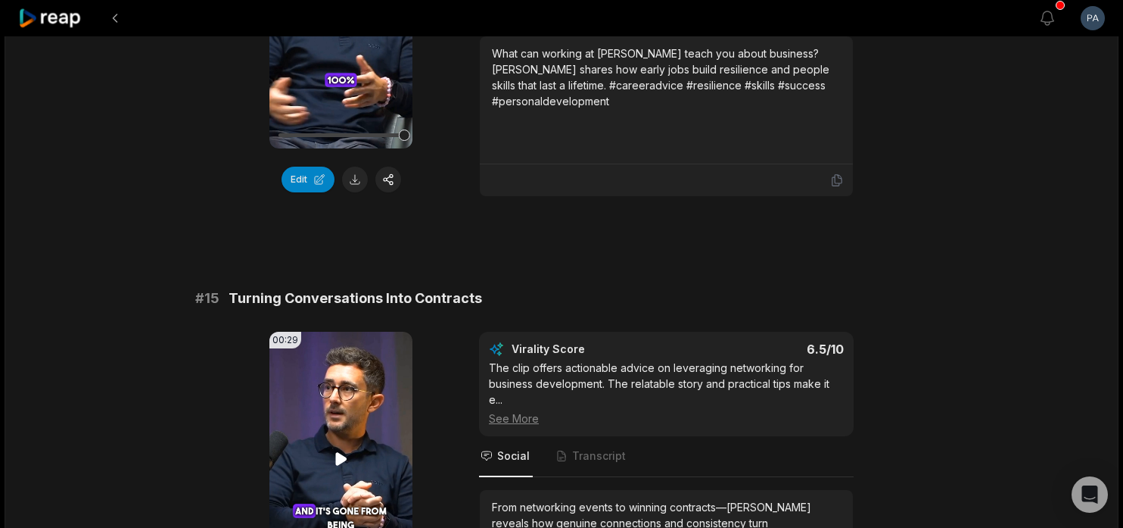
scroll to position [1695, 0]
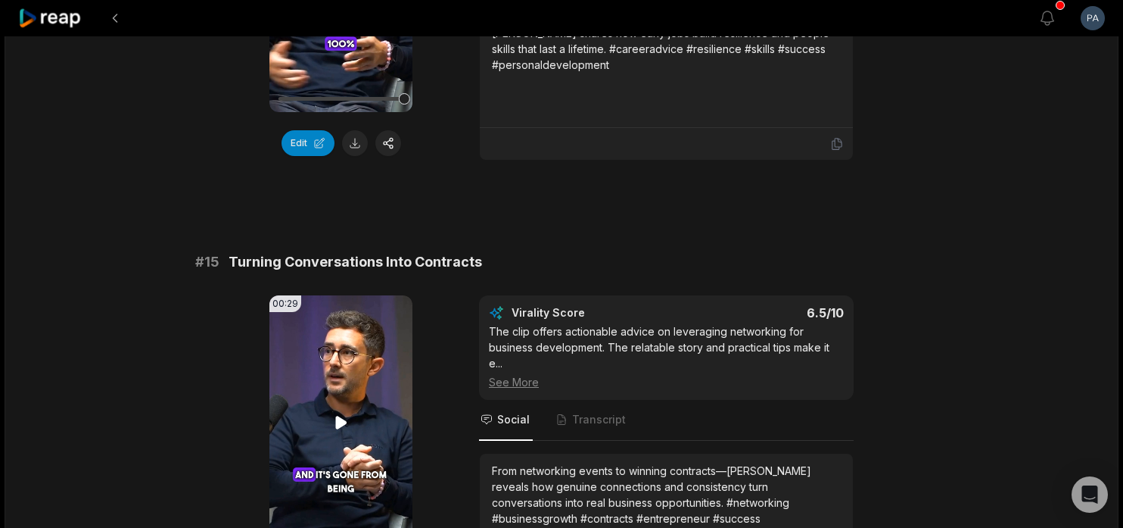
click at [340, 416] on icon at bounding box center [340, 422] width 11 height 13
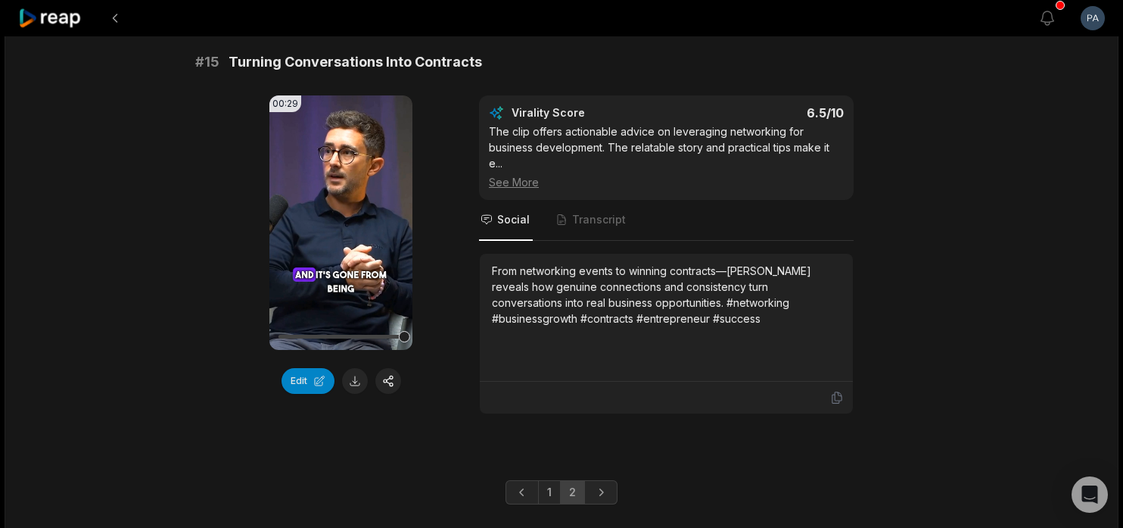
scroll to position [1916, 0]
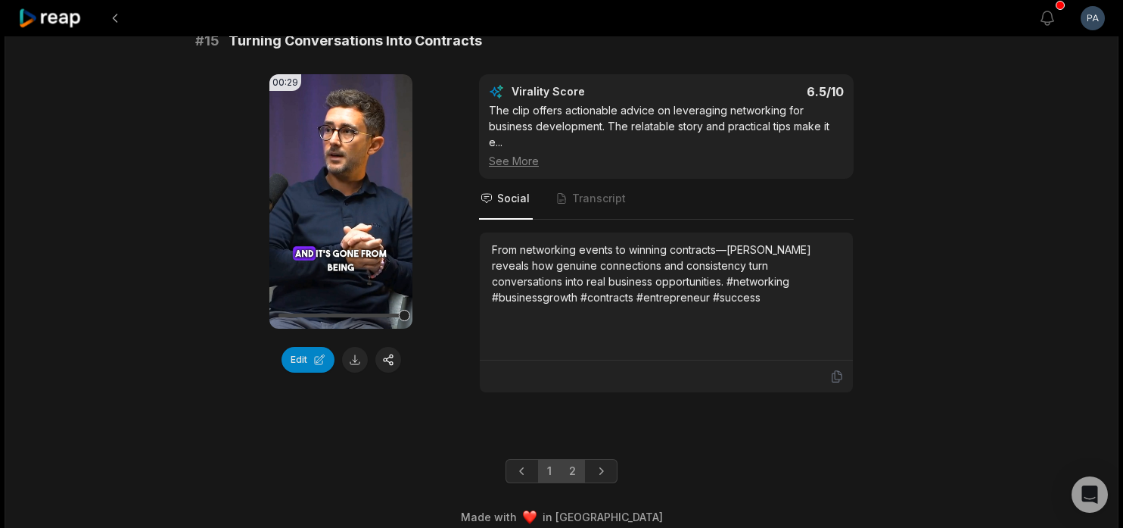
click at [549, 459] on link "1" at bounding box center [549, 471] width 23 height 24
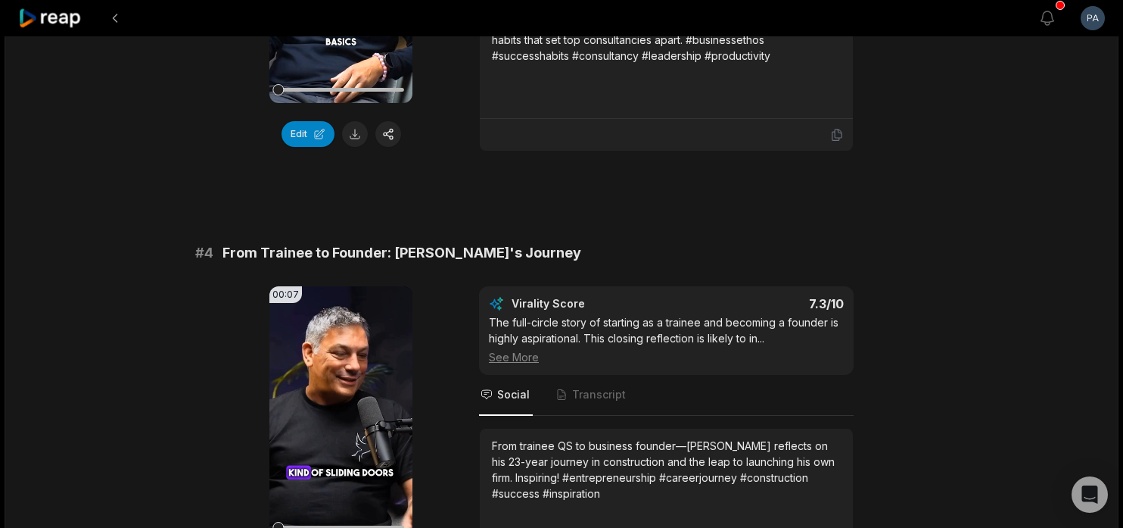
scroll to position [970, 0]
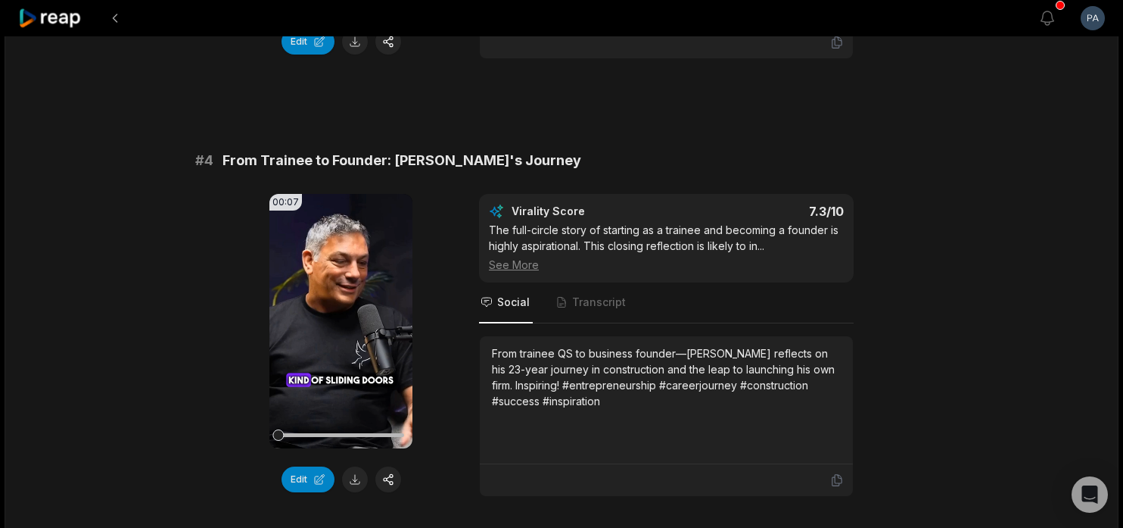
scroll to position [1361, 0]
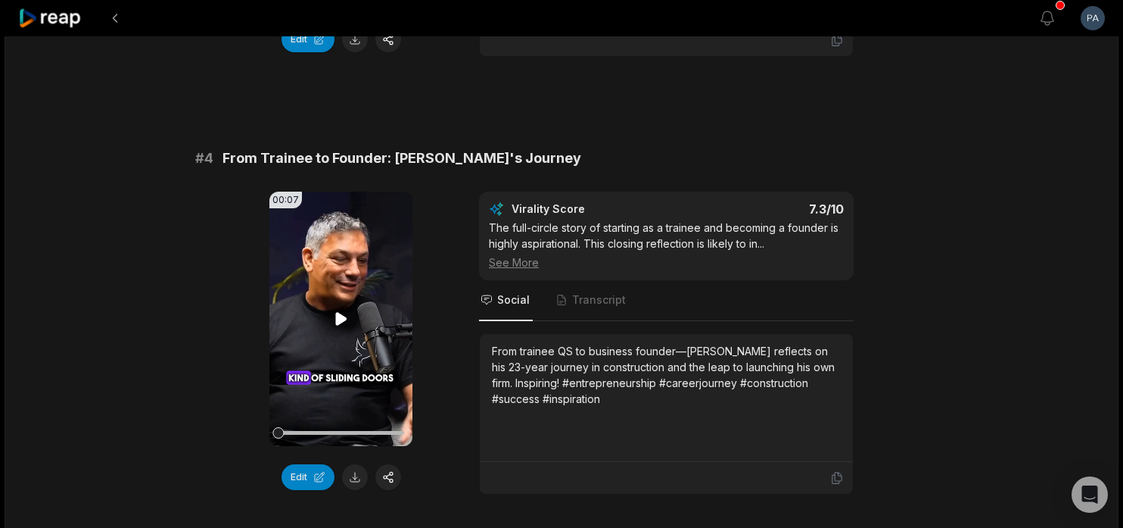
click at [341, 314] on icon at bounding box center [340, 318] width 11 height 13
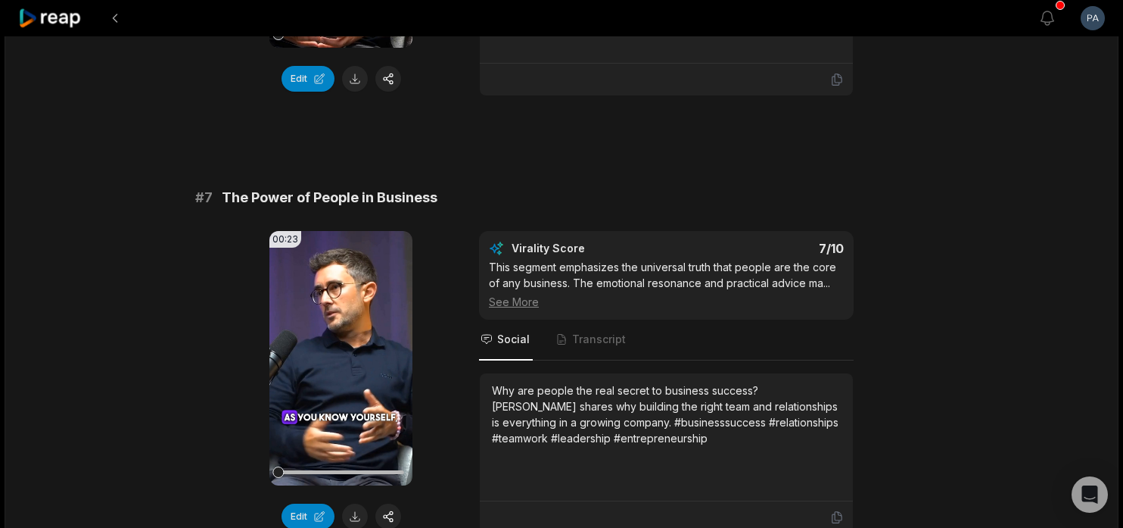
scroll to position [2653, 0]
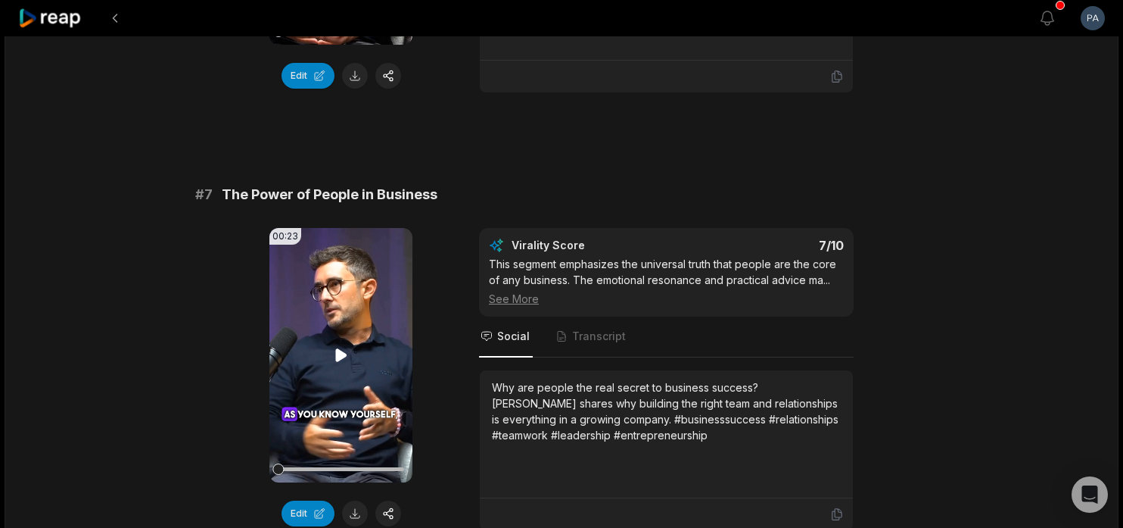
click at [339, 348] on icon at bounding box center [340, 354] width 11 height 13
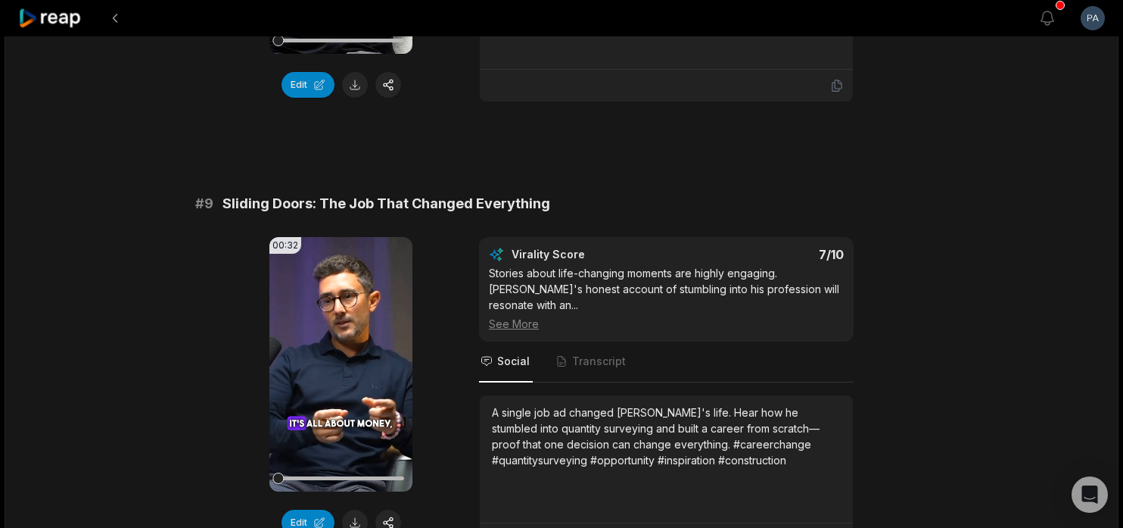
scroll to position [3554, 0]
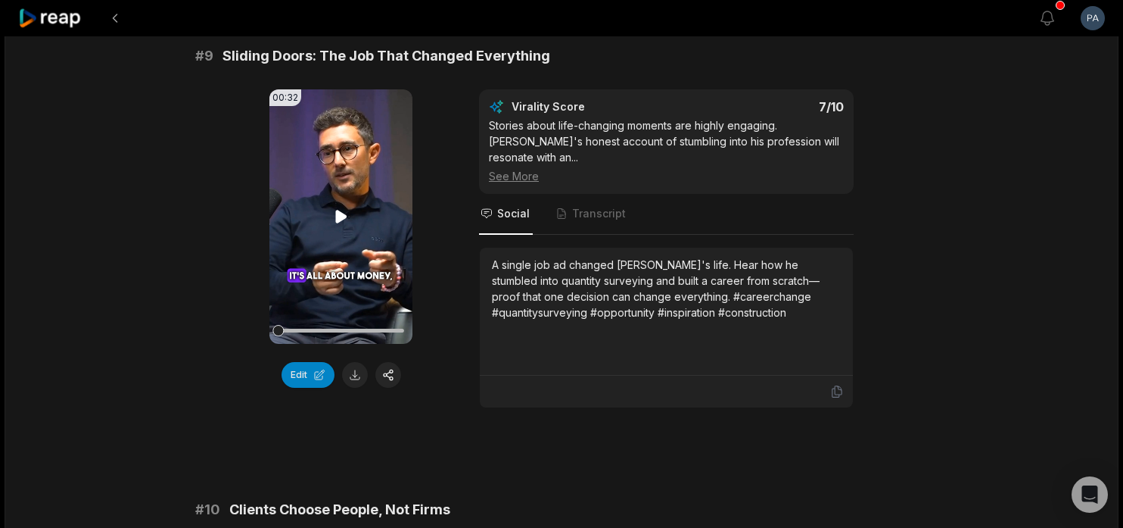
scroll to position [3628, 0]
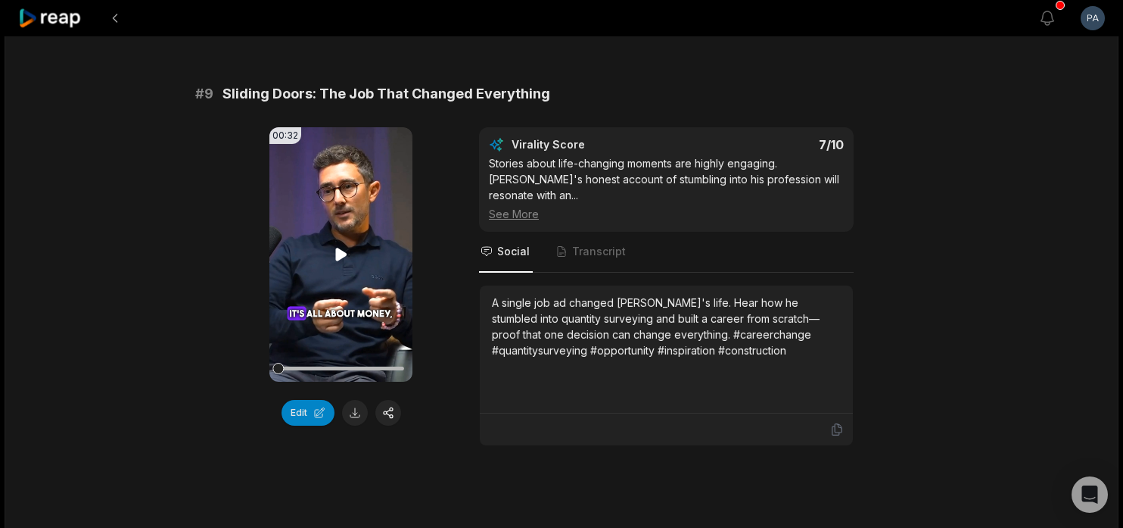
click at [338, 247] on icon at bounding box center [340, 253] width 11 height 13
click at [341, 245] on icon at bounding box center [341, 254] width 18 height 18
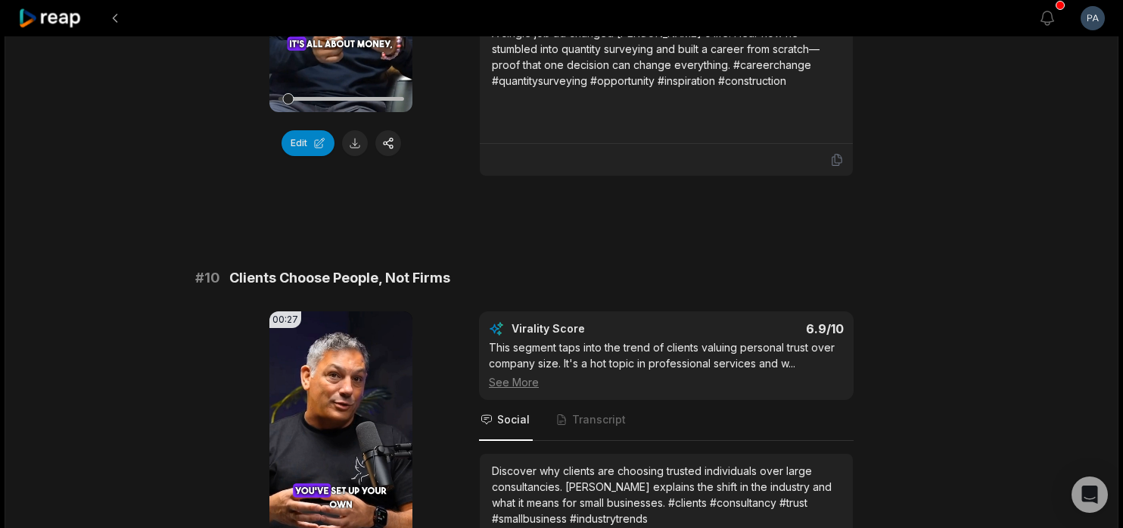
scroll to position [3958, 0]
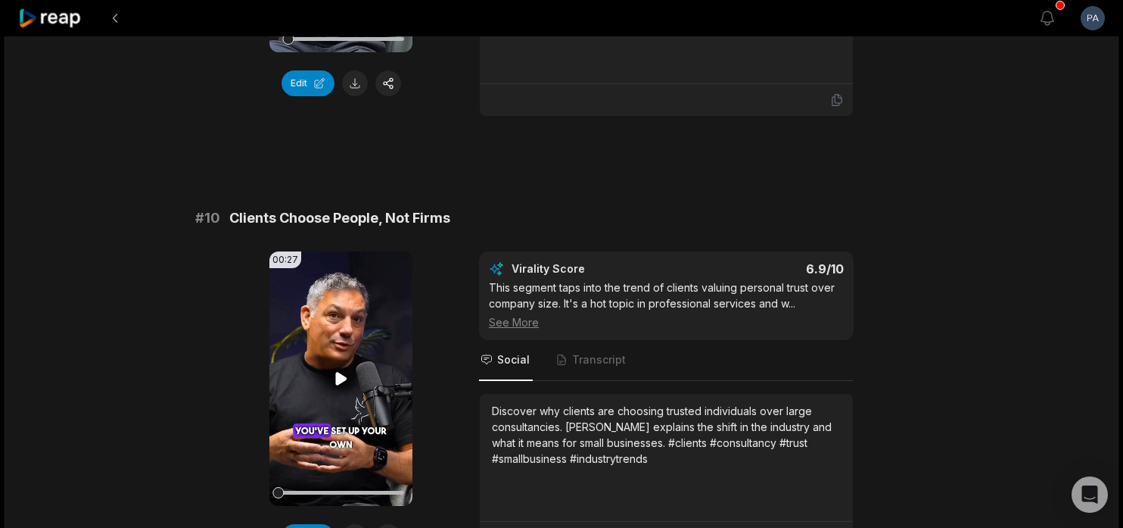
click at [340, 372] on icon at bounding box center [340, 378] width 11 height 13
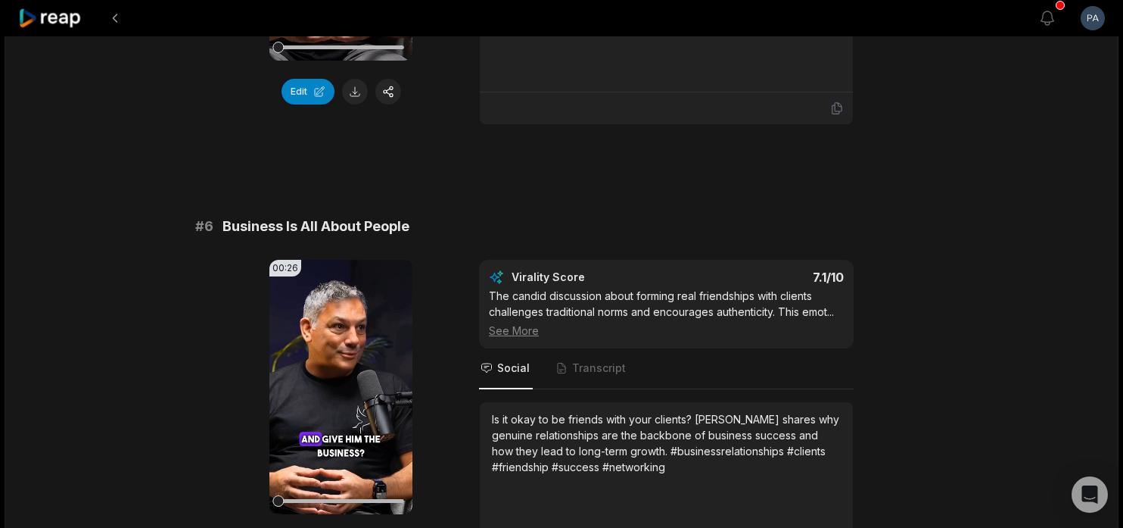
scroll to position [0, 0]
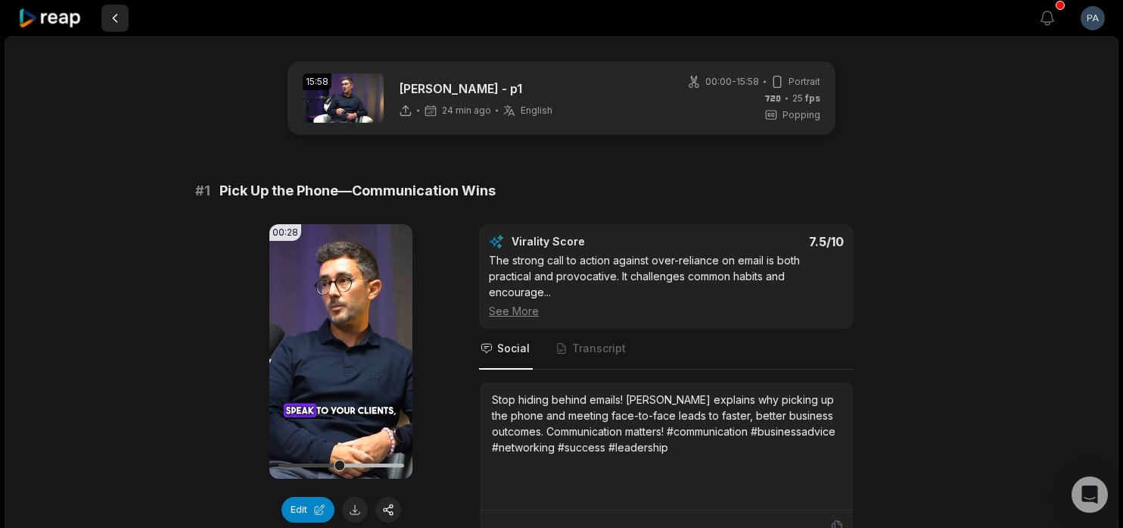
click at [119, 20] on button at bounding box center [114, 18] width 27 height 27
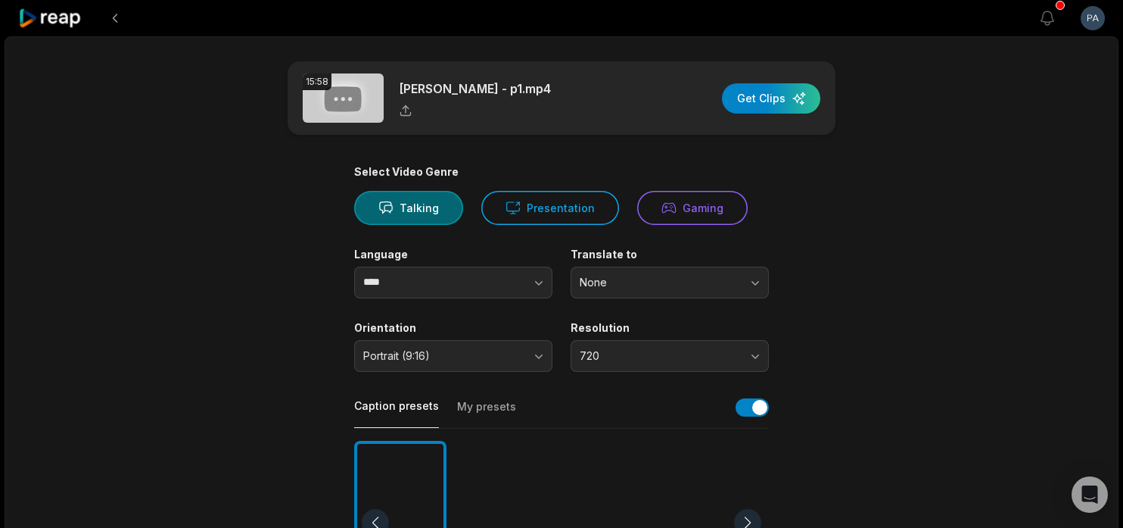
click at [70, 18] on icon at bounding box center [50, 18] width 64 height 20
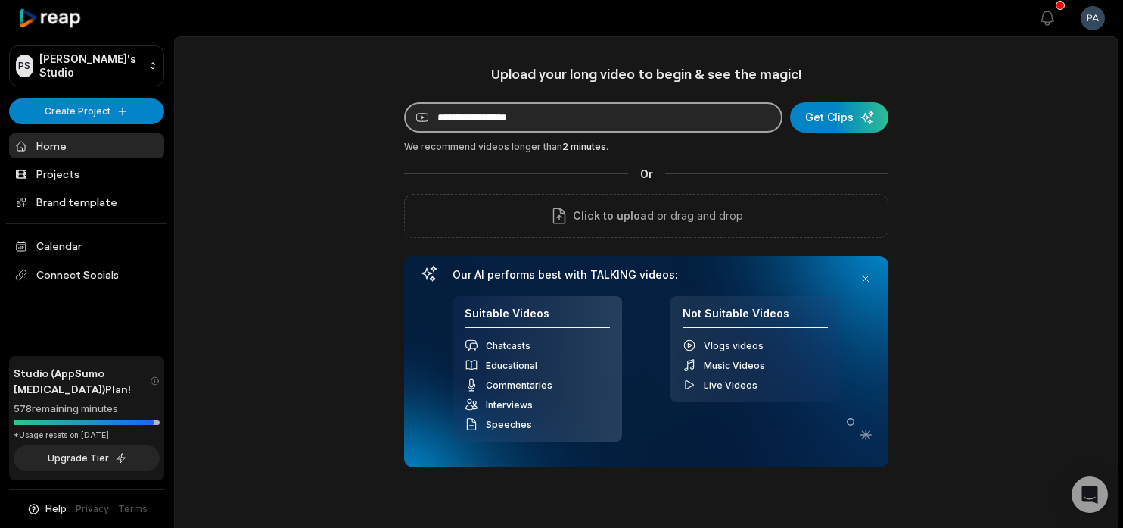
click at [533, 125] on input at bounding box center [593, 117] width 378 height 30
paste input "**********"
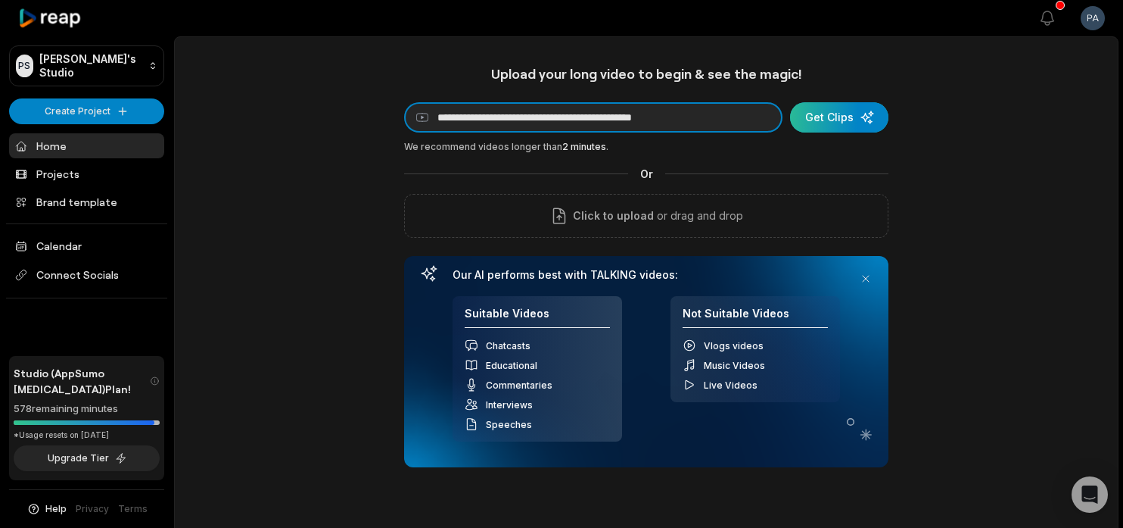
type input "**********"
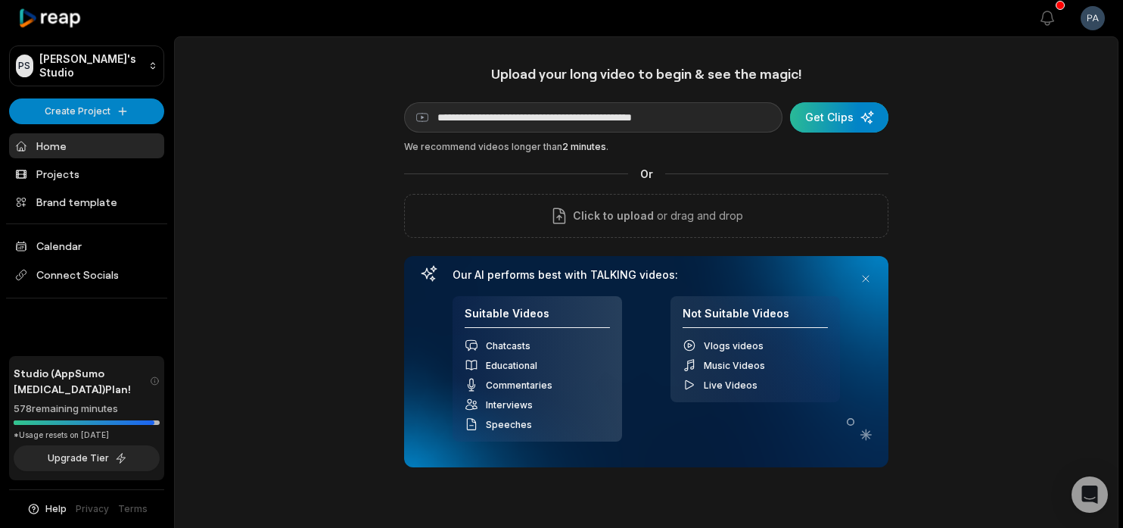
click at [845, 115] on div "submit" at bounding box center [839, 117] width 98 height 30
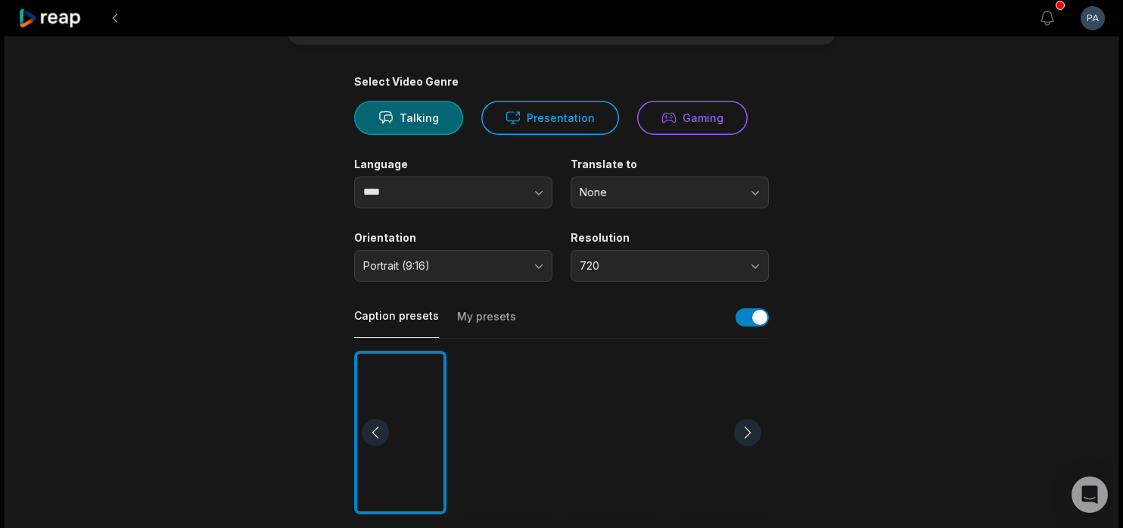
scroll to position [218, 0]
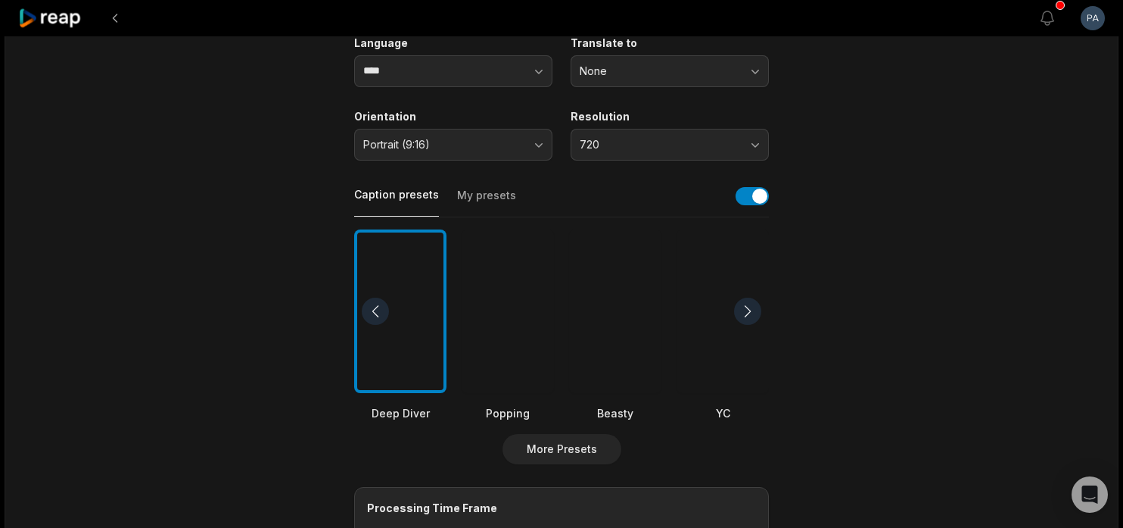
click at [493, 339] on div at bounding box center [508, 311] width 92 height 164
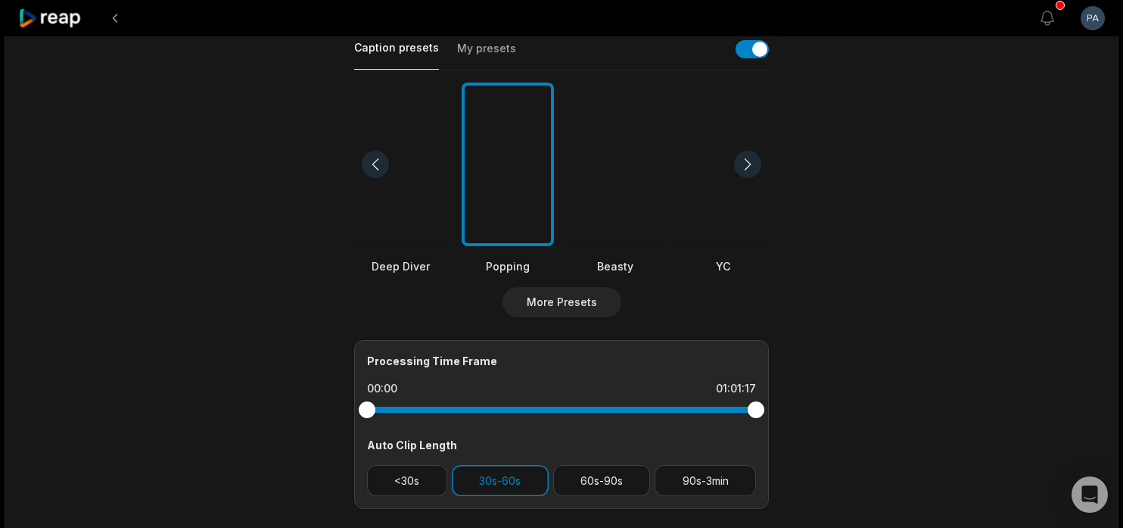
scroll to position [0, 0]
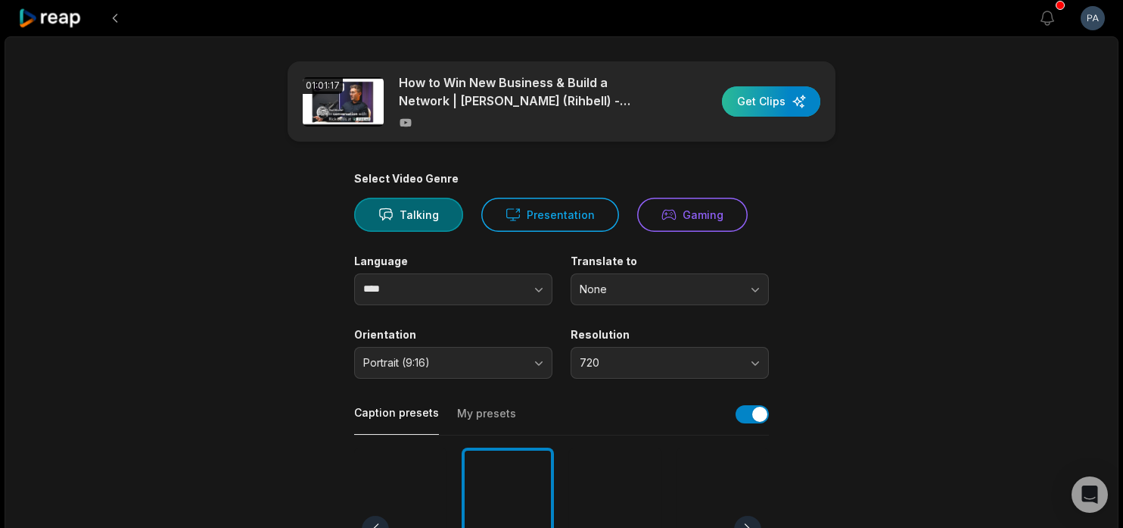
click at [752, 99] on div "button" at bounding box center [771, 101] width 98 height 30
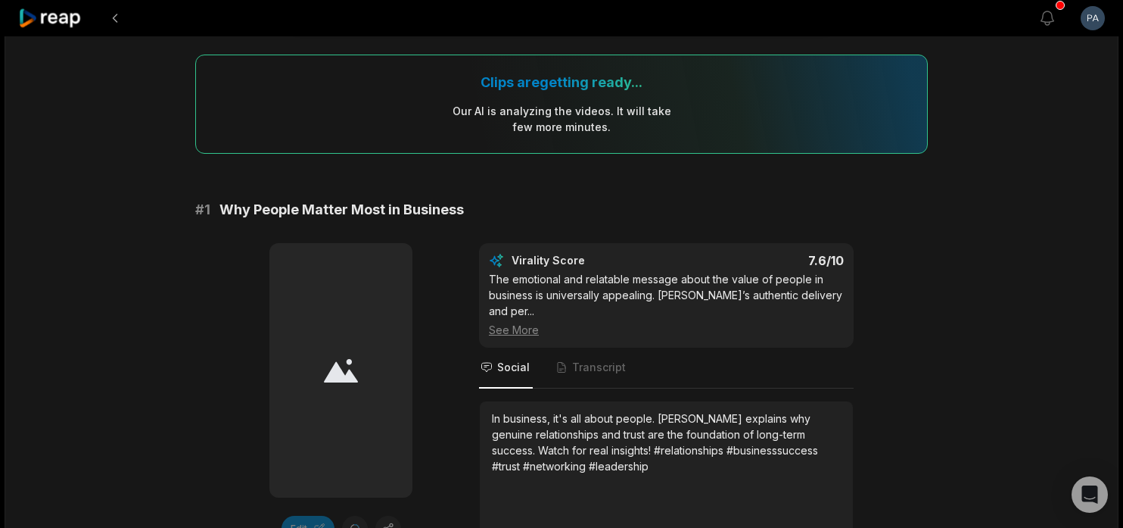
scroll to position [86, 0]
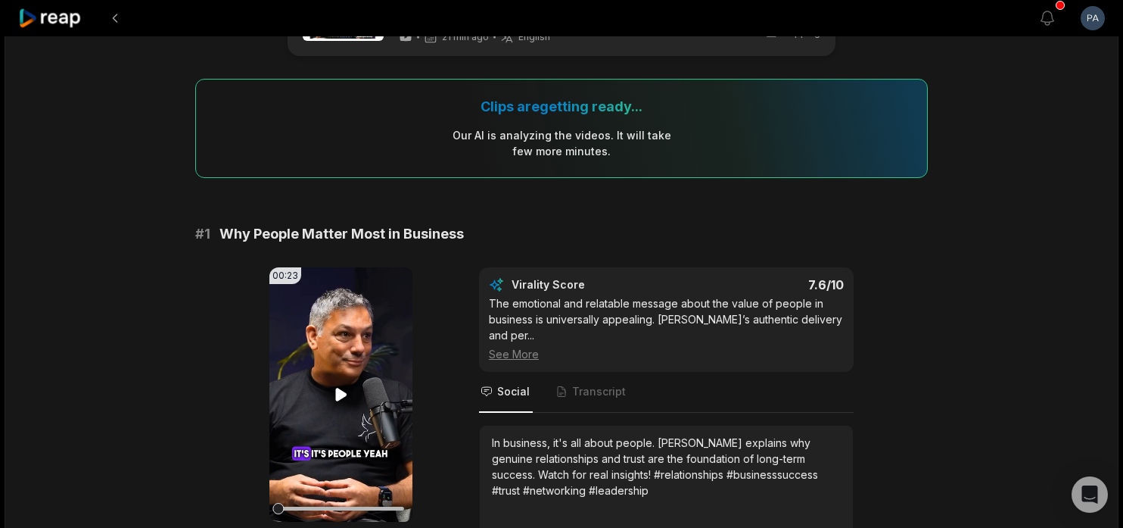
click at [338, 389] on icon at bounding box center [340, 394] width 11 height 13
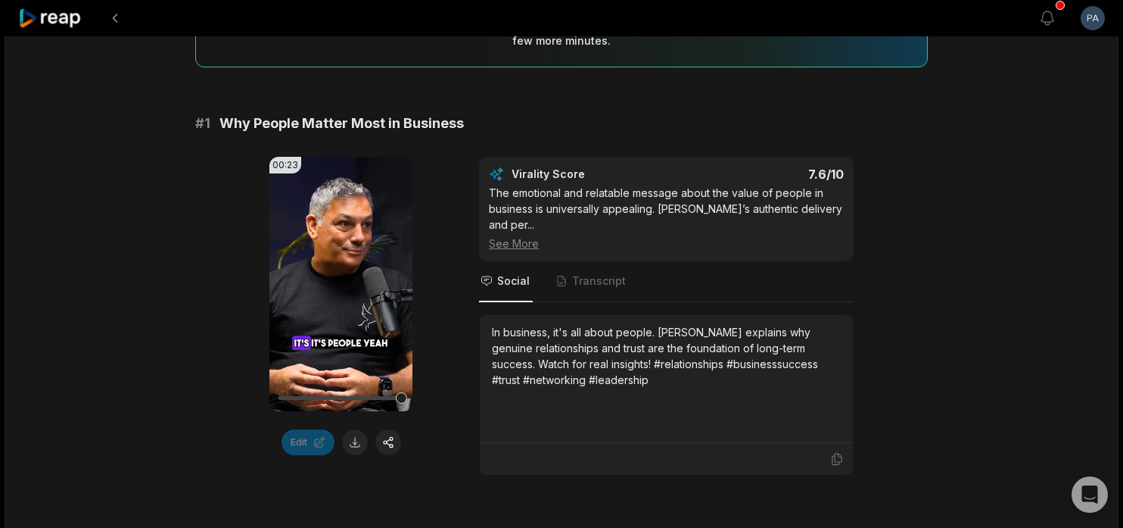
scroll to position [291, 0]
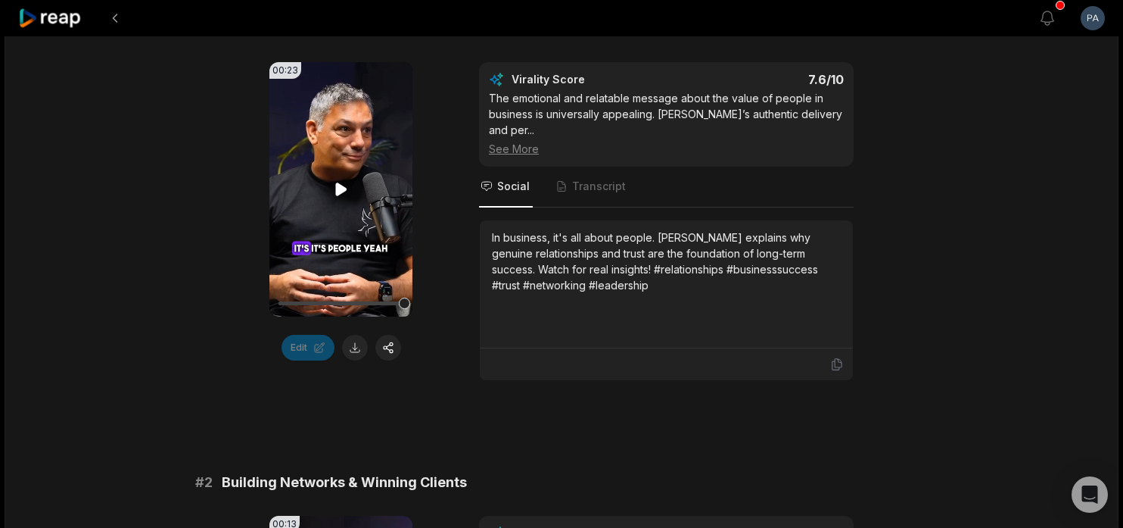
click at [336, 181] on icon at bounding box center [341, 189] width 18 height 18
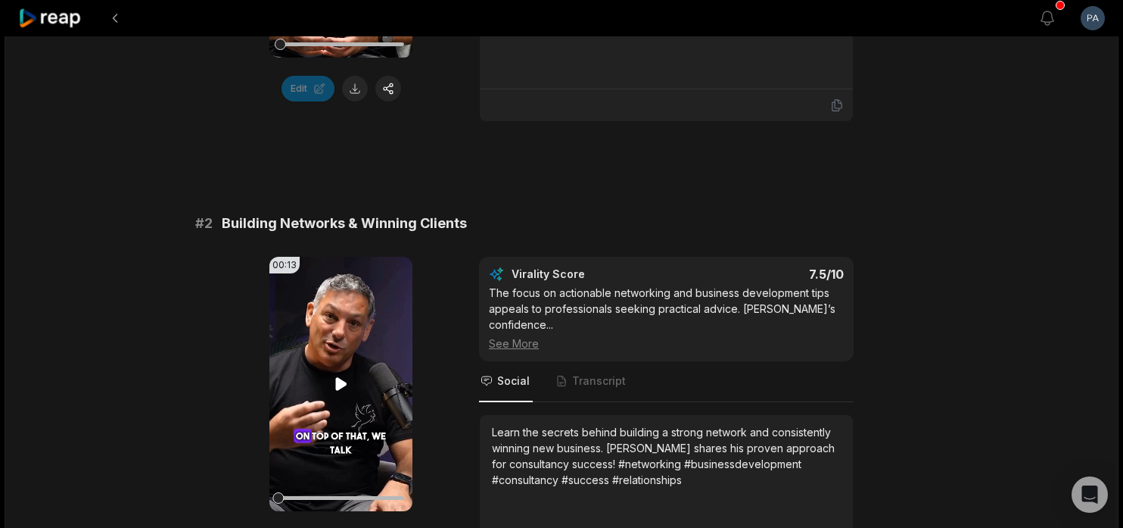
scroll to position [556, 0]
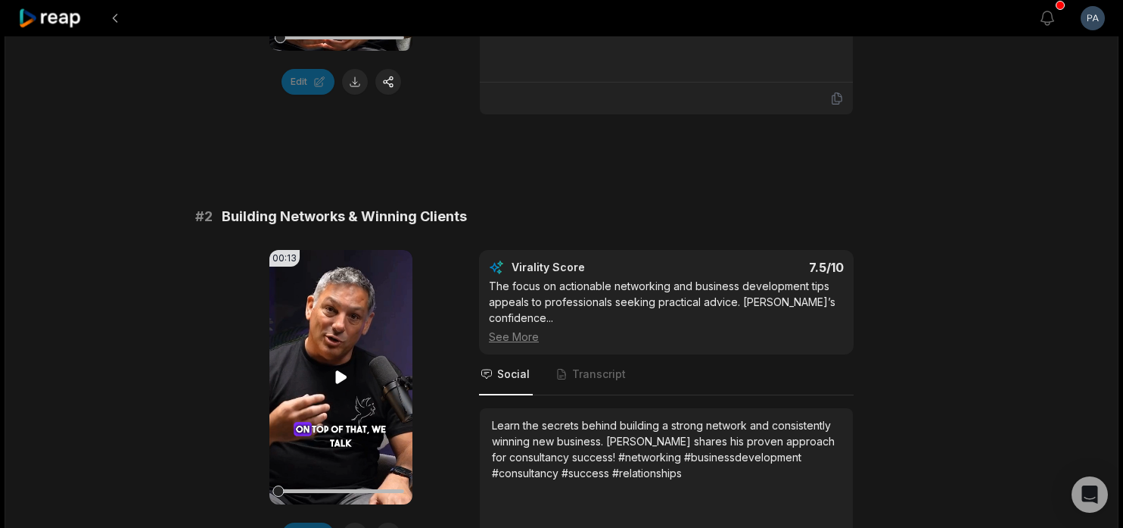
click at [335, 368] on icon at bounding box center [341, 377] width 18 height 18
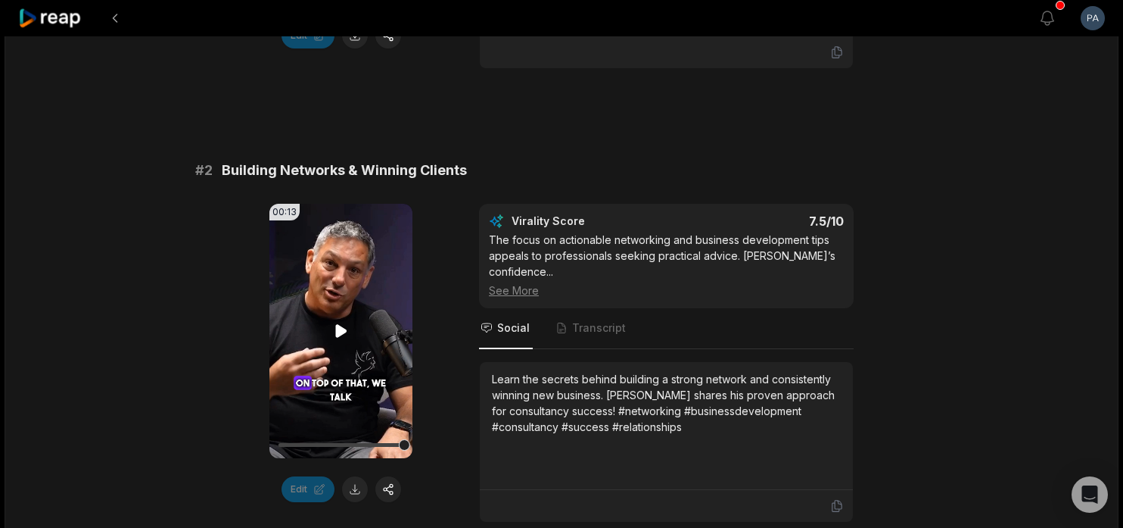
click at [338, 325] on icon at bounding box center [340, 331] width 11 height 13
click at [338, 326] on icon at bounding box center [341, 331] width 6 height 10
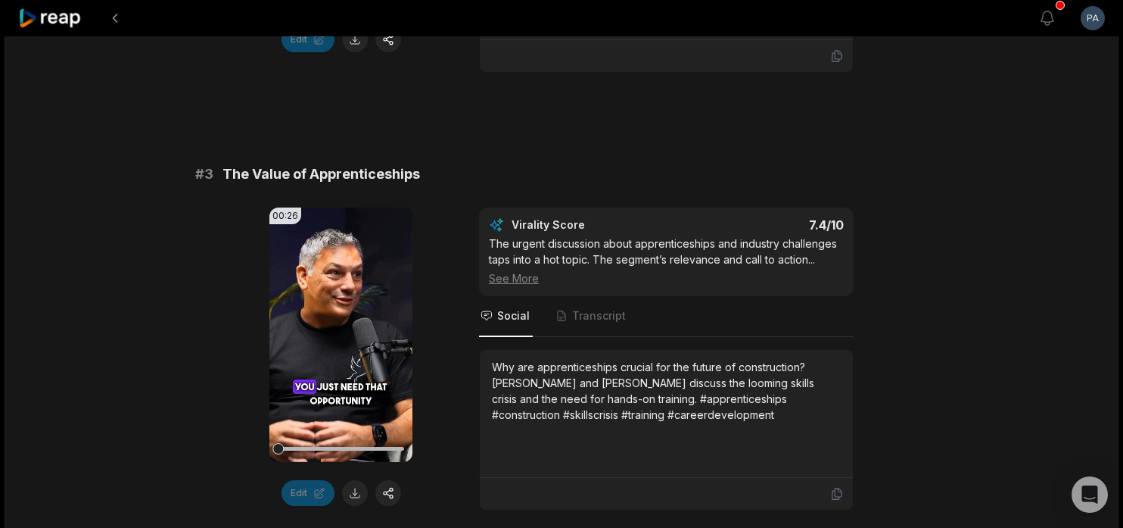
scroll to position [1081, 0]
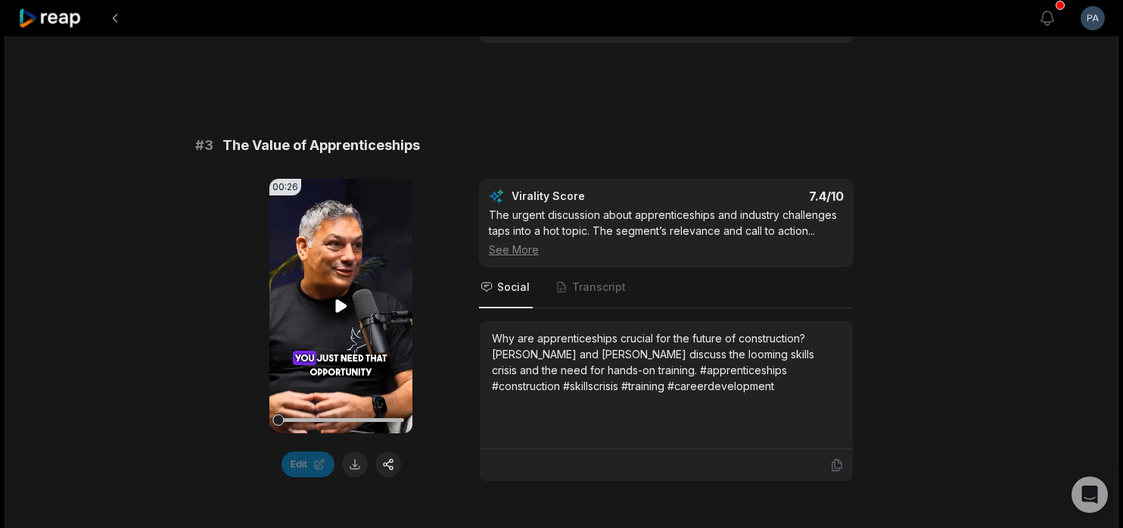
click at [338, 300] on icon at bounding box center [340, 306] width 11 height 13
click at [355, 451] on button at bounding box center [355, 464] width 26 height 26
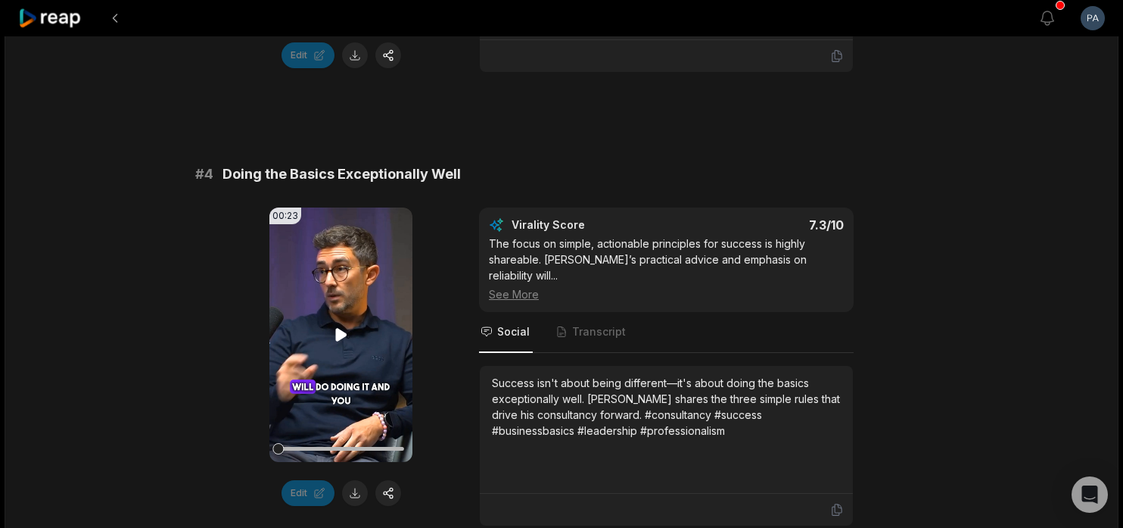
scroll to position [1494, 0]
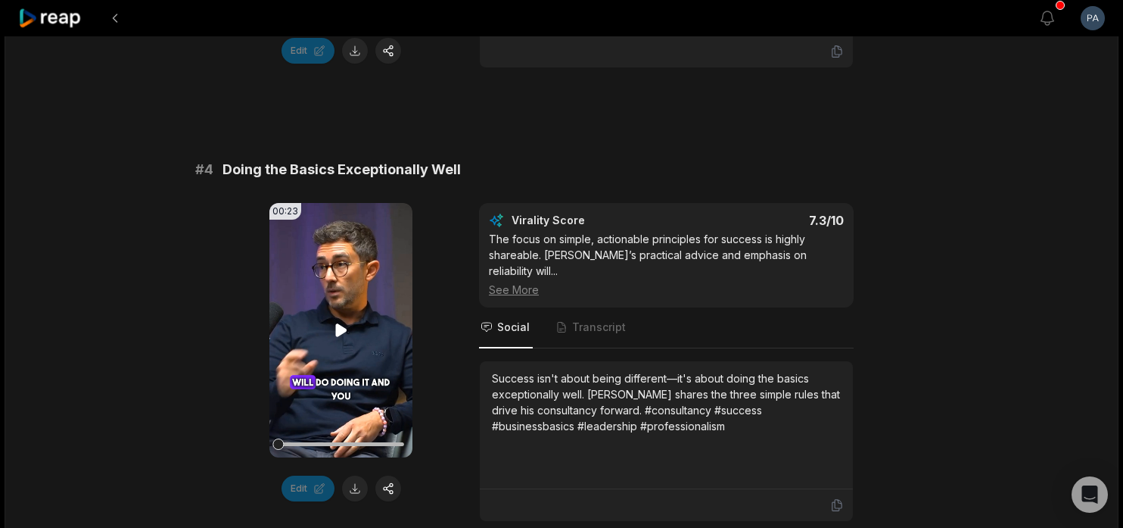
click at [339, 324] on icon at bounding box center [340, 330] width 11 height 13
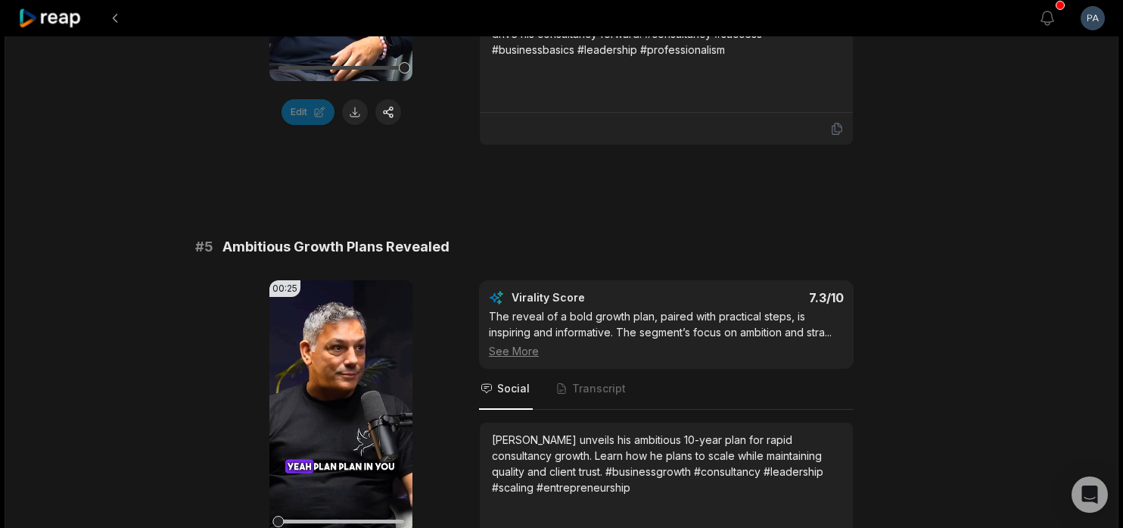
scroll to position [1885, 0]
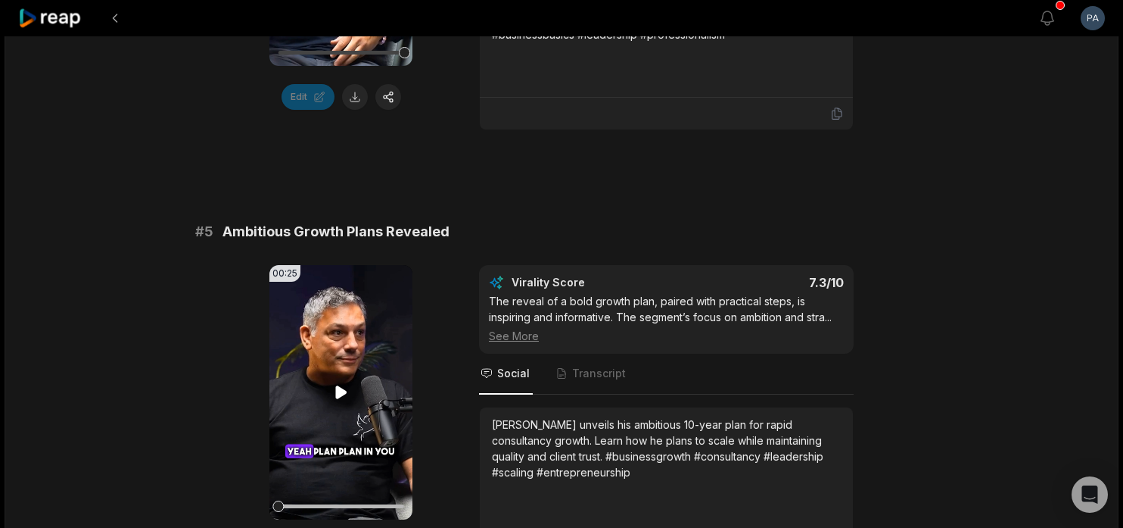
click at [336, 386] on icon at bounding box center [340, 392] width 11 height 13
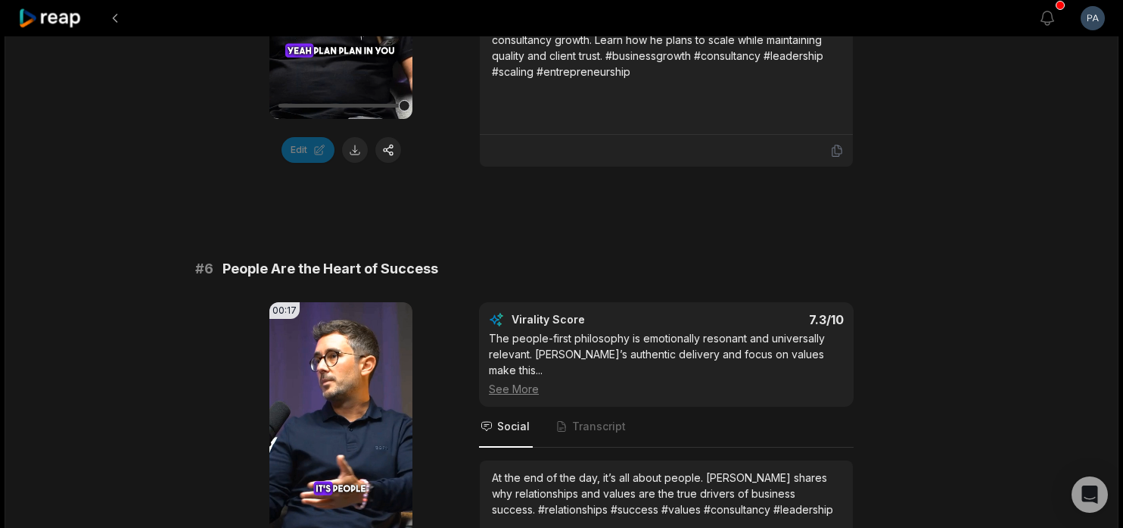
scroll to position [2315, 0]
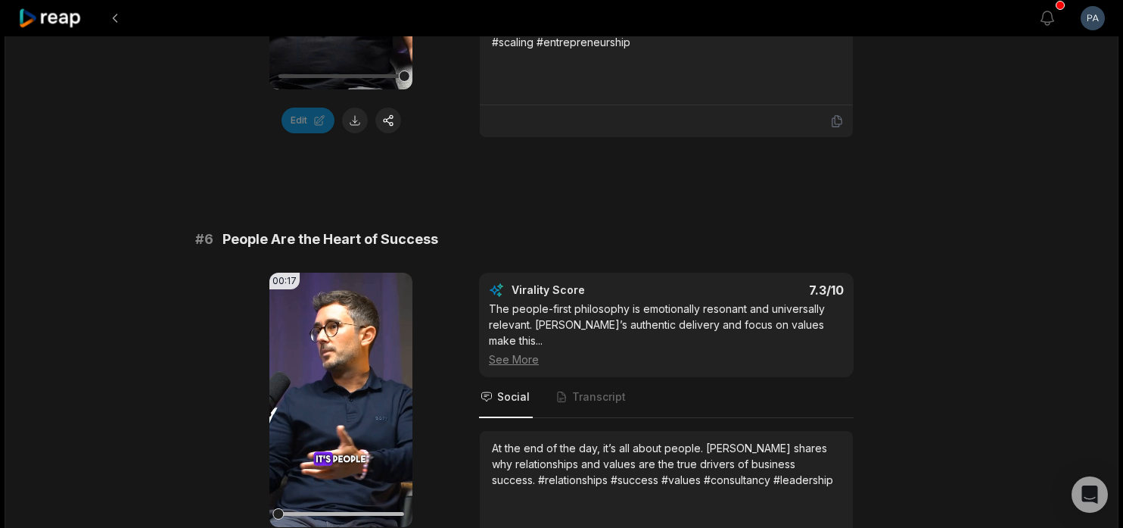
click at [337, 394] on icon at bounding box center [340, 400] width 11 height 13
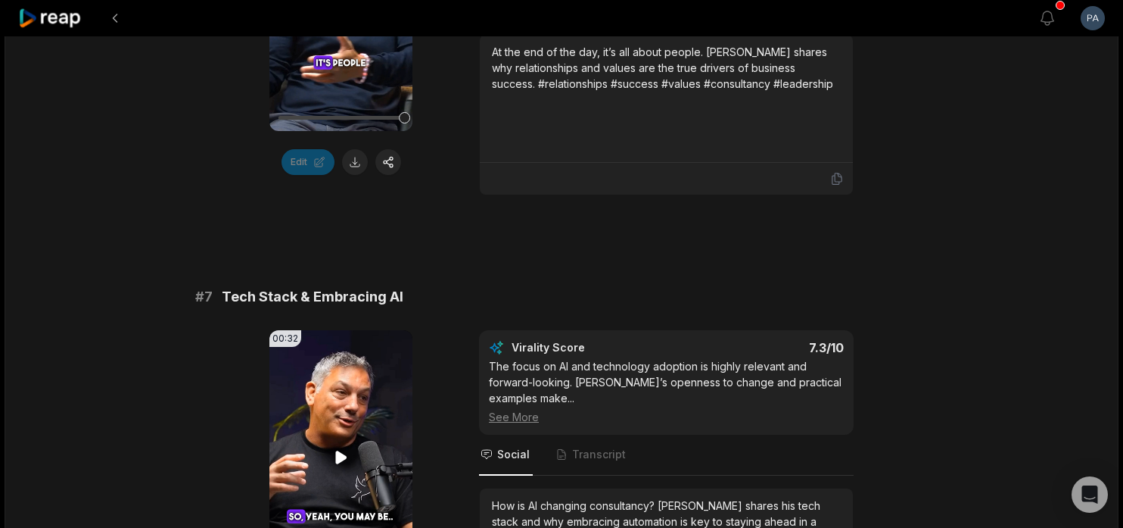
scroll to position [2734, 0]
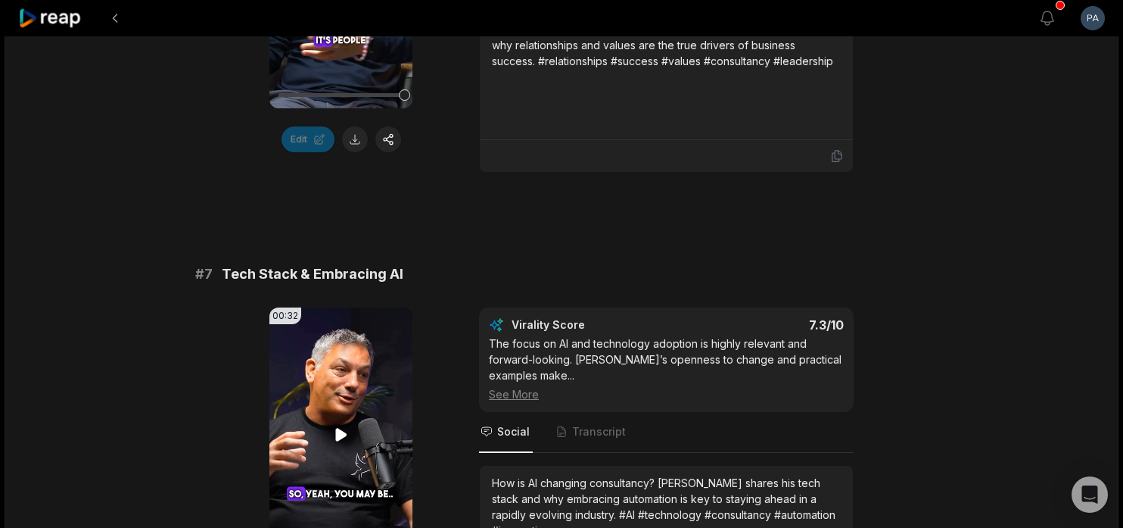
click at [337, 428] on icon at bounding box center [340, 434] width 11 height 13
click at [352, 126] on button at bounding box center [355, 139] width 26 height 26
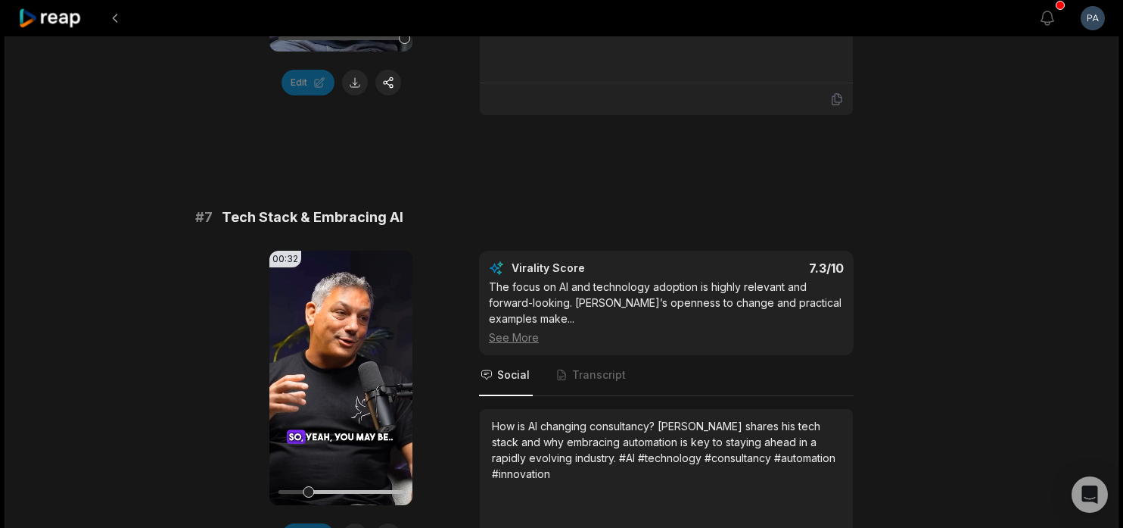
scroll to position [2800, 0]
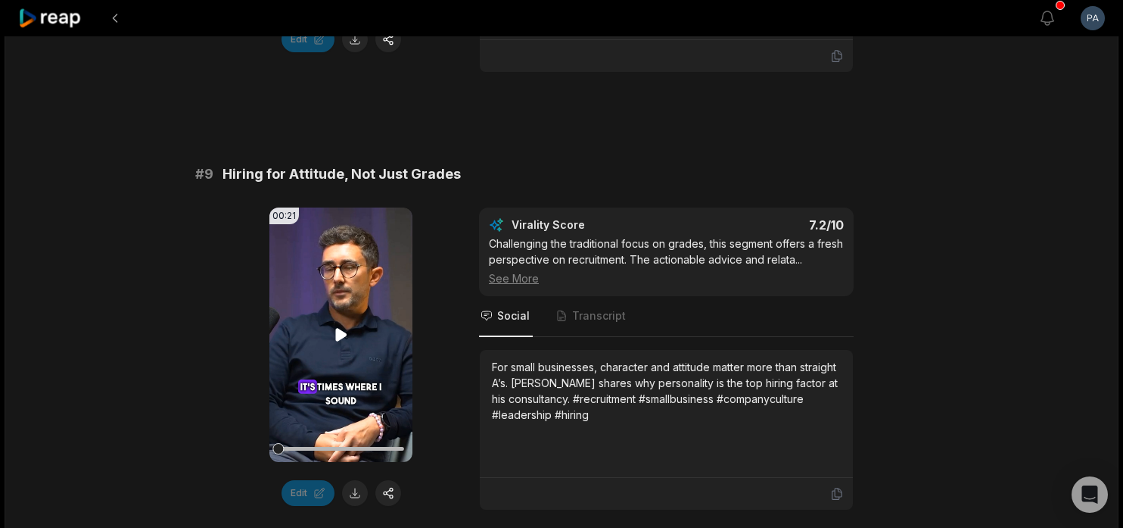
scroll to position [3742, 0]
click at [341, 327] on icon at bounding box center [340, 333] width 11 height 13
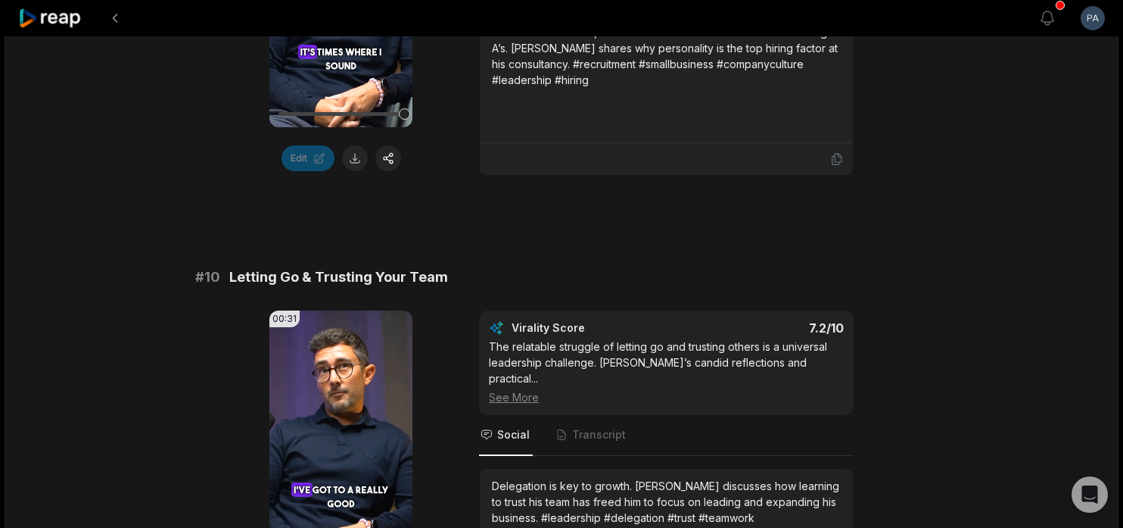
scroll to position [4086, 0]
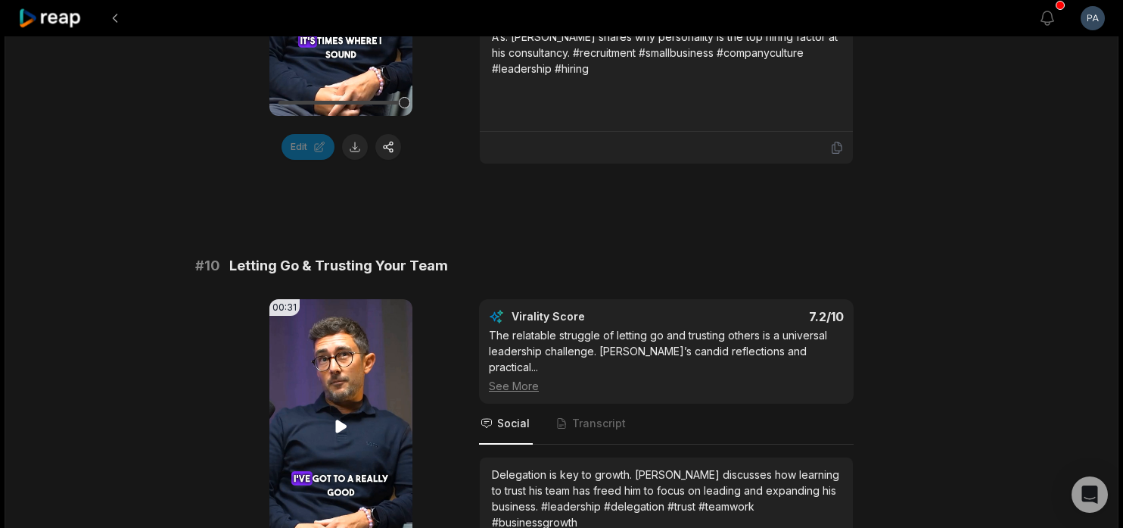
click at [343, 417] on icon at bounding box center [341, 426] width 18 height 18
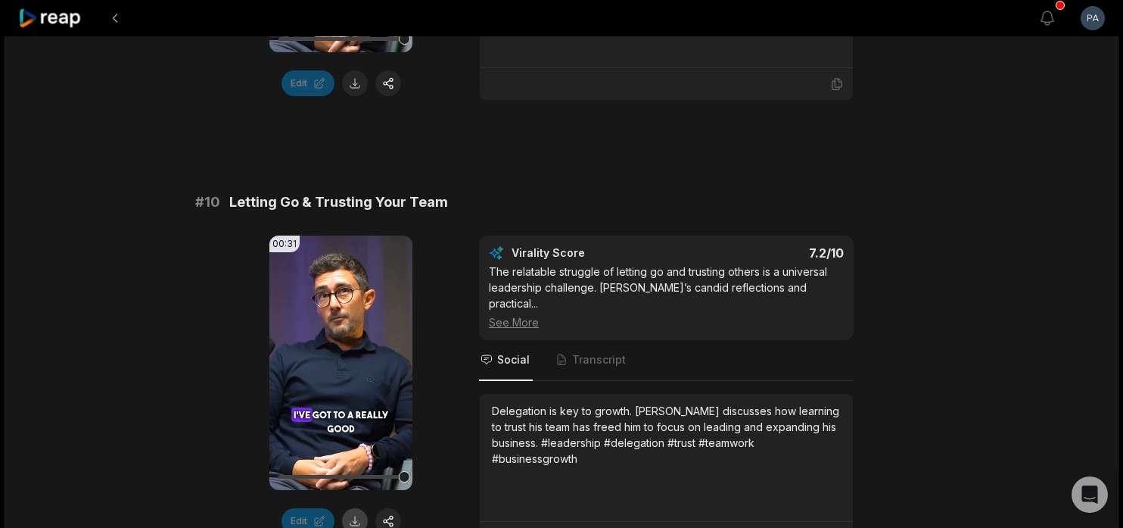
click at [360, 508] on button at bounding box center [355, 521] width 26 height 26
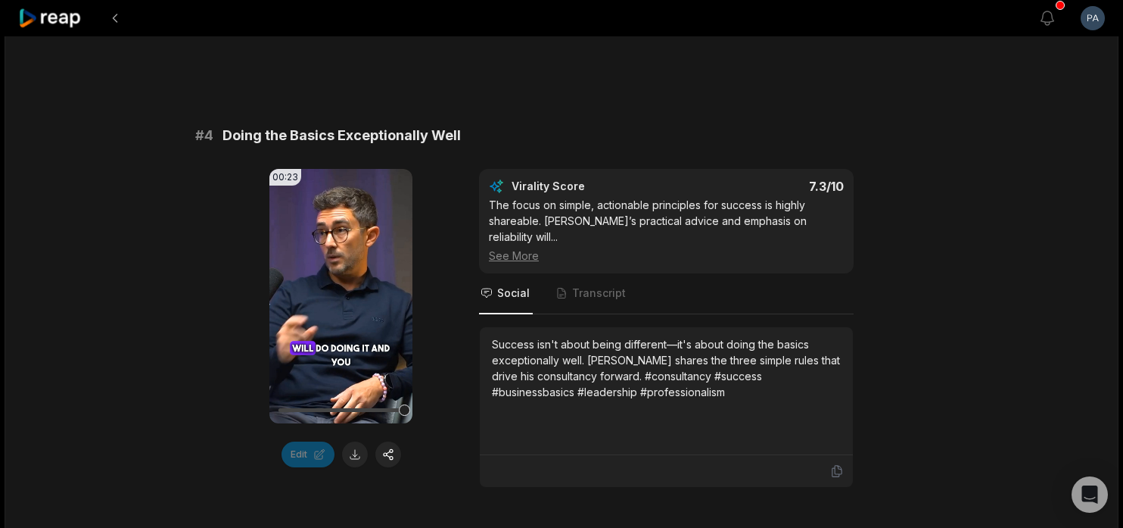
scroll to position [1518, 0]
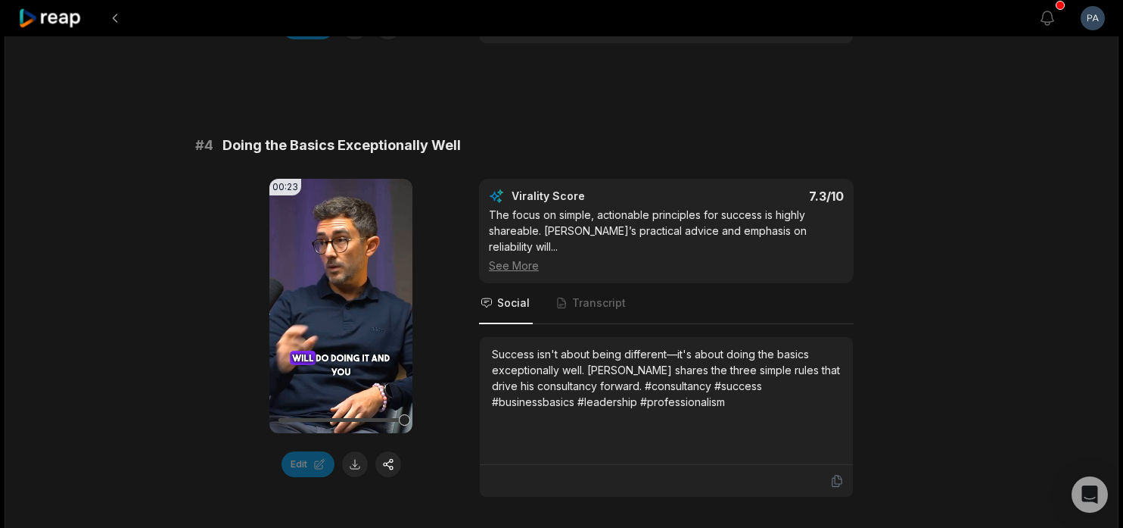
scroll to position [1396, 0]
click at [312, 452] on button "Edit" at bounding box center [308, 465] width 53 height 26
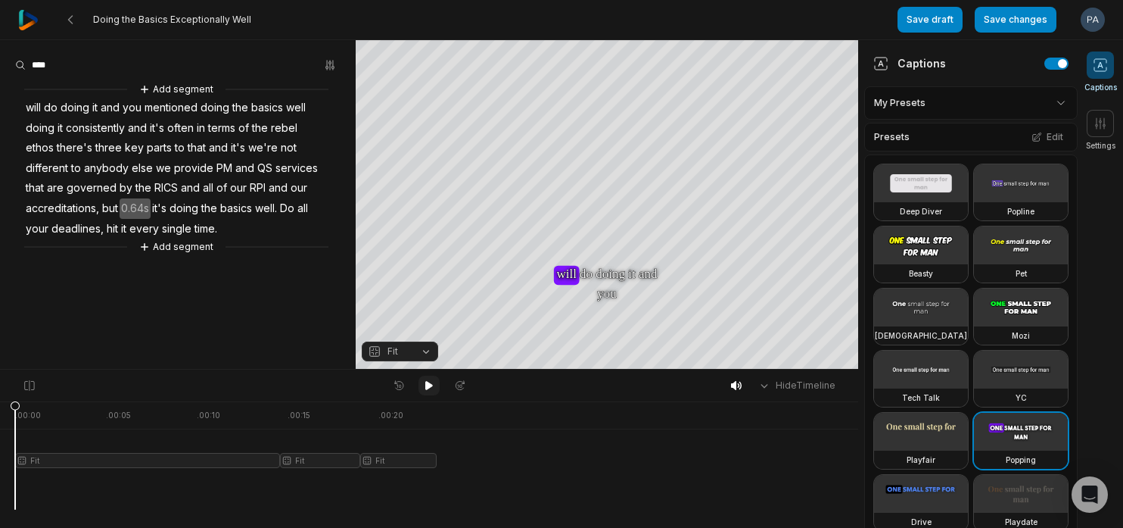
click at [429, 388] on icon at bounding box center [429, 385] width 8 height 9
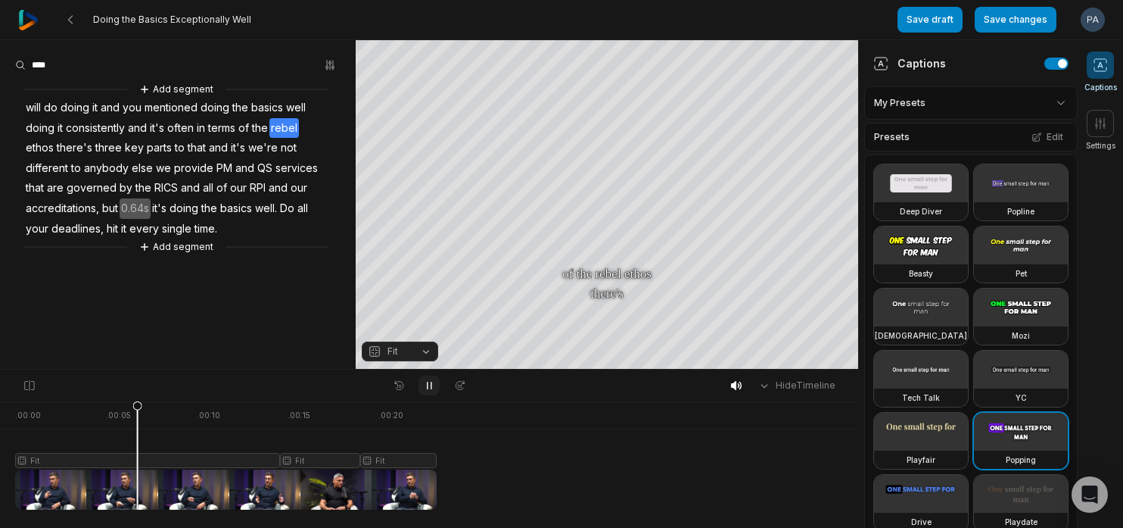
click at [429, 385] on icon at bounding box center [429, 385] width 12 height 12
click at [299, 126] on span "rebel" at bounding box center [284, 128] width 30 height 20
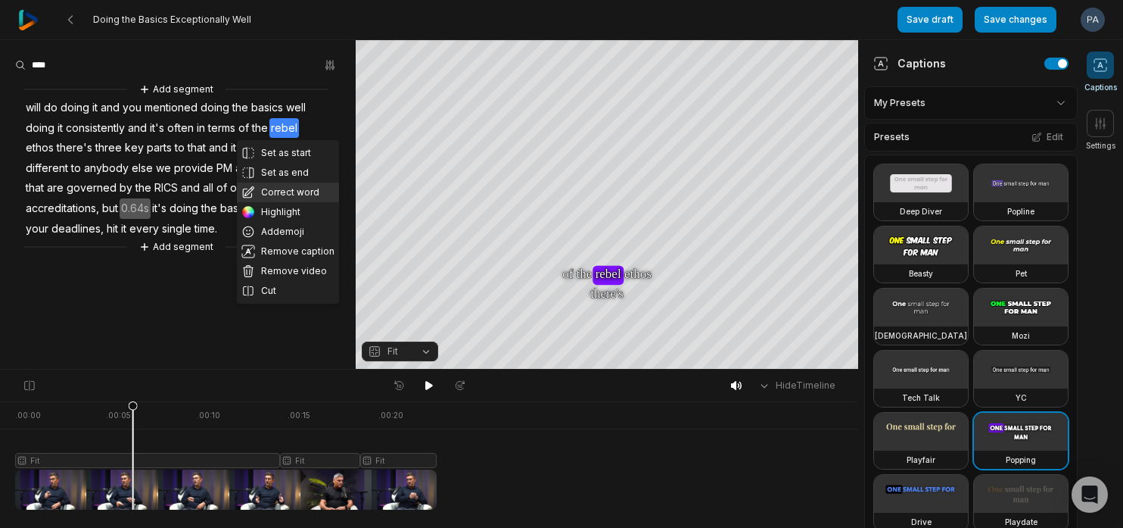
click at [300, 194] on button "Correct word" at bounding box center [288, 192] width 102 height 20
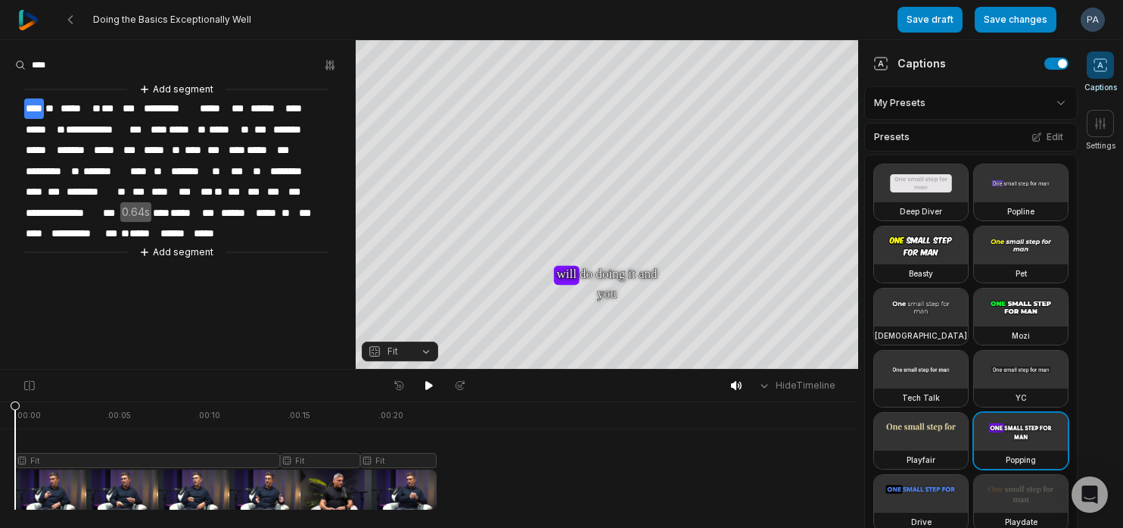
drag, startPoint x: 134, startPoint y: 406, endPoint x: 0, endPoint y: 406, distance: 134.0
click at [0, 406] on div ". 00:00 . 00:05 . 00:10 . 00:15 . 00:20 Fit Fit Fit" at bounding box center [429, 464] width 858 height 126
click at [423, 391] on button at bounding box center [429, 385] width 21 height 20
drag, startPoint x: 41, startPoint y: 410, endPoint x: 0, endPoint y: 409, distance: 40.9
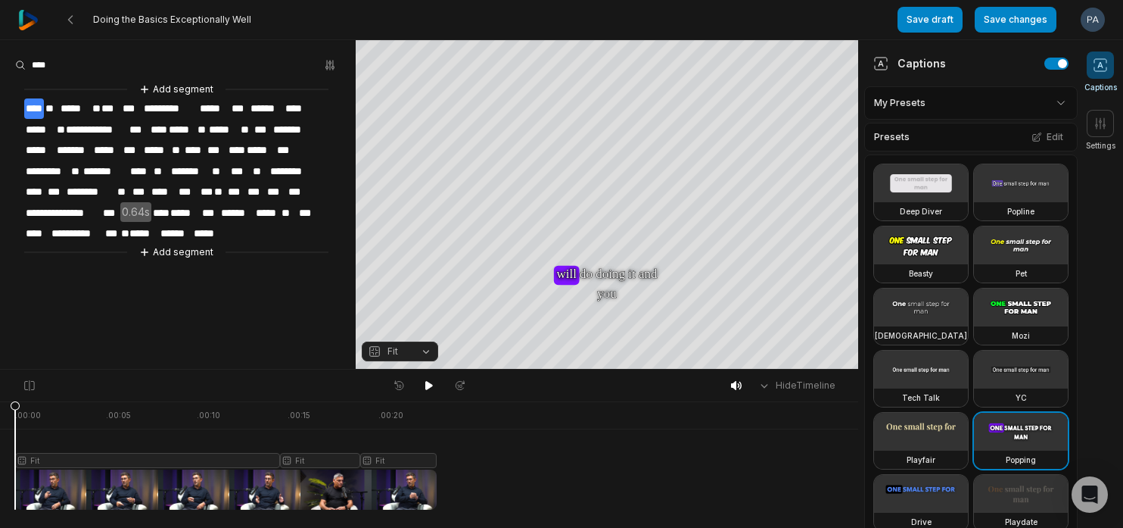
click at [0, 409] on div ". 00:00 . 00:05 . 00:10 . 00:15 . 00:20 Fit Fit Fit" at bounding box center [429, 464] width 858 height 126
click at [426, 382] on icon at bounding box center [429, 385] width 8 height 9
click at [430, 391] on button at bounding box center [429, 385] width 21 height 20
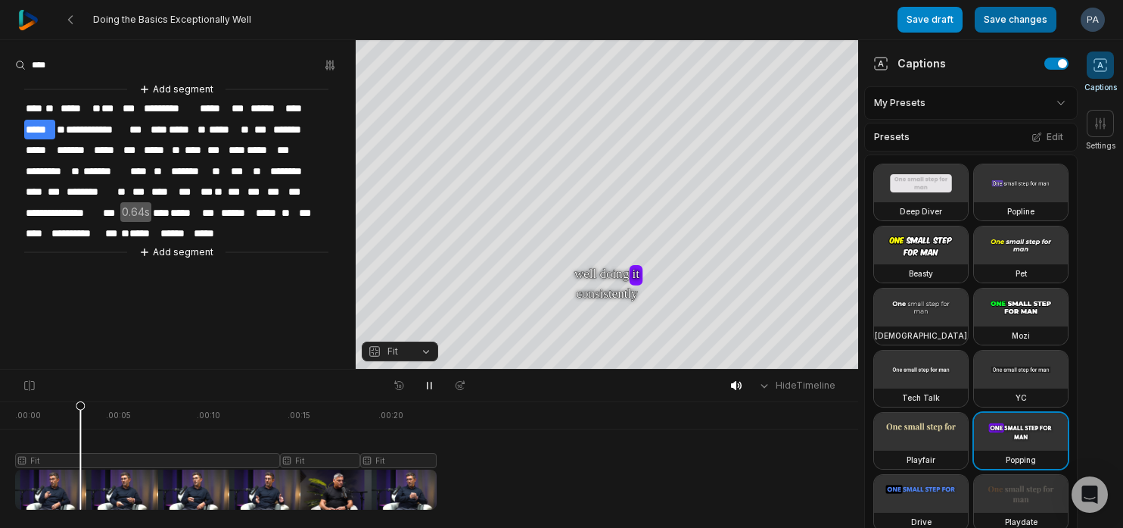
click at [1014, 17] on button "Save changes" at bounding box center [1016, 20] width 82 height 26
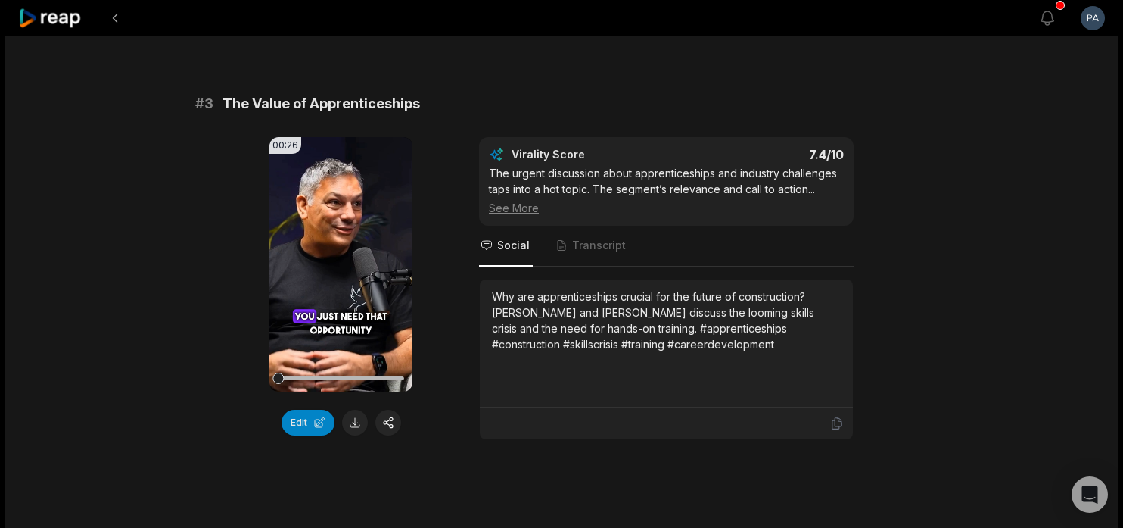
scroll to position [1001, 0]
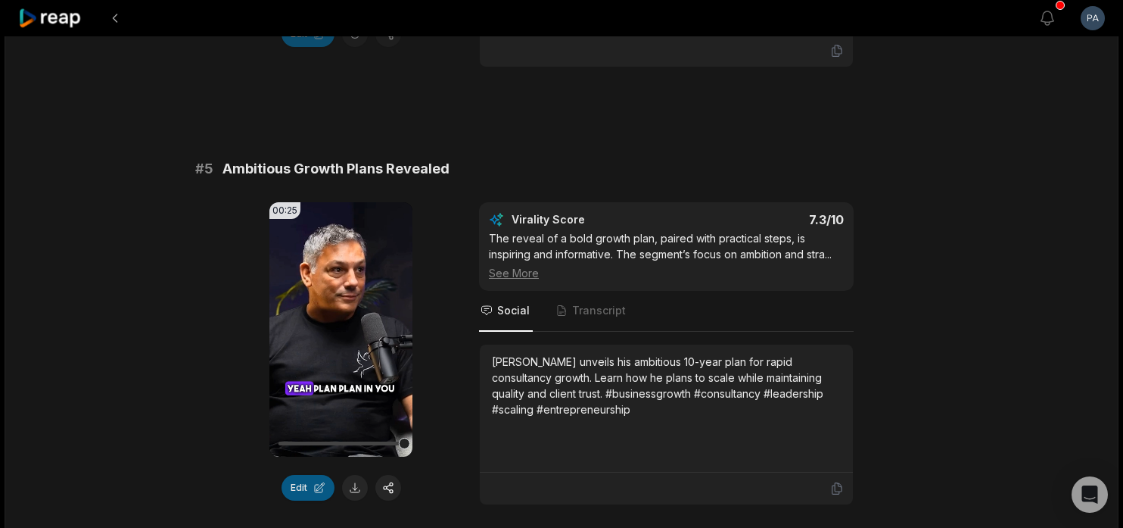
click at [311, 475] on button "Edit" at bounding box center [308, 488] width 53 height 26
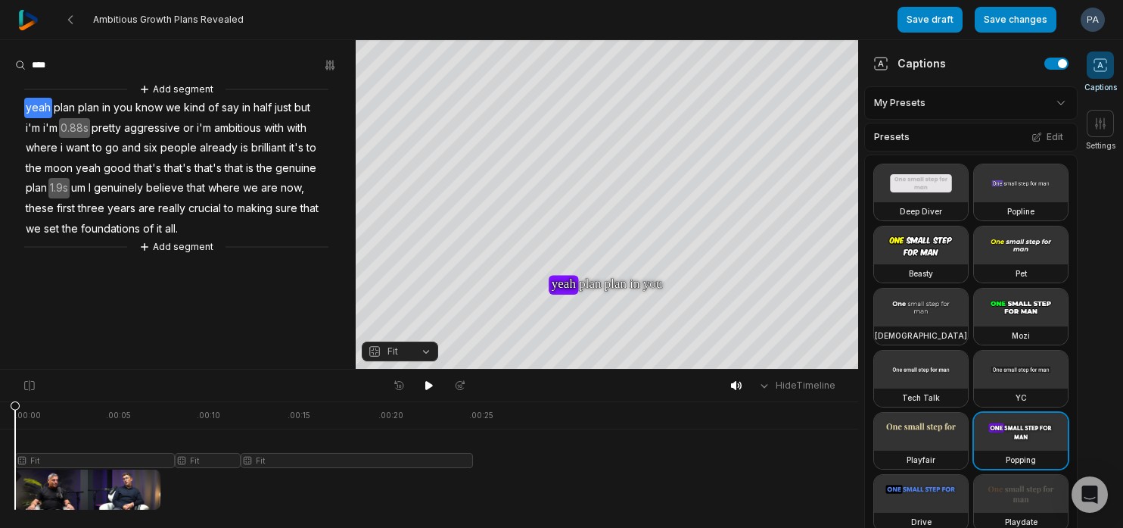
click at [83, 191] on span "um" at bounding box center [78, 188] width 17 height 20
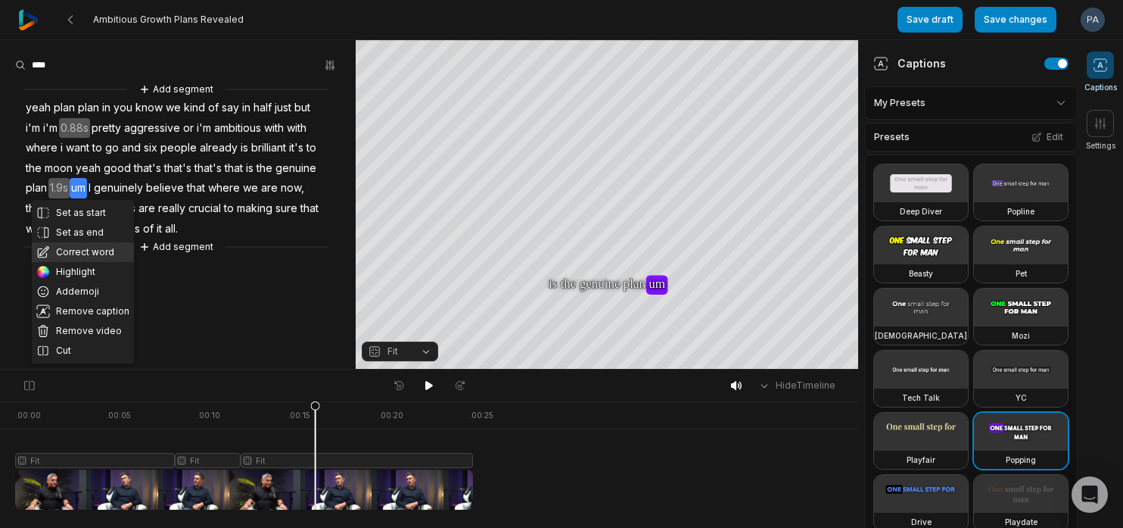
click at [100, 248] on button "Correct word" at bounding box center [83, 252] width 102 height 20
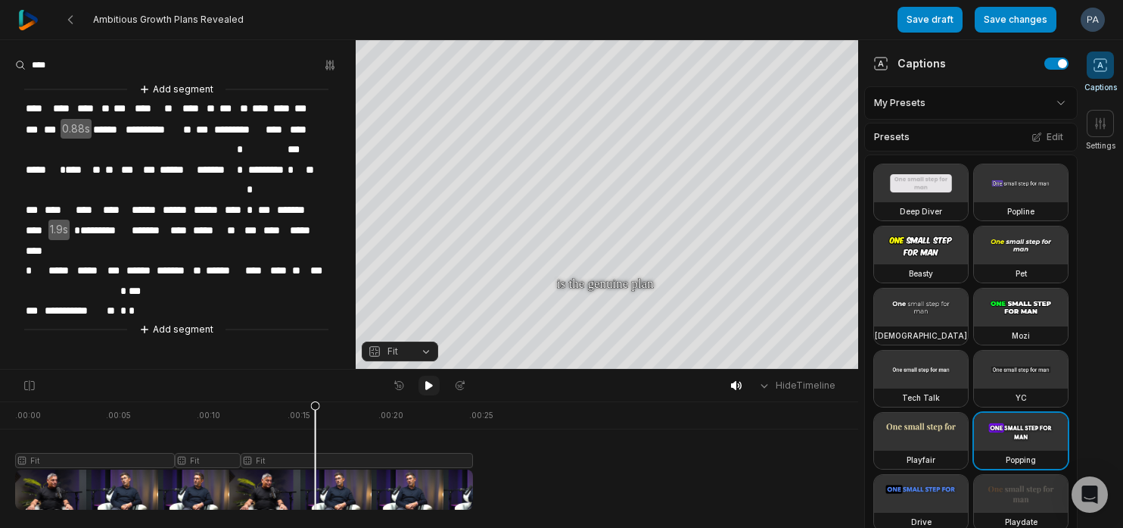
click at [435, 388] on button at bounding box center [429, 385] width 21 height 20
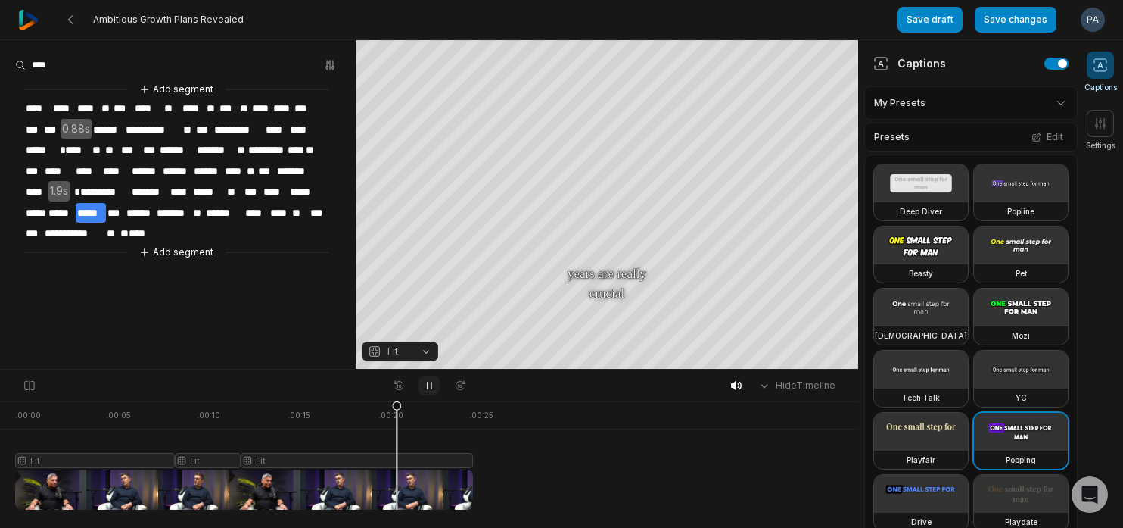
click at [435, 388] on button at bounding box center [429, 385] width 21 height 20
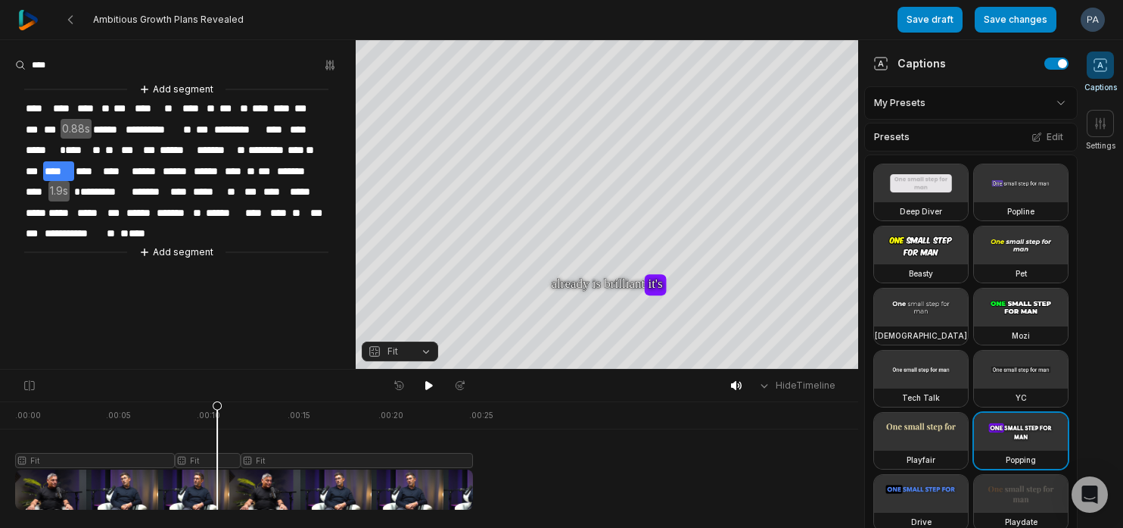
drag, startPoint x: 396, startPoint y: 404, endPoint x: 201, endPoint y: 409, distance: 194.6
click at [213, 409] on icon at bounding box center [217, 458] width 9 height 115
click at [425, 384] on icon at bounding box center [429, 385] width 12 height 12
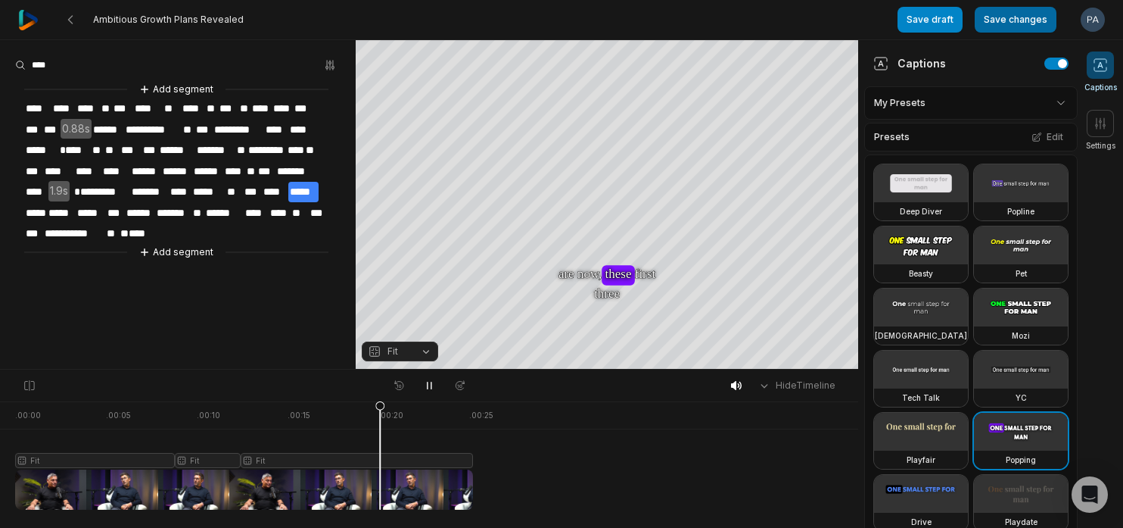
click at [1025, 15] on button "Save changes" at bounding box center [1016, 20] width 82 height 26
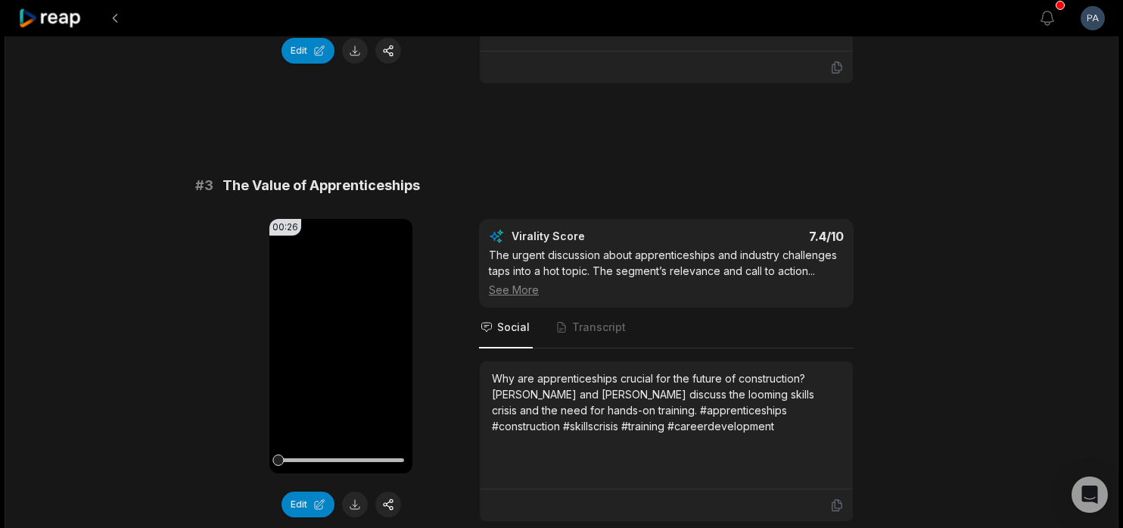
scroll to position [929, 0]
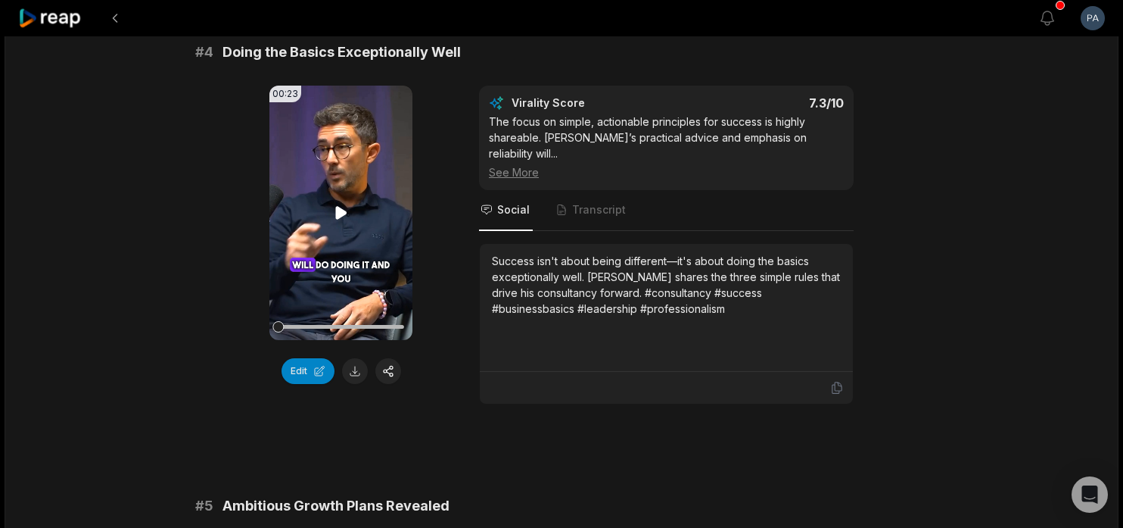
scroll to position [1486, 0]
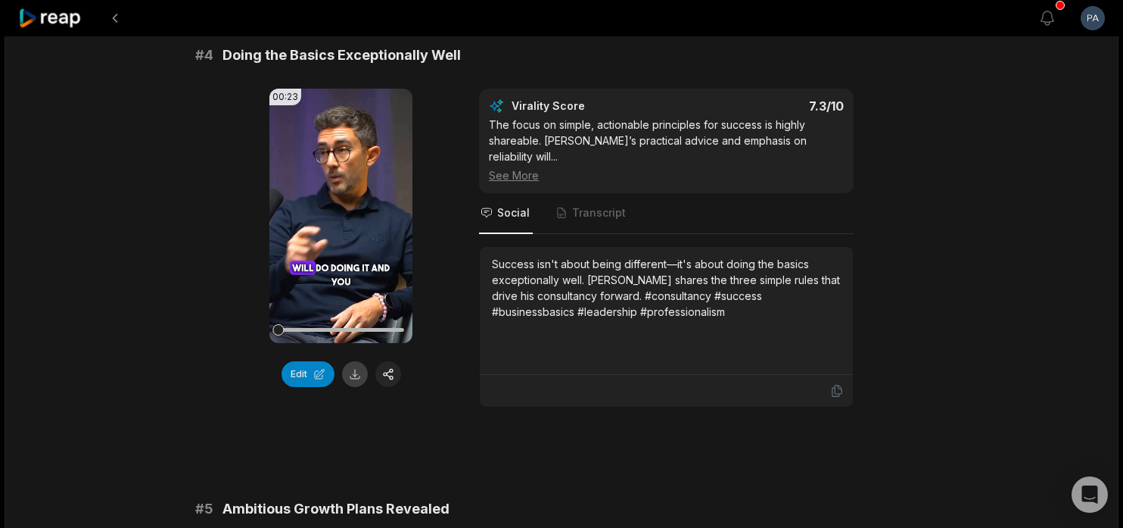
click at [356, 361] on button at bounding box center [355, 374] width 26 height 26
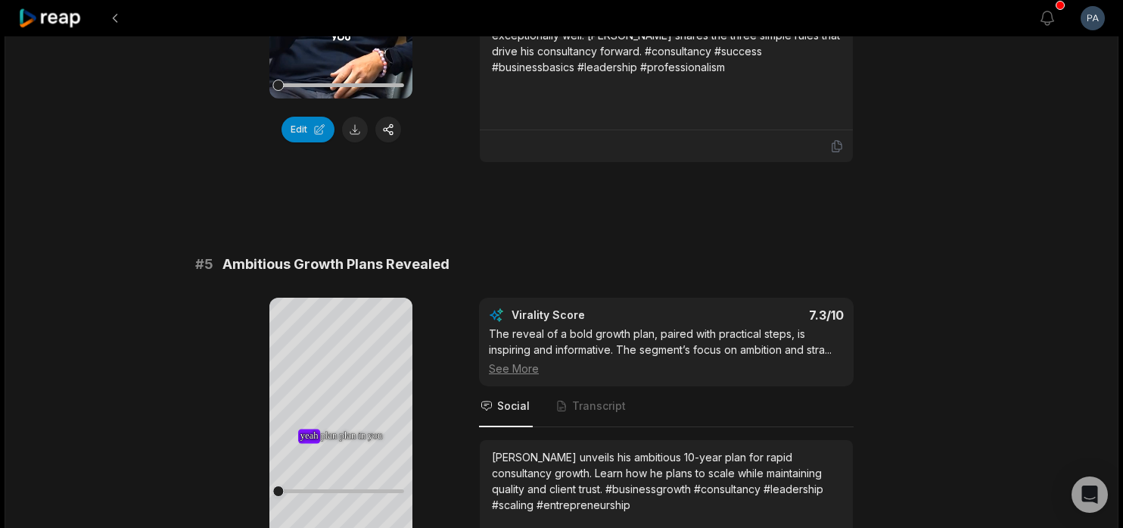
scroll to position [1840, 0]
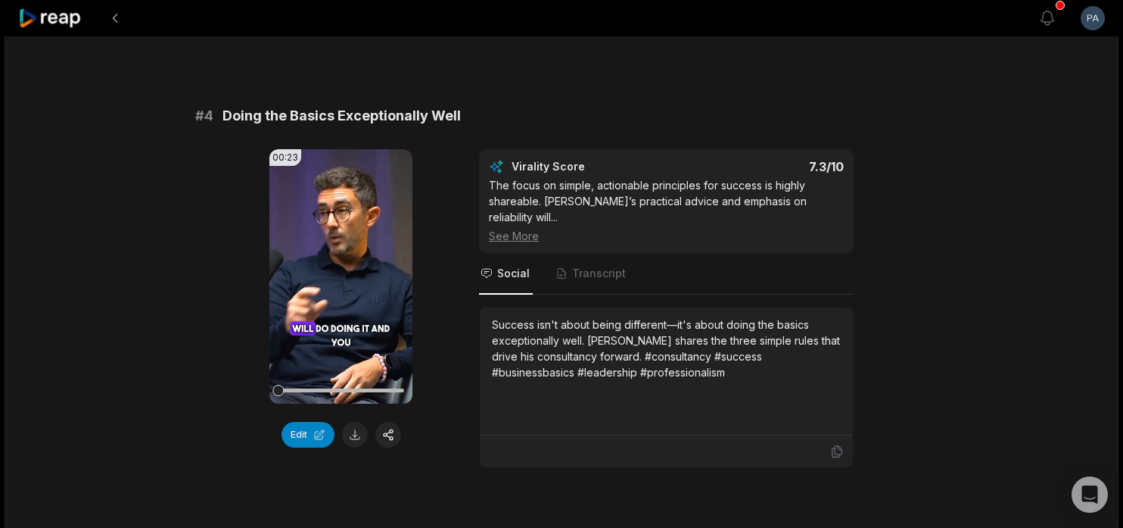
scroll to position [1387, 0]
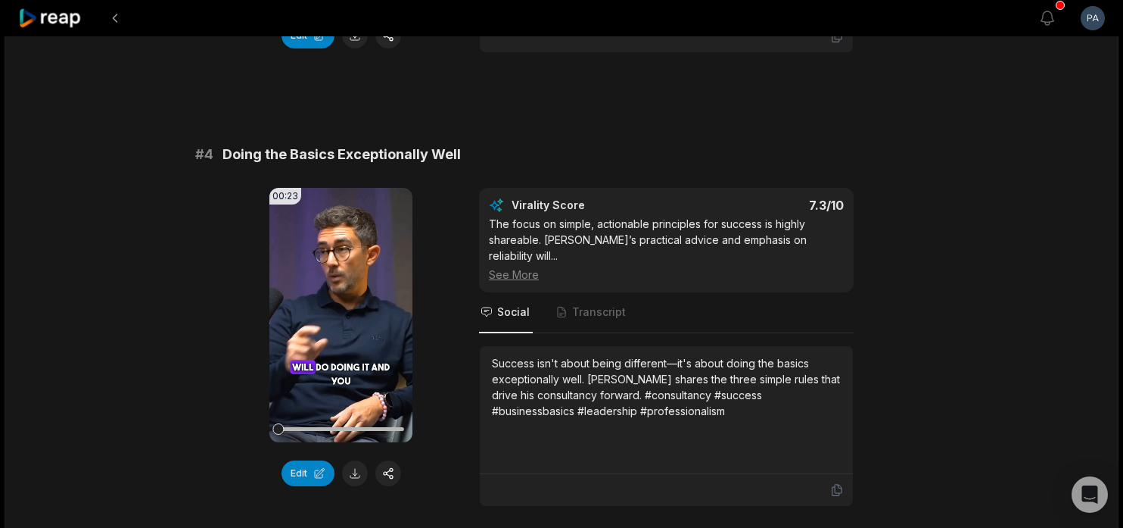
scroll to position [1387, 0]
